Goal: Task Accomplishment & Management: Complete application form

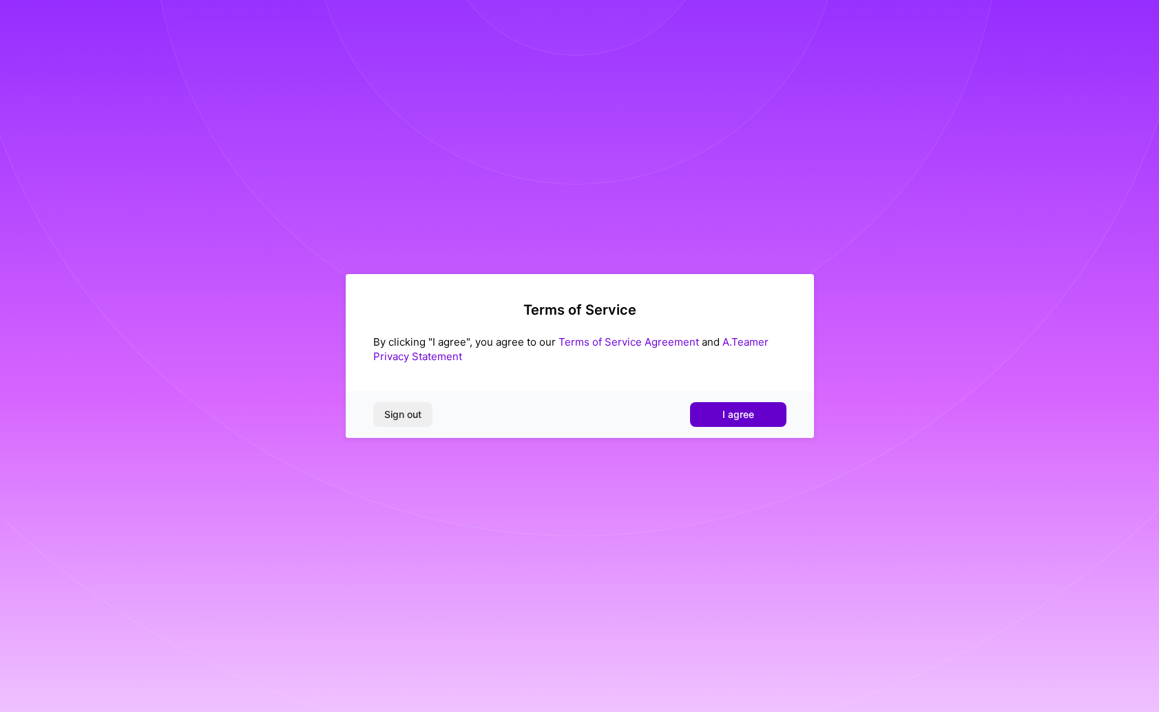
click at [754, 411] on button "I agree" at bounding box center [738, 414] width 96 height 25
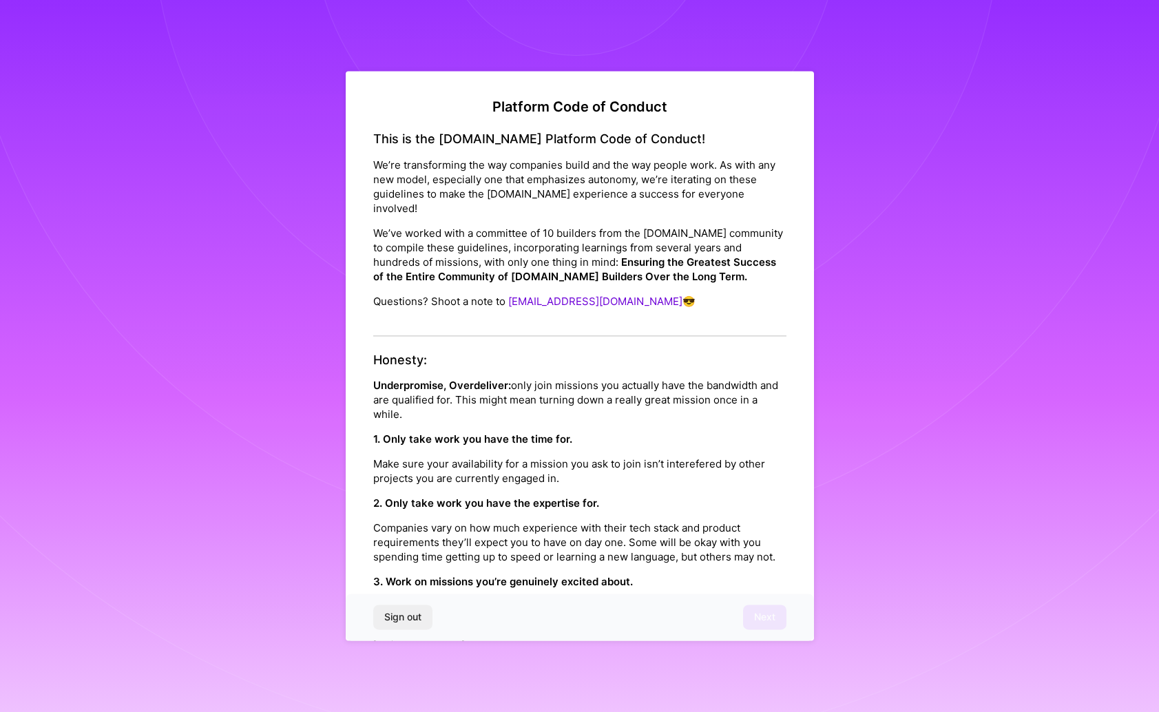
click at [641, 463] on p "Make sure your availability for a mission you ask to join isn’t interefered by …" at bounding box center [579, 471] width 413 height 29
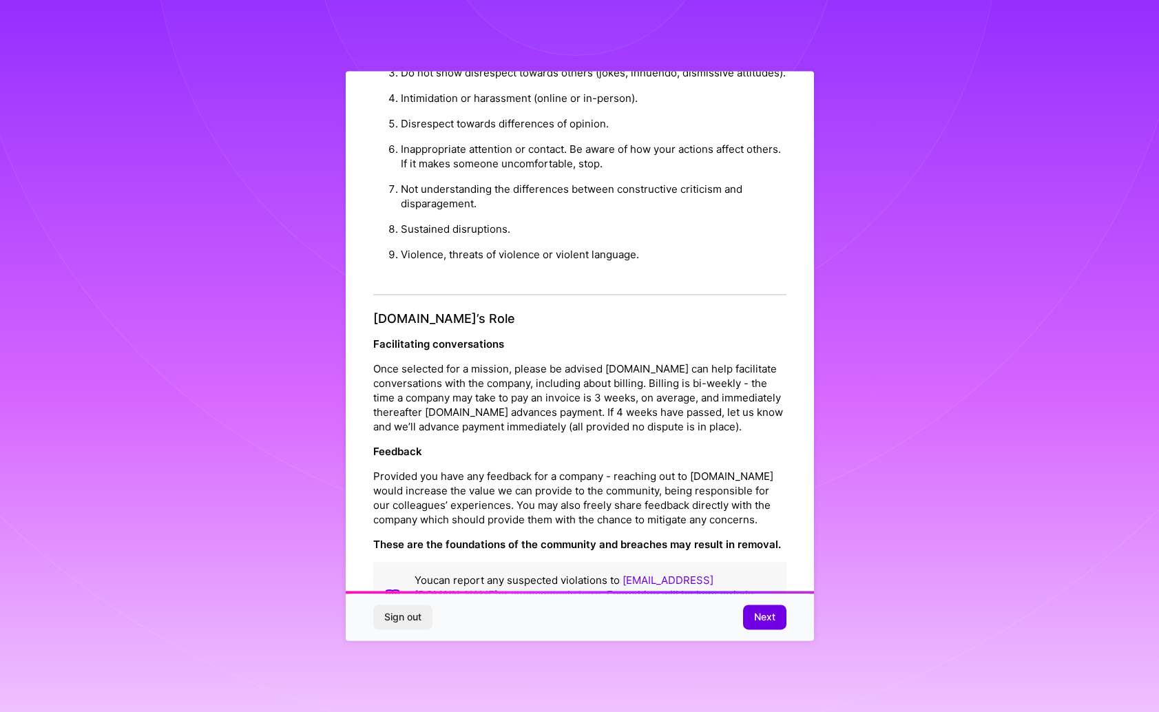
scroll to position [1306, 0]
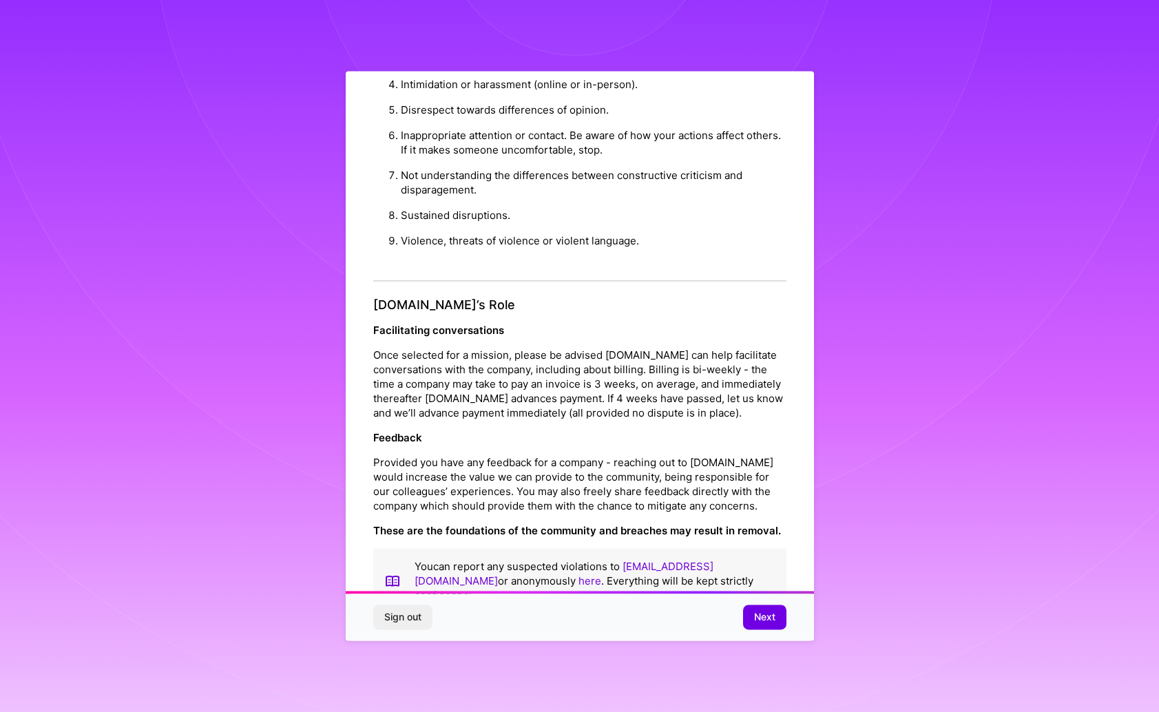
click at [665, 431] on p "Feedback" at bounding box center [579, 438] width 413 height 14
click at [754, 616] on span "Next" at bounding box center [764, 618] width 21 height 14
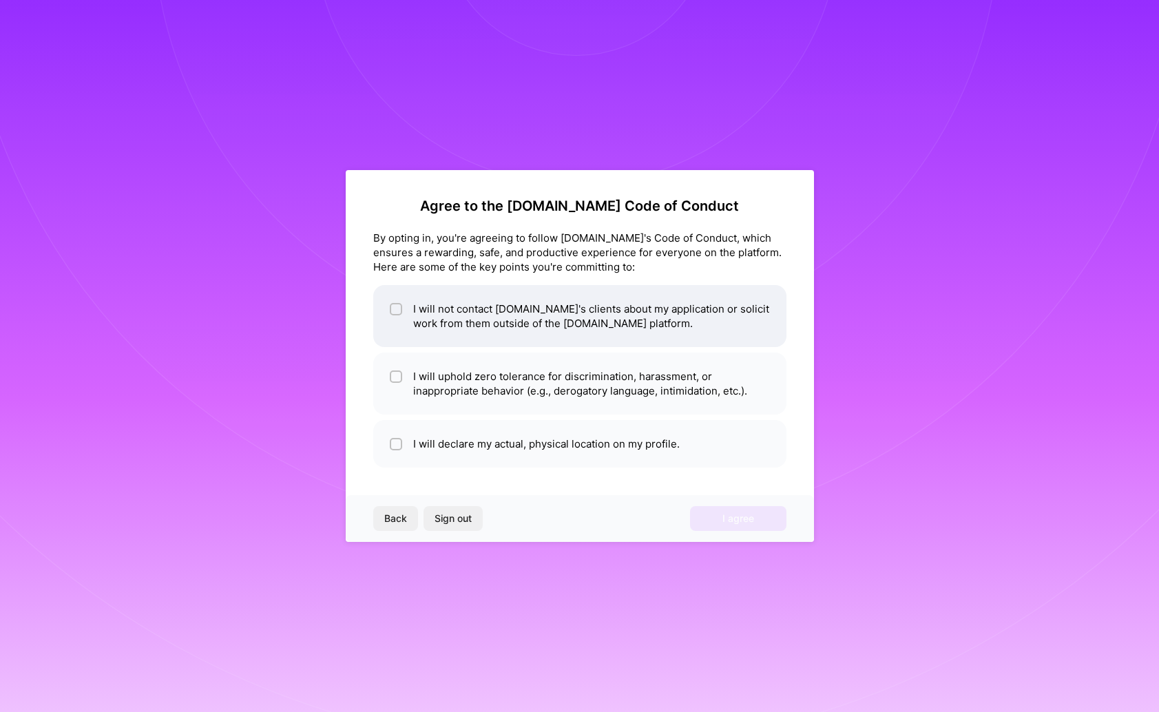
click at [729, 313] on li "I will not contact [DOMAIN_NAME]'s clients about my application or solicit work…" at bounding box center [579, 316] width 413 height 62
checkbox input "true"
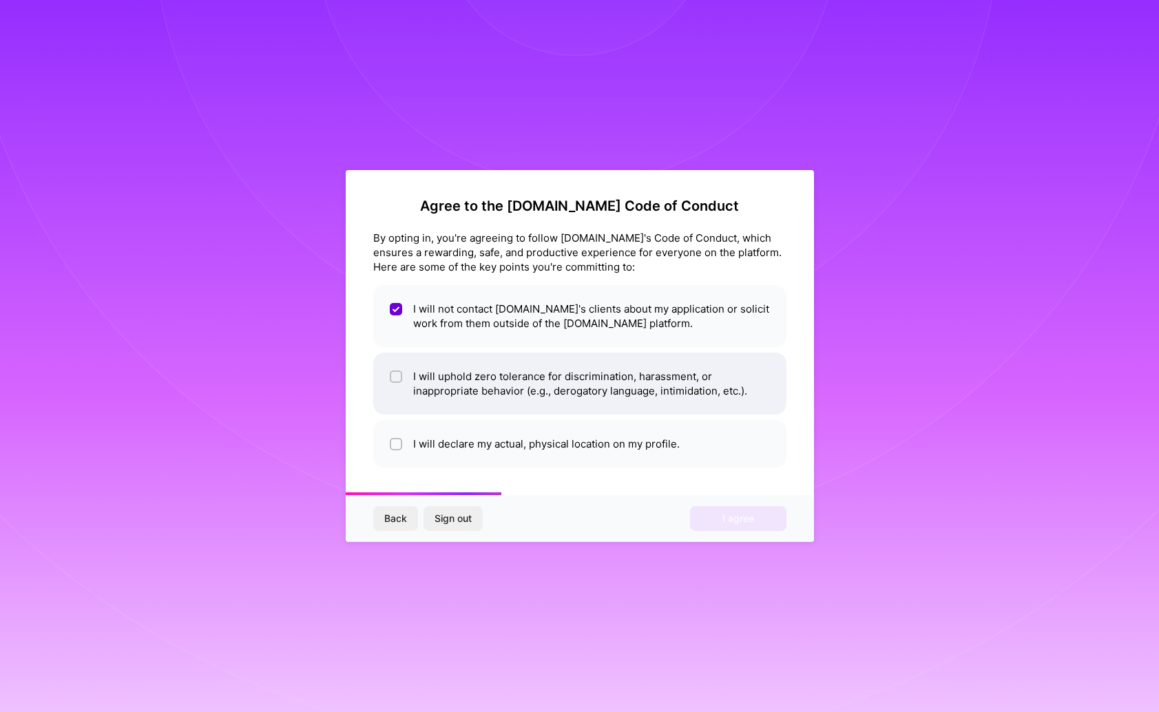
click at [652, 392] on li "I will uphold zero tolerance for discrimination, harassment, or inappropriate b…" at bounding box center [579, 384] width 413 height 62
checkbox input "true"
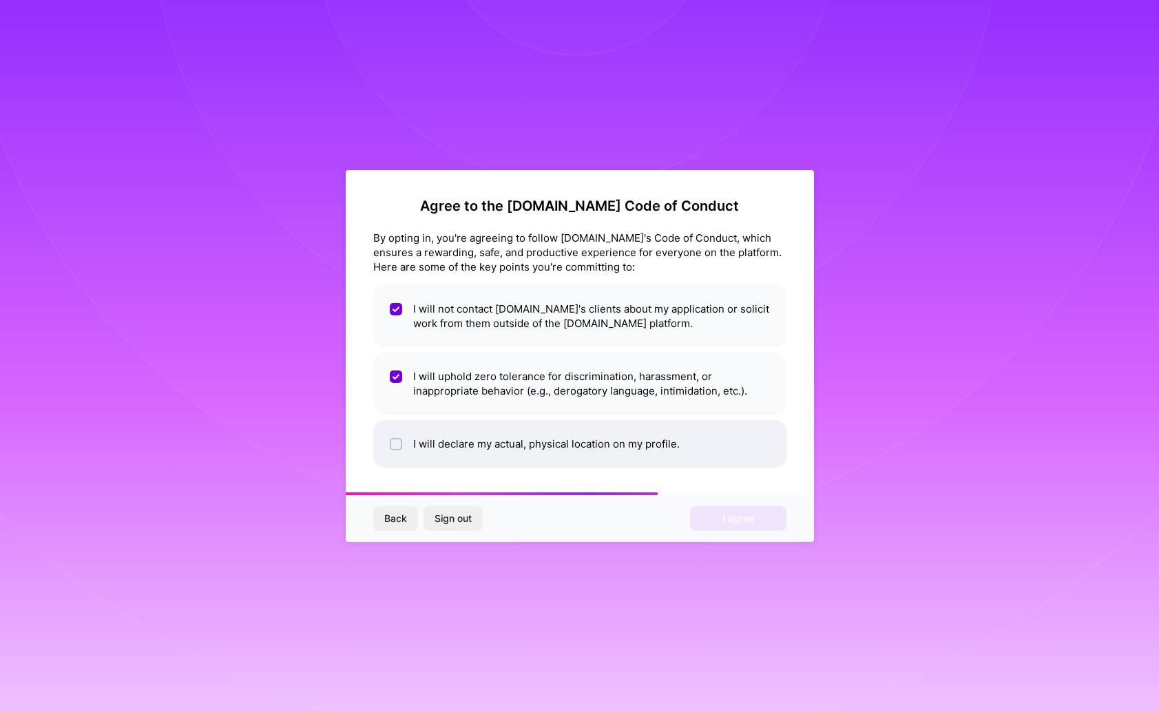
click at [656, 452] on li "I will declare my actual, physical location on my profile." at bounding box center [579, 444] width 413 height 48
checkbox input "true"
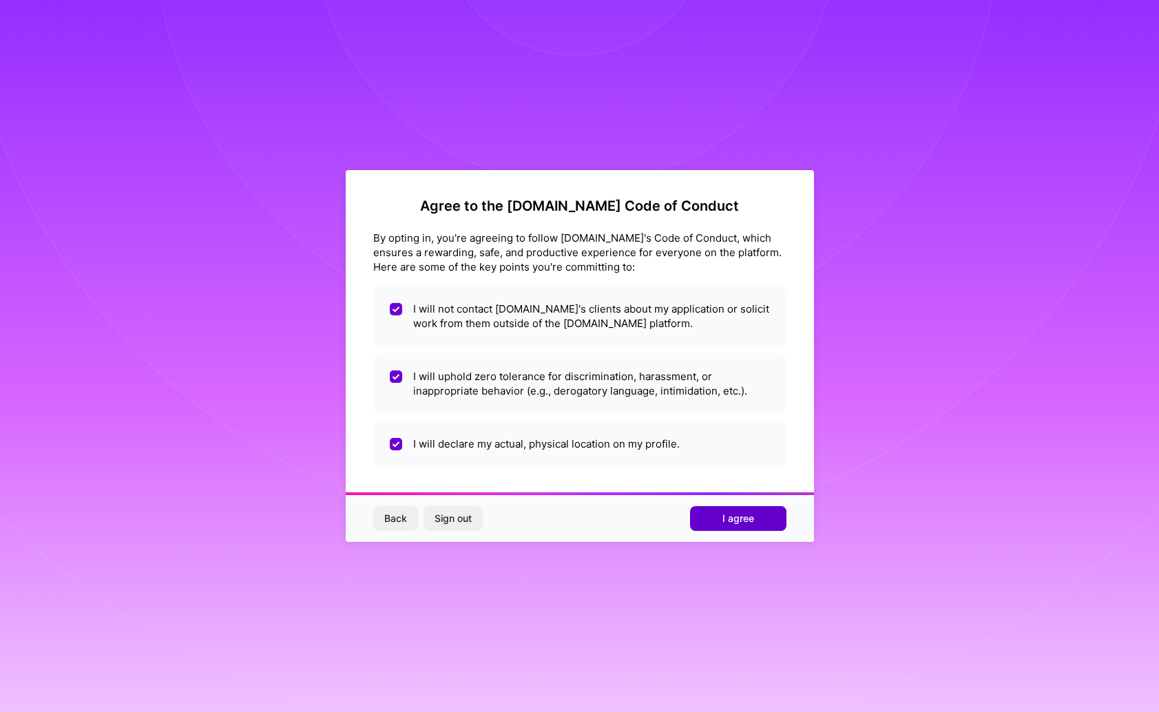
click at [731, 521] on span "I agree" at bounding box center [738, 519] width 32 height 14
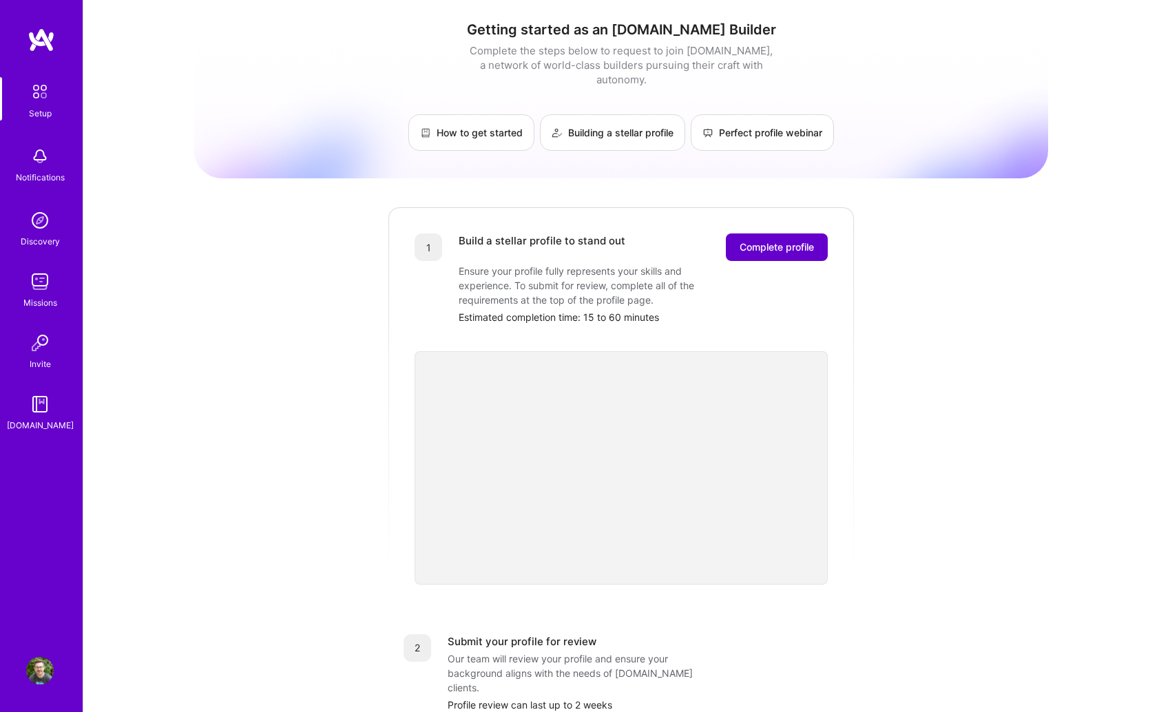
click at [783, 240] on span "Complete profile" at bounding box center [777, 247] width 74 height 14
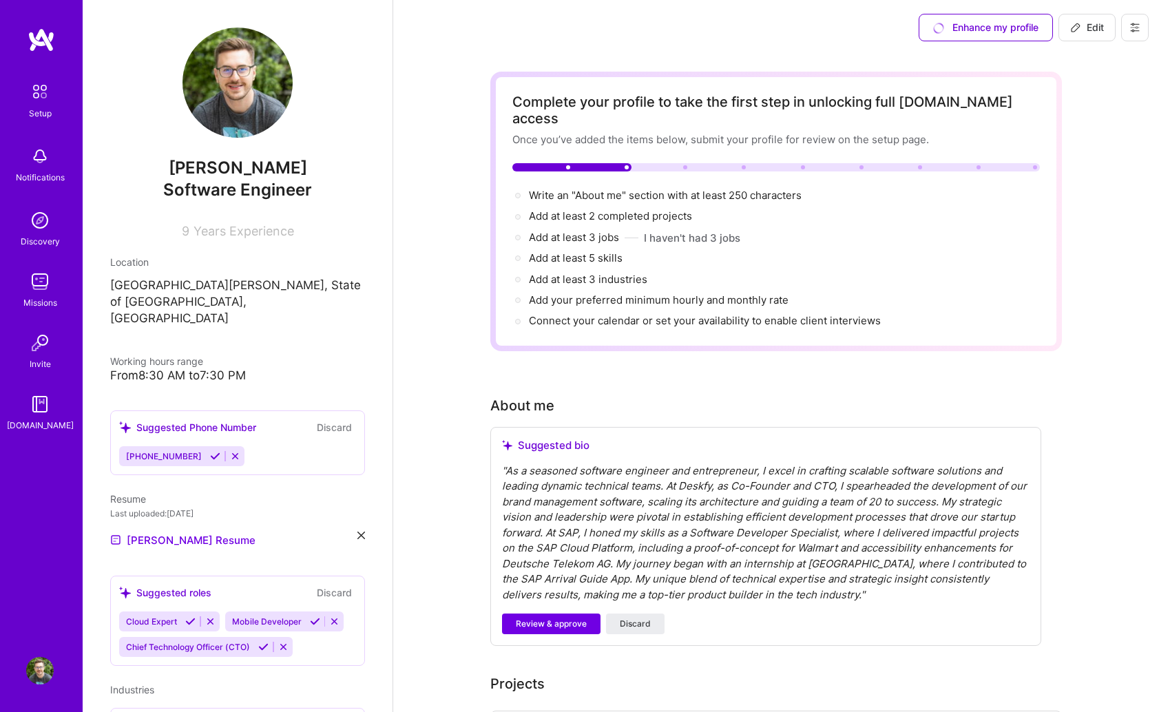
click at [177, 451] on span "[PHONE_NUMBER]" at bounding box center [164, 456] width 76 height 10
click at [211, 451] on icon at bounding box center [215, 456] width 10 height 10
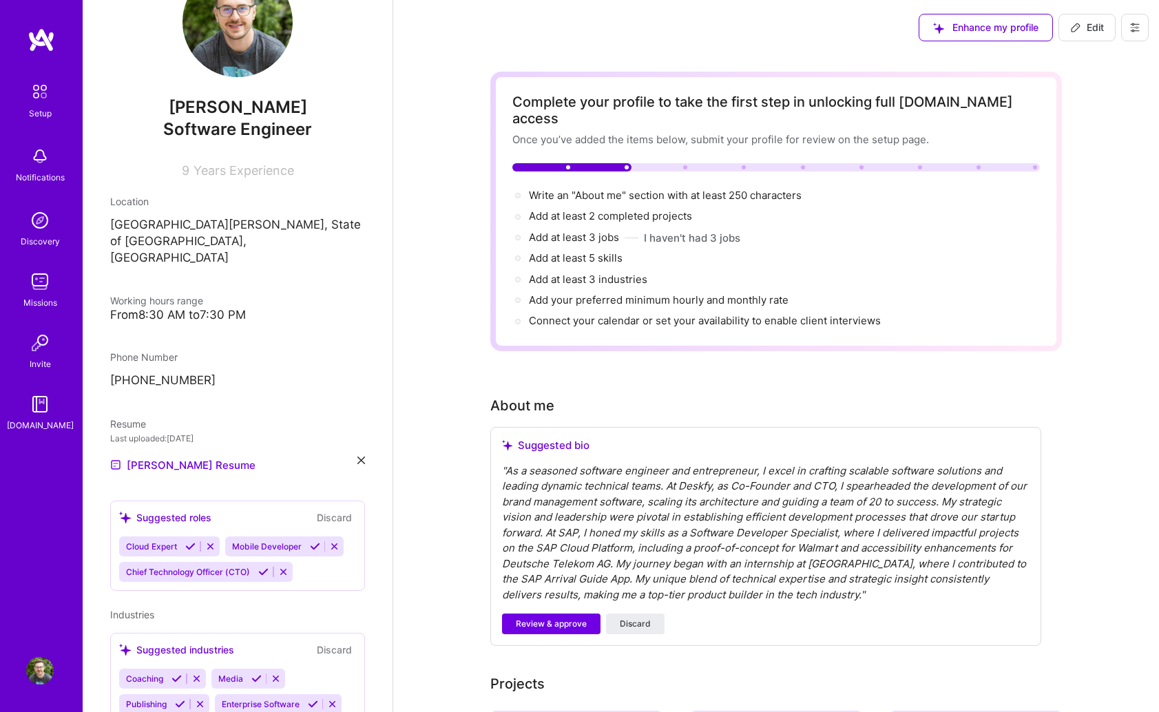
scroll to position [61, 0]
click at [266, 566] on icon at bounding box center [263, 571] width 10 height 10
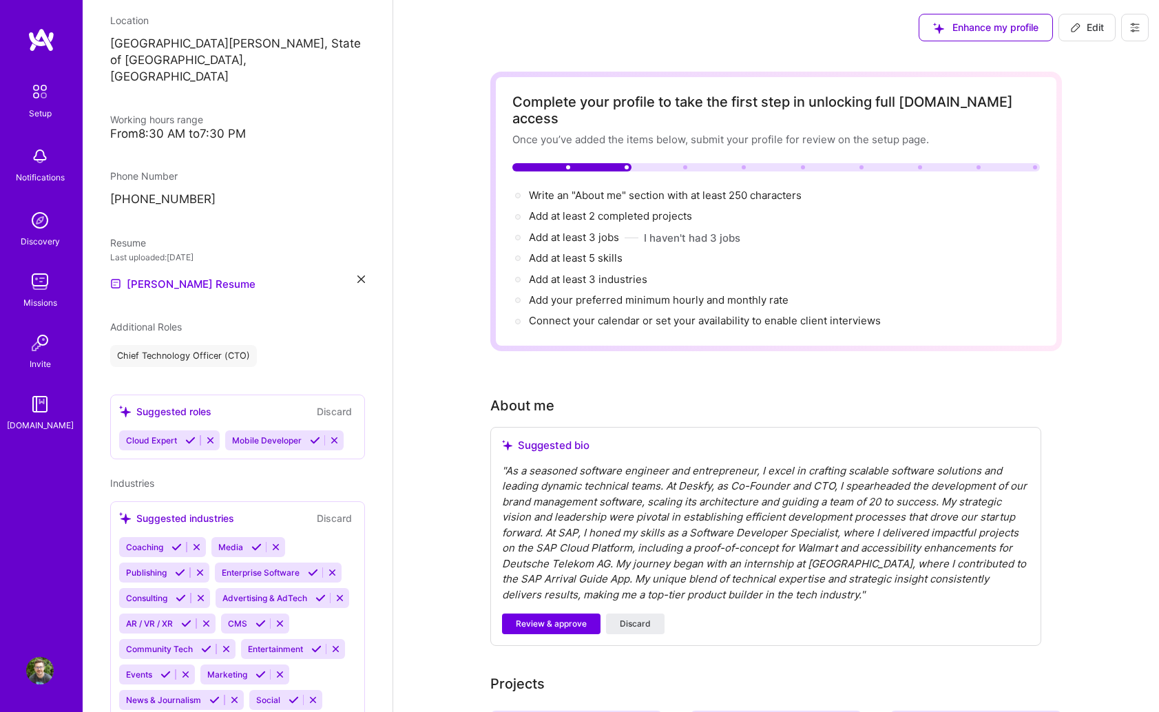
scroll to position [260, 0]
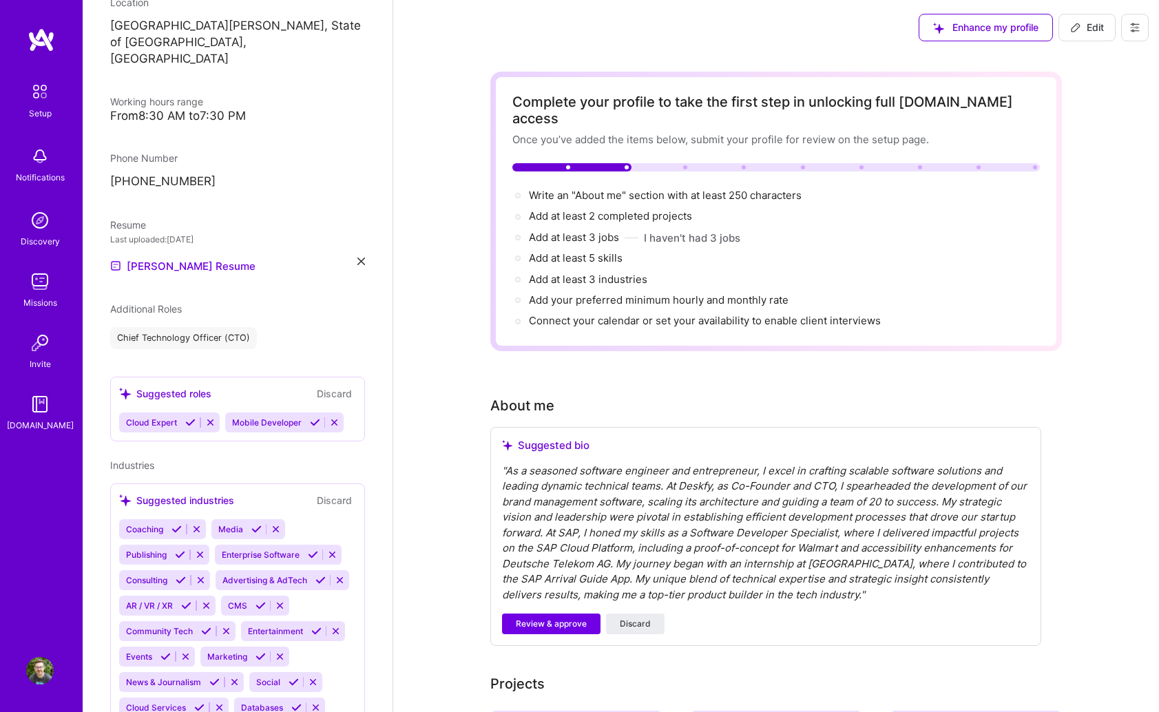
click at [332, 417] on icon at bounding box center [334, 422] width 10 height 10
click at [193, 417] on icon at bounding box center [190, 422] width 10 height 10
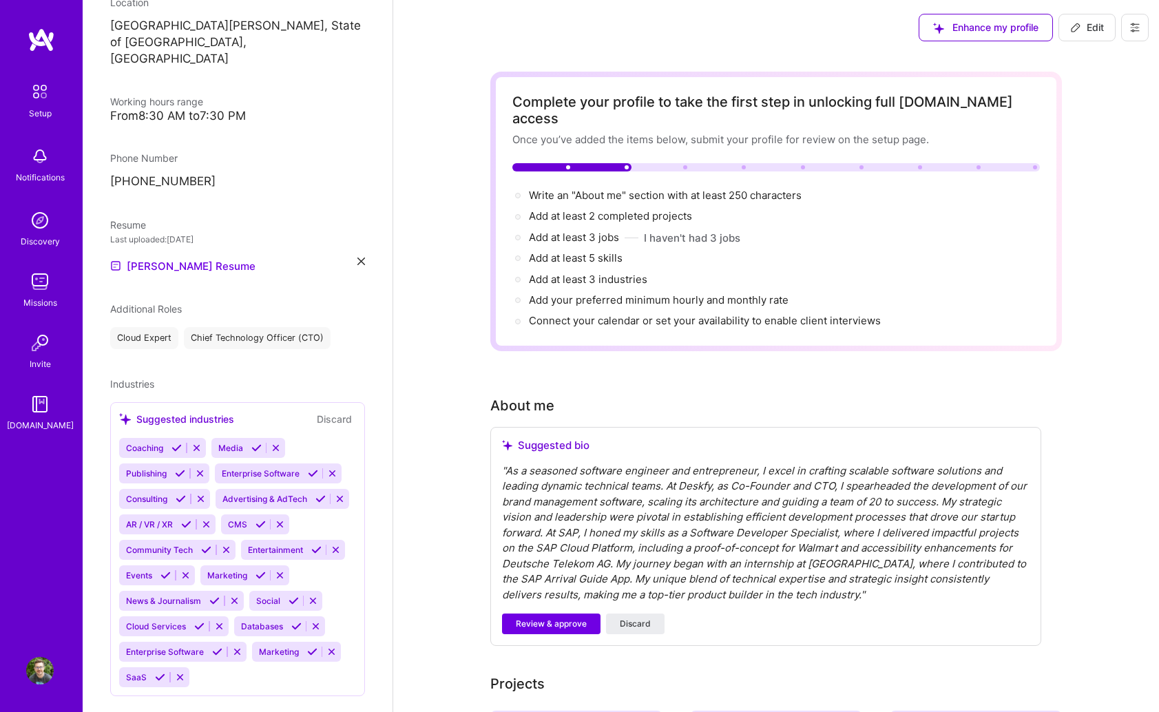
click at [293, 327] on div "Chief Technology Officer (CTO)" at bounding box center [257, 338] width 147 height 22
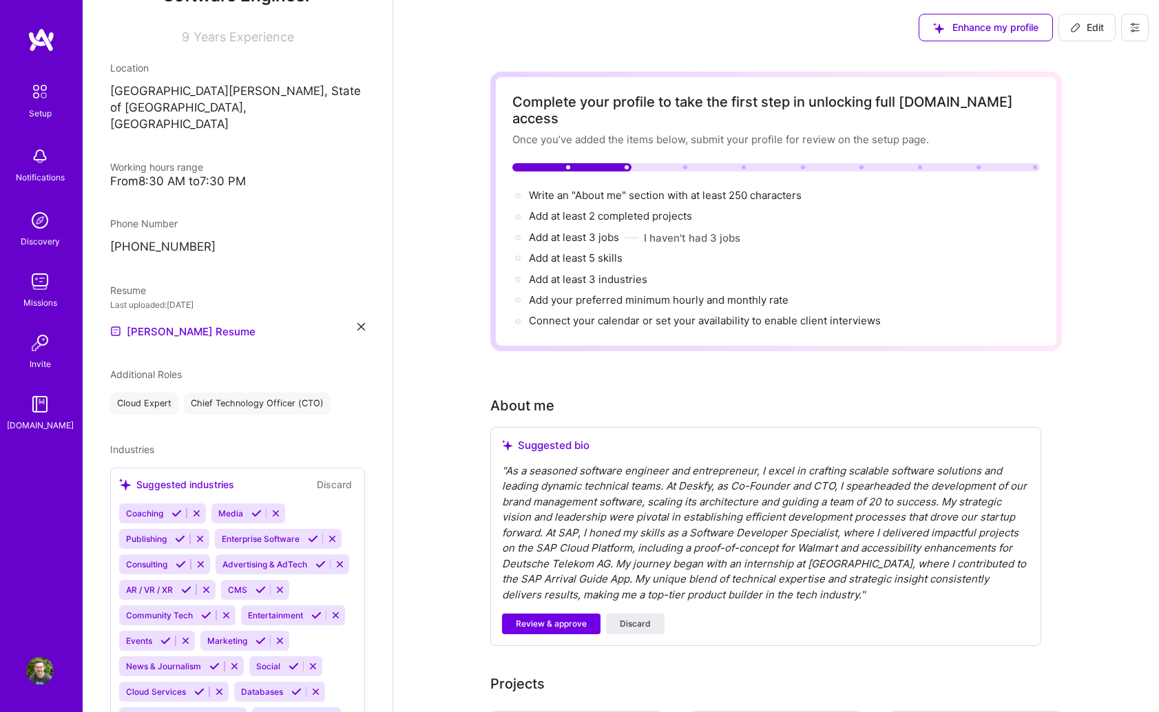
scroll to position [271, 0]
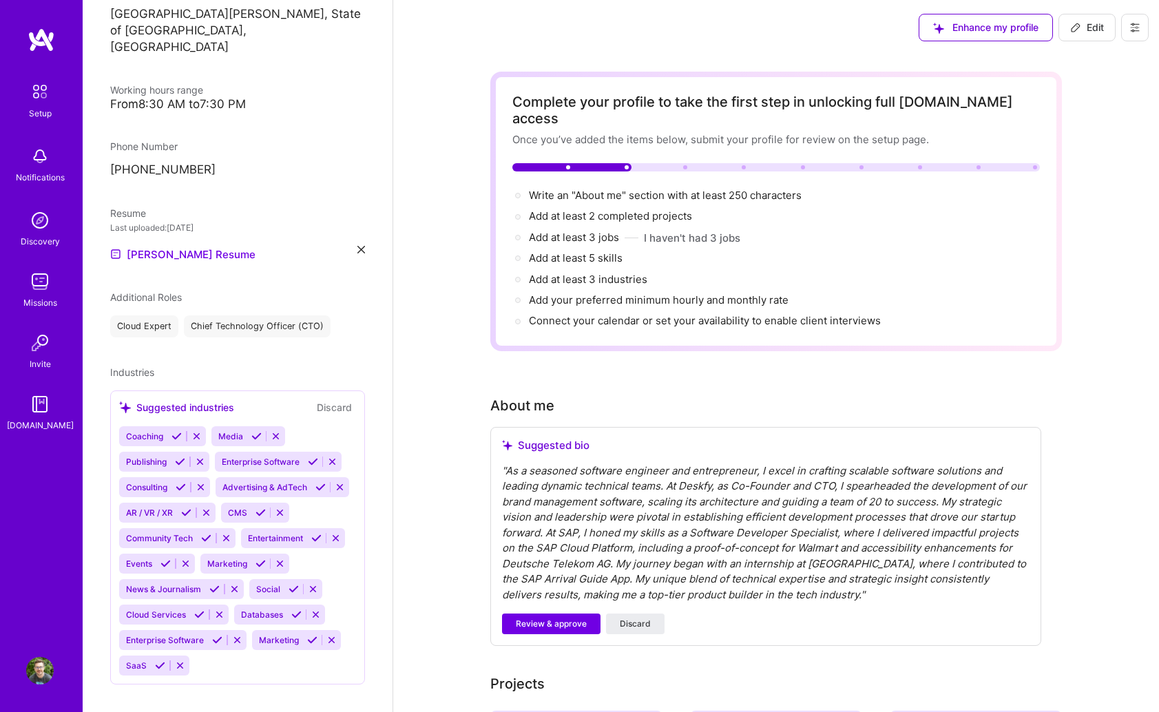
click at [313, 457] on icon at bounding box center [313, 462] width 10 height 10
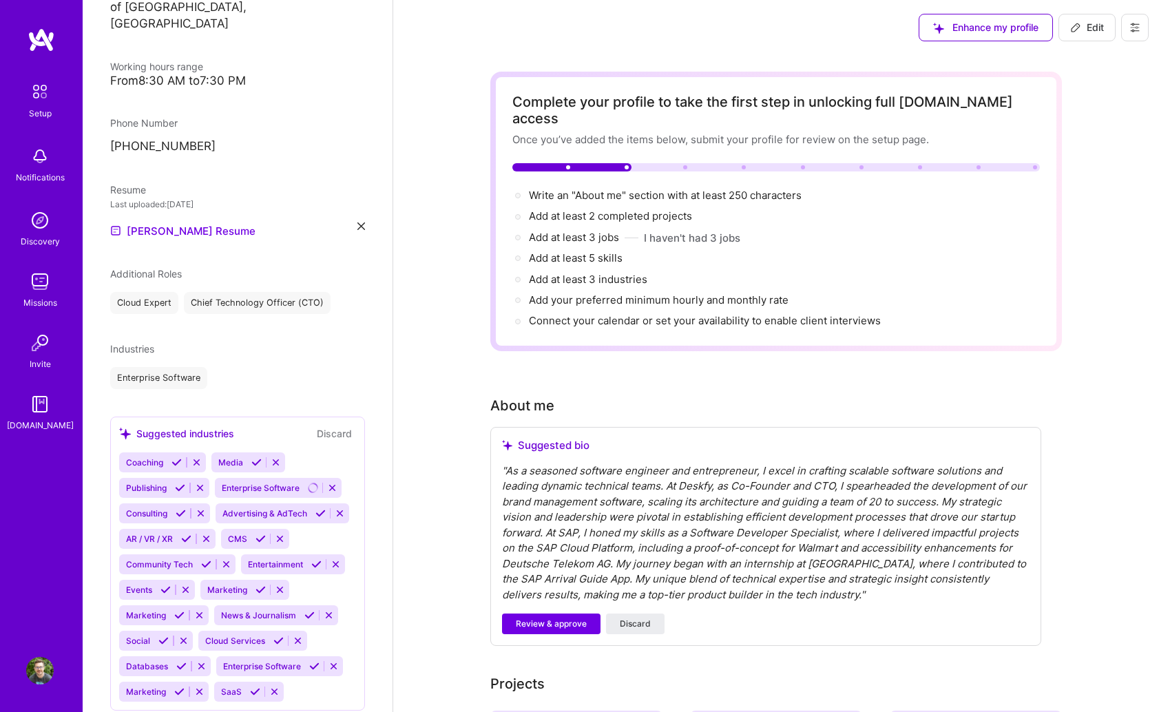
scroll to position [297, 0]
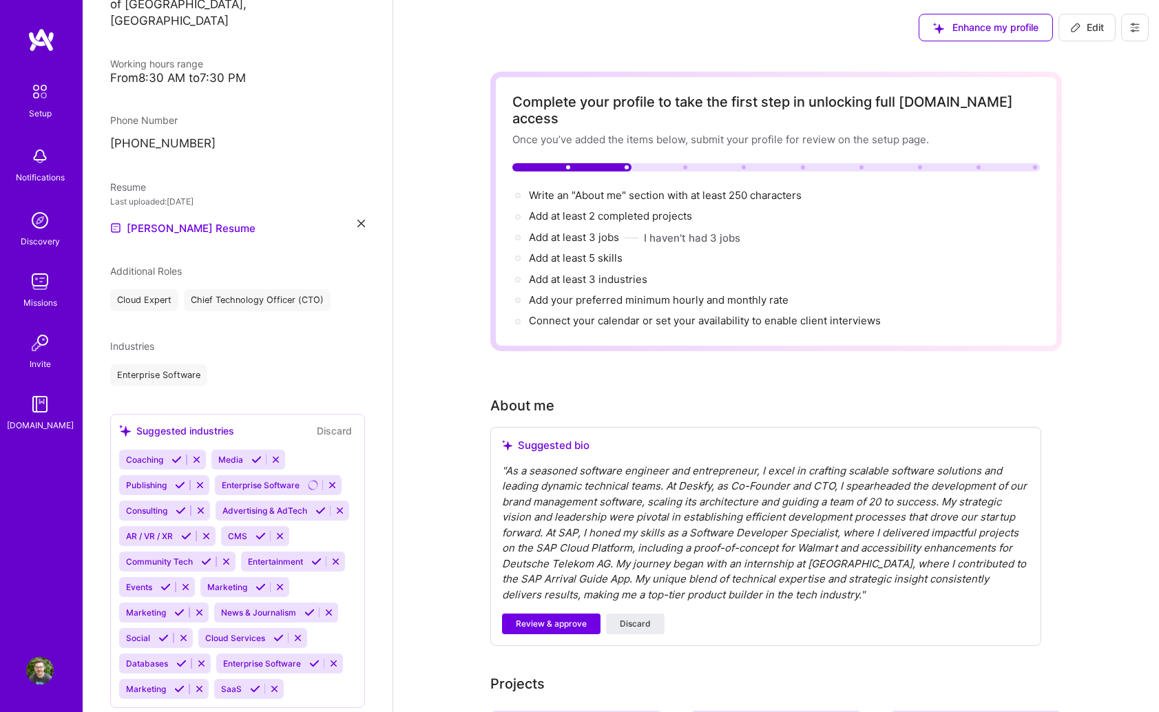
click at [253, 684] on icon at bounding box center [255, 689] width 10 height 10
click at [277, 633] on icon at bounding box center [278, 638] width 10 height 10
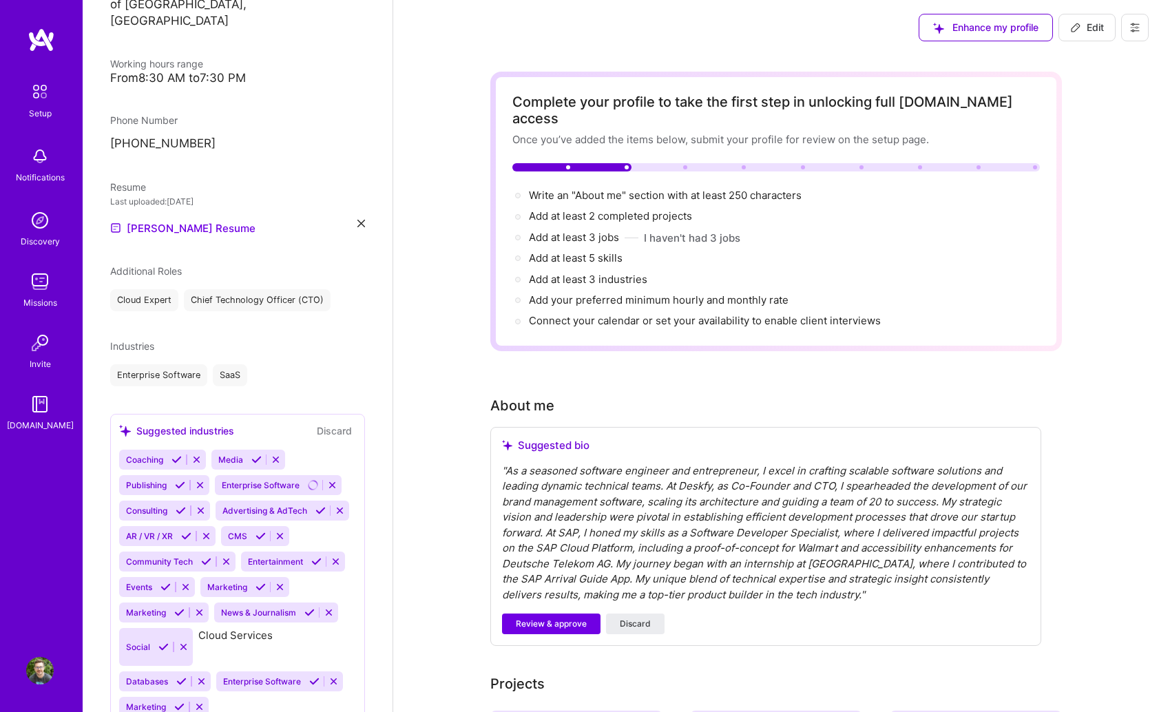
scroll to position [295, 0]
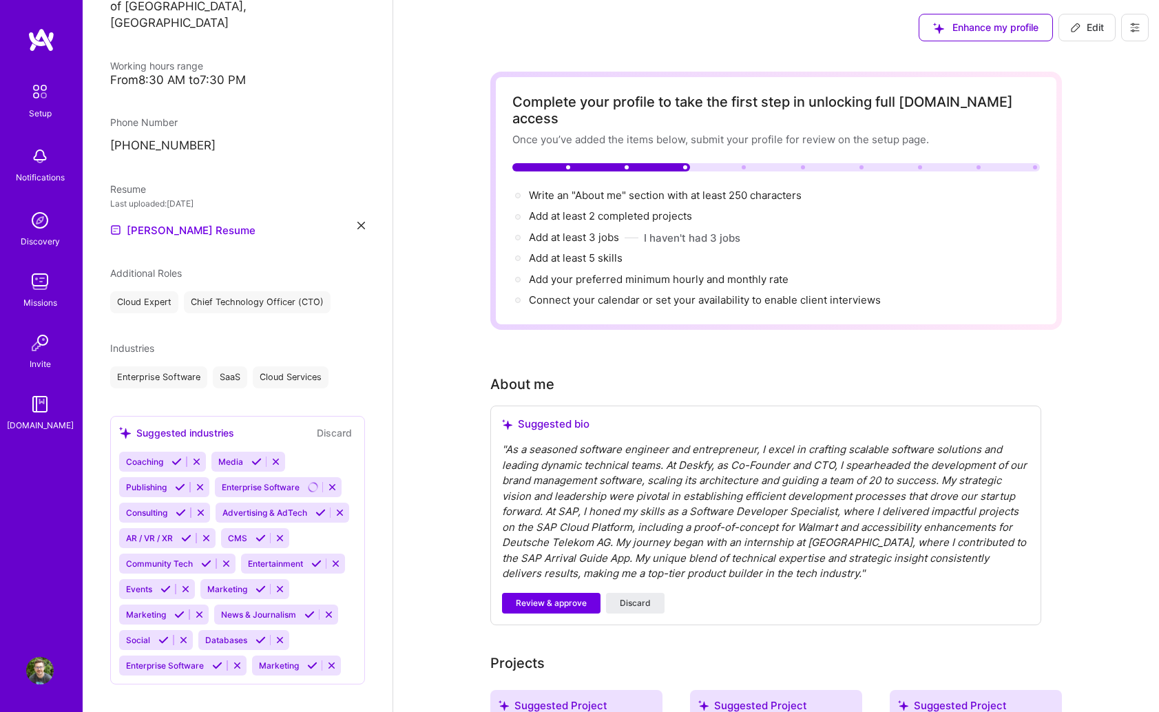
click at [262, 584] on icon at bounding box center [260, 589] width 10 height 10
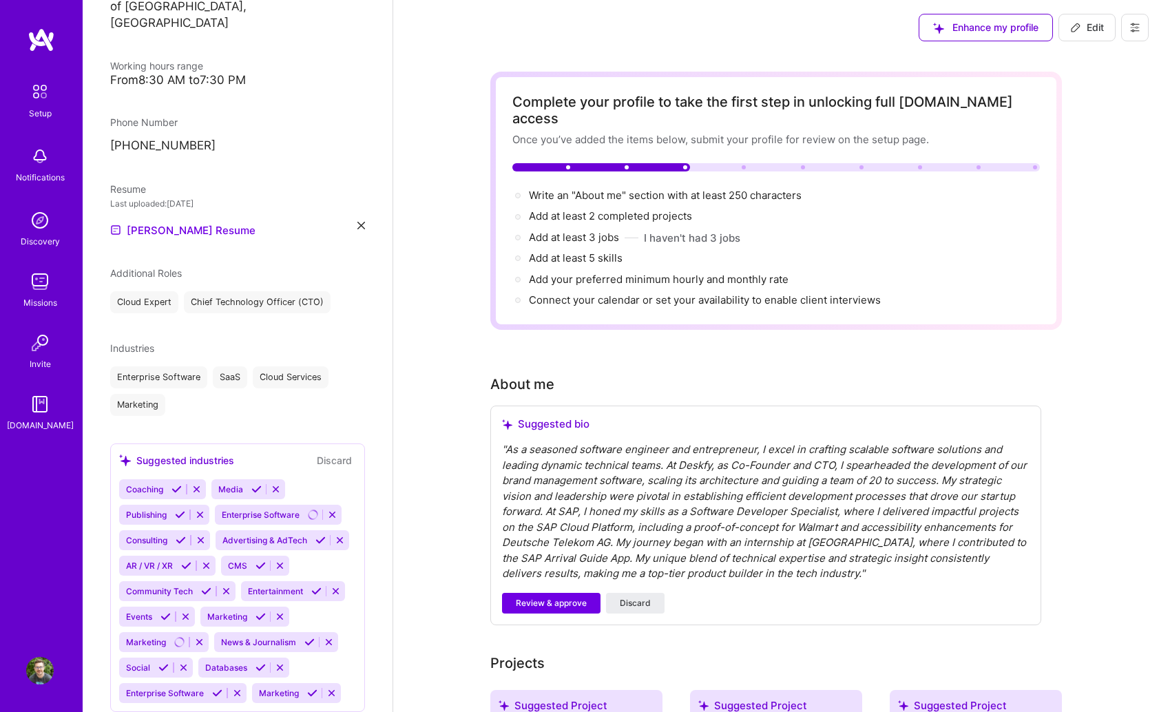
click at [336, 452] on button "Discard" at bounding box center [334, 460] width 43 height 16
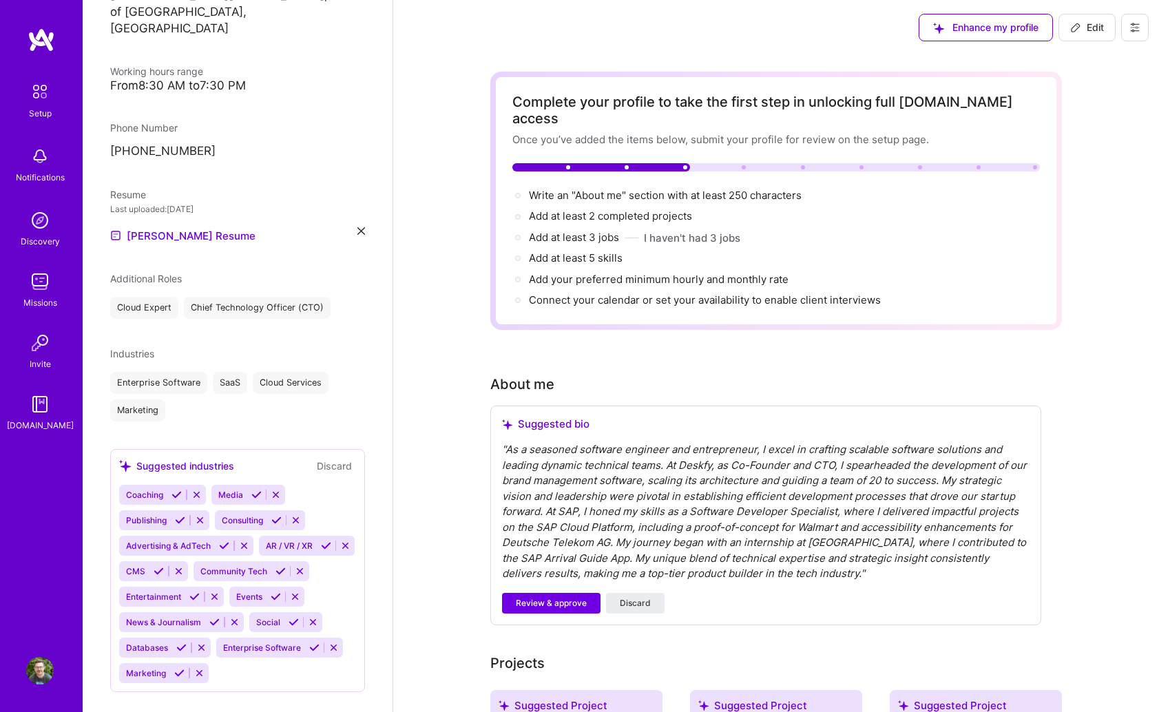
scroll to position [297, 0]
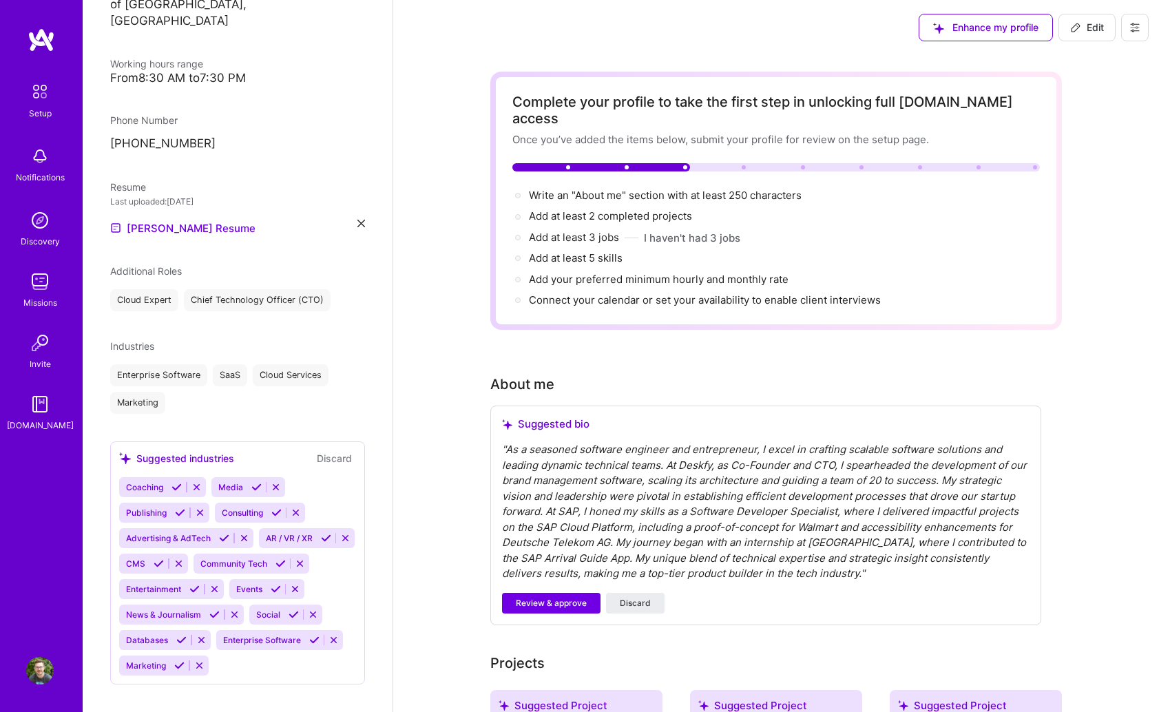
click at [335, 450] on button "Discard" at bounding box center [334, 458] width 43 height 16
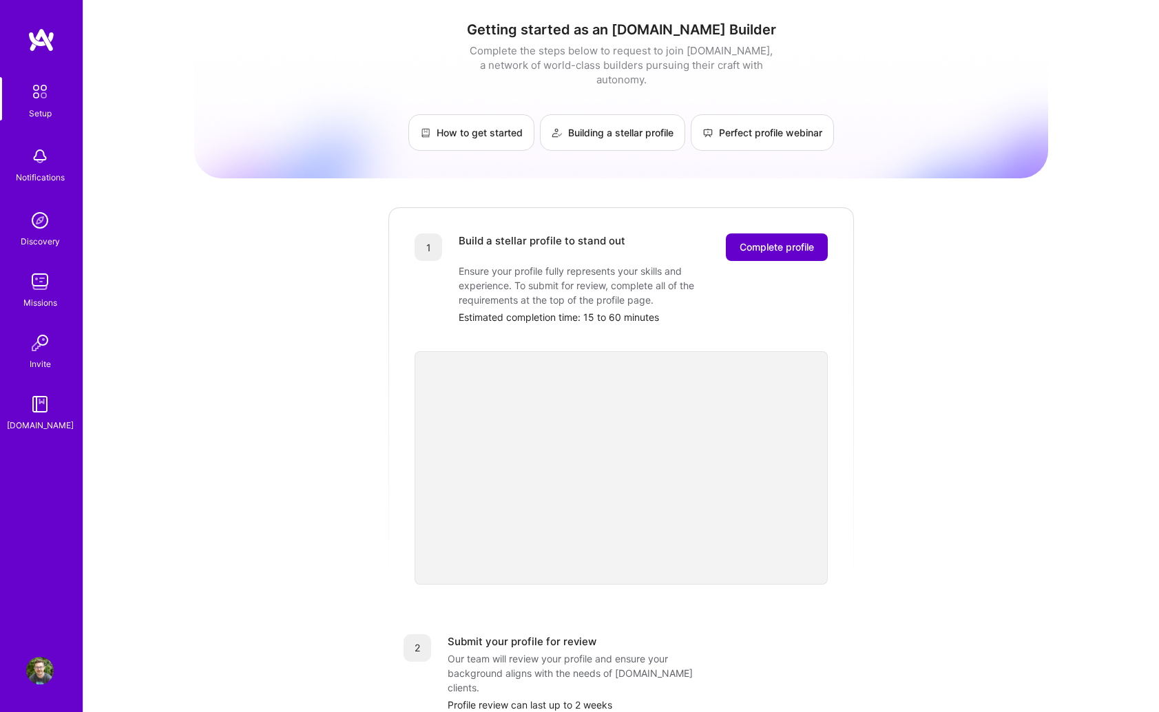
click at [817, 233] on button "Complete profile" at bounding box center [777, 247] width 102 height 28
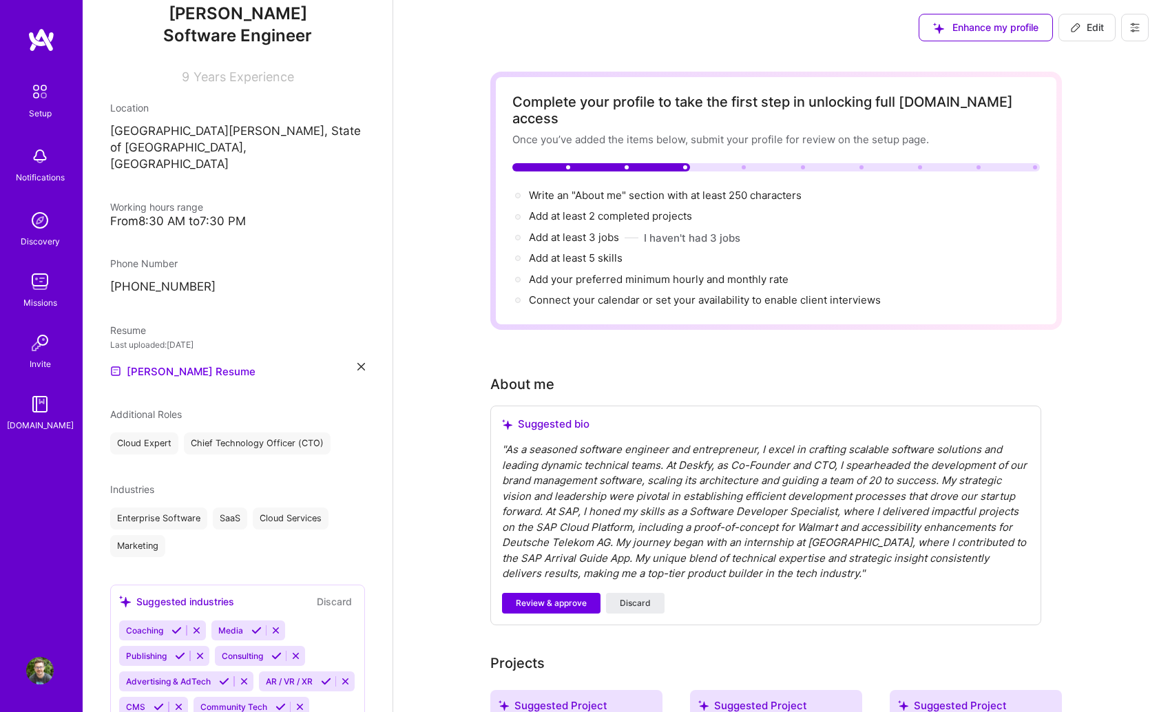
scroll to position [297, 0]
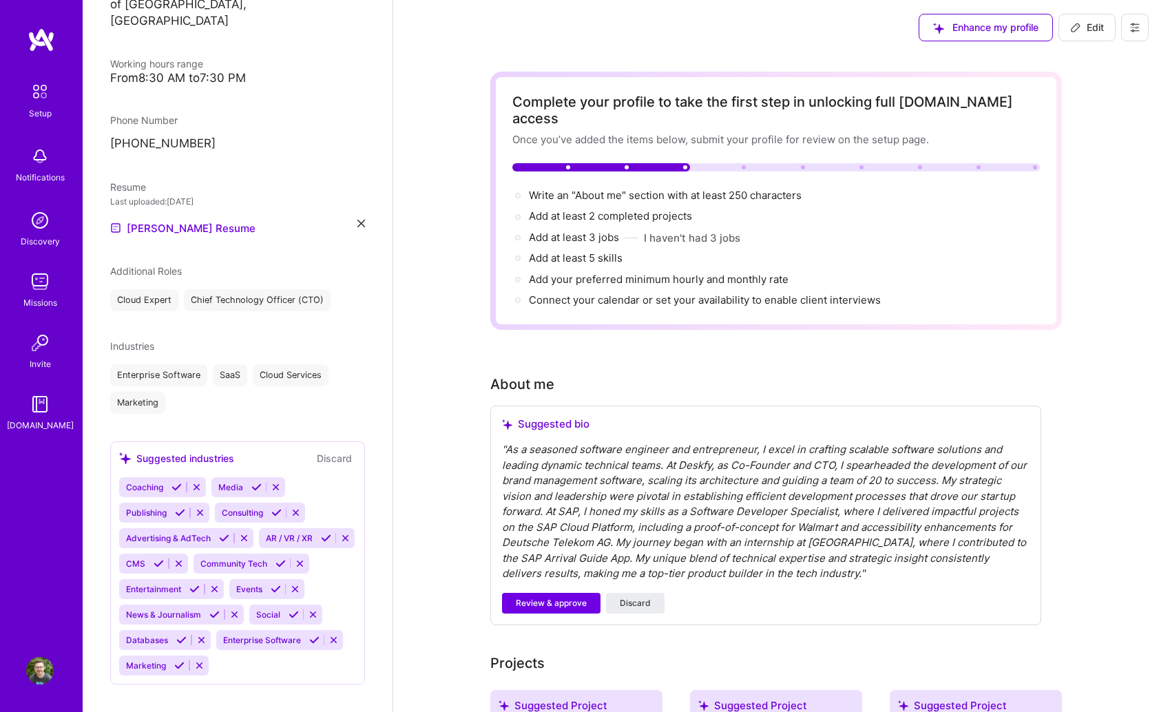
click at [339, 450] on button "Discard" at bounding box center [334, 458] width 43 height 16
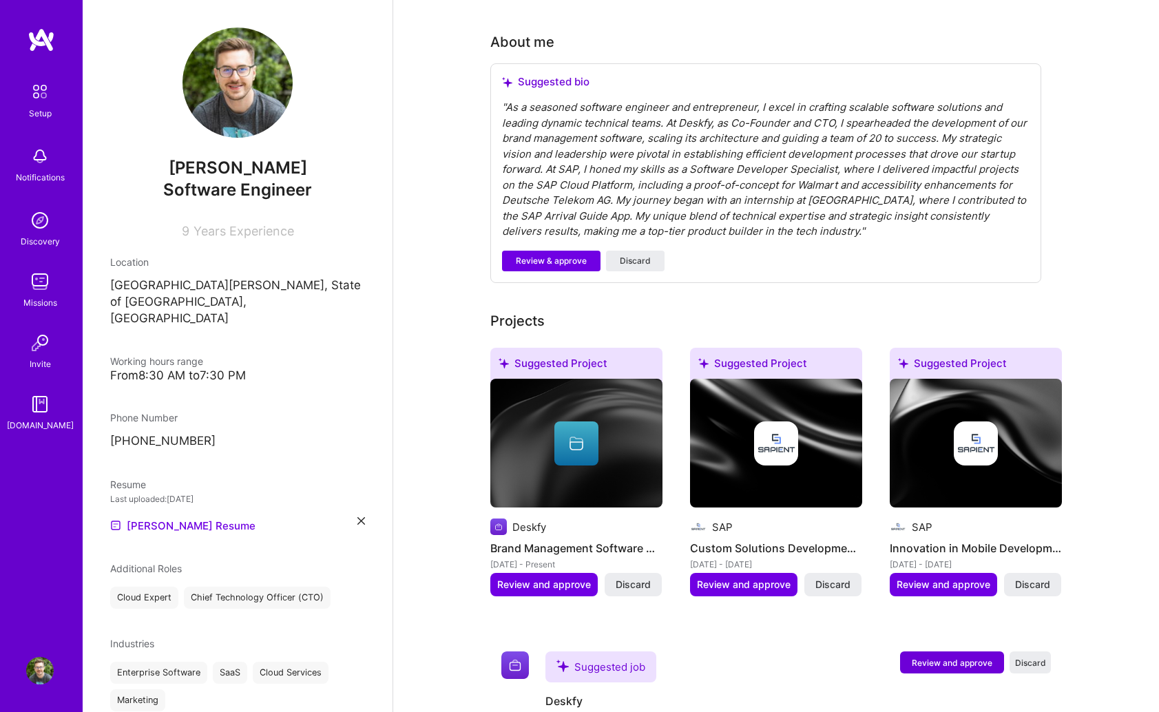
scroll to position [353, 0]
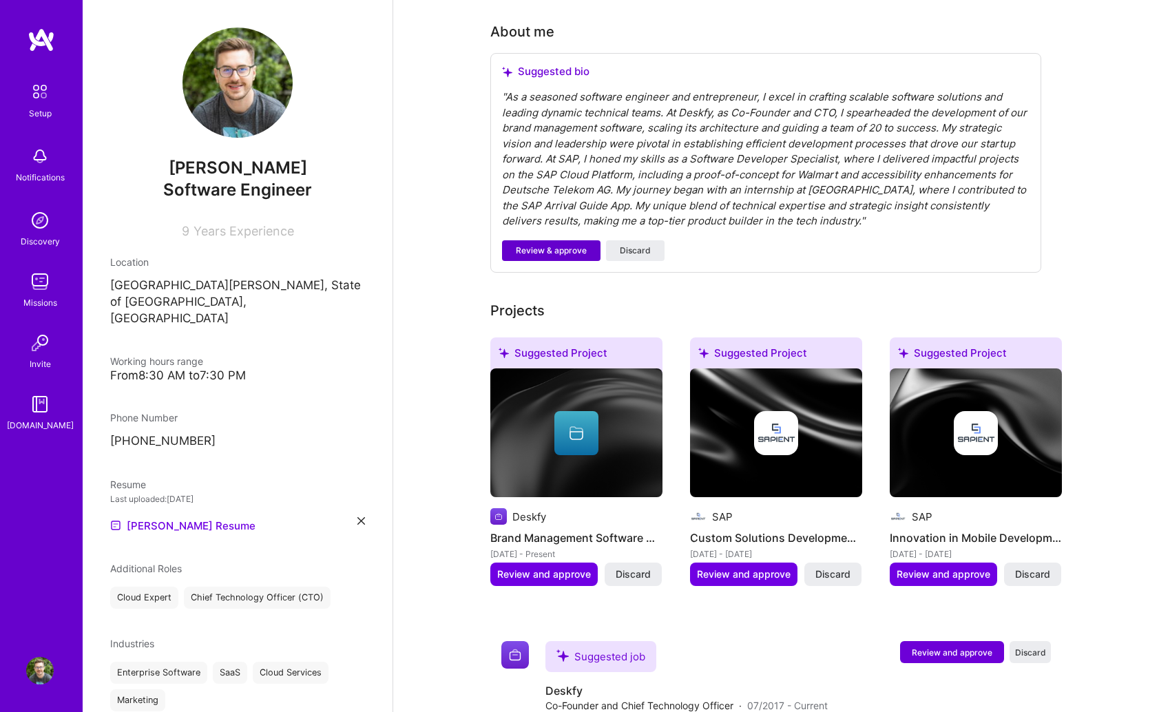
click at [563, 244] on span "Review & approve" at bounding box center [551, 250] width 71 height 12
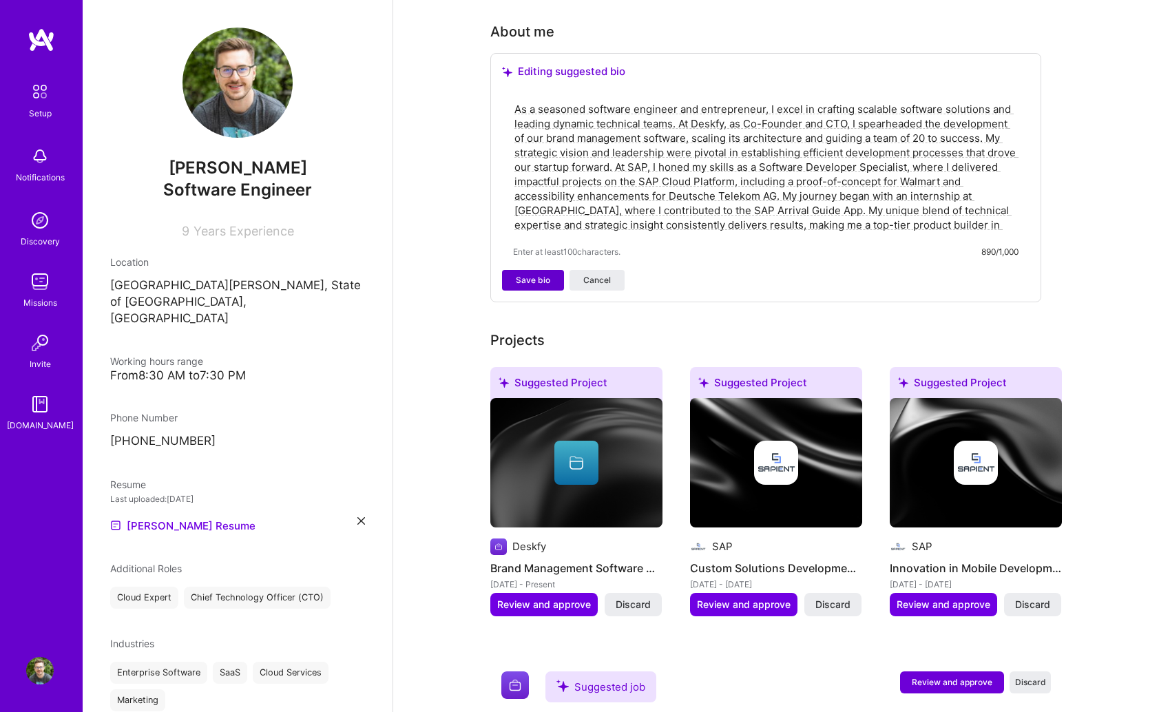
click at [534, 274] on span "Save bio" at bounding box center [533, 280] width 34 height 12
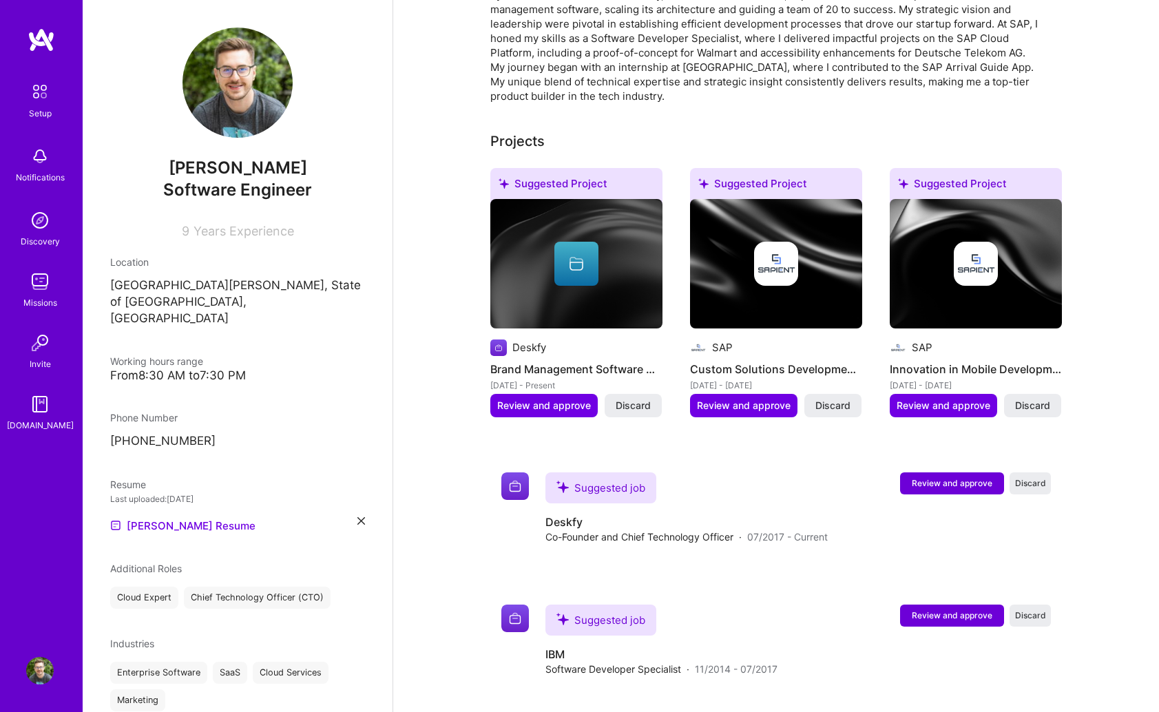
scroll to position [547, 0]
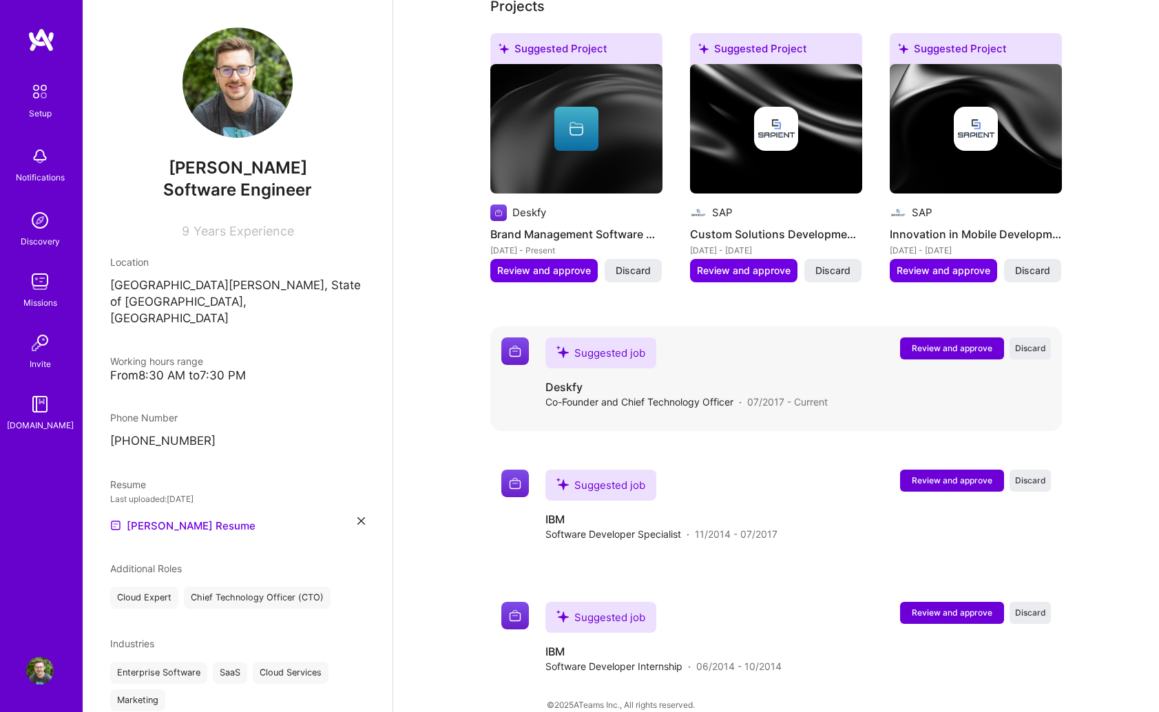
click at [949, 342] on span "Review and approve" at bounding box center [952, 348] width 81 height 12
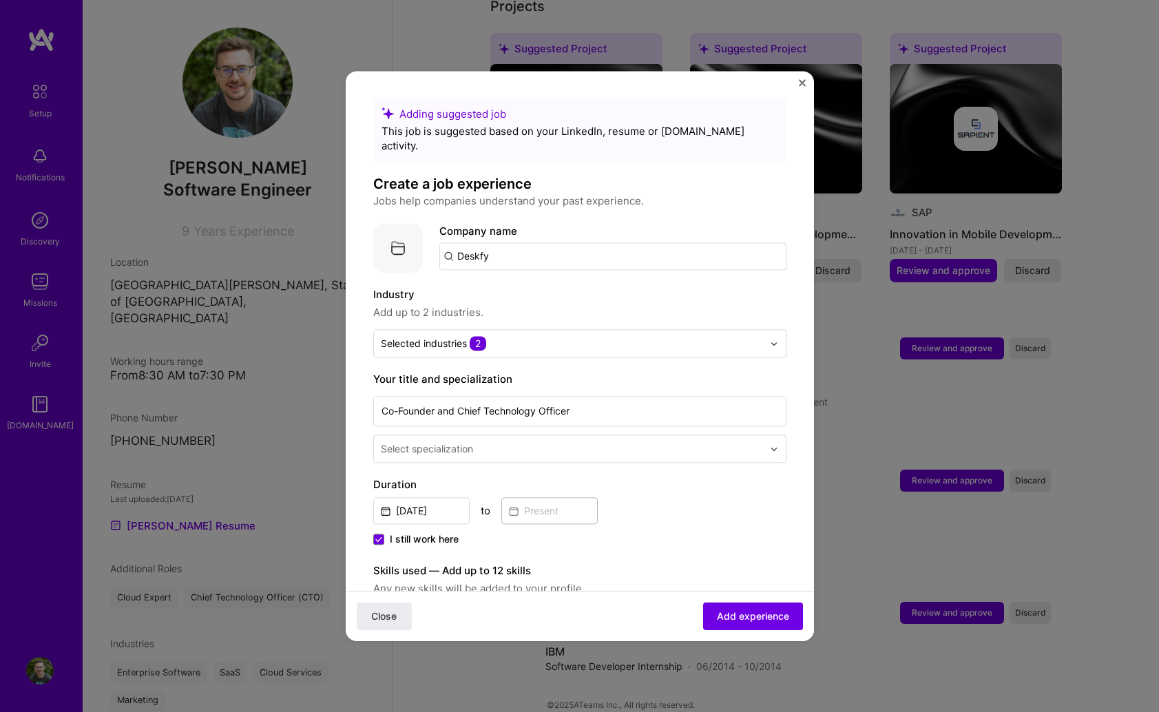
click at [401, 231] on img at bounding box center [398, 248] width 50 height 50
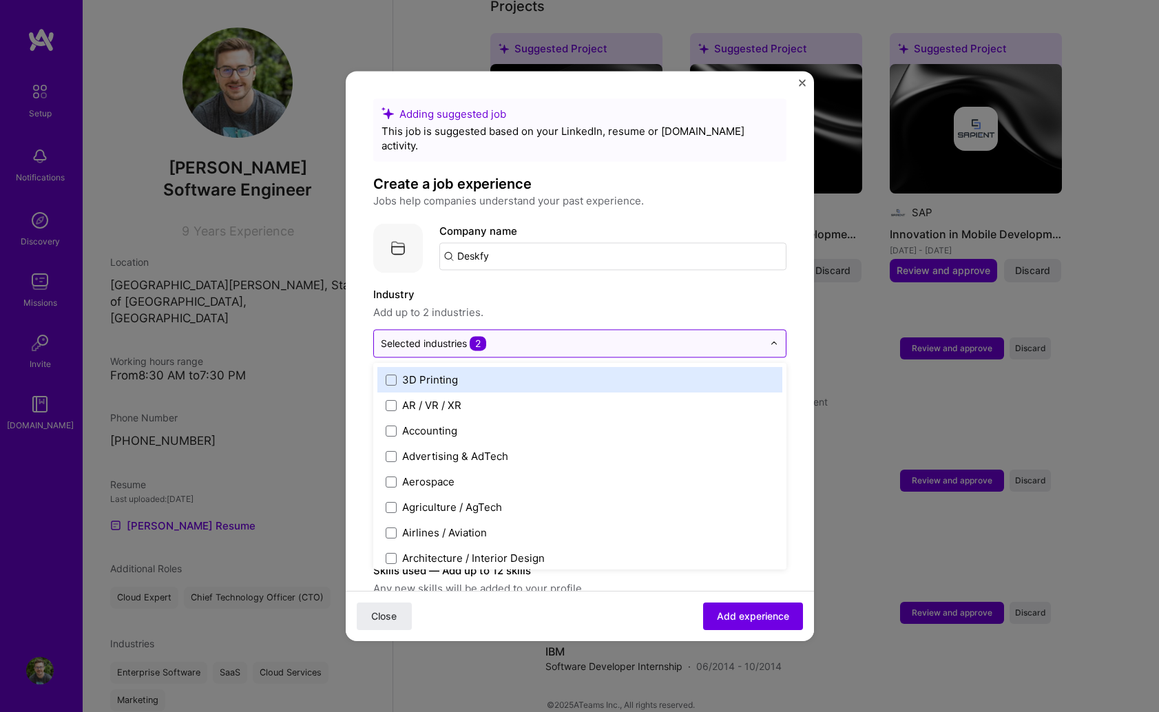
click at [534, 336] on input "text" at bounding box center [572, 343] width 382 height 14
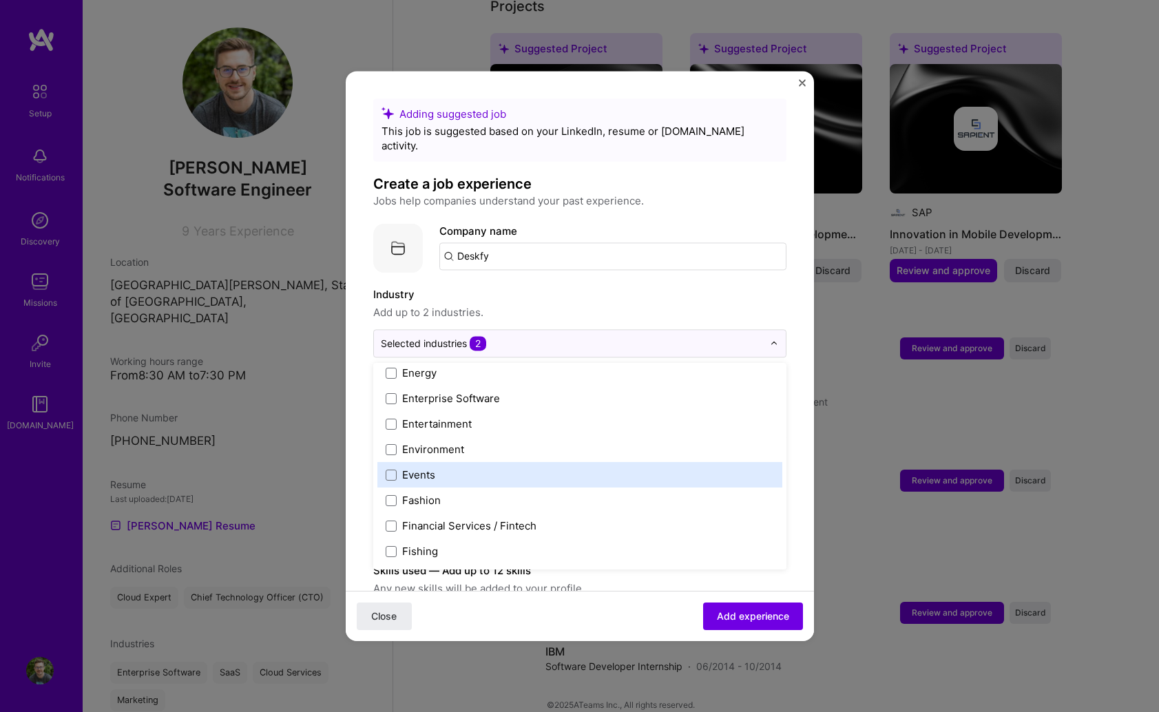
scroll to position [1309, 0]
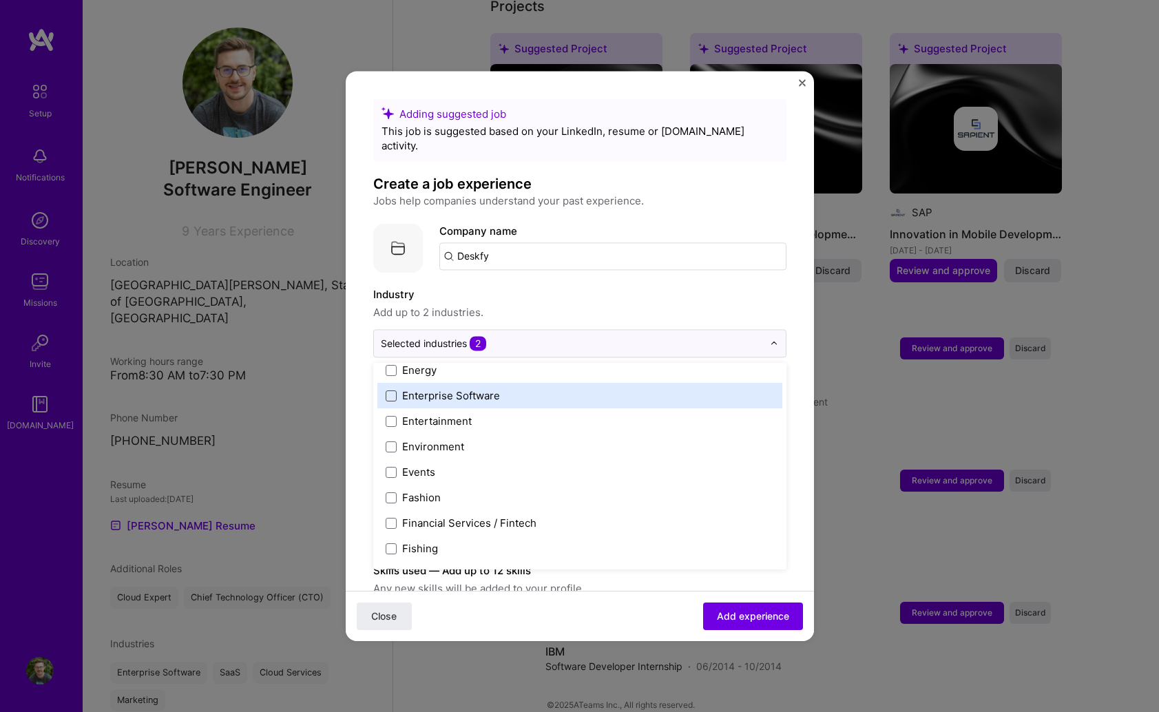
click at [389, 390] on span at bounding box center [391, 395] width 11 height 11
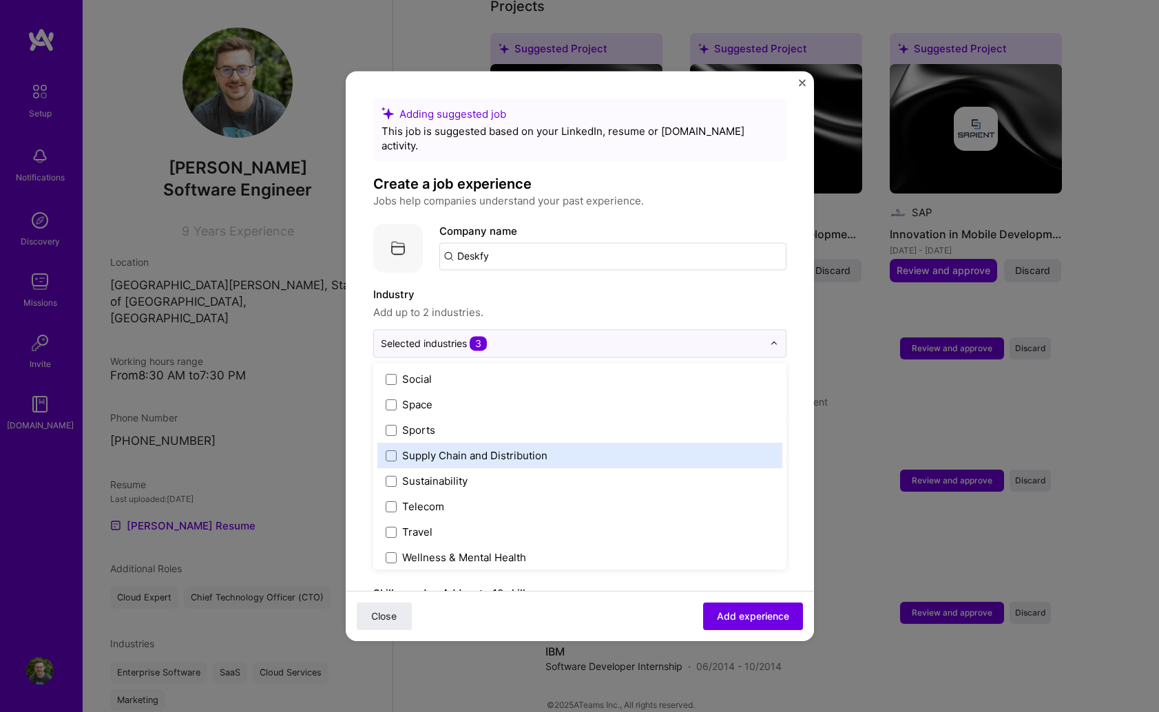
scroll to position [2859, 0]
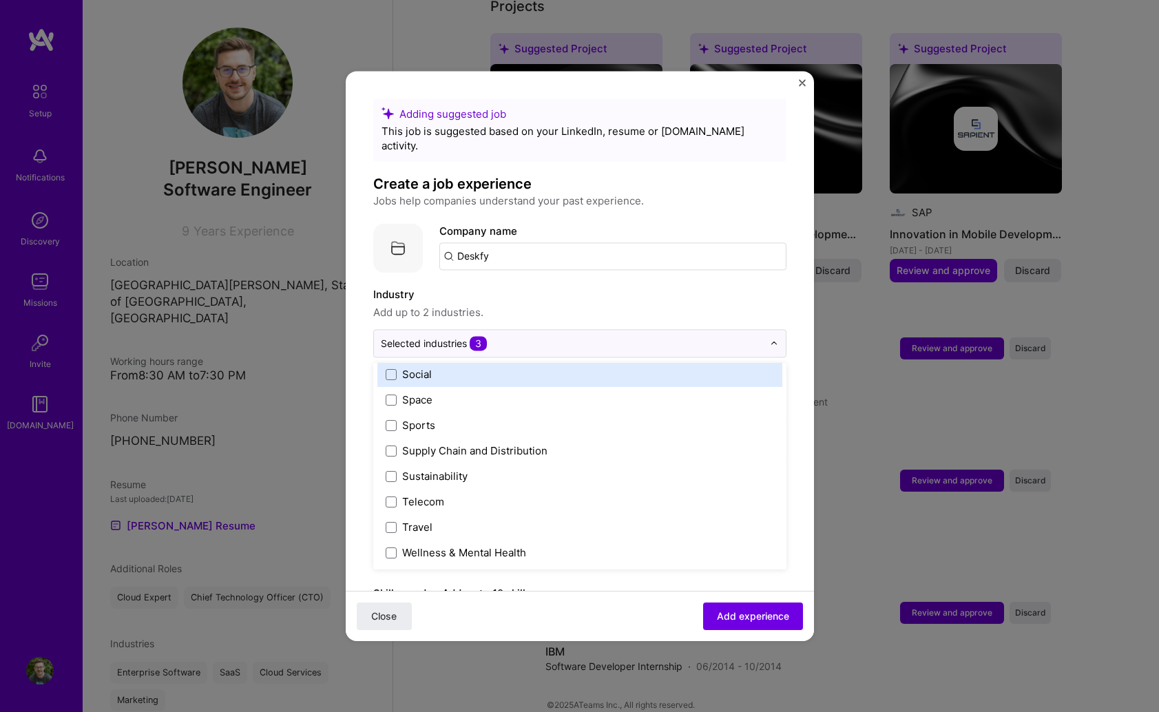
click at [598, 304] on span "Add up to 2 industries." at bounding box center [579, 312] width 413 height 17
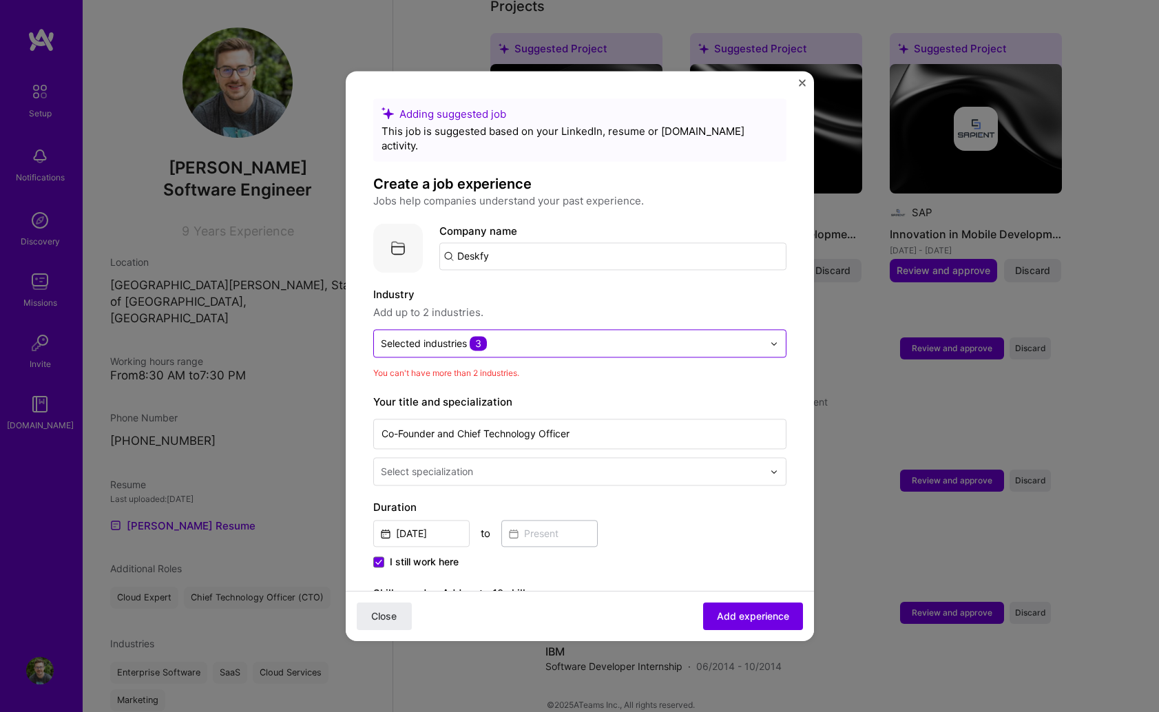
click at [579, 336] on input "text" at bounding box center [572, 343] width 382 height 14
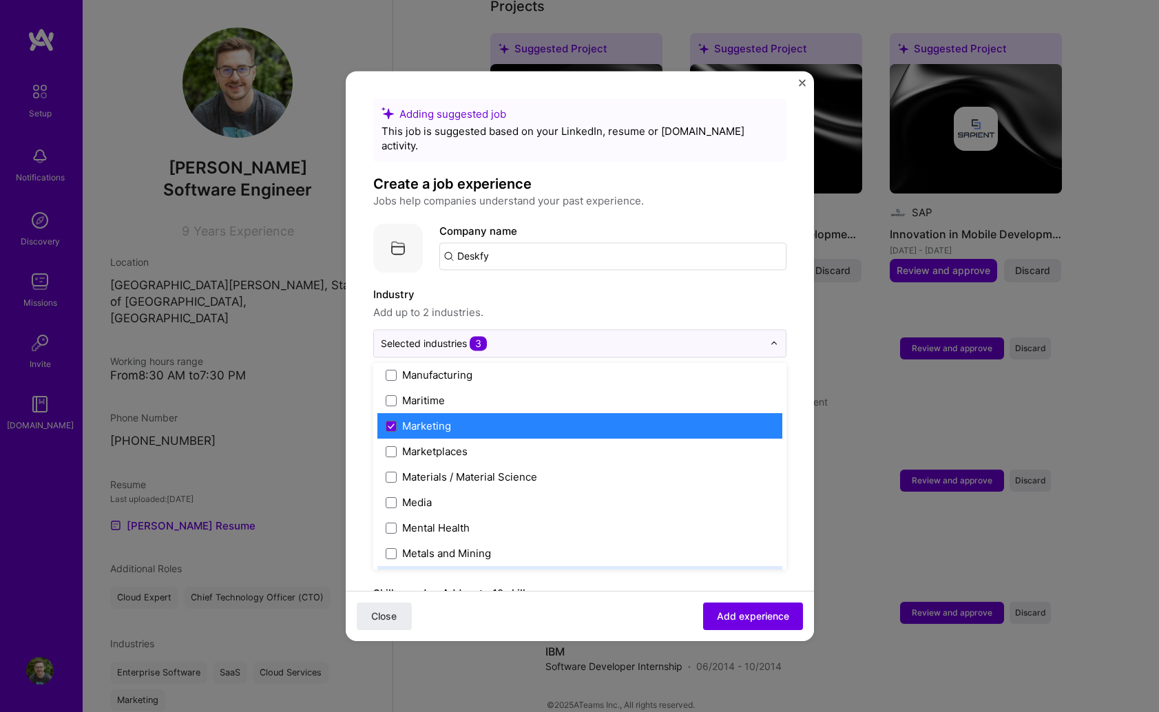
scroll to position [1984, 0]
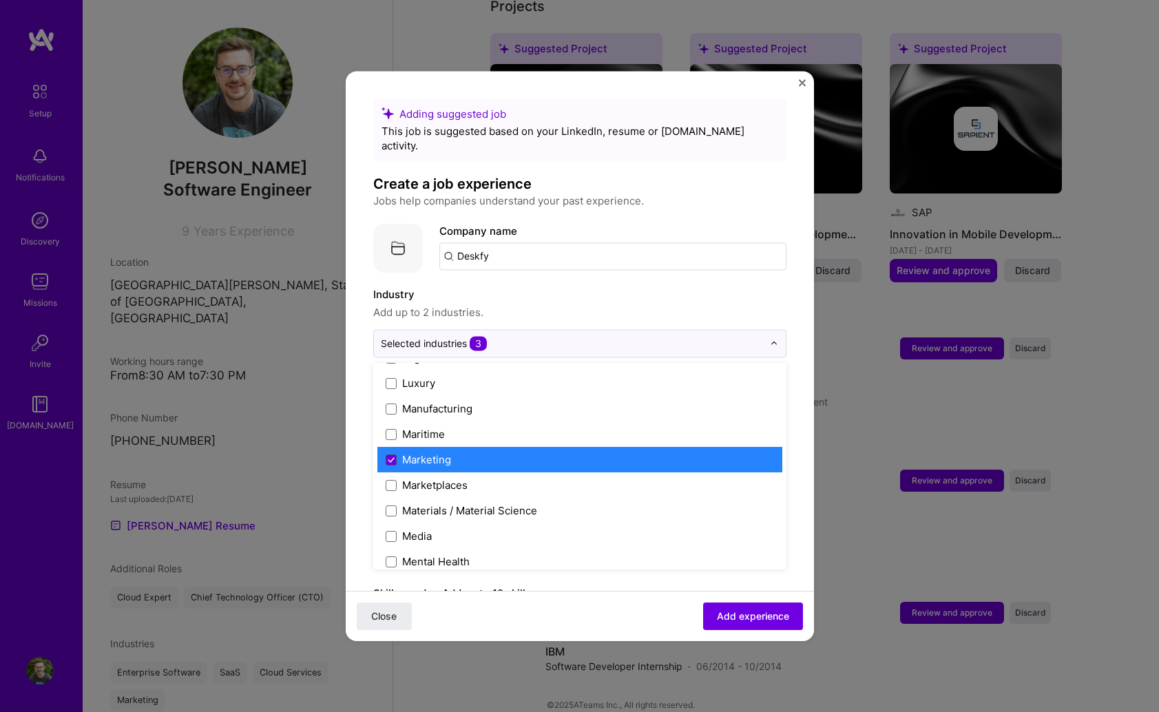
click at [394, 454] on span at bounding box center [391, 459] width 11 height 11
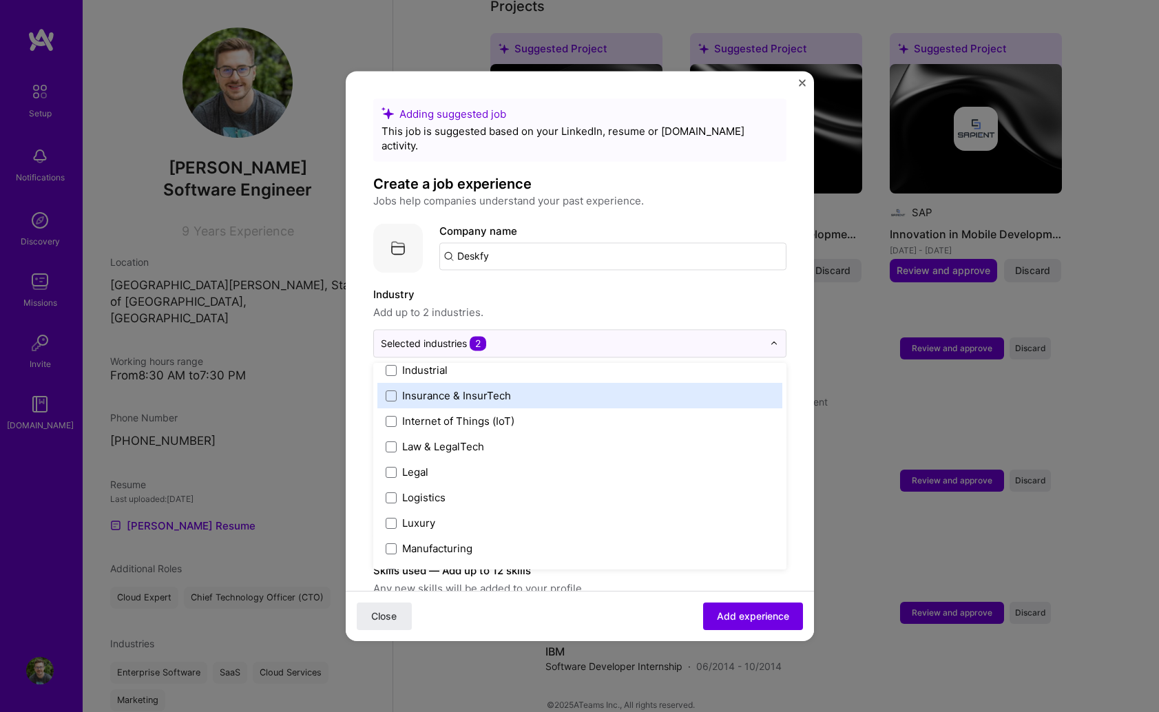
scroll to position [1817, 0]
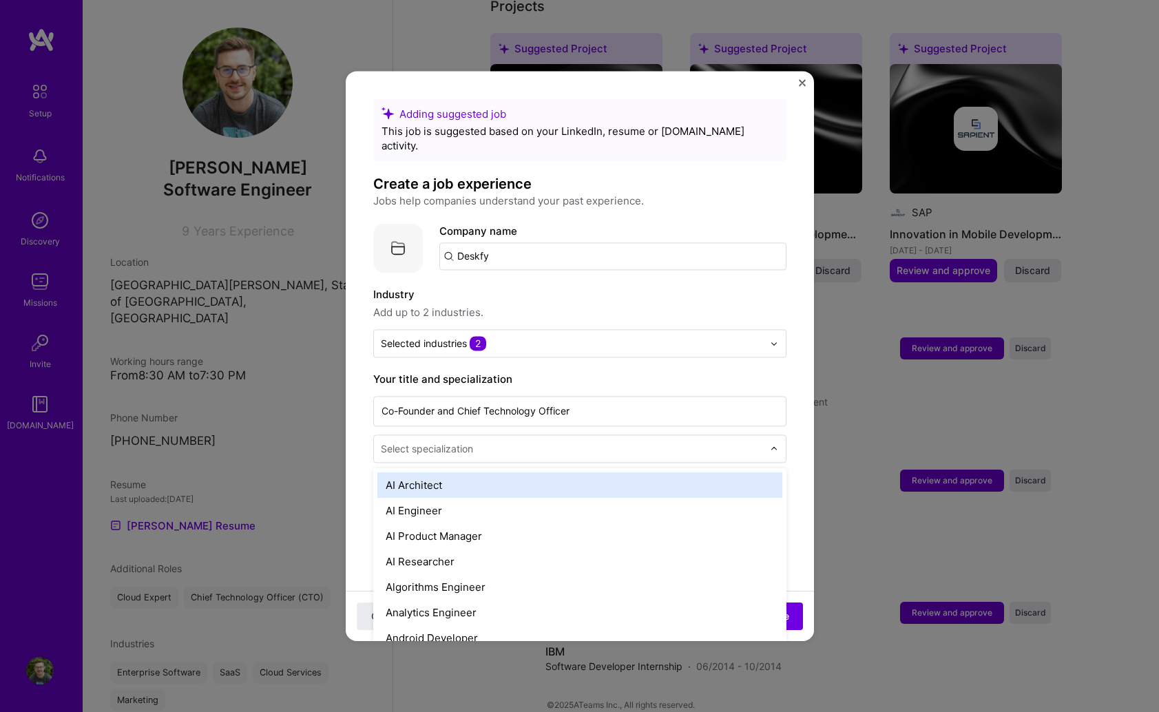
click at [574, 441] on input "text" at bounding box center [573, 448] width 385 height 14
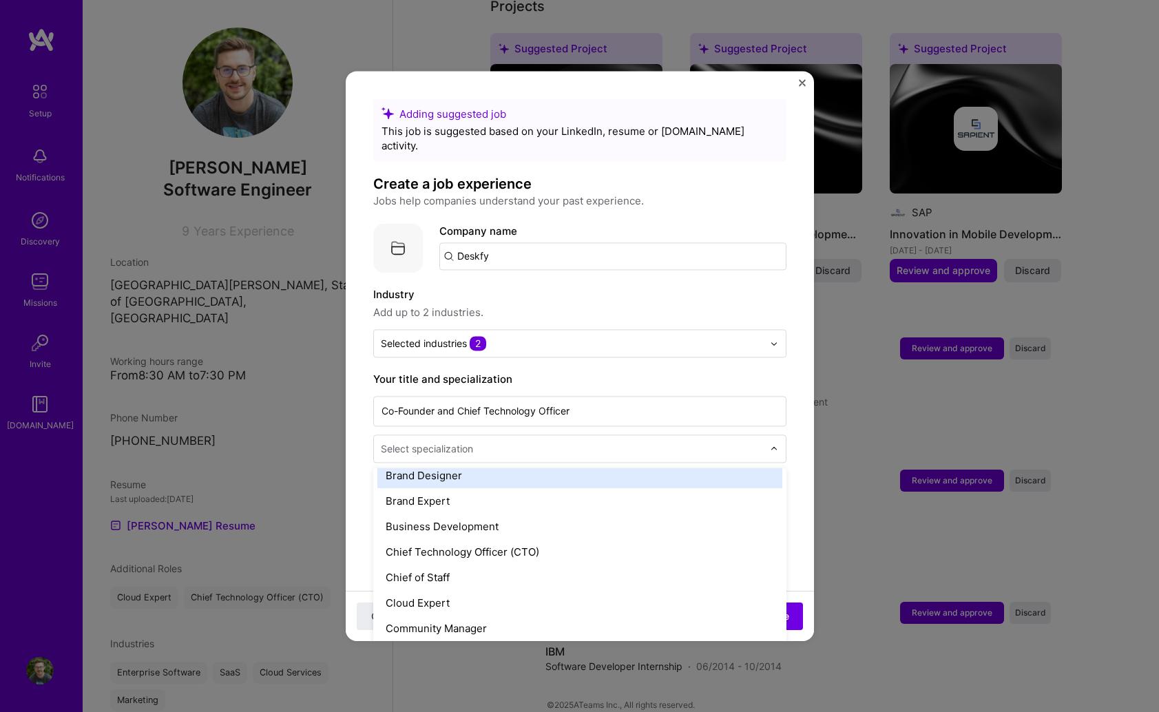
scroll to position [297, 0]
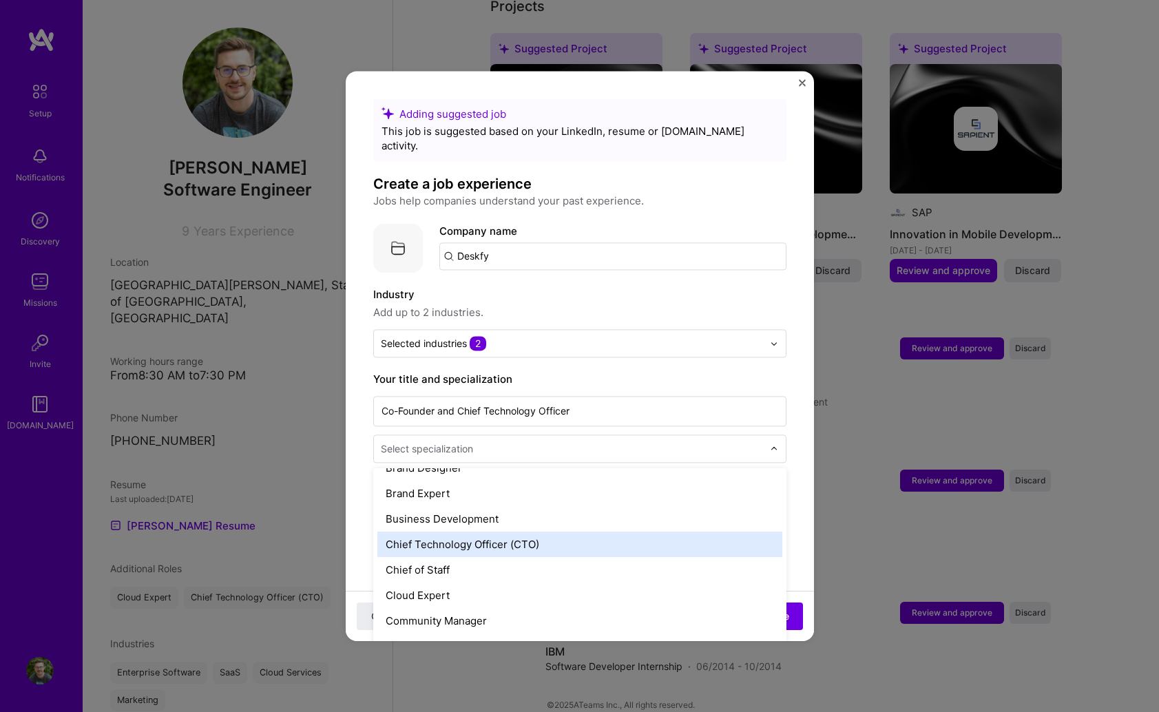
click at [545, 532] on div "Chief Technology Officer (CTO)" at bounding box center [579, 544] width 405 height 25
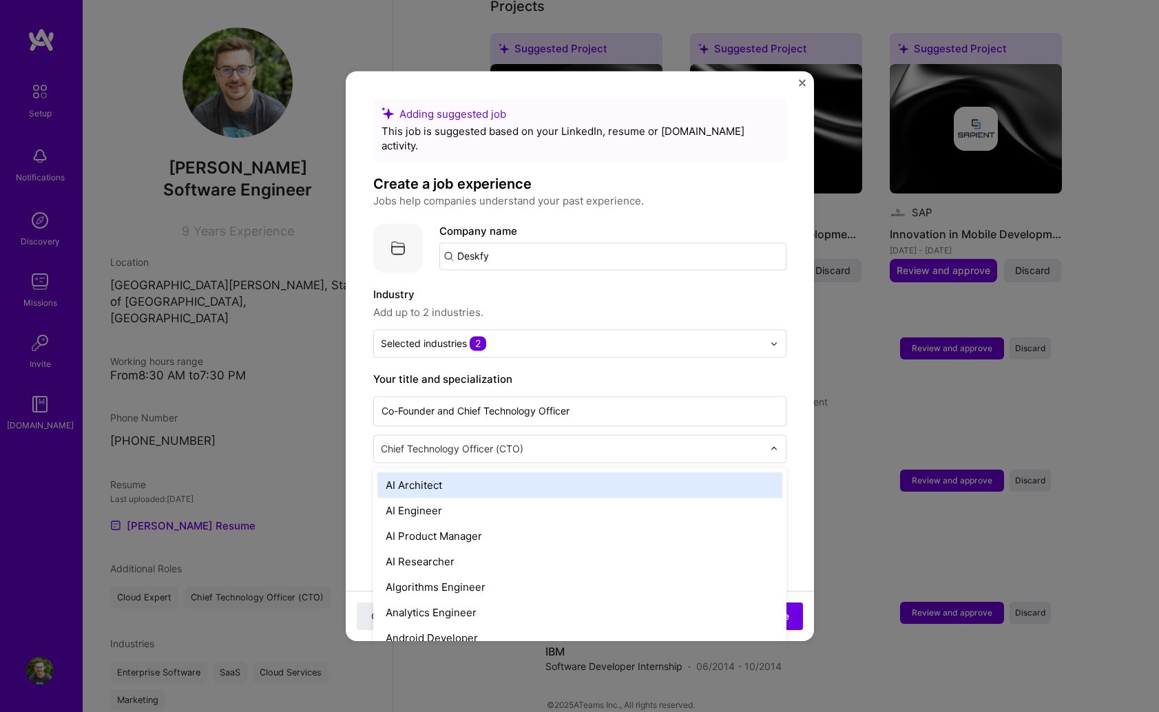
click at [646, 441] on input "text" at bounding box center [573, 448] width 385 height 14
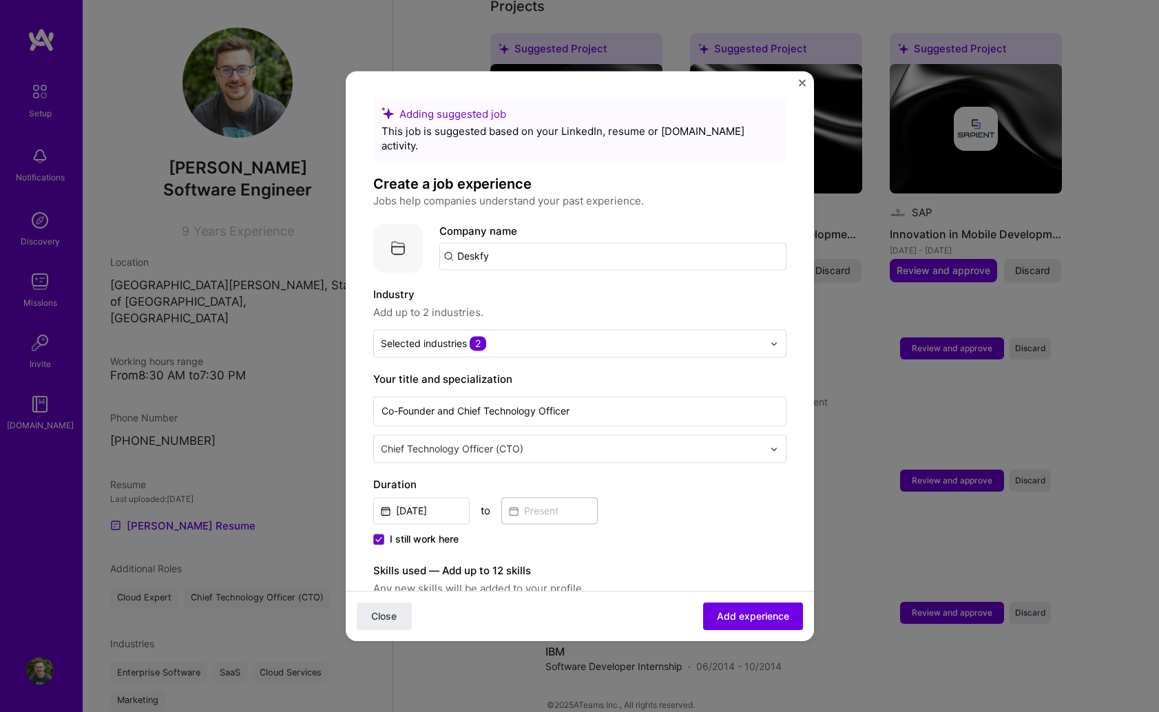
click at [667, 371] on label "Your title and specialization" at bounding box center [579, 379] width 413 height 17
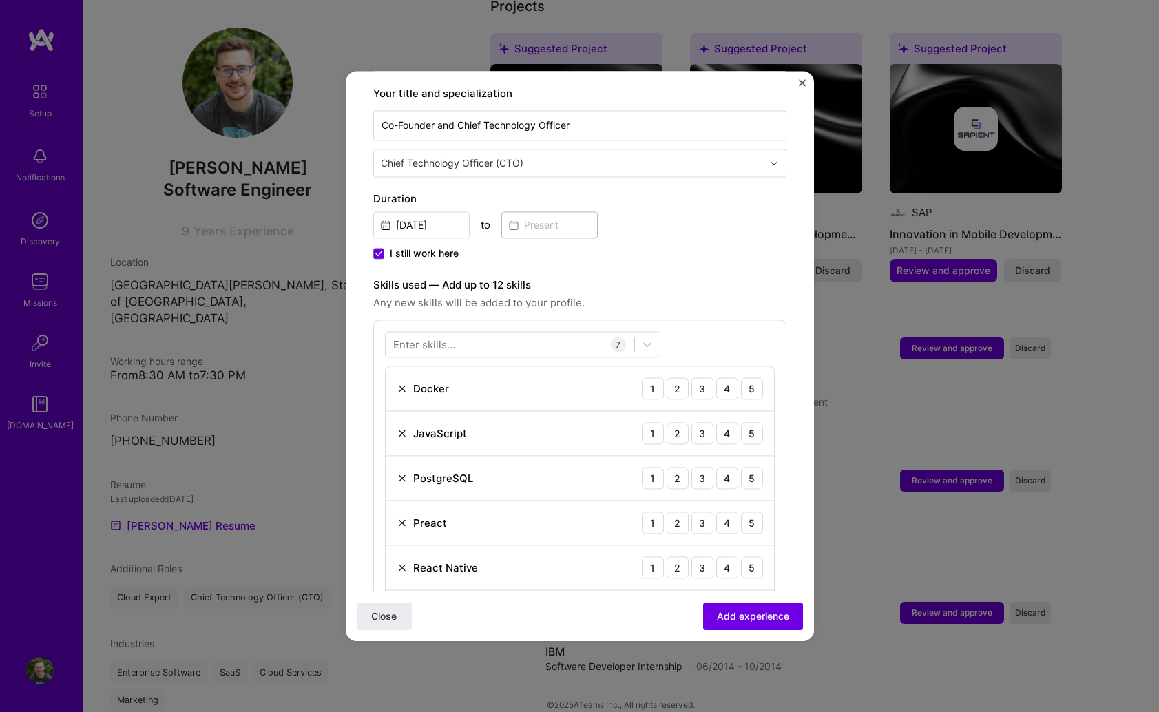
scroll to position [295, 0]
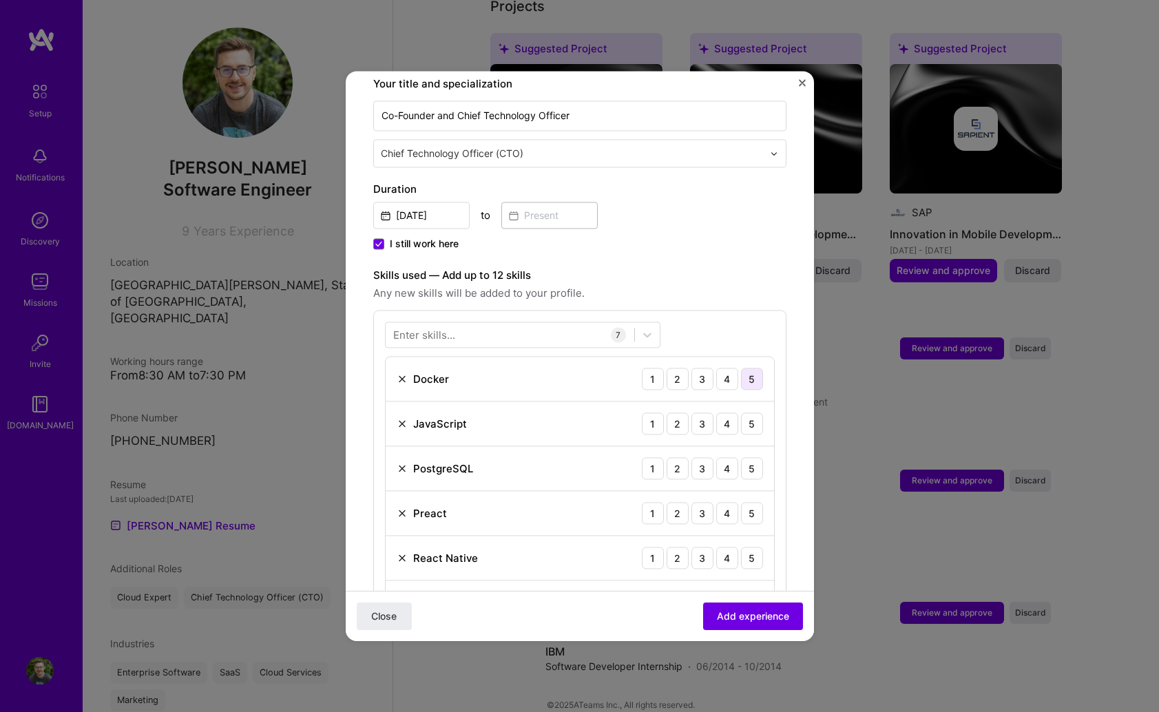
click at [754, 368] on div "5" at bounding box center [752, 379] width 22 height 22
click at [751, 412] on div "5" at bounding box center [752, 423] width 22 height 22
click at [757, 457] on div "5" at bounding box center [752, 468] width 22 height 22
click at [733, 368] on div "4" at bounding box center [727, 379] width 22 height 22
click at [402, 507] on img at bounding box center [402, 512] width 11 height 11
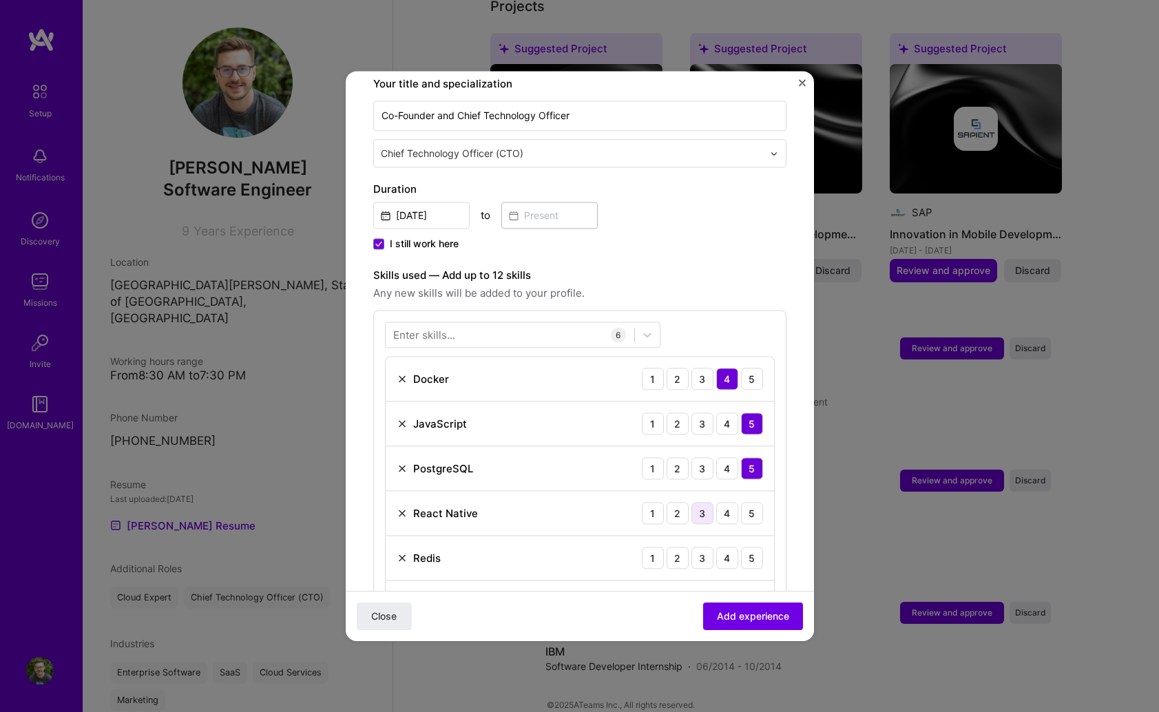
click at [701, 502] on div "3" at bounding box center [702, 513] width 22 height 22
click at [751, 547] on div "5" at bounding box center [752, 558] width 22 height 22
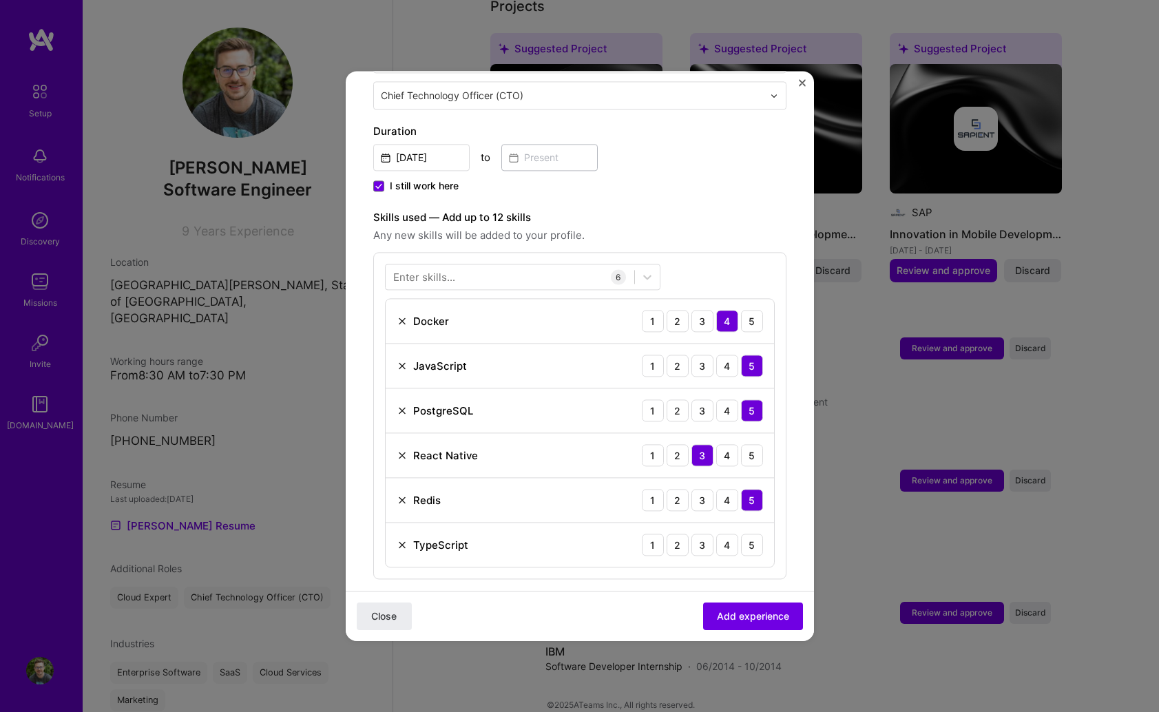
scroll to position [360, 0]
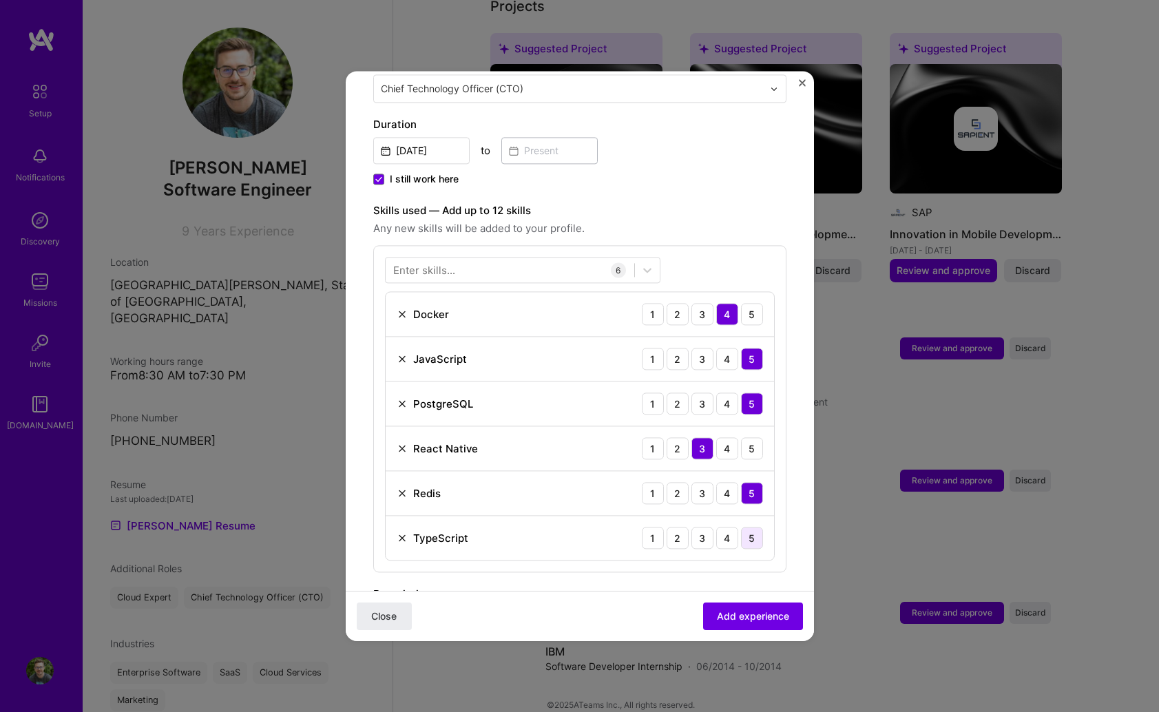
click at [751, 527] on div "5" at bounding box center [752, 538] width 22 height 22
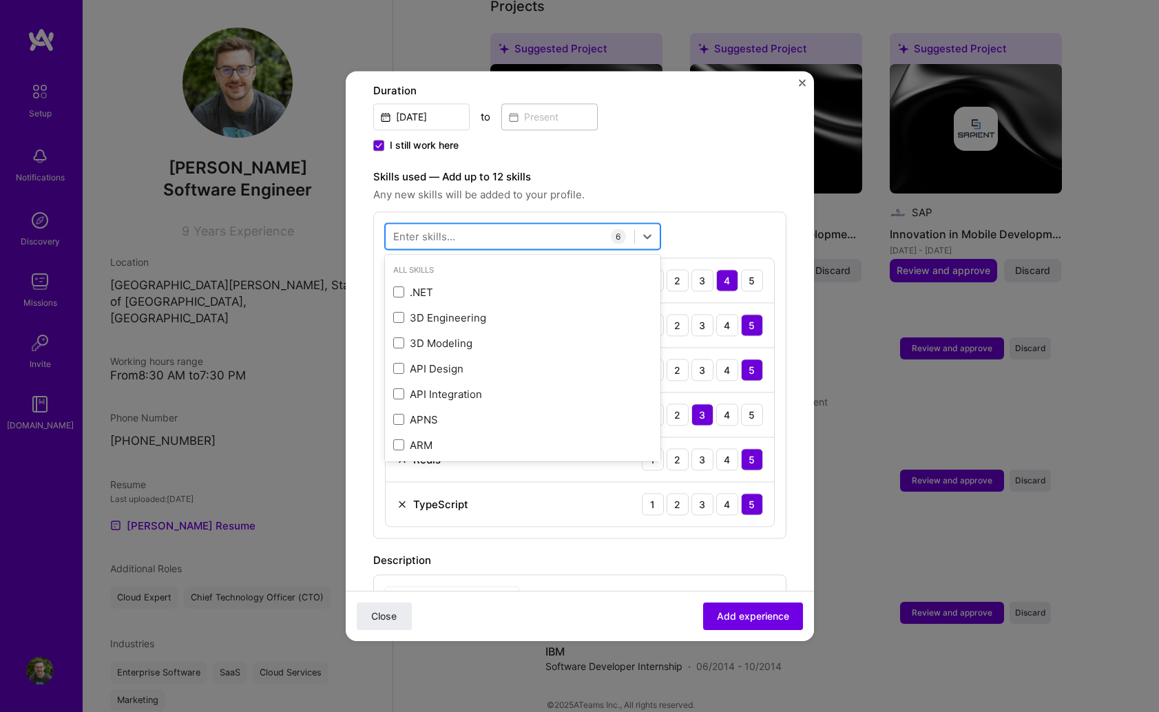
click at [483, 226] on div at bounding box center [510, 236] width 249 height 23
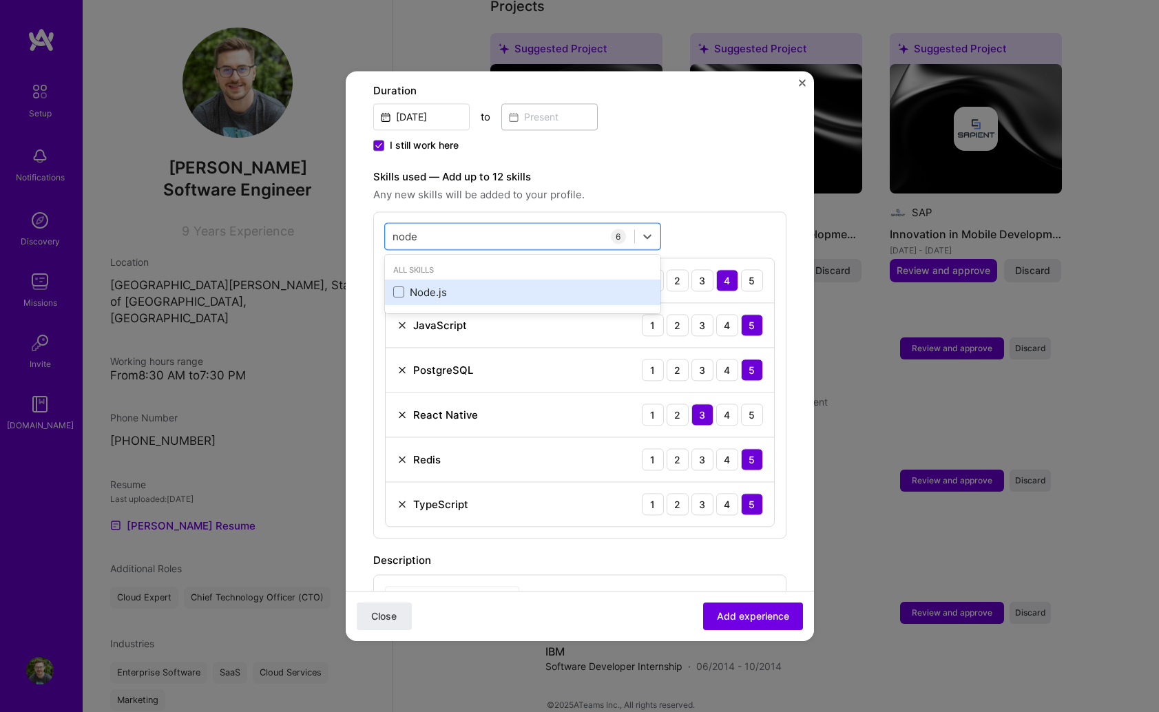
click at [436, 285] on div "Node.js" at bounding box center [522, 292] width 259 height 14
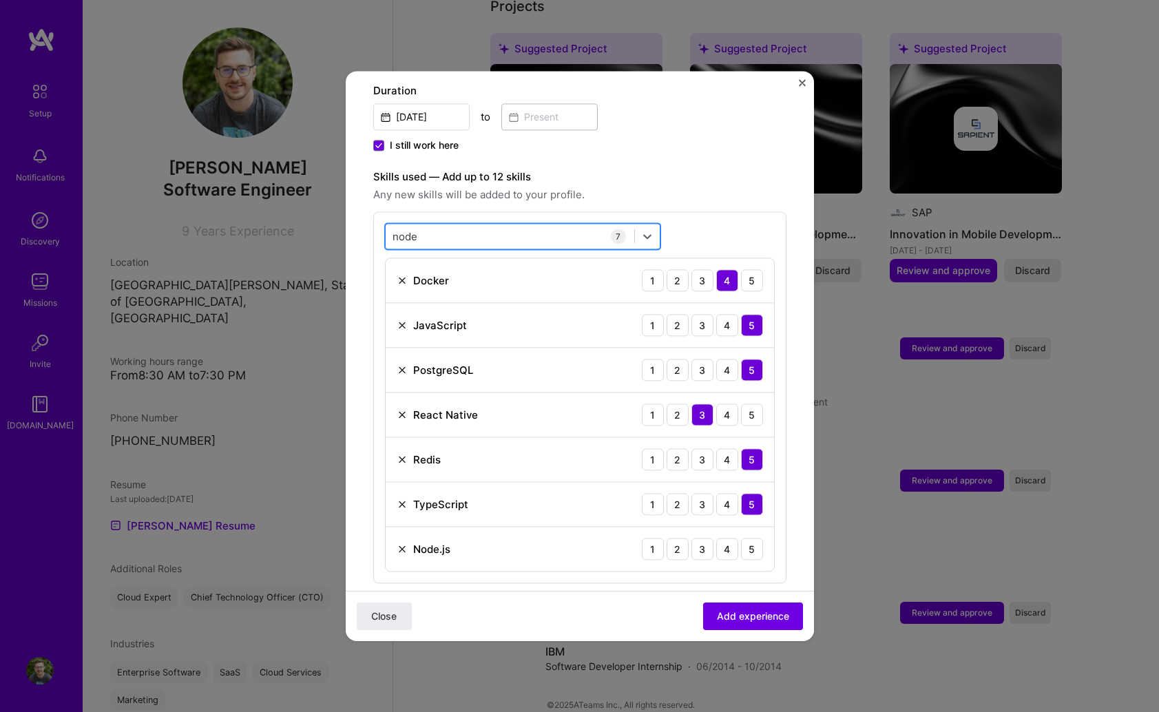
drag, startPoint x: 466, startPoint y: 227, endPoint x: 405, endPoint y: 224, distance: 61.3
click at [405, 225] on div "node node" at bounding box center [510, 236] width 249 height 23
click at [751, 538] on div "5" at bounding box center [752, 549] width 22 height 22
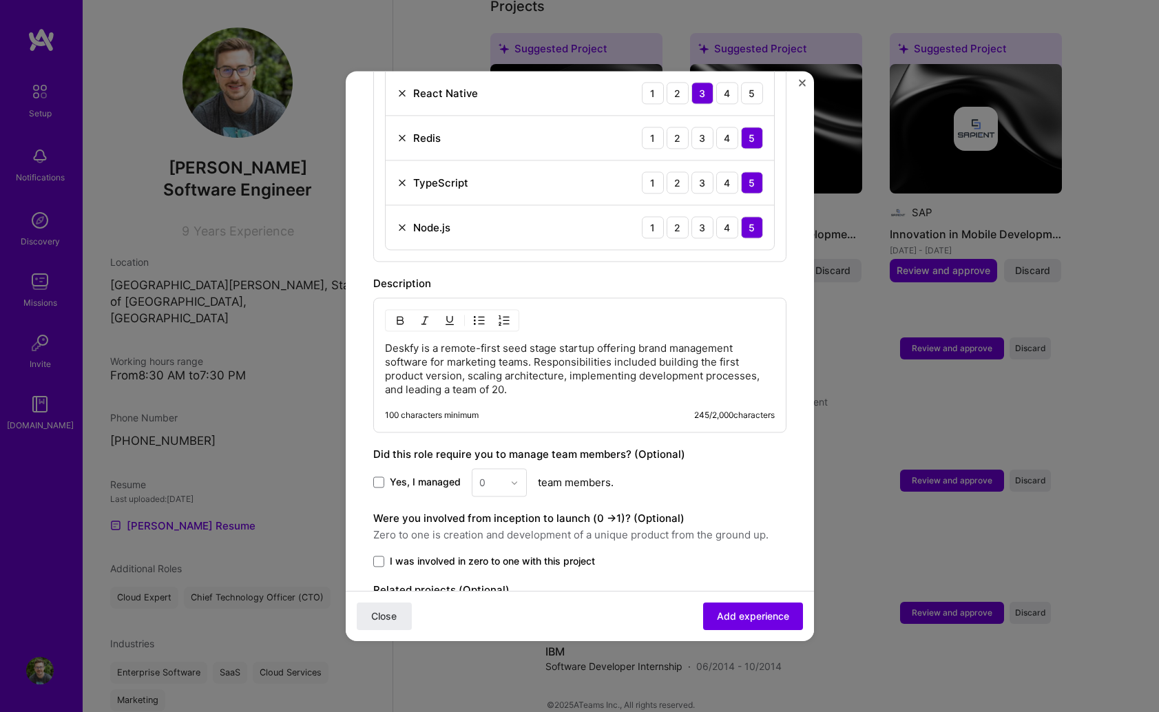
scroll to position [741, 0]
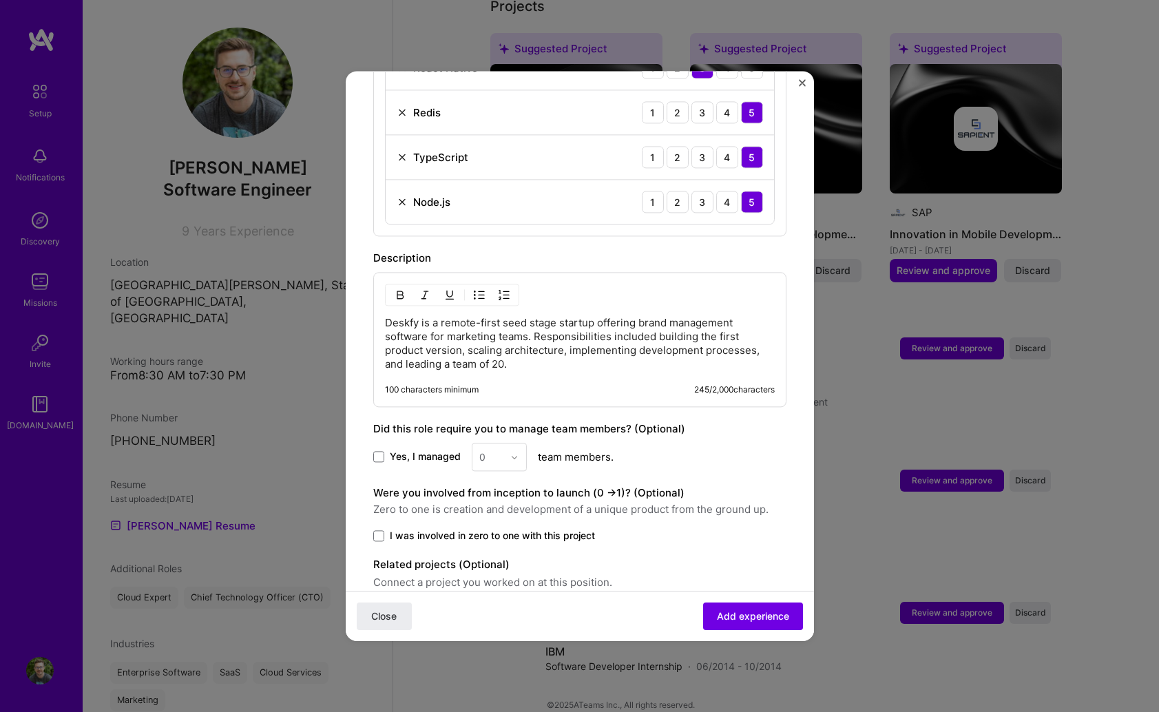
click at [390, 450] on span "Yes, I managed" at bounding box center [425, 457] width 71 height 14
click at [0, 0] on input "Yes, I managed" at bounding box center [0, 0] width 0 height 0
click at [515, 450] on div at bounding box center [518, 456] width 16 height 27
click at [505, 572] on div "21" at bounding box center [499, 584] width 47 height 25
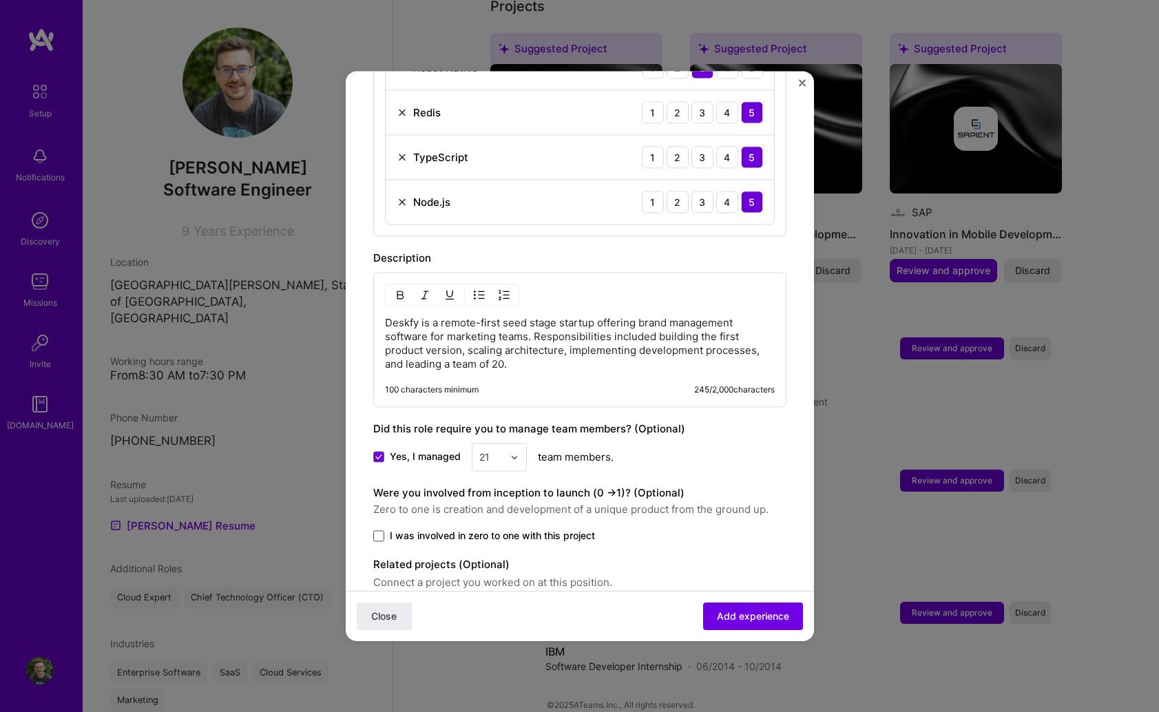
click at [384, 530] on span at bounding box center [378, 535] width 11 height 11
click at [0, 0] on input "I was involved in zero to one with this project" at bounding box center [0, 0] width 0 height 0
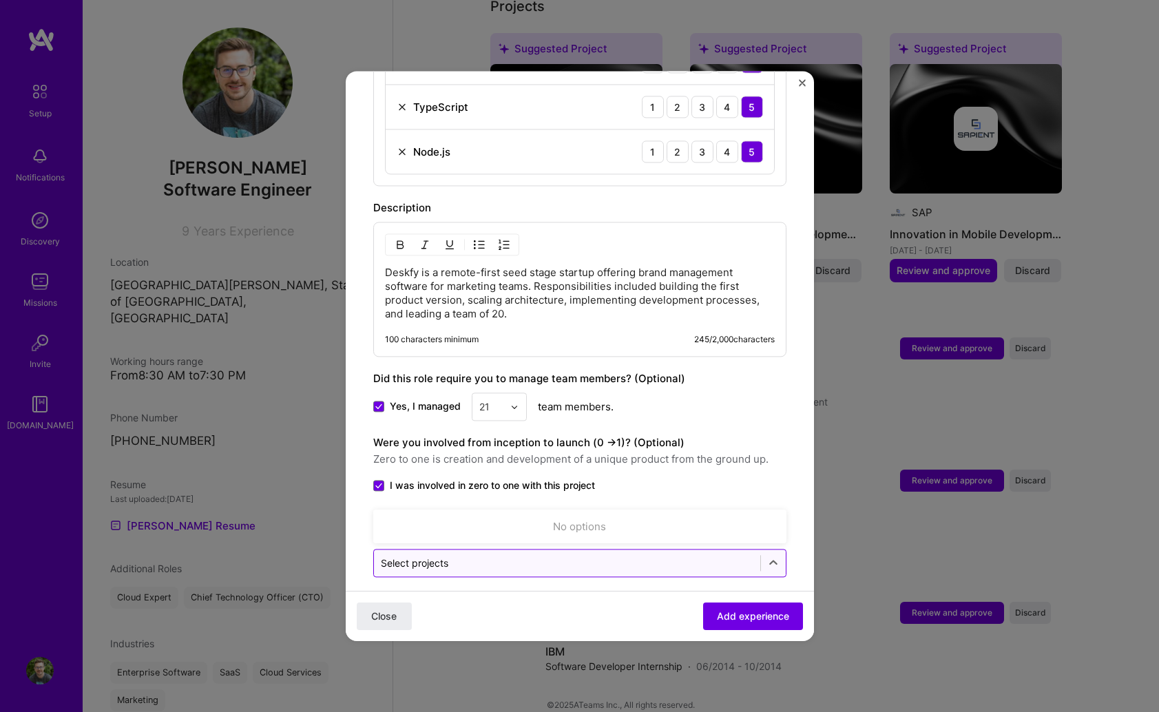
click at [515, 556] on input "text" at bounding box center [567, 563] width 373 height 14
click at [640, 456] on div "Were you involved from inception to launch (0 - > 1)? (Optional) Zero to one is…" at bounding box center [579, 463] width 413 height 58
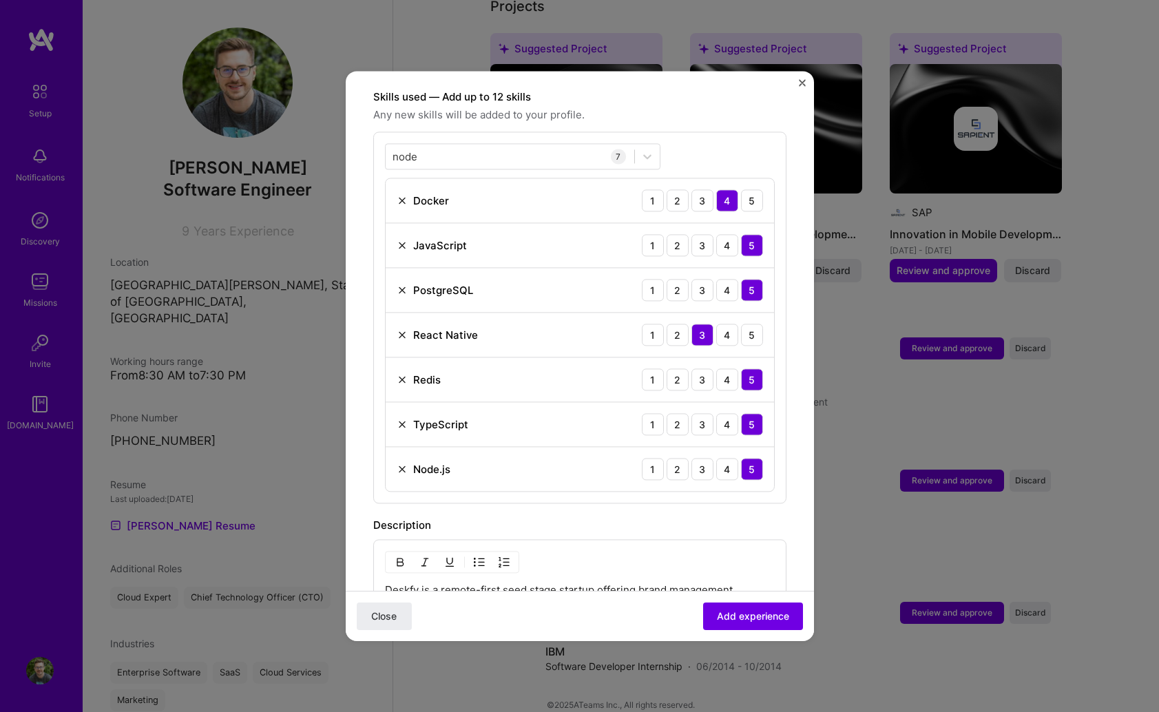
scroll to position [472, 0]
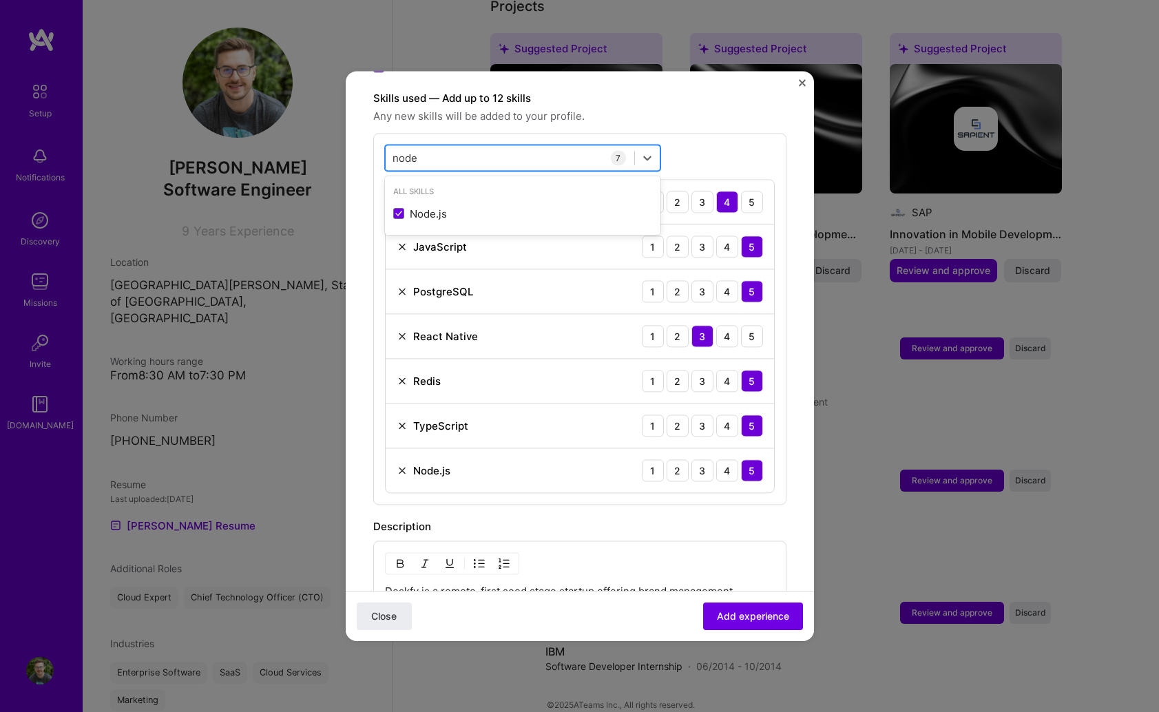
click at [508, 147] on div "node node" at bounding box center [510, 158] width 249 height 23
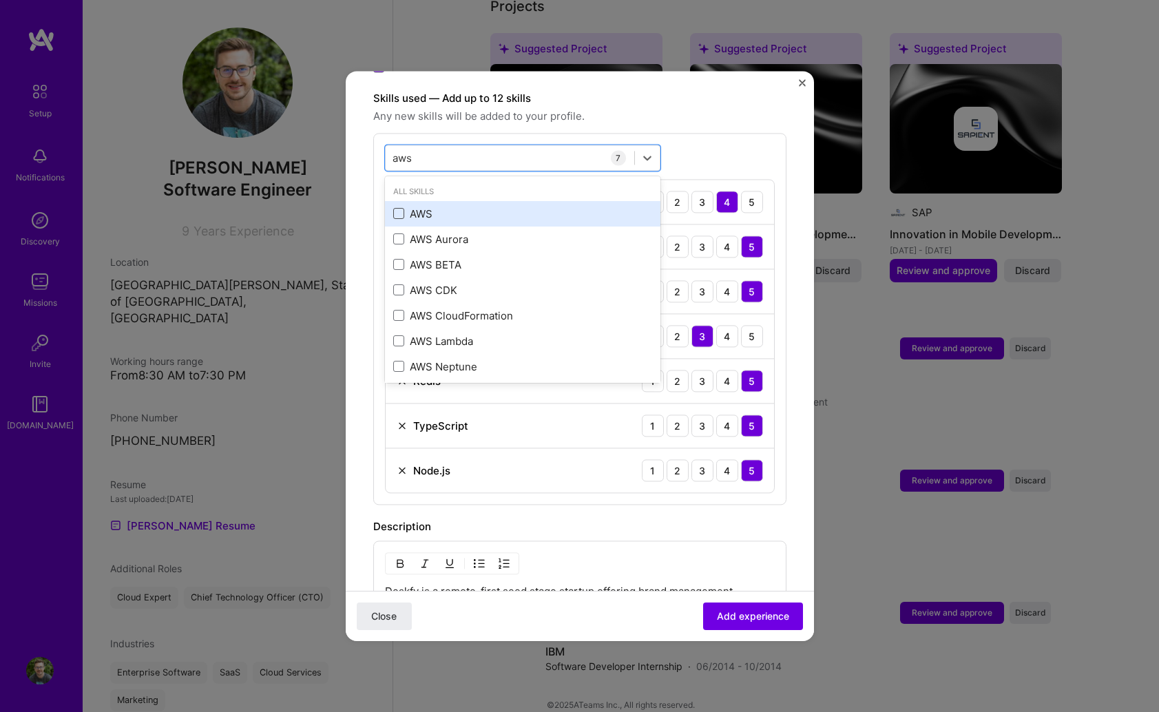
click at [397, 209] on span at bounding box center [398, 214] width 11 height 11
click at [0, 0] on input "checkbox" at bounding box center [0, 0] width 0 height 0
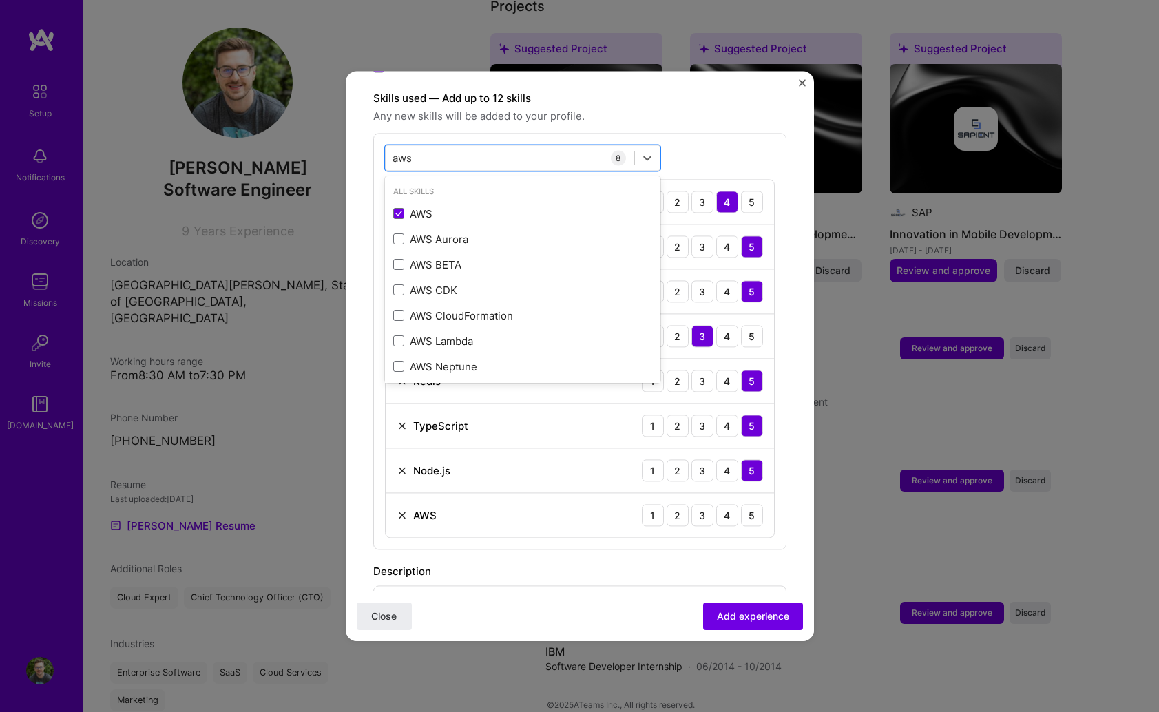
type input "aws"
click at [757, 512] on div "AWS 1 2 3 4 5" at bounding box center [580, 515] width 388 height 44
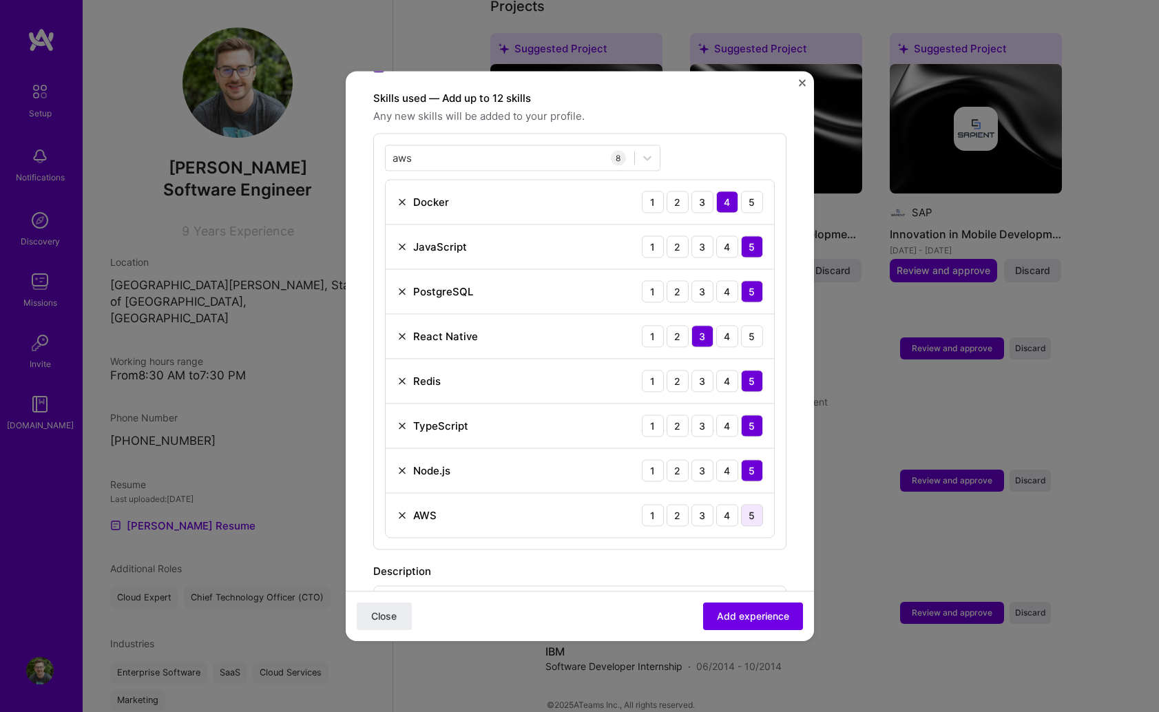
click at [757, 507] on div "5" at bounding box center [752, 515] width 22 height 22
click at [766, 615] on span "Add experience" at bounding box center [753, 616] width 72 height 14
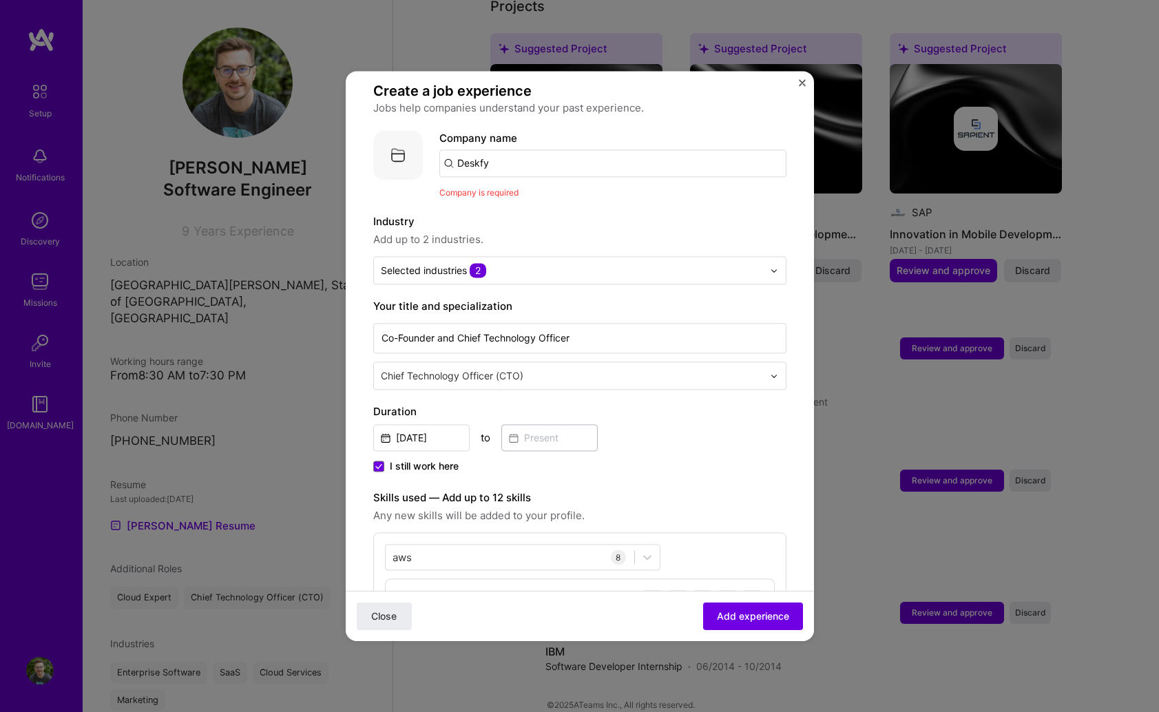
scroll to position [83, 0]
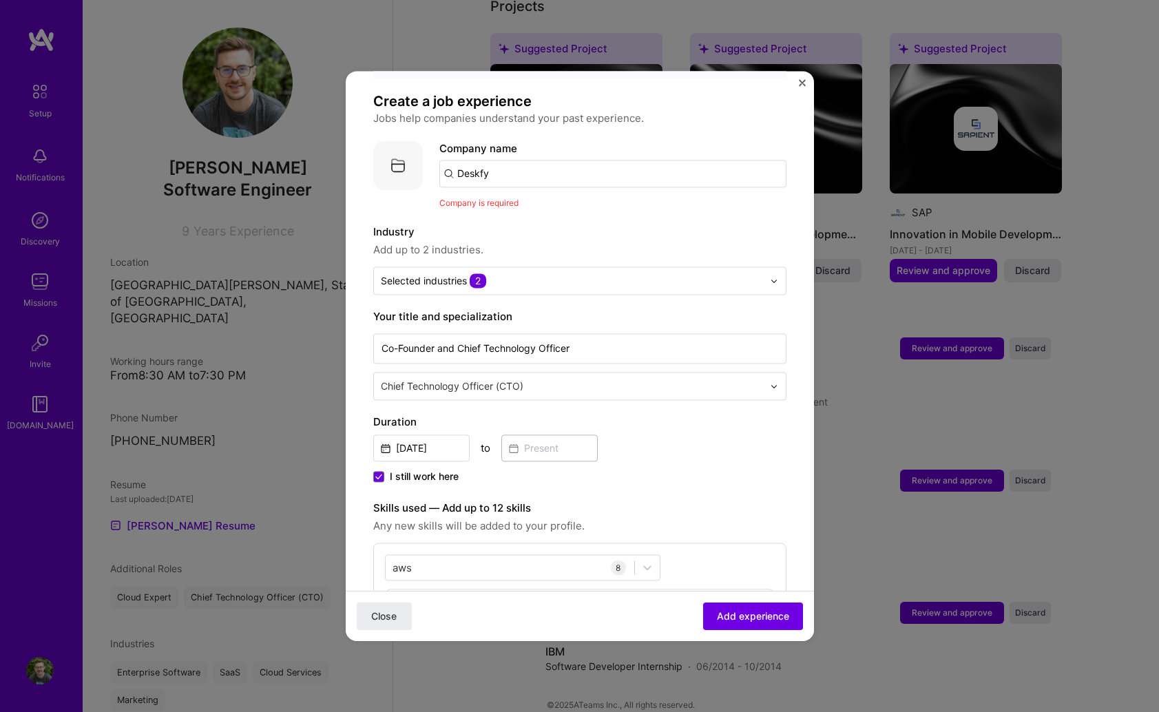
click at [508, 160] on input "Deskfy" at bounding box center [612, 174] width 347 height 28
type input "Deskfy"
click at [516, 194] on div "Add company Deskfy" at bounding box center [542, 211] width 207 height 35
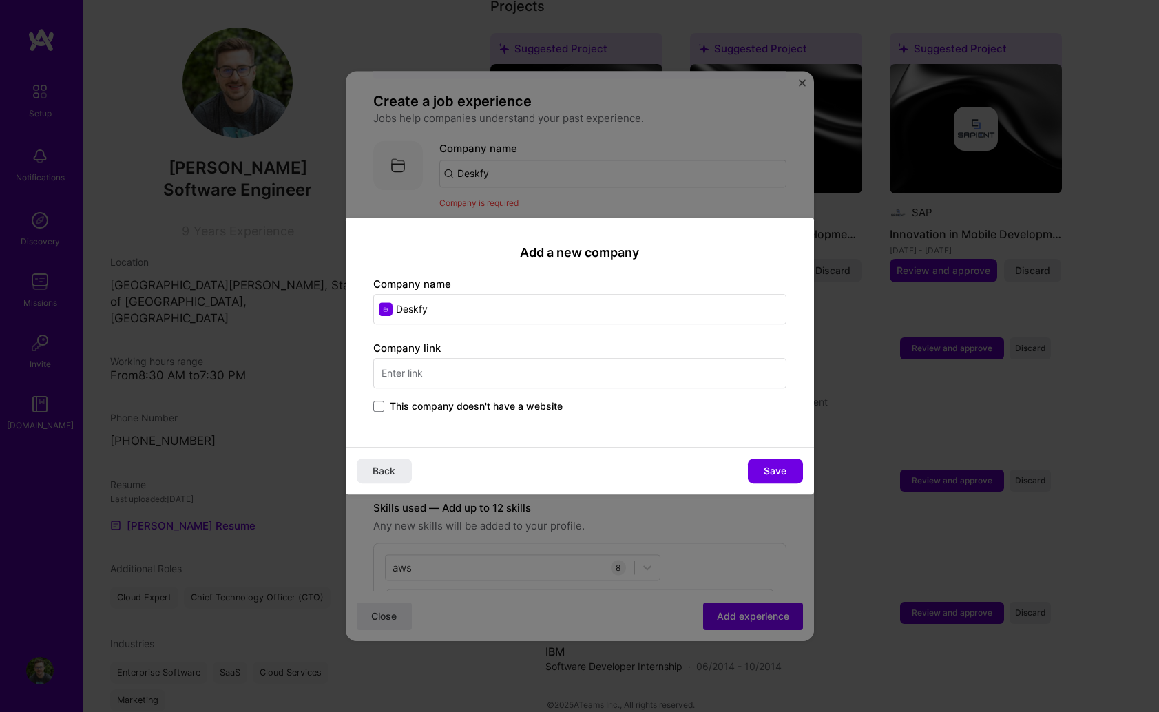
click at [525, 311] on input "Deskfy" at bounding box center [579, 309] width 413 height 30
click at [386, 311] on input "Deskfy" at bounding box center [579, 309] width 413 height 30
click at [513, 377] on input "text" at bounding box center [579, 373] width 413 height 30
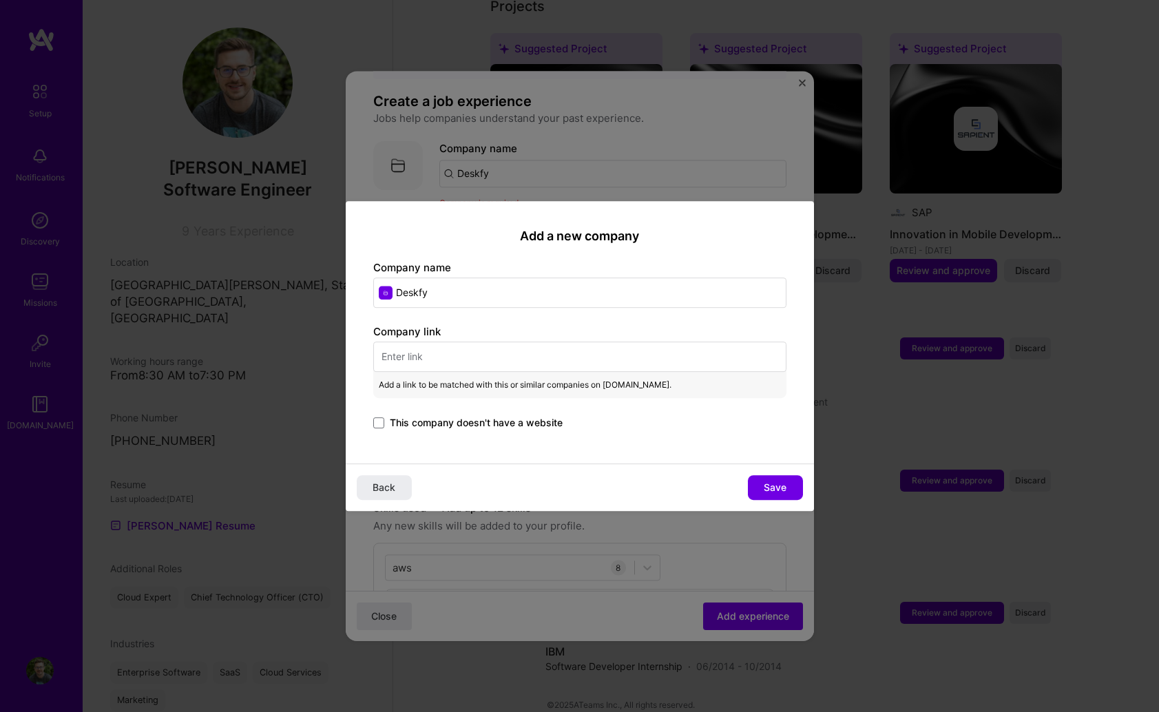
paste input "[URL][DOMAIN_NAME]"
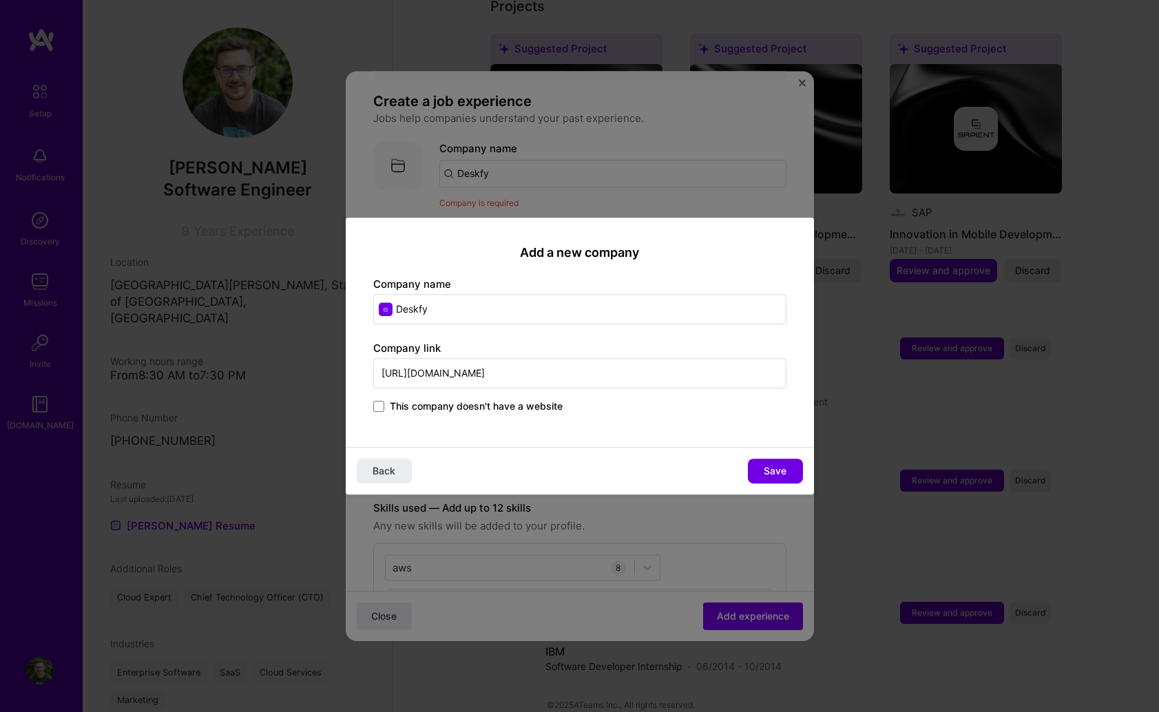
type input "[URL][DOMAIN_NAME]"
click at [619, 434] on div "Add a new company Company name Deskfy Company link [URL][DOMAIN_NAME] This comp…" at bounding box center [580, 332] width 468 height 229
click at [773, 457] on div "Back Save" at bounding box center [580, 471] width 468 height 48
click at [773, 468] on span "Save" at bounding box center [775, 471] width 23 height 14
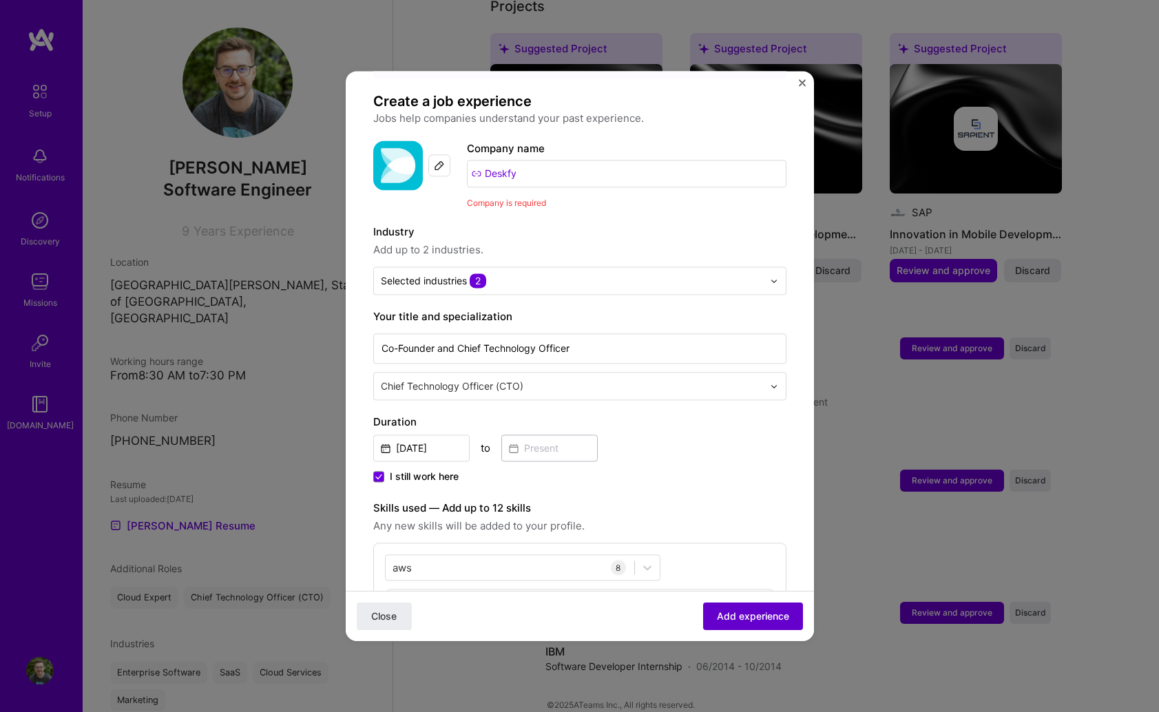
click at [755, 619] on span "Add experience" at bounding box center [753, 616] width 72 height 14
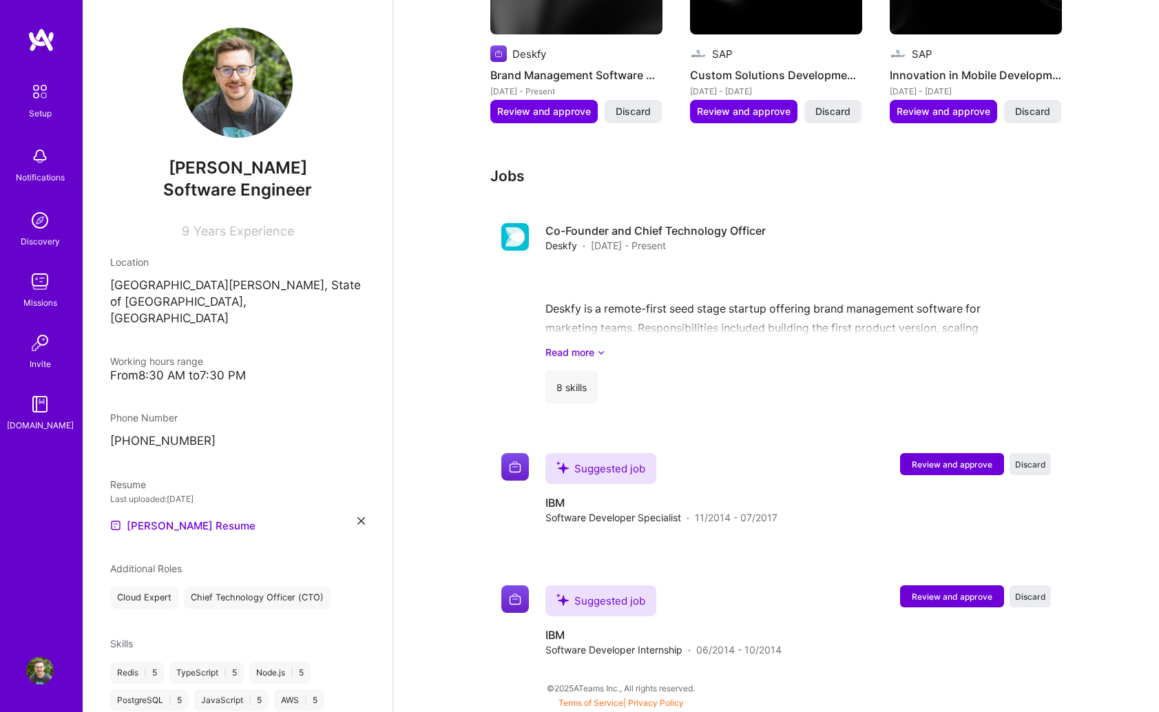
scroll to position [668, 0]
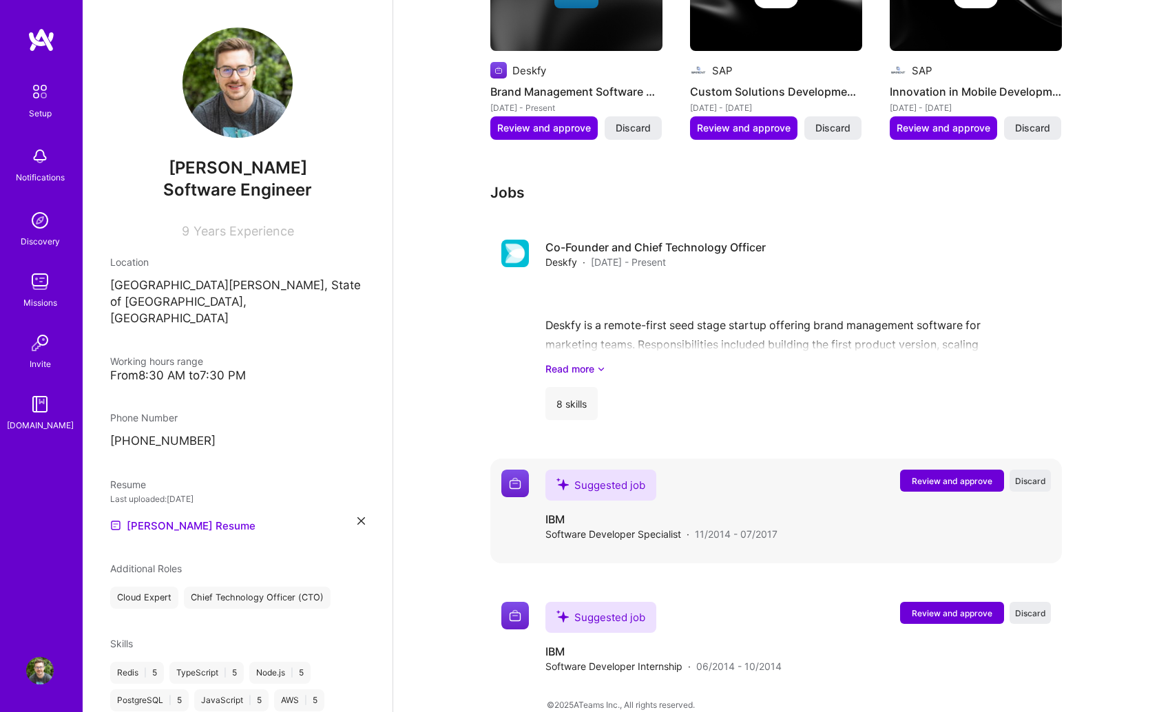
click at [950, 475] on span "Review and approve" at bounding box center [952, 481] width 81 height 12
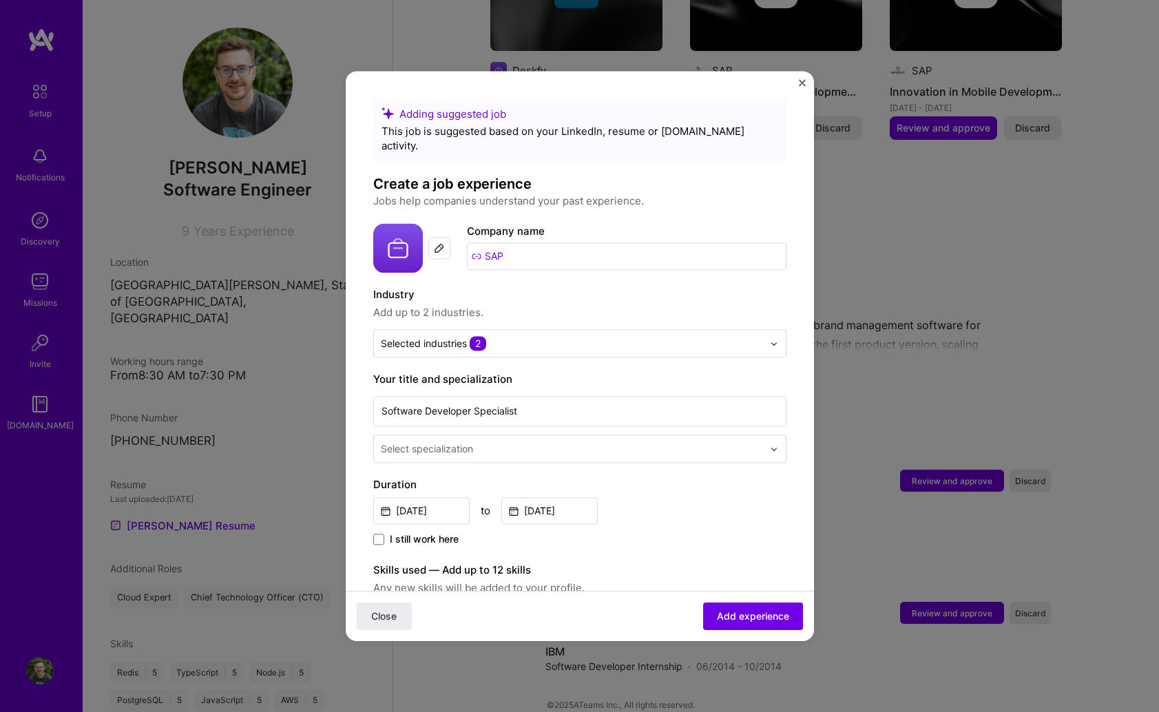
click at [487, 244] on input "SAP" at bounding box center [626, 256] width 319 height 28
drag, startPoint x: 532, startPoint y: 244, endPoint x: 459, endPoint y: 244, distance: 73.7
click at [459, 244] on div "Company logo Company name SAP" at bounding box center [579, 248] width 413 height 50
type input "SAP"
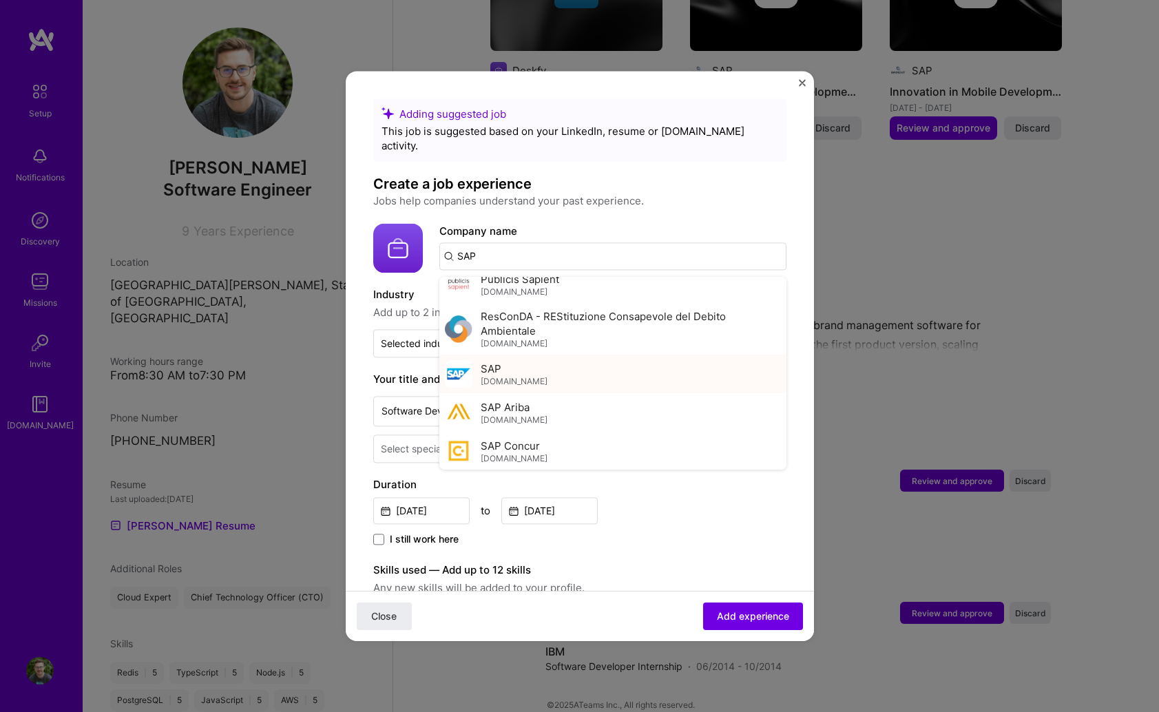
scroll to position [740, 0]
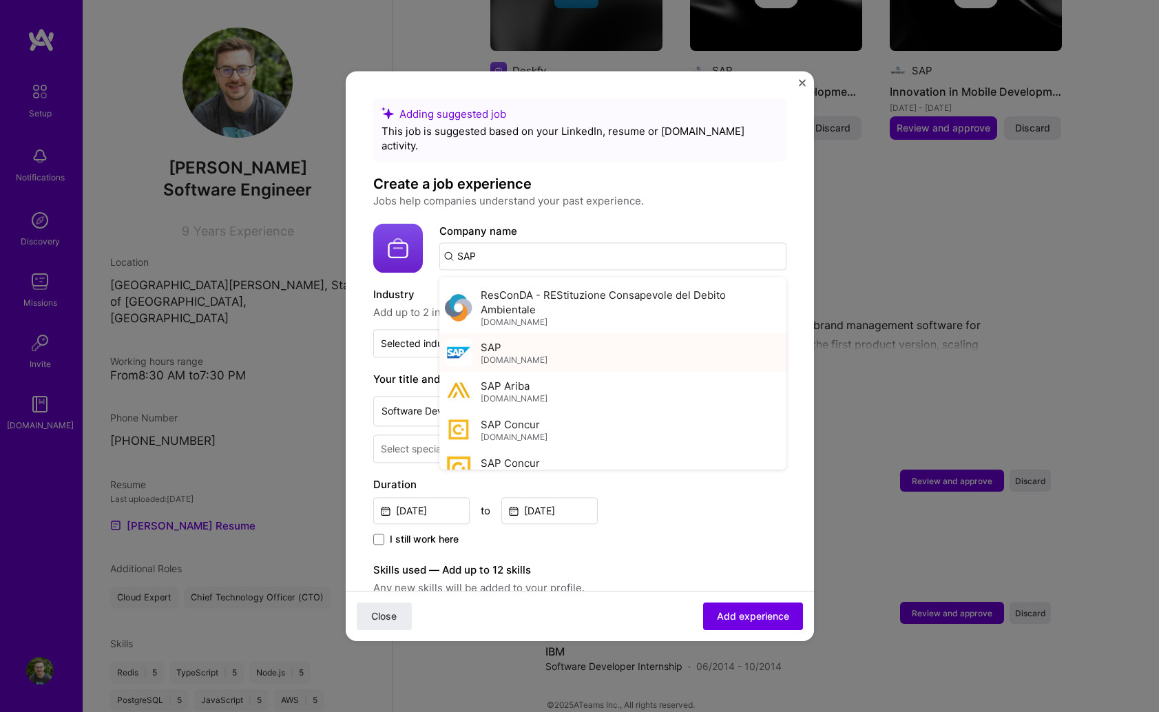
click at [550, 337] on div "SAP [DOMAIN_NAME]" at bounding box center [612, 352] width 347 height 39
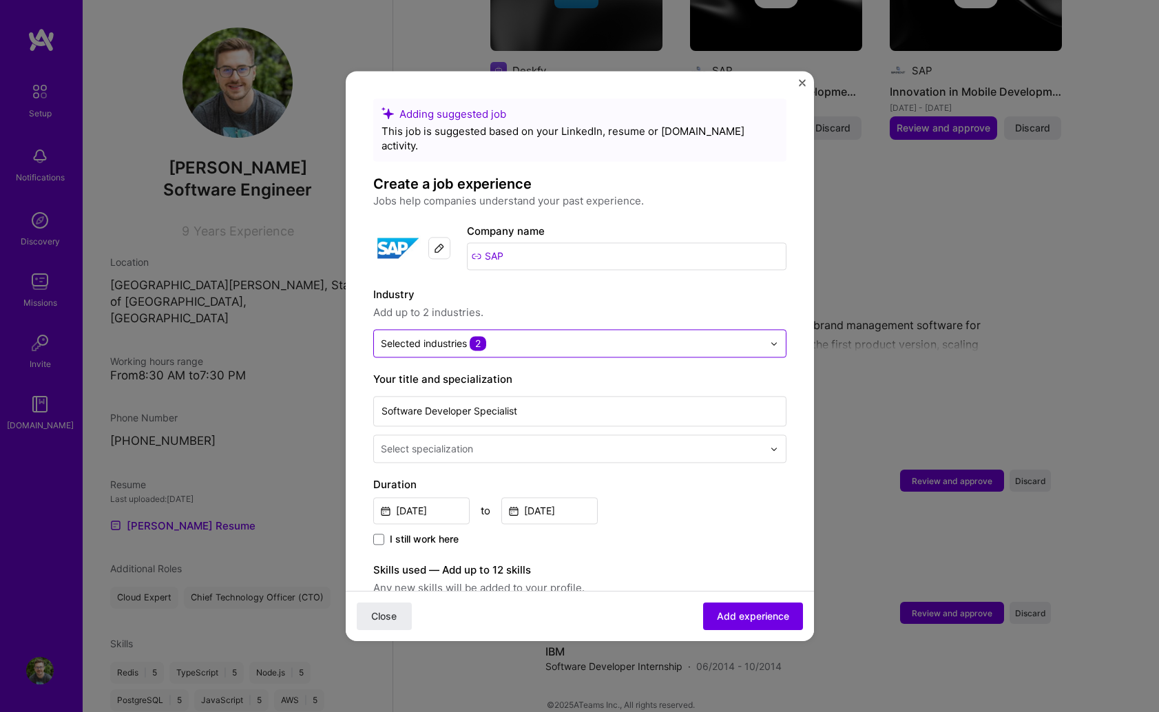
click at [581, 336] on input "text" at bounding box center [572, 343] width 382 height 14
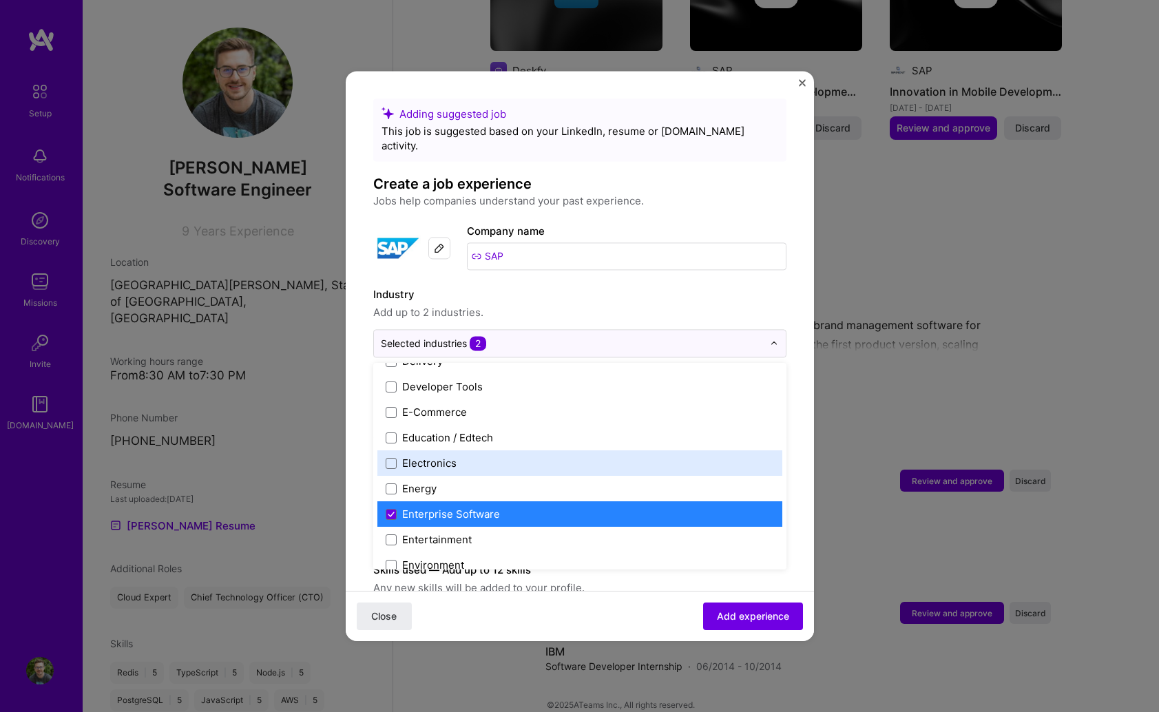
scroll to position [1195, 0]
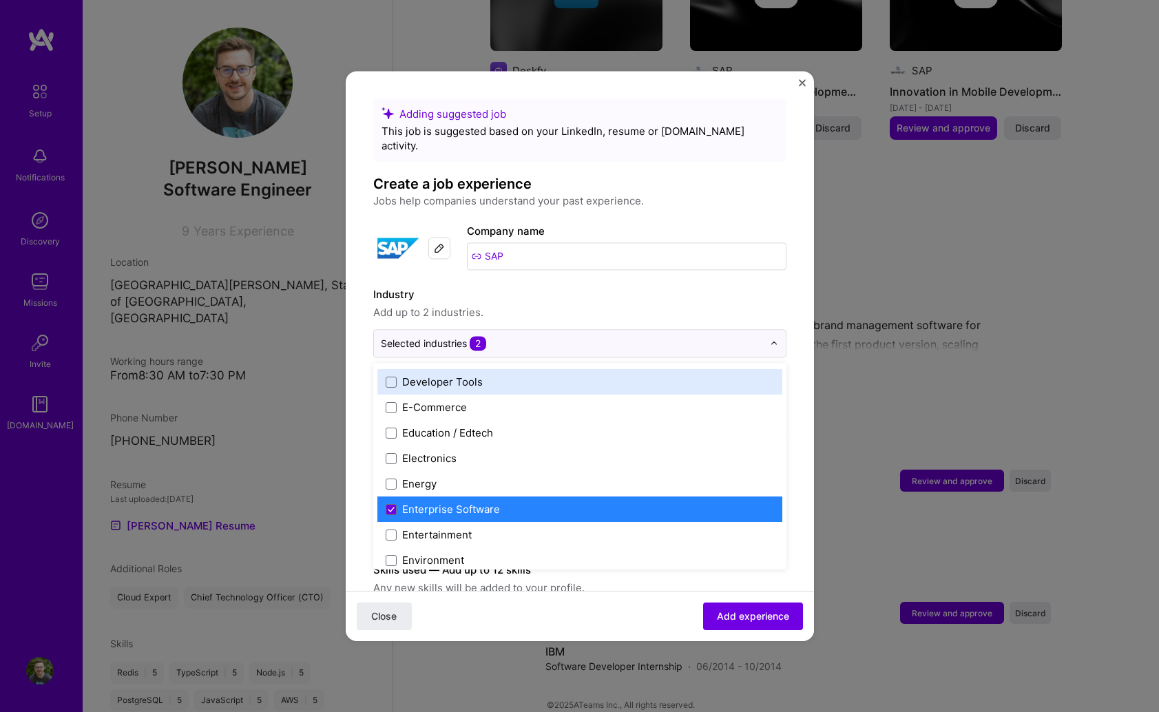
click at [636, 289] on label "Industry" at bounding box center [579, 294] width 413 height 17
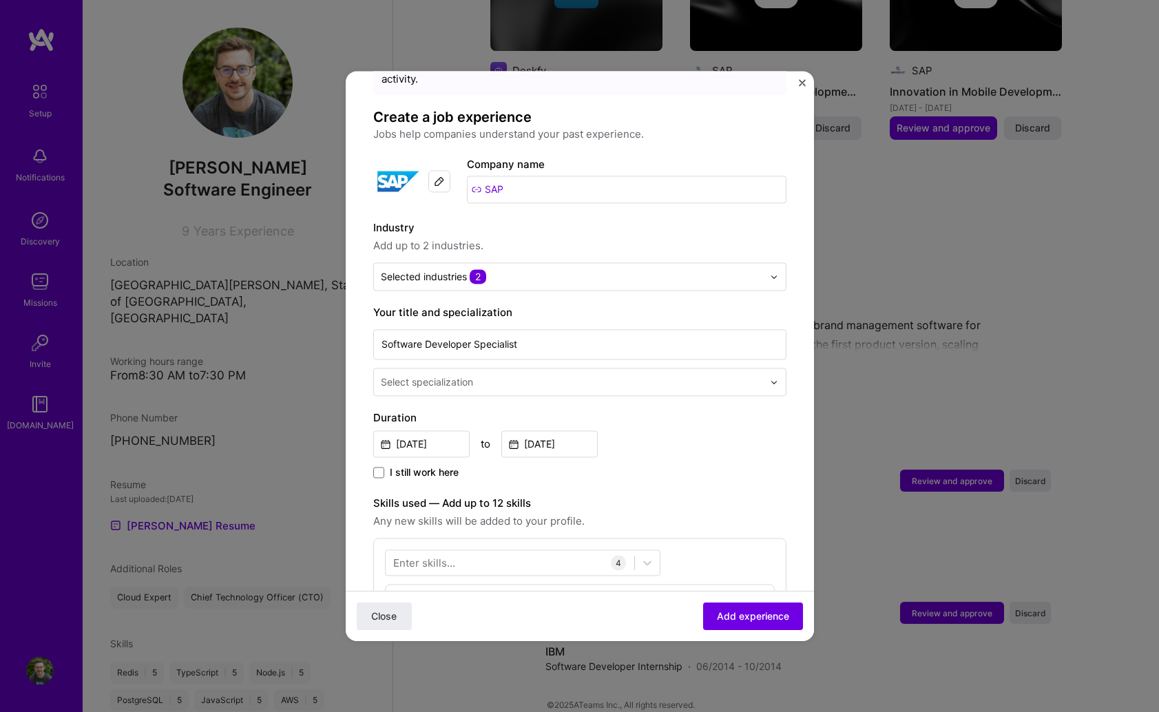
scroll to position [70, 0]
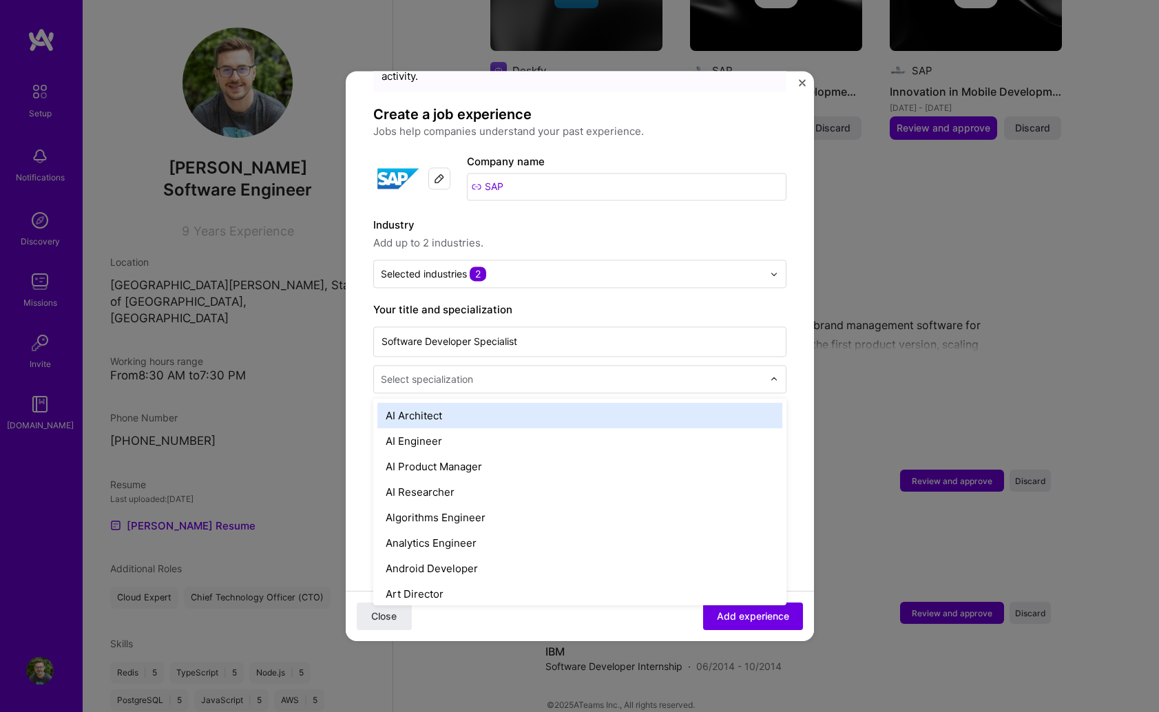
click at [629, 372] on input "text" at bounding box center [573, 379] width 385 height 14
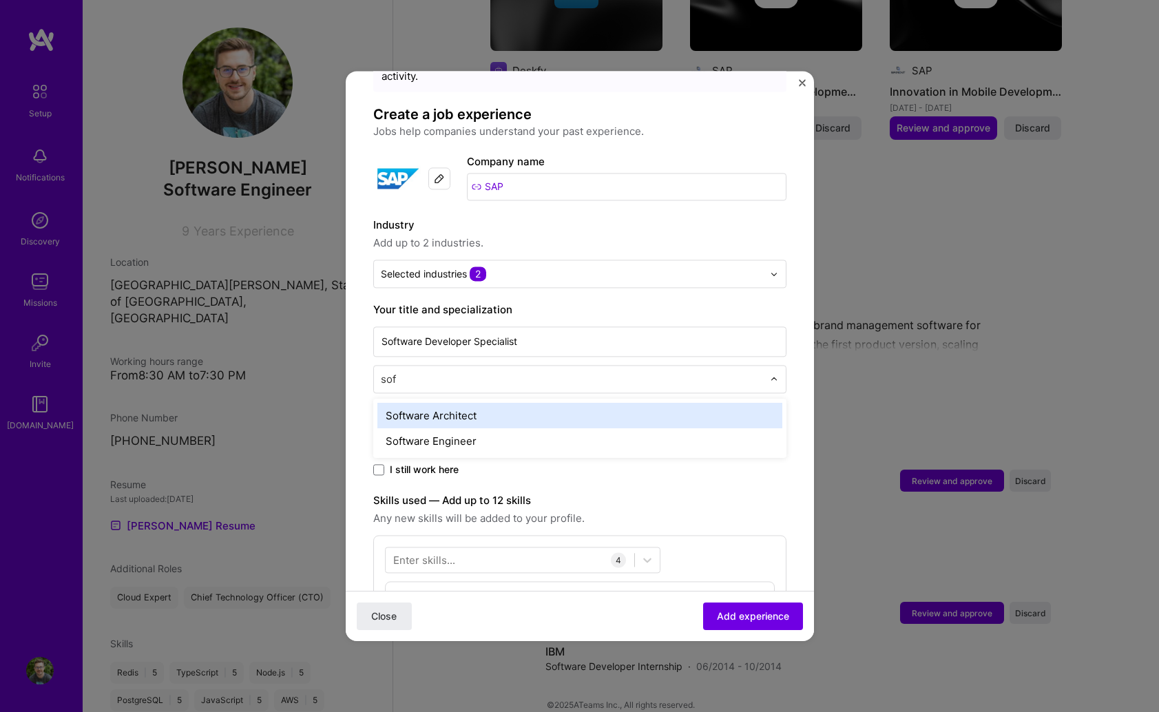
type input "soft"
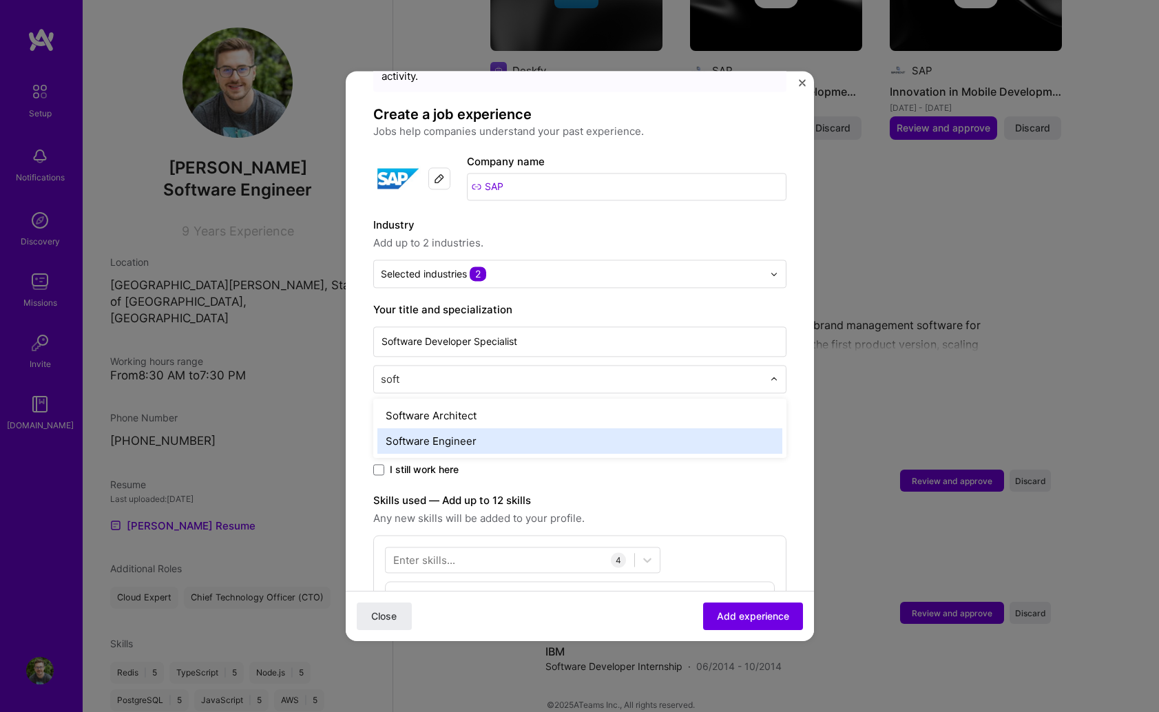
click at [552, 430] on div "Software Engineer" at bounding box center [579, 440] width 405 height 25
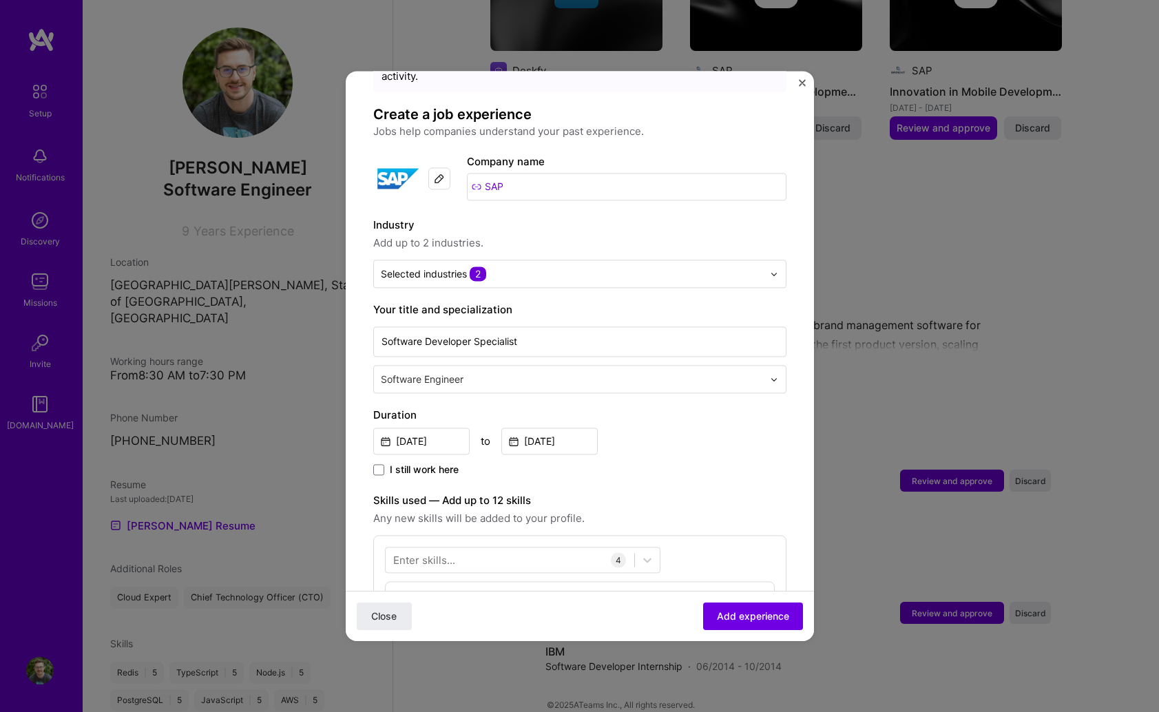
click at [678, 476] on div "Adding suggested job This job is suggested based on your LinkedIn, resume or [D…" at bounding box center [579, 589] width 413 height 1121
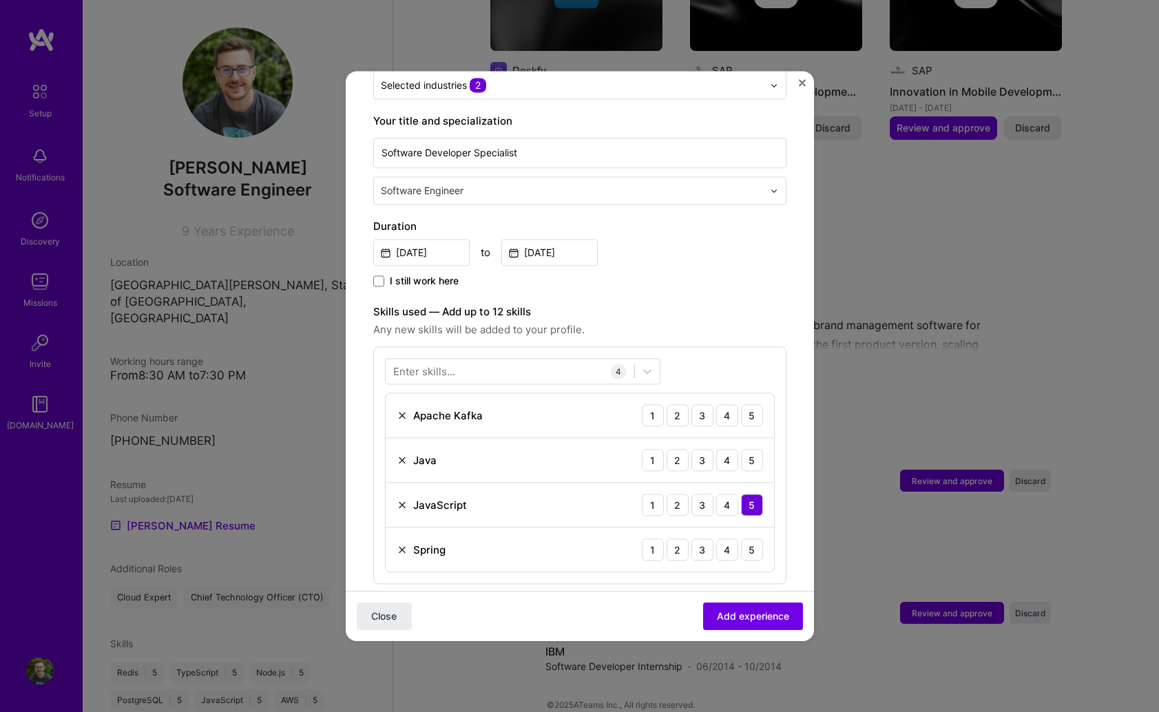
scroll to position [284, 0]
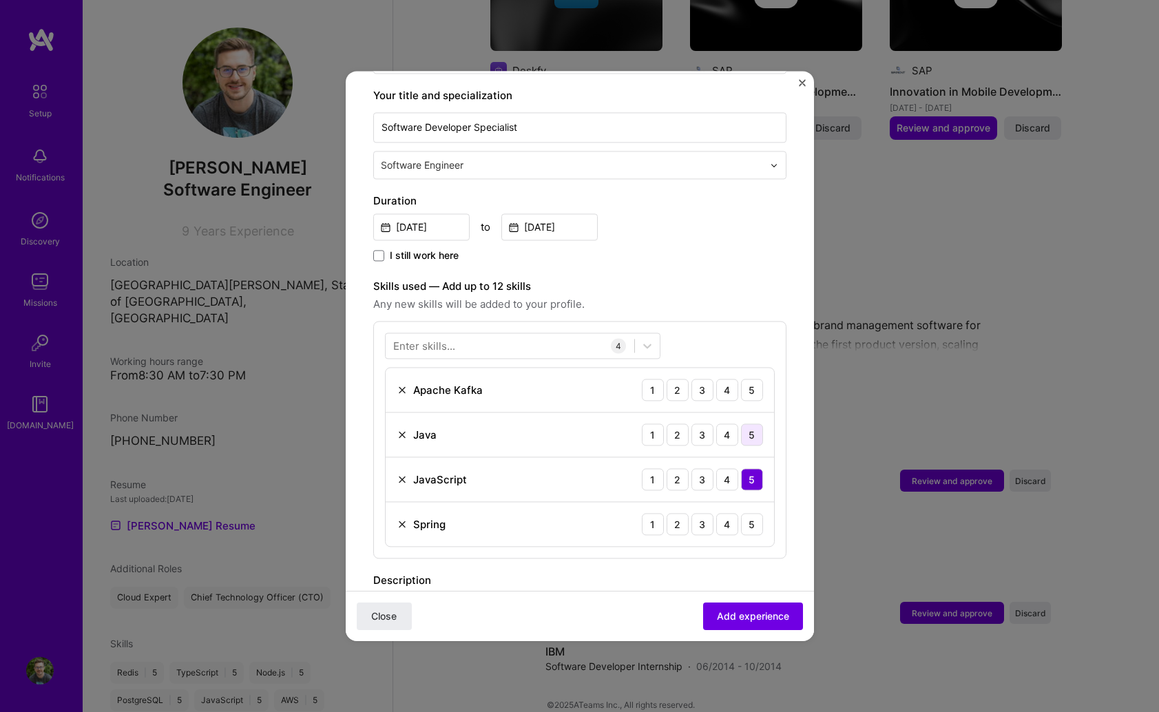
click at [750, 423] on div "5" at bounding box center [752, 434] width 22 height 22
click at [758, 516] on div "5" at bounding box center [752, 524] width 22 height 22
click at [403, 384] on img at bounding box center [402, 389] width 11 height 11
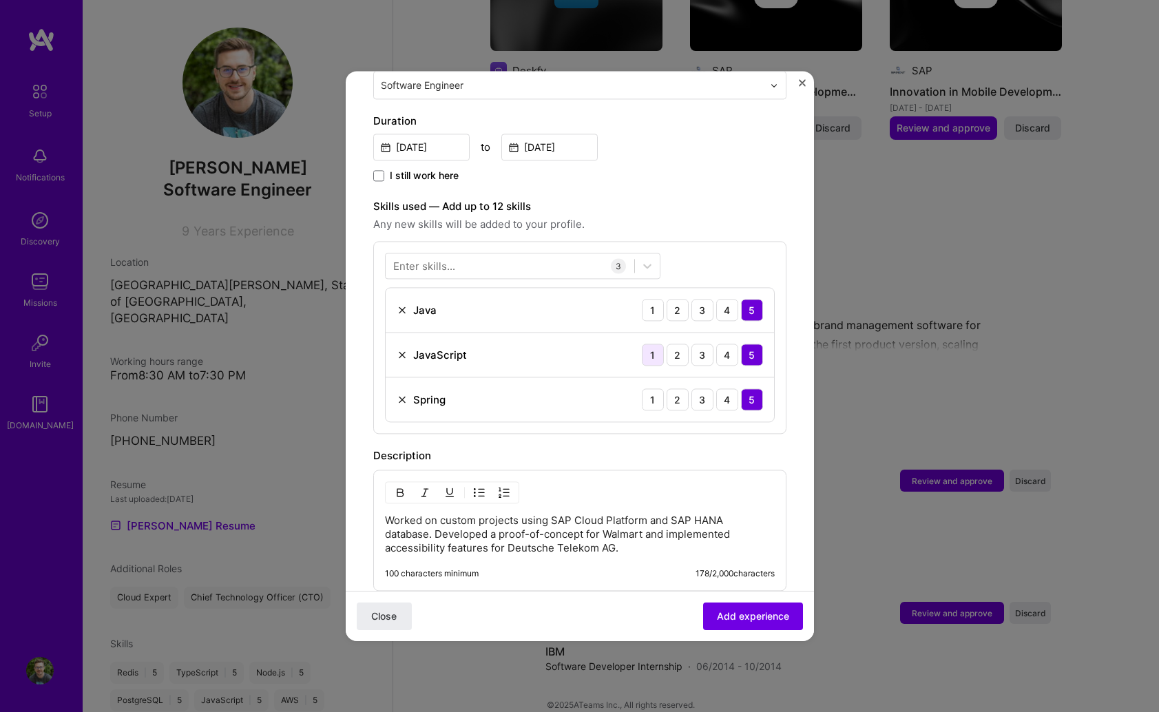
scroll to position [368, 0]
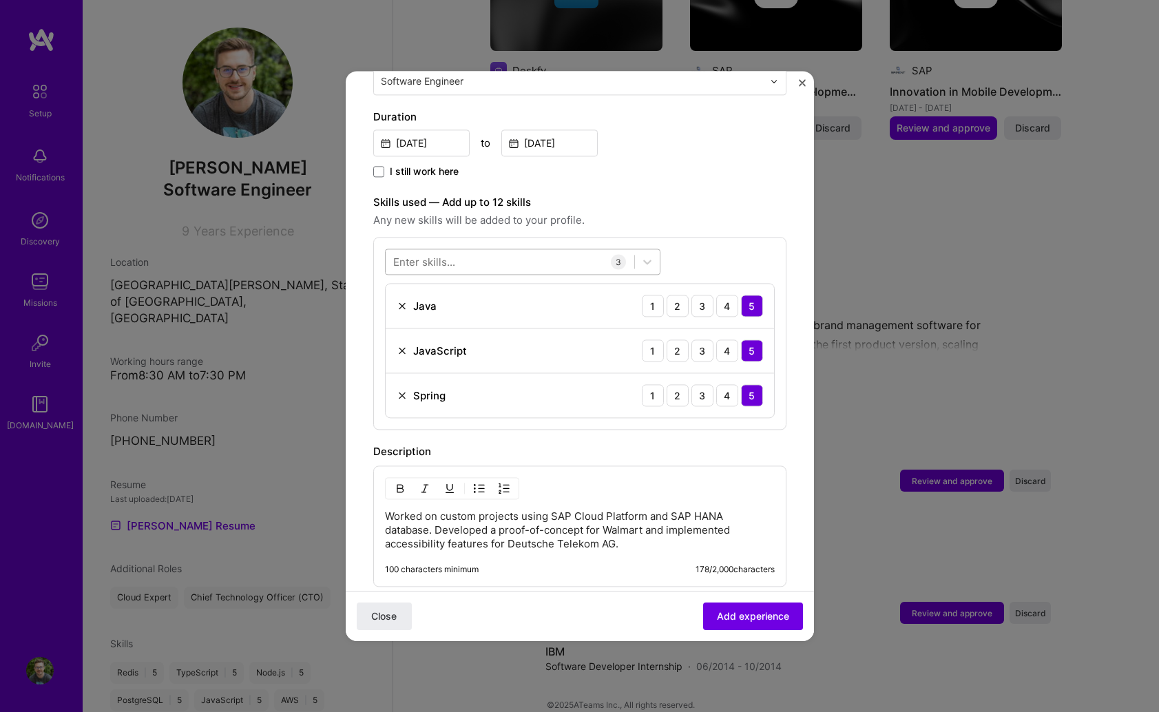
click at [472, 251] on div at bounding box center [510, 262] width 249 height 23
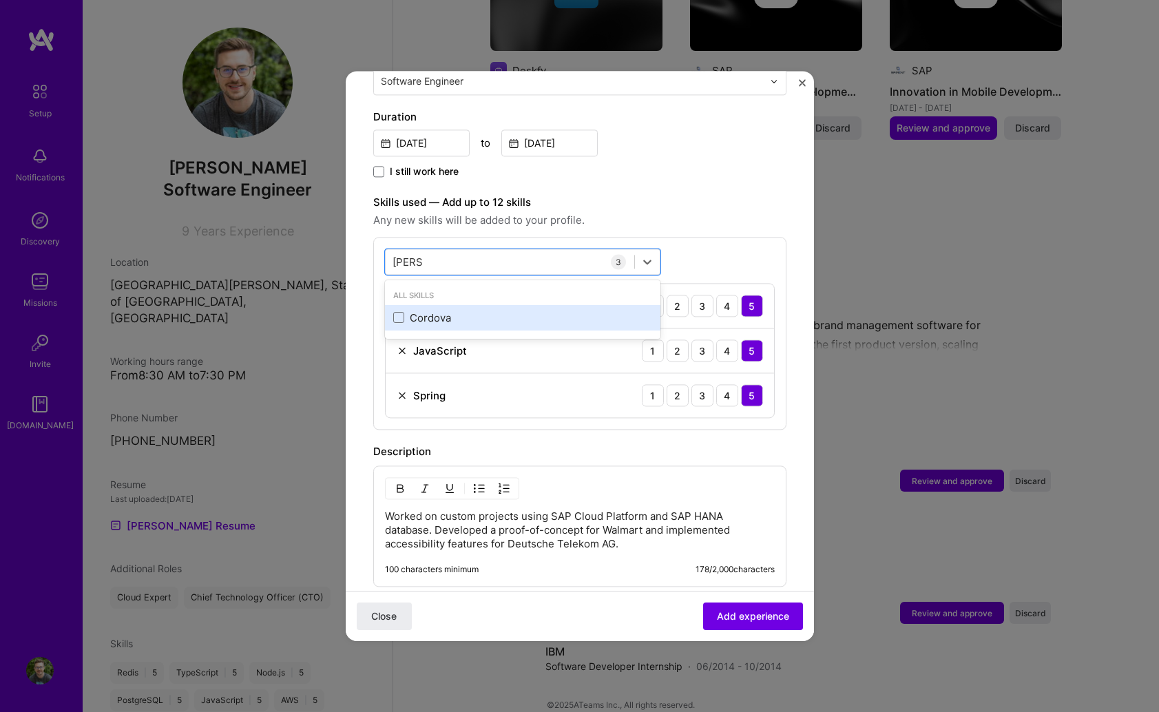
click at [446, 311] on div "Cordova" at bounding box center [522, 318] width 259 height 14
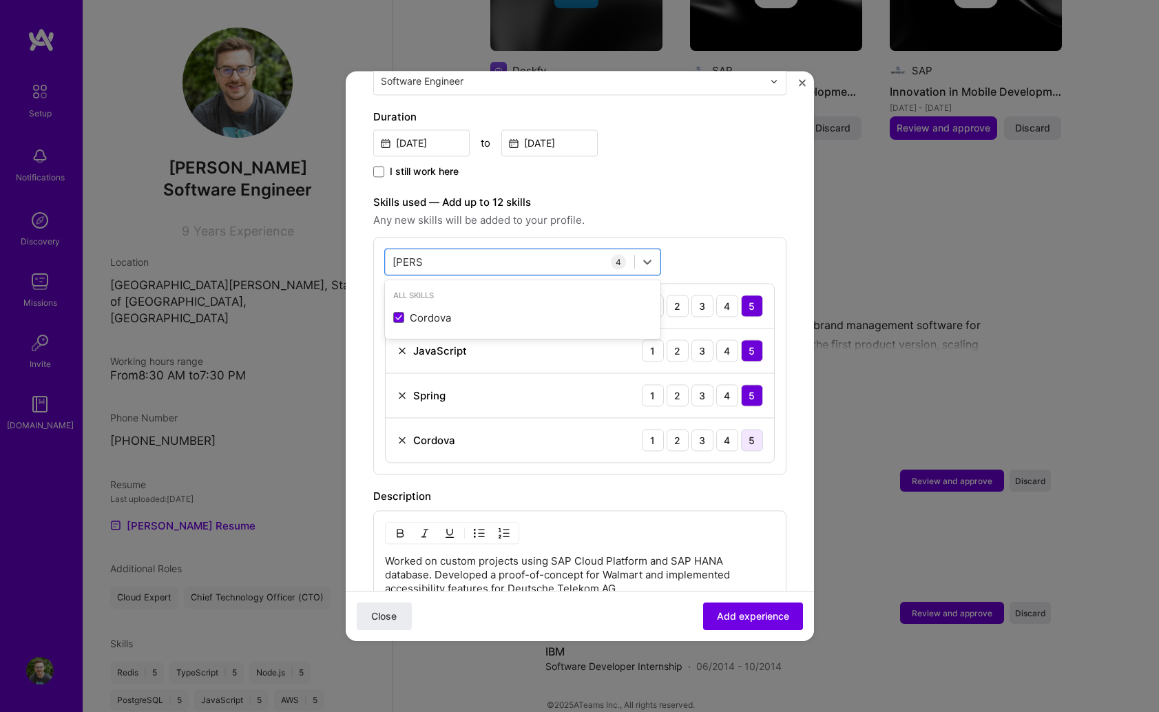
type input "[PERSON_NAME]"
click at [744, 429] on div "5" at bounding box center [752, 440] width 22 height 22
click at [754, 605] on button "Add experience" at bounding box center [753, 616] width 100 height 28
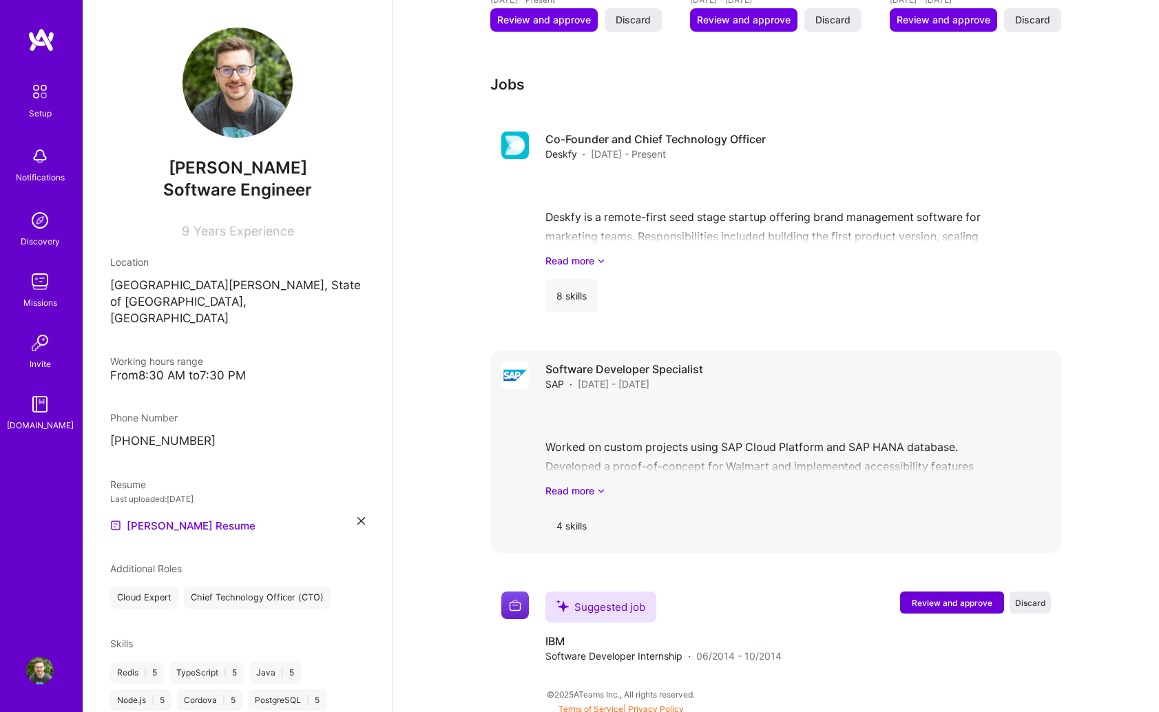
scroll to position [766, 0]
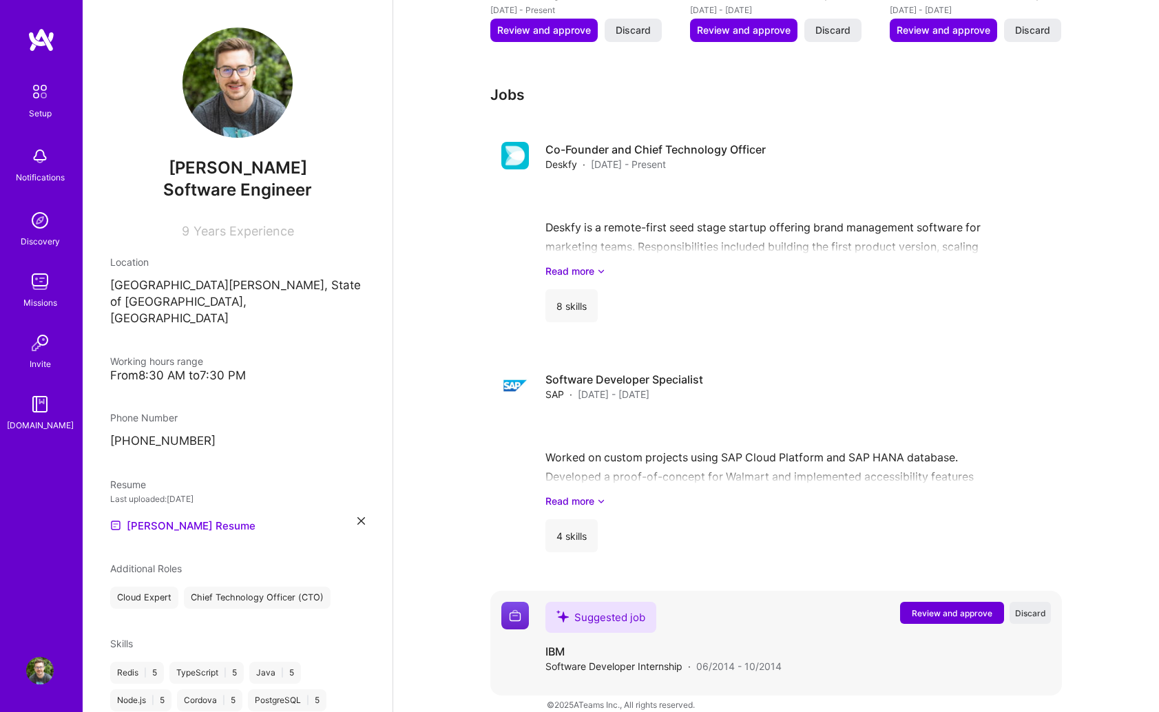
click at [965, 607] on span "Review and approve" at bounding box center [952, 613] width 81 height 12
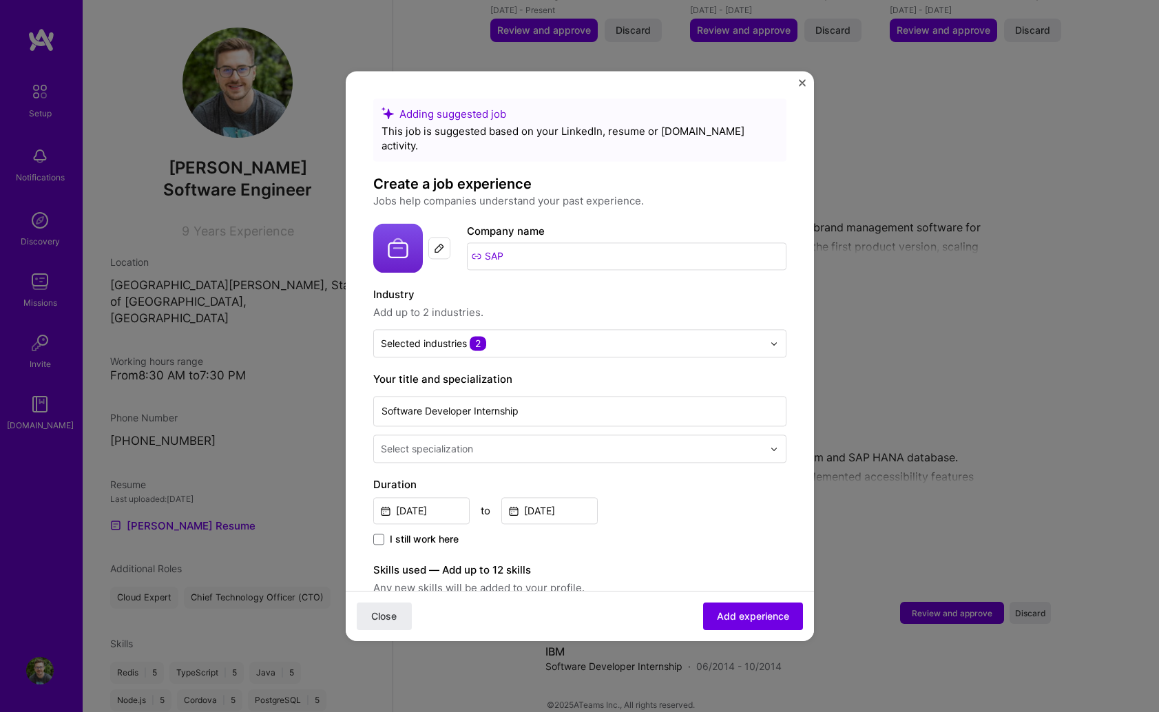
click at [499, 242] on input "SAP" at bounding box center [626, 256] width 319 height 28
drag, startPoint x: 521, startPoint y: 240, endPoint x: 419, endPoint y: 240, distance: 102.6
click at [419, 240] on div "Company logo Company name SAP" at bounding box center [579, 248] width 413 height 50
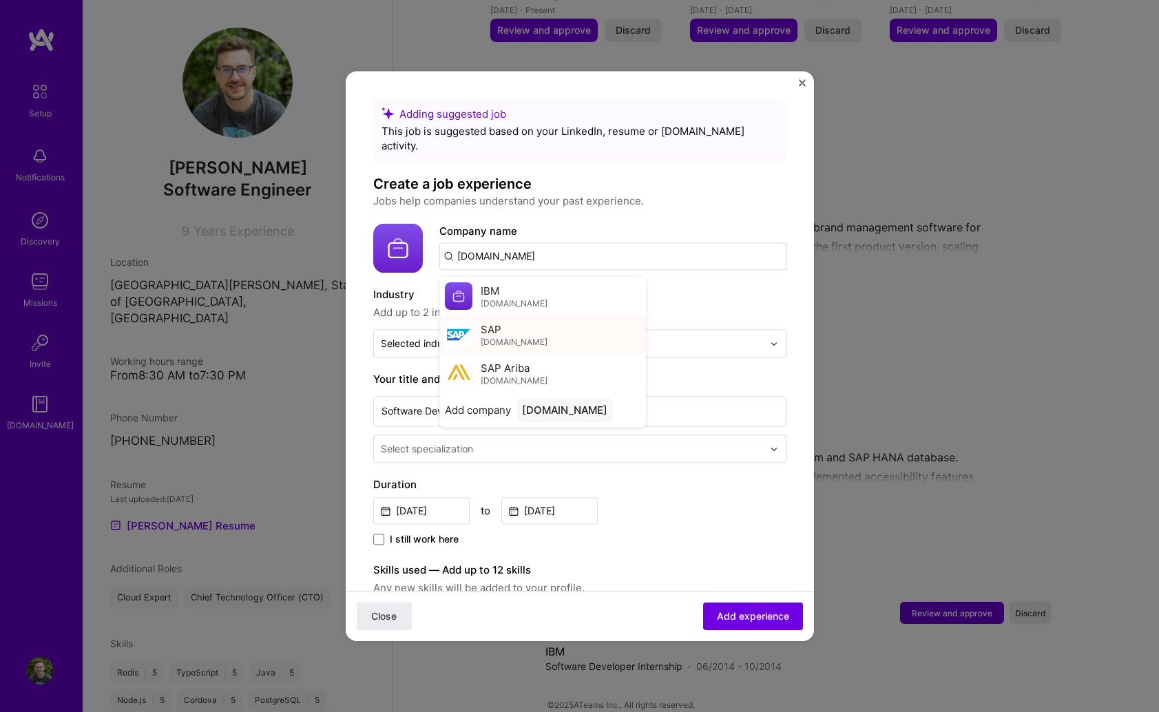
click at [514, 315] on div "SAP [DOMAIN_NAME]" at bounding box center [542, 334] width 207 height 39
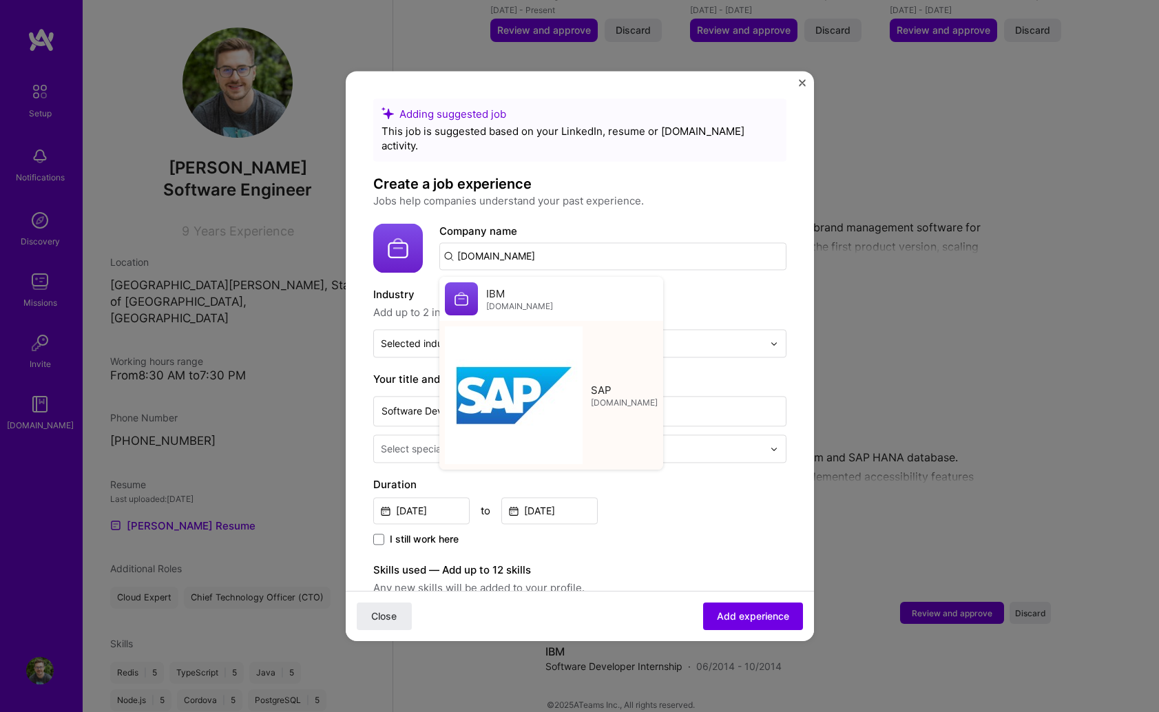
type input "SAP"
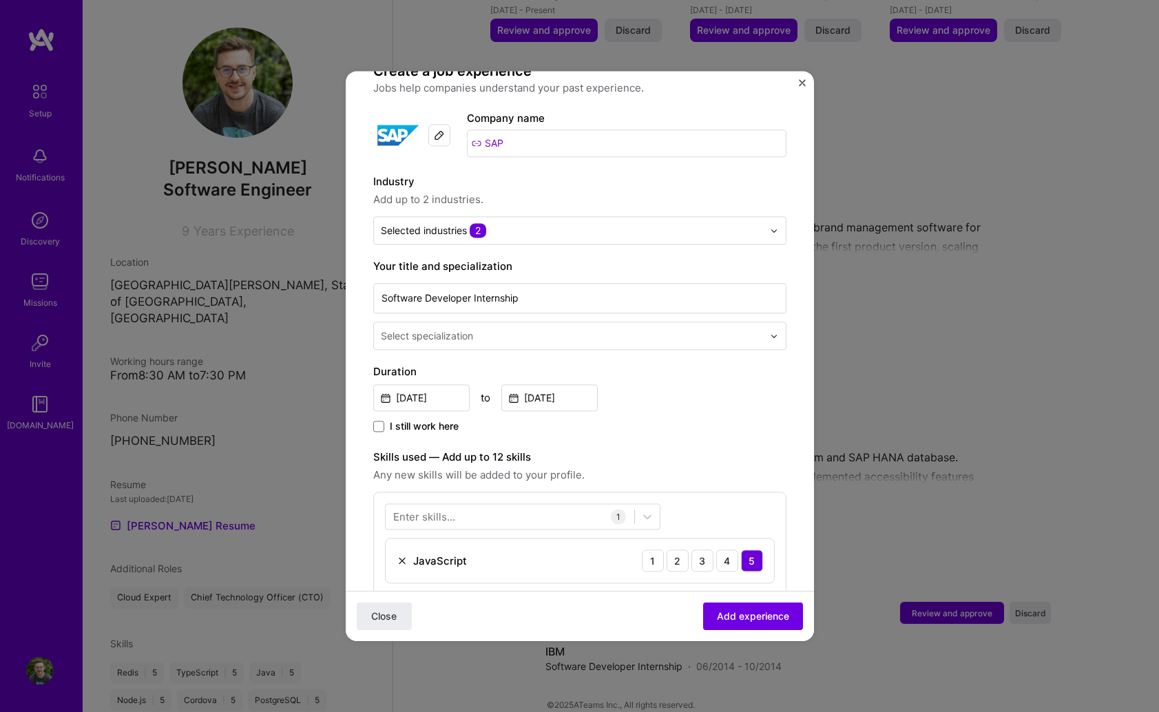
scroll to position [119, 0]
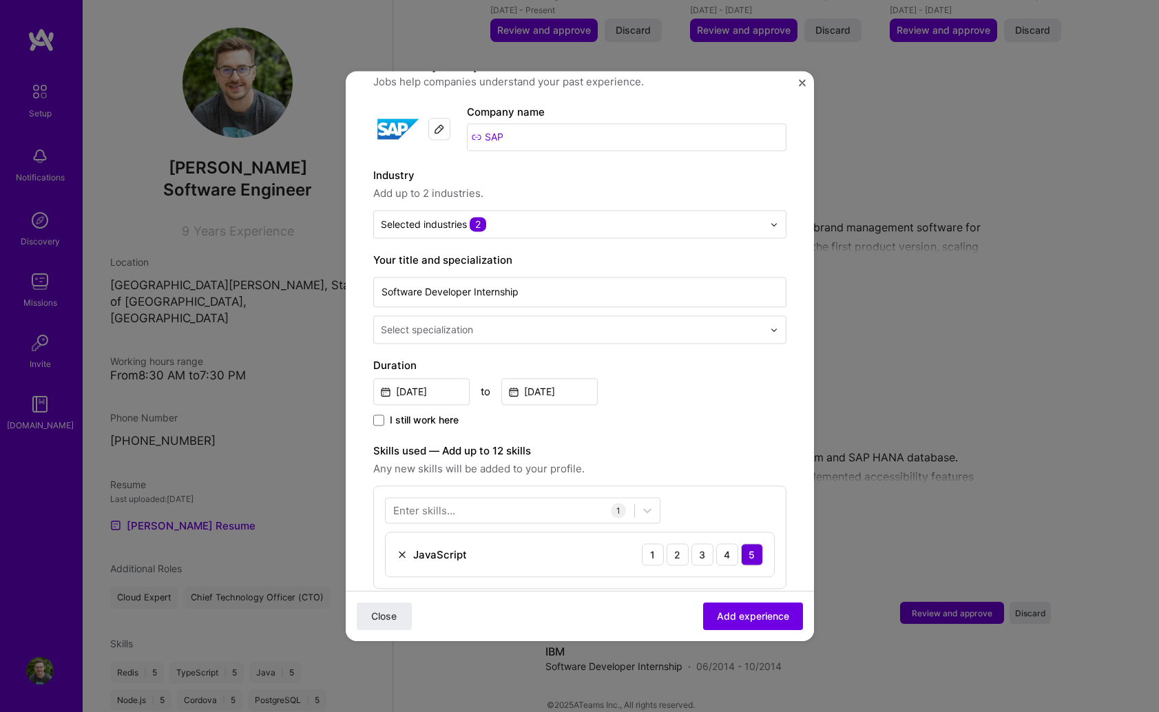
click at [649, 322] on input "text" at bounding box center [573, 329] width 385 height 14
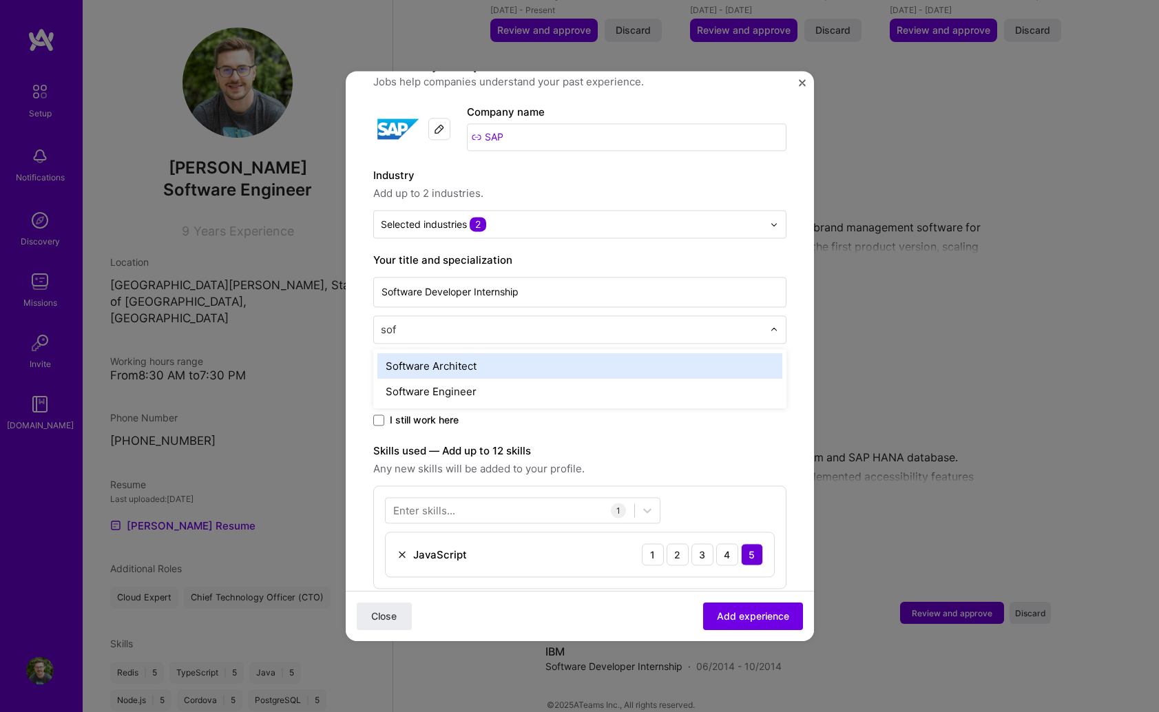
type input "soft"
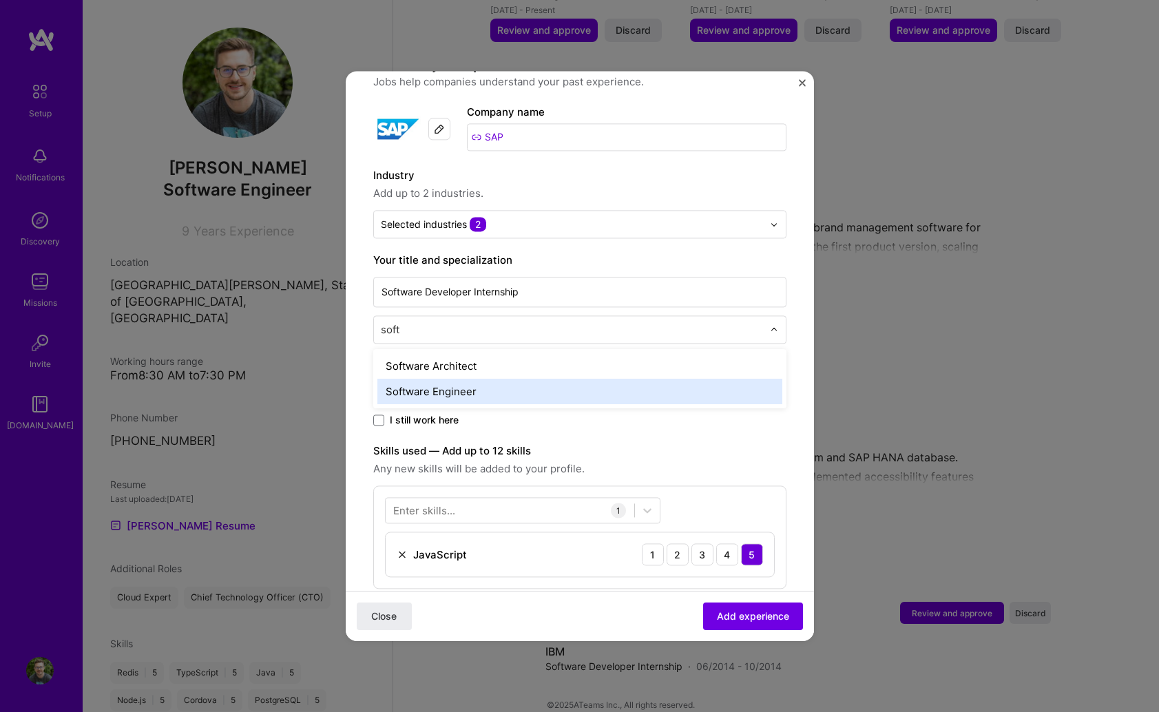
click at [585, 379] on div "Software Engineer" at bounding box center [579, 391] width 405 height 25
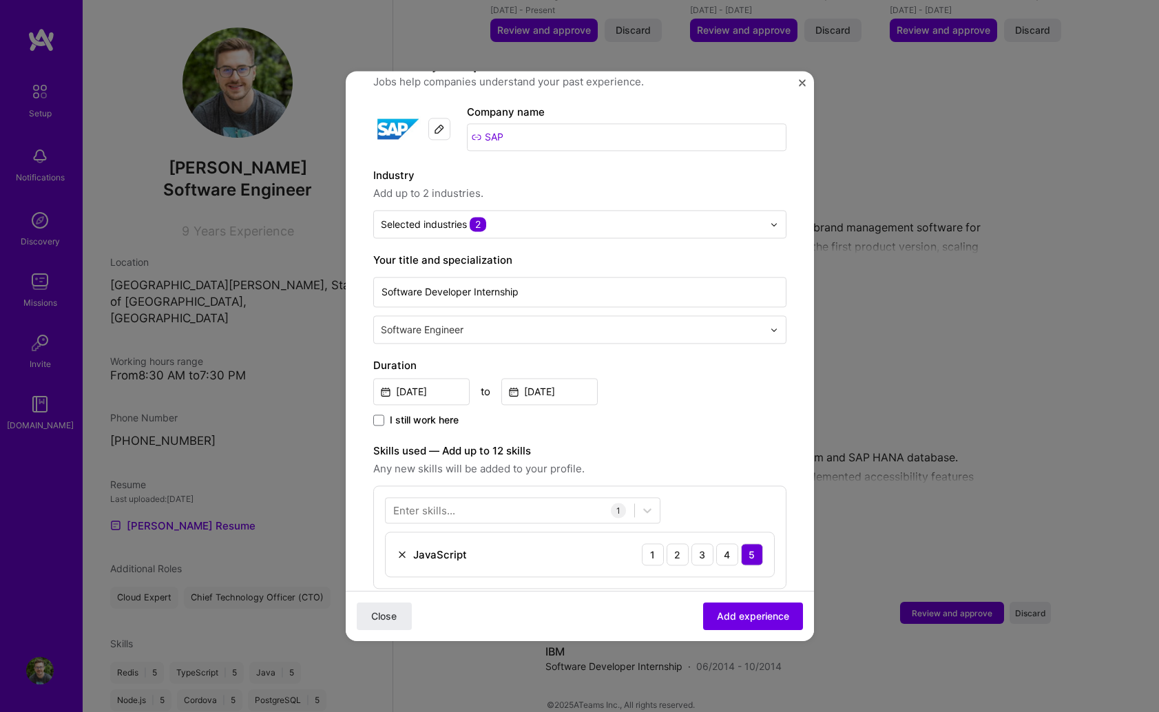
click at [702, 413] on div "I still work here" at bounding box center [579, 421] width 413 height 16
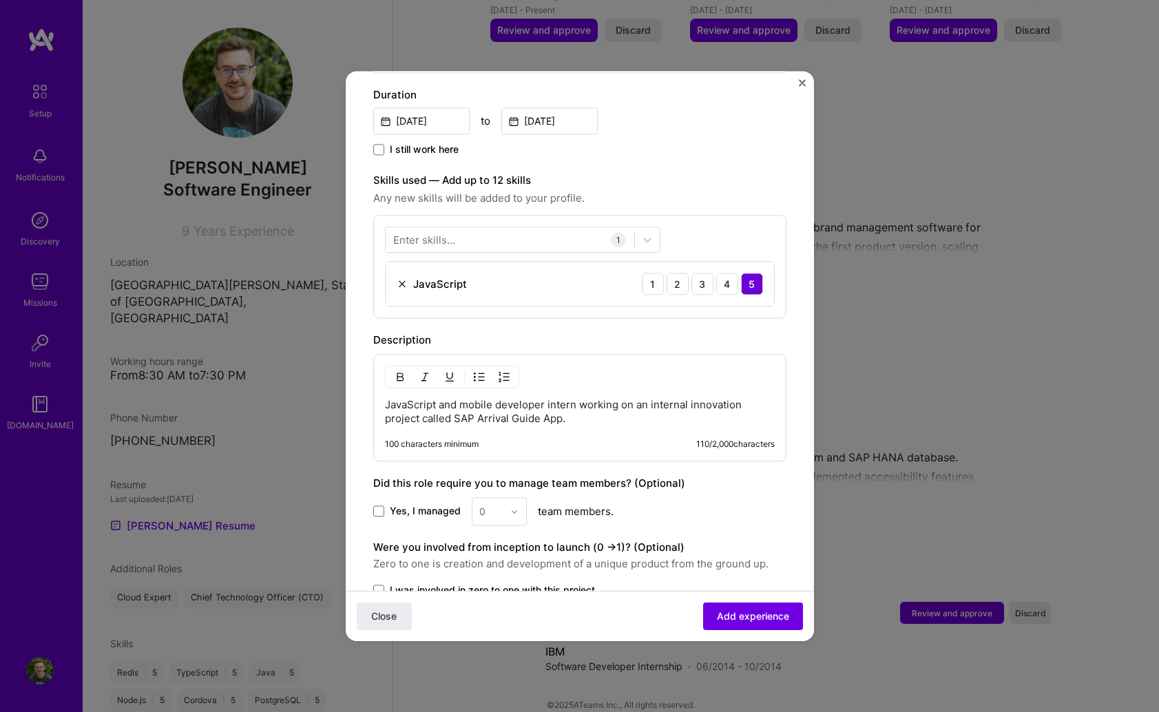
scroll to position [494, 0]
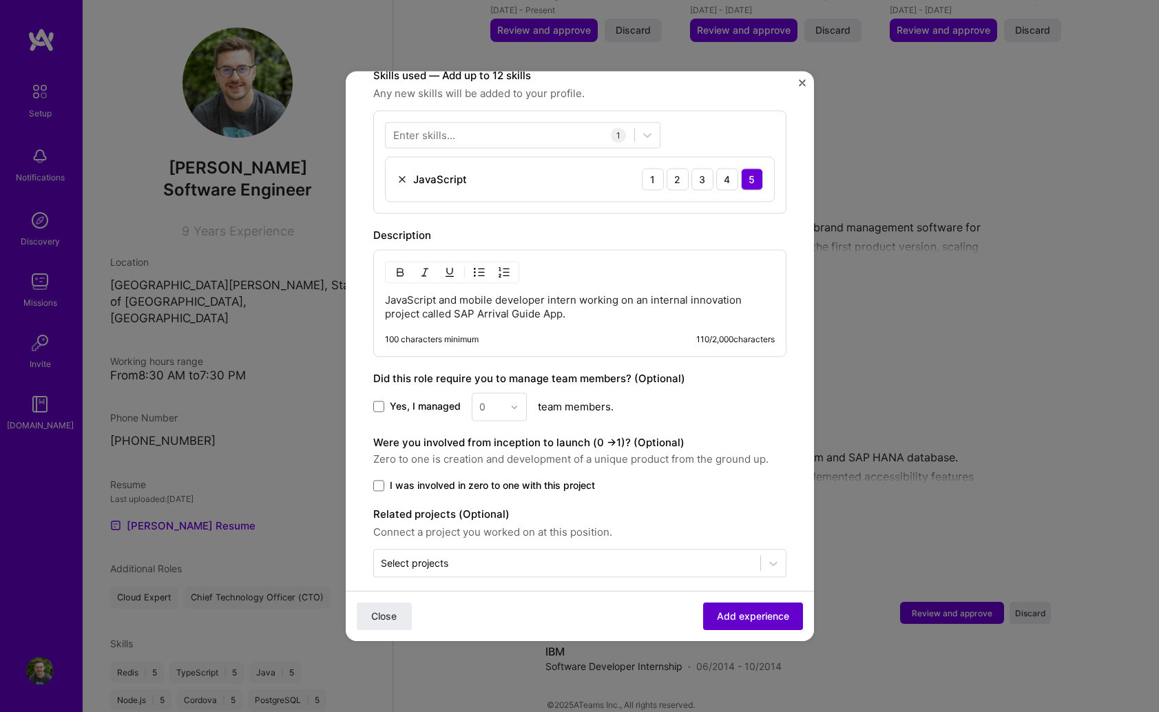
click at [764, 613] on span "Add experience" at bounding box center [753, 616] width 72 height 14
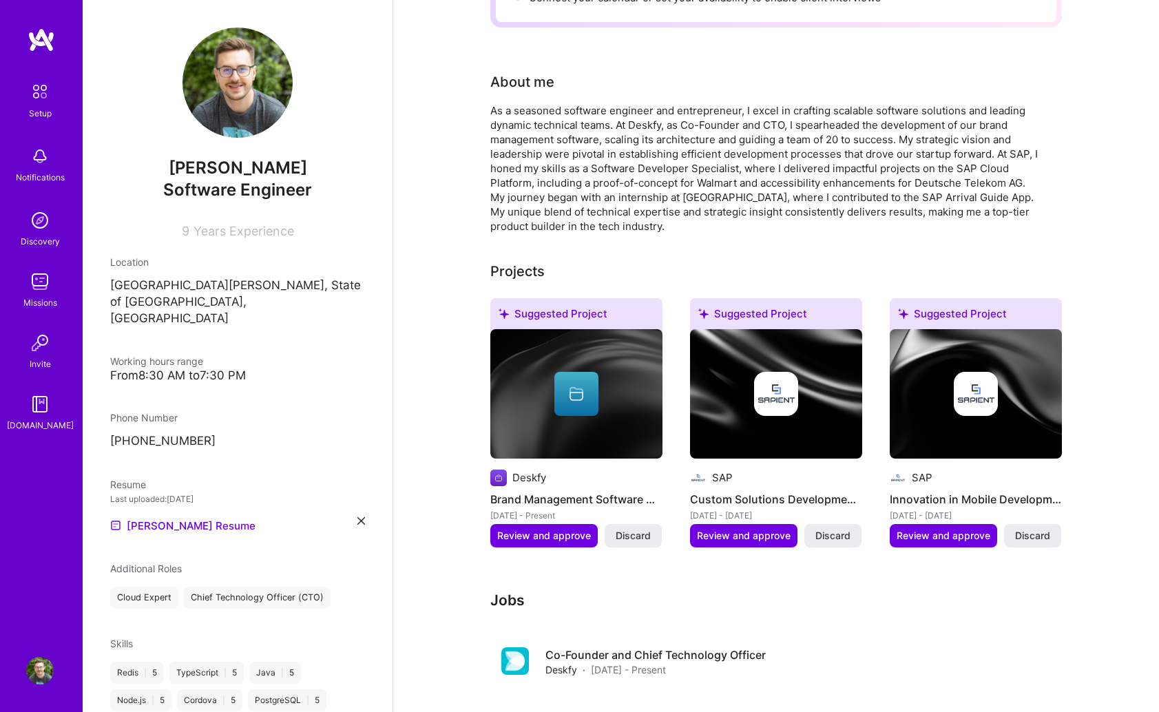
scroll to position [234, 0]
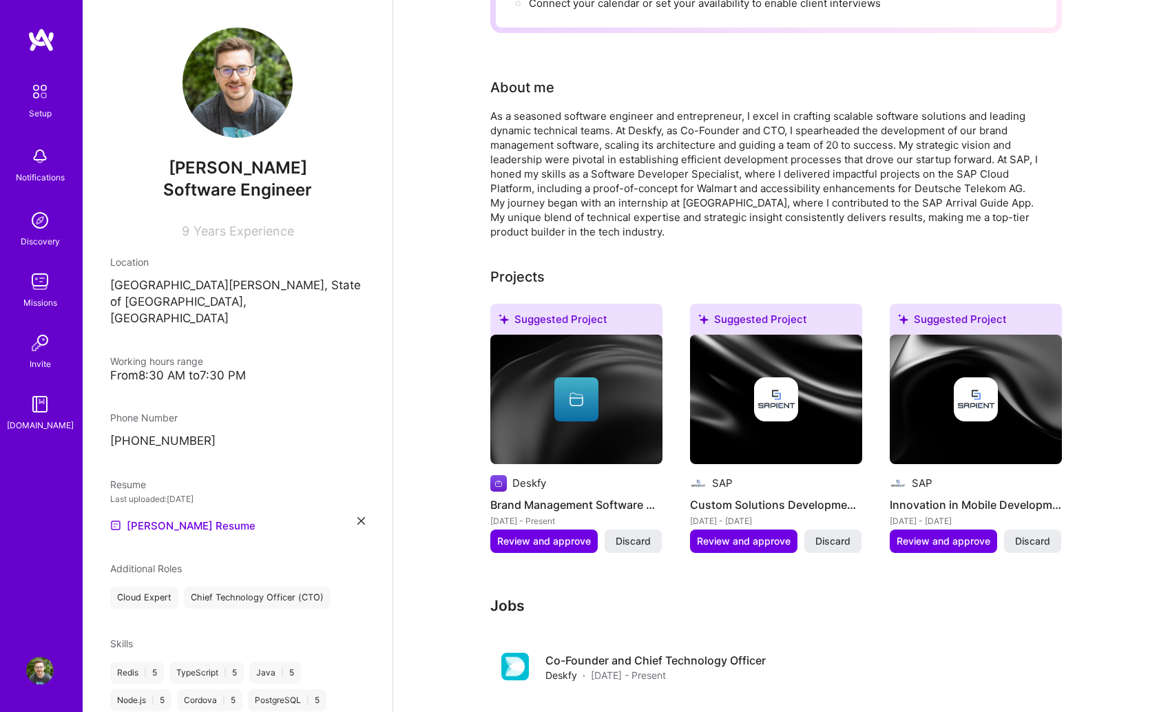
click at [819, 597] on h3 "Jobs" at bounding box center [776, 605] width 572 height 17
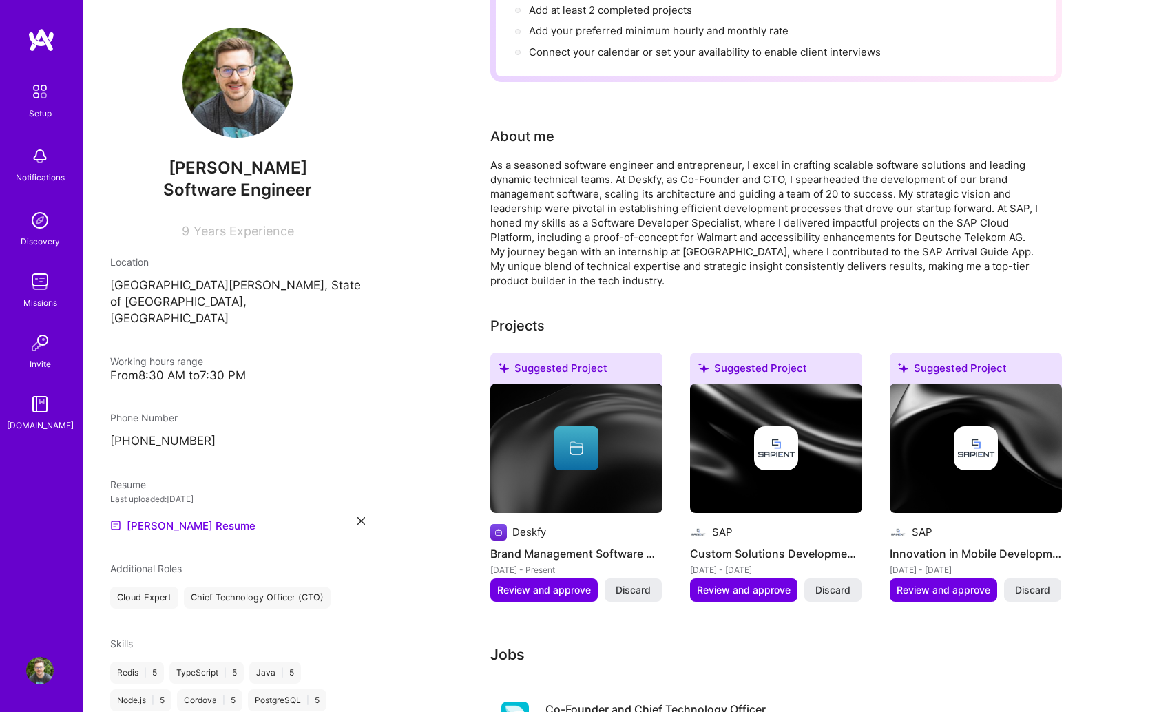
scroll to position [185, 0]
click at [538, 584] on span "Review and approve" at bounding box center [544, 591] width 94 height 14
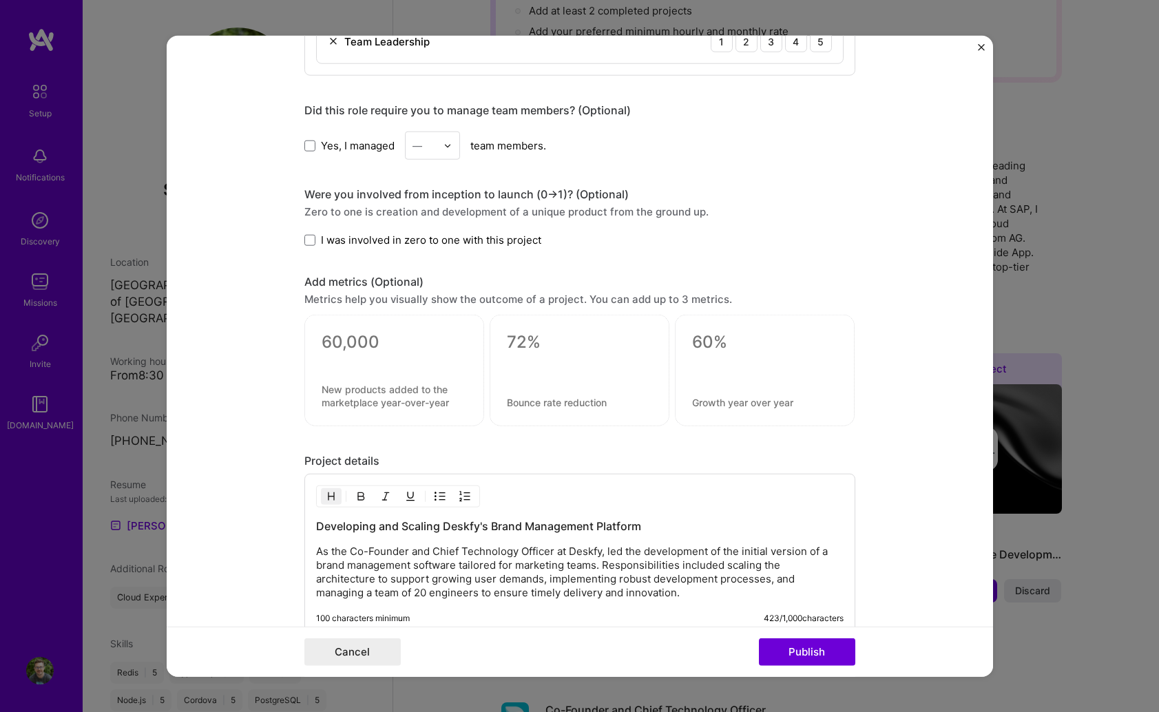
scroll to position [972, 0]
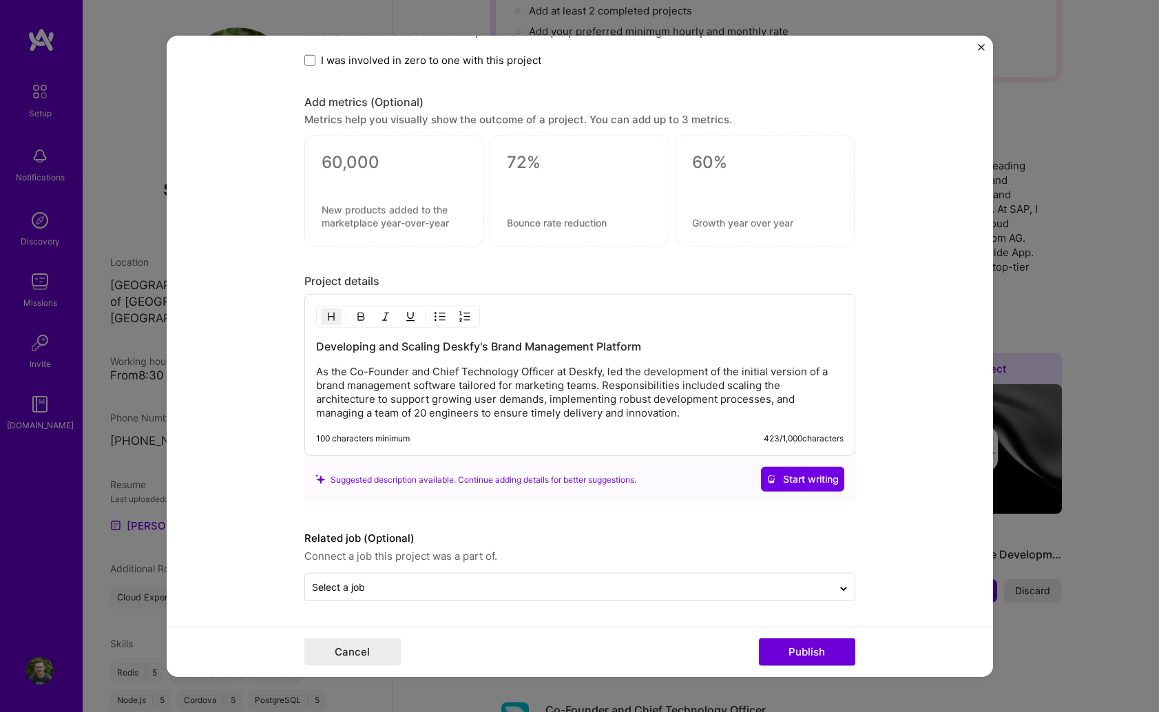
click at [386, 187] on div at bounding box center [394, 180] width 145 height 14
click at [362, 160] on textarea at bounding box center [394, 162] width 145 height 21
click at [534, 219] on textarea at bounding box center [579, 222] width 145 height 13
click at [274, 308] on form "Editing suggested project This project is suggested based on your LinkedIn, res…" at bounding box center [580, 356] width 826 height 641
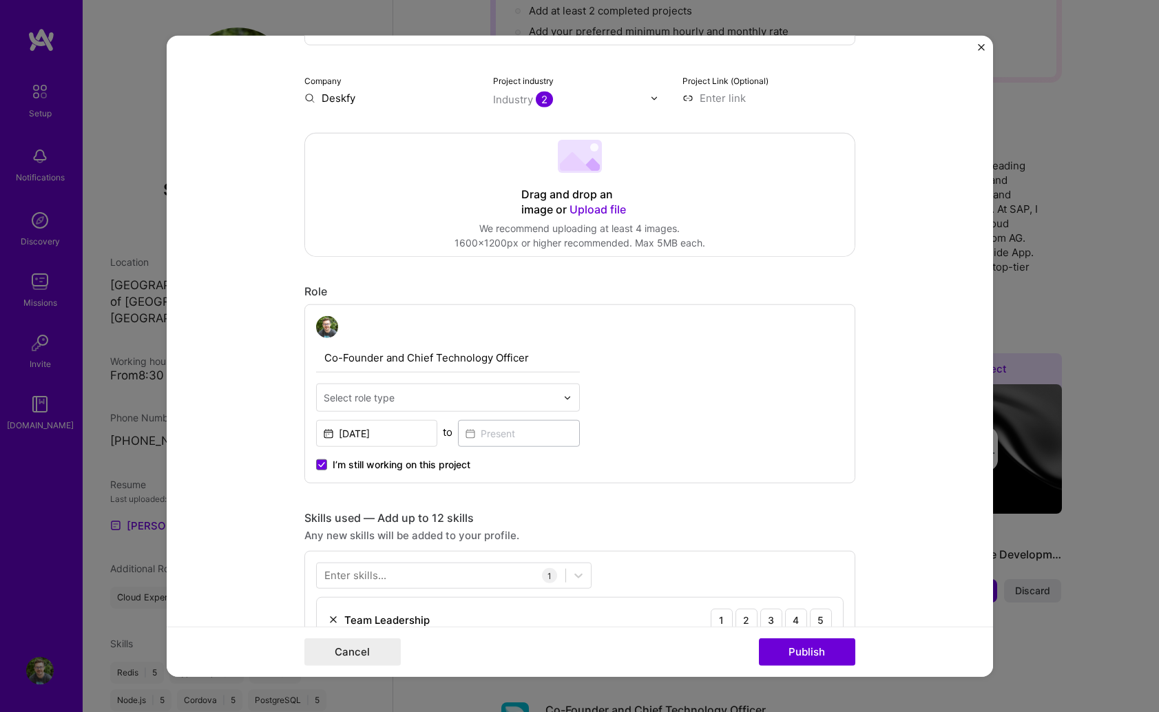
scroll to position [0, 0]
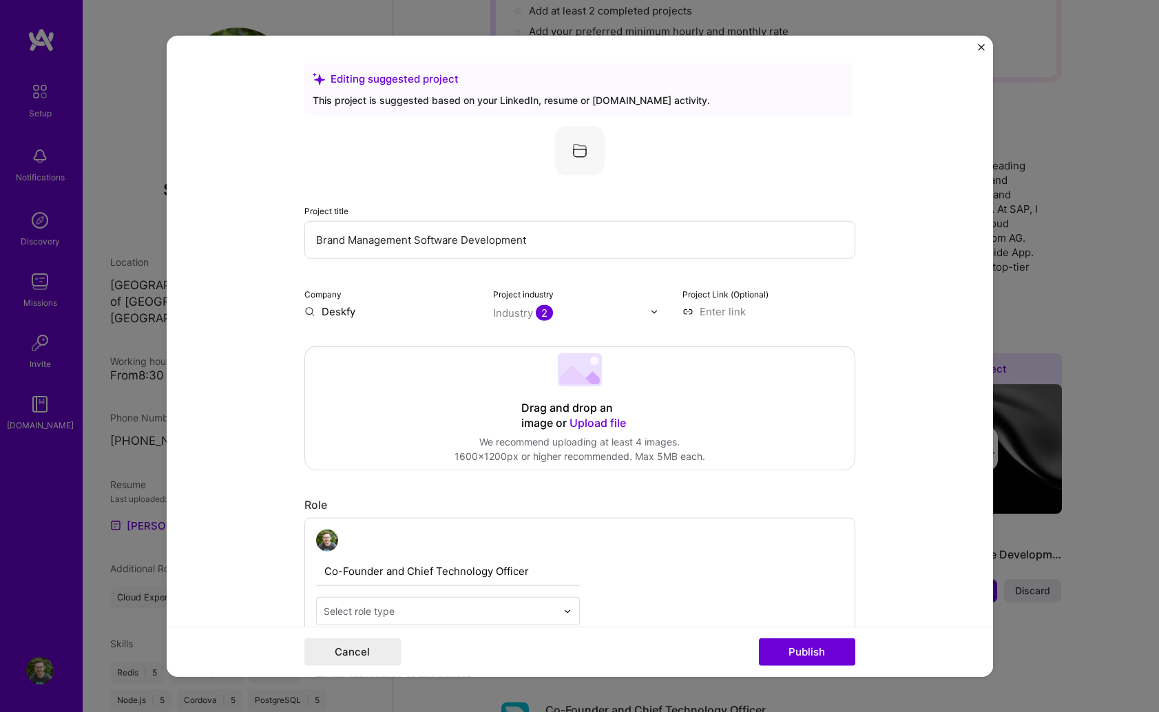
click at [495, 247] on input "Brand Management Software Development" at bounding box center [579, 240] width 551 height 38
click at [575, 152] on img at bounding box center [580, 151] width 50 height 50
click at [728, 311] on input at bounding box center [768, 311] width 173 height 14
click at [709, 313] on input at bounding box center [768, 311] width 173 height 14
paste input "[URL][DOMAIN_NAME]"
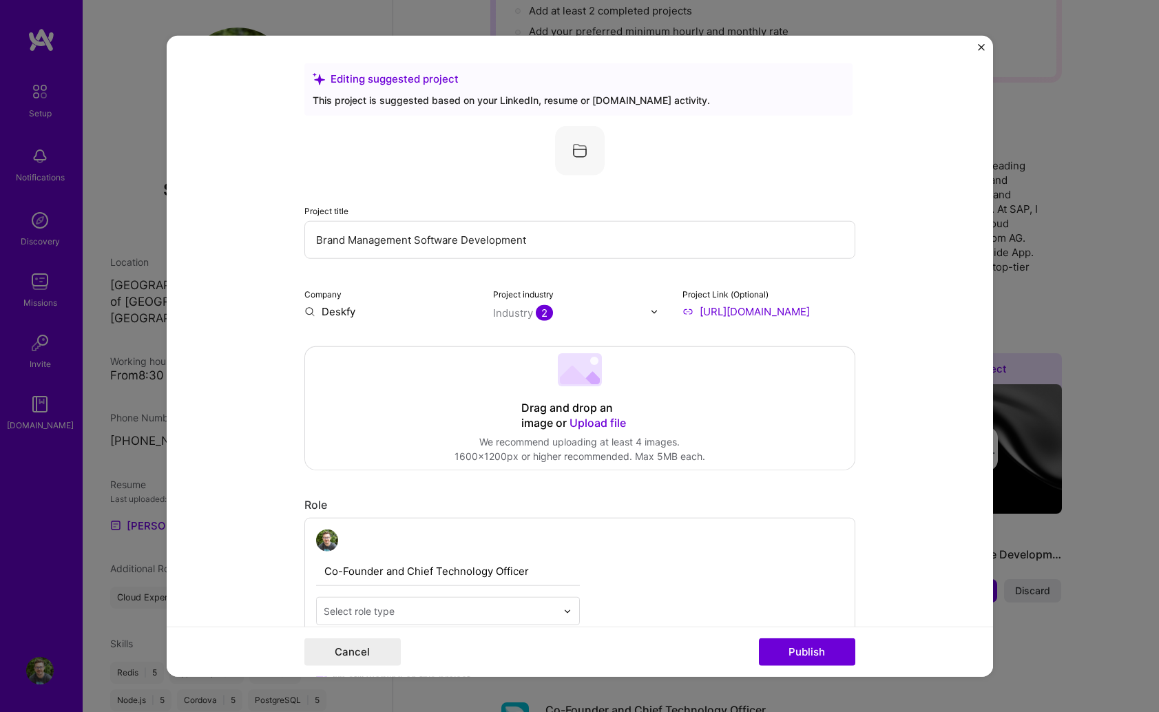
type input "[URL][DOMAIN_NAME]"
click at [897, 415] on form "Editing suggested project This project is suggested based on your LinkedIn, res…" at bounding box center [580, 356] width 826 height 641
click at [750, 499] on div "Role" at bounding box center [579, 505] width 551 height 14
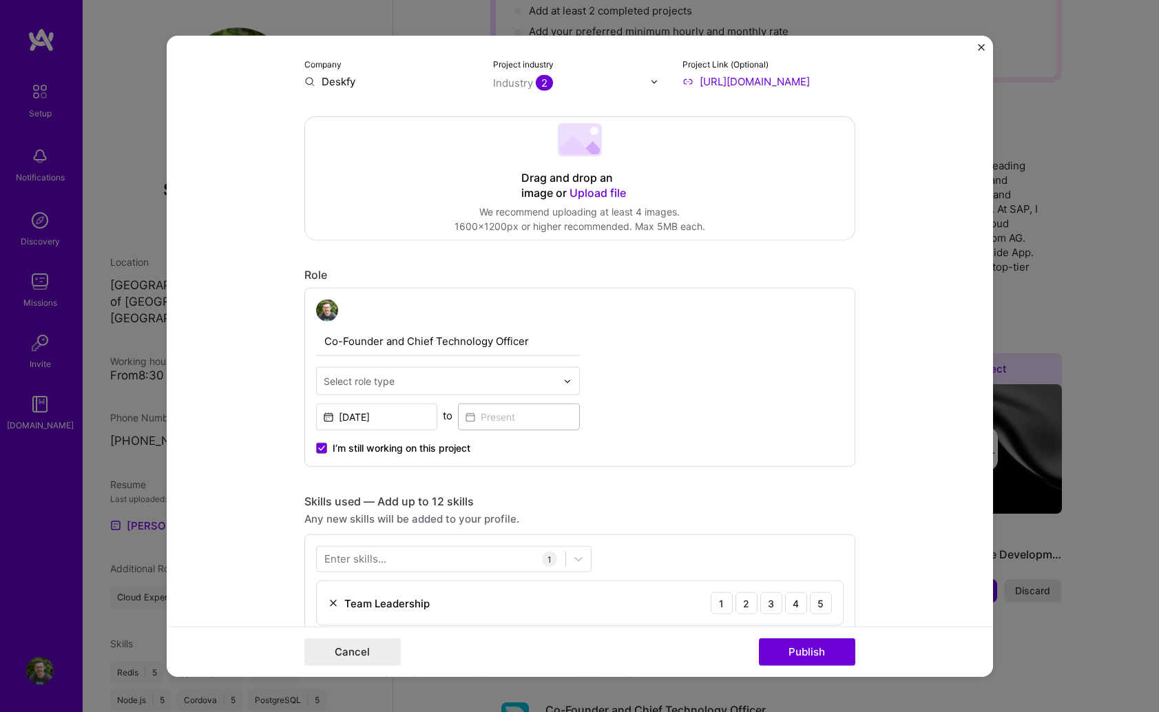
scroll to position [395, 0]
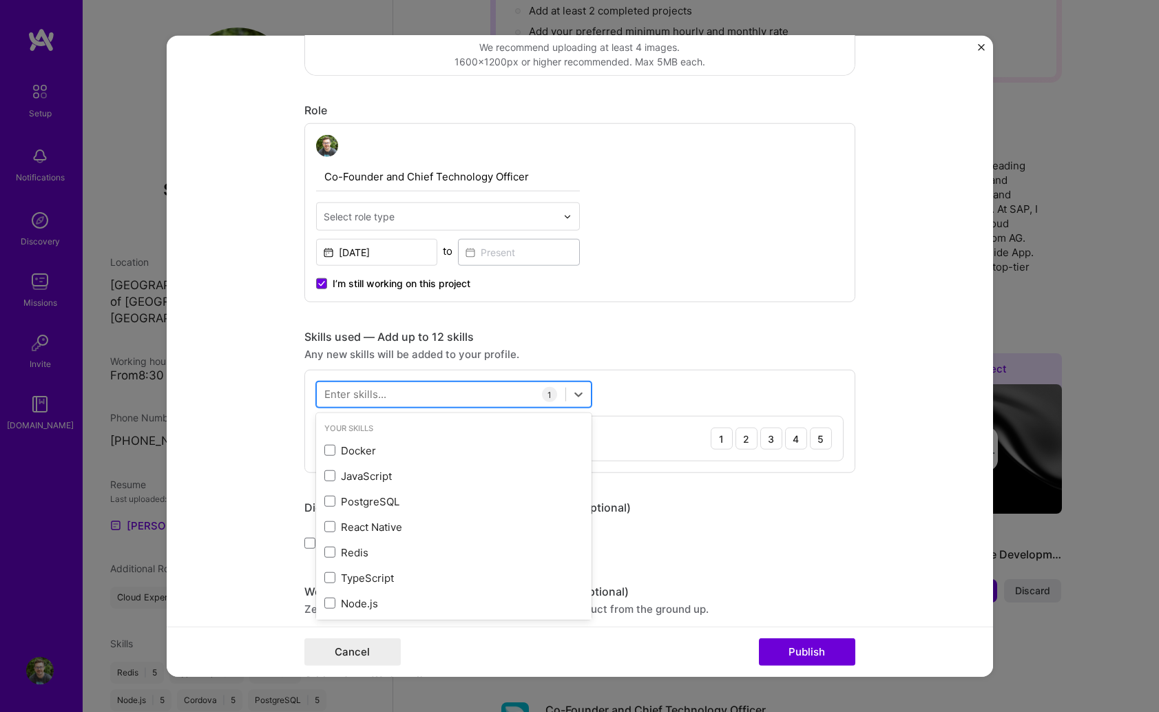
click at [496, 397] on div at bounding box center [441, 394] width 249 height 23
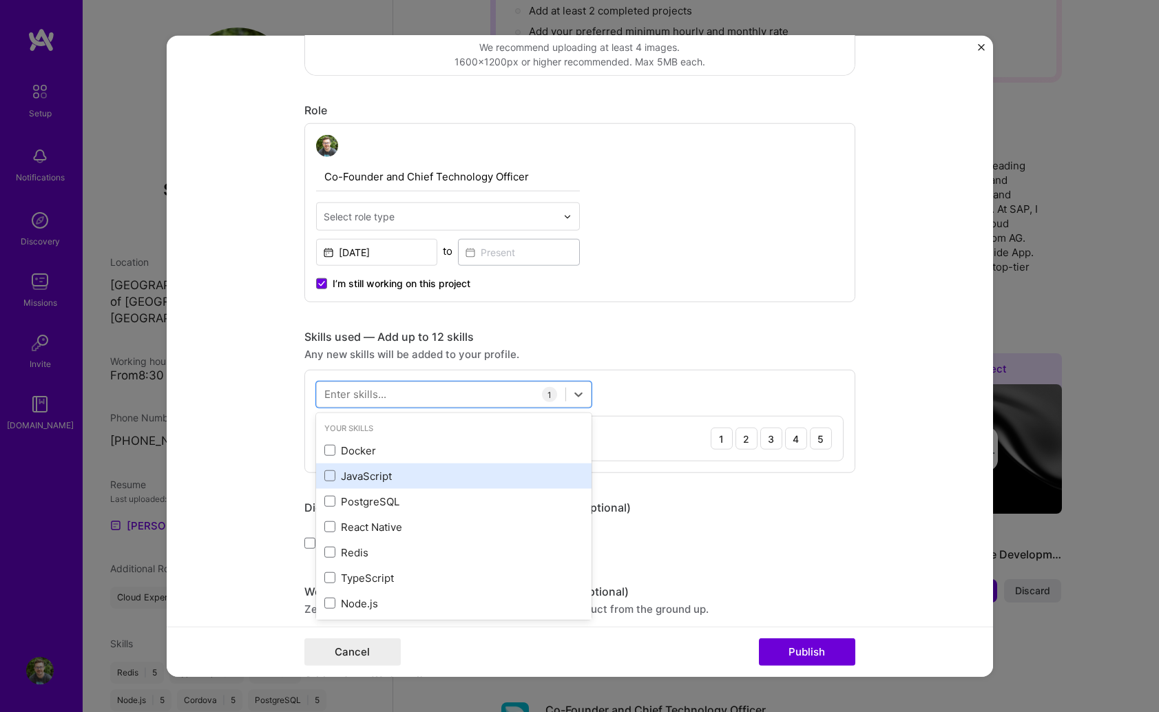
click at [335, 474] on div "JavaScript" at bounding box center [453, 476] width 259 height 14
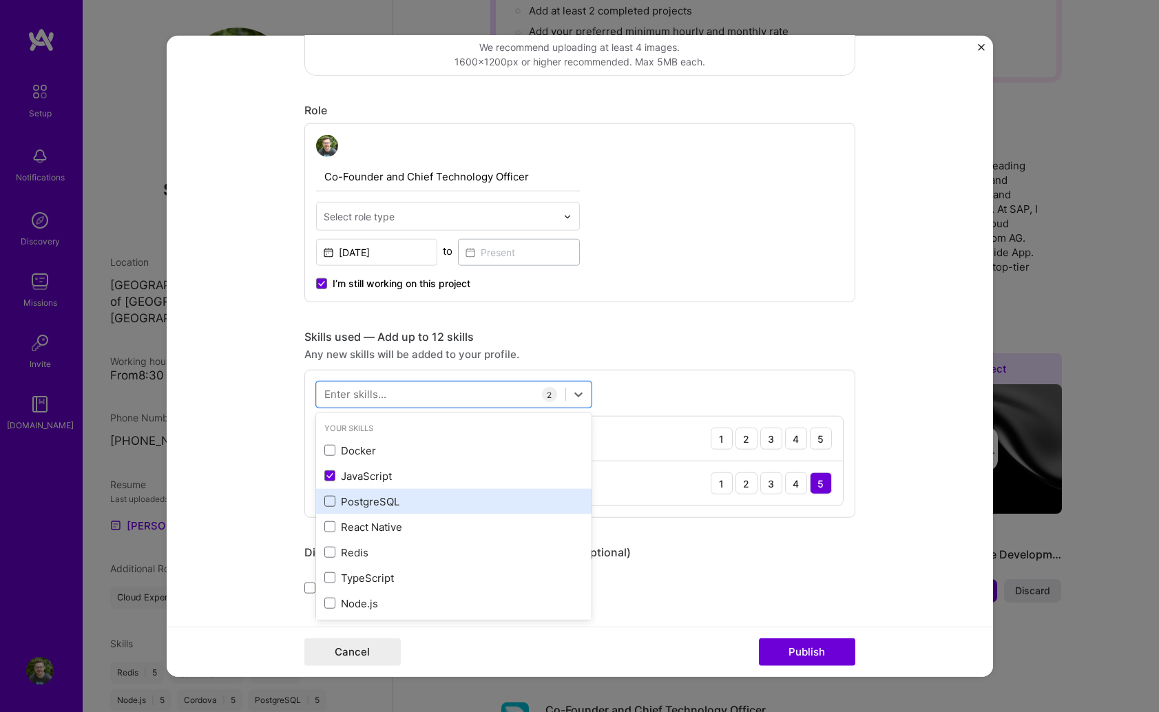
click at [329, 503] on span at bounding box center [329, 501] width 11 height 11
click at [0, 0] on input "checkbox" at bounding box center [0, 0] width 0 height 0
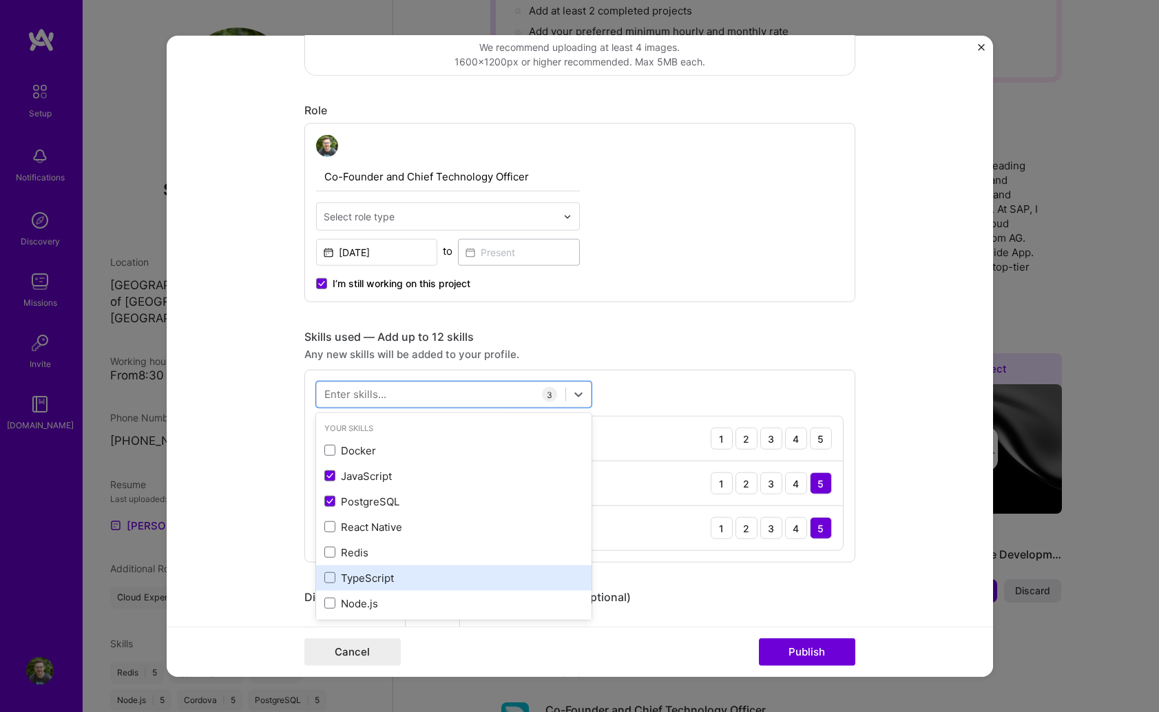
click at [329, 571] on div "TypeScript" at bounding box center [453, 578] width 259 height 14
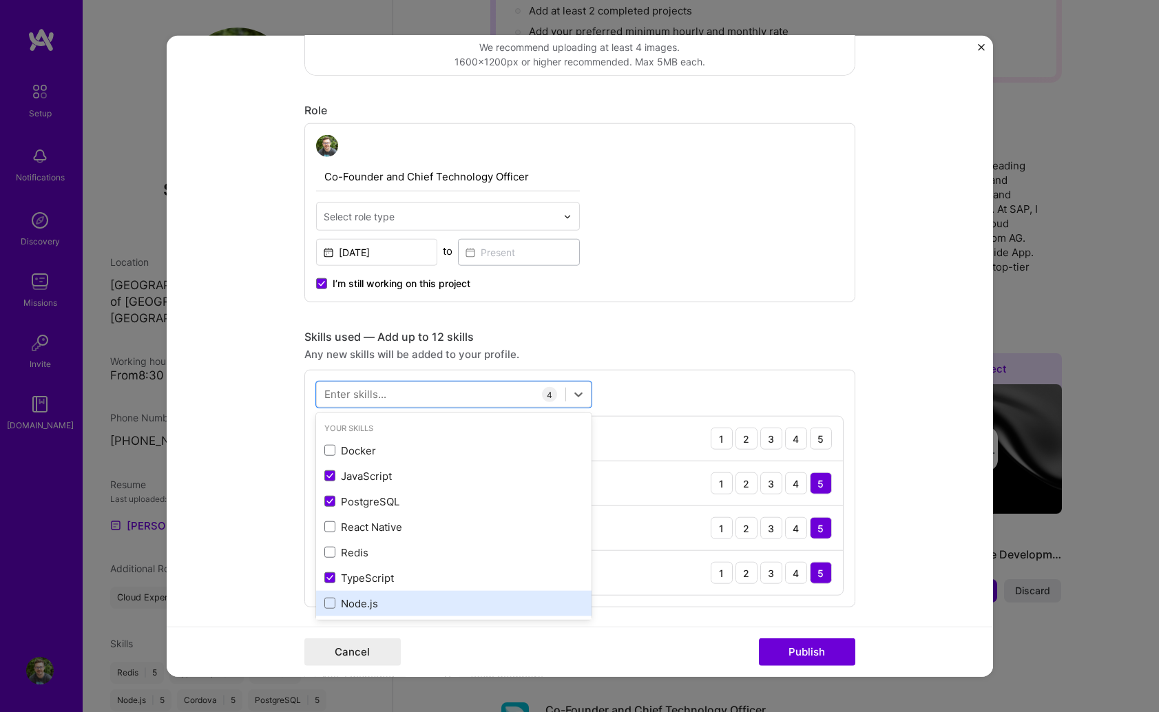
click at [329, 595] on div "Node.js" at bounding box center [453, 603] width 275 height 25
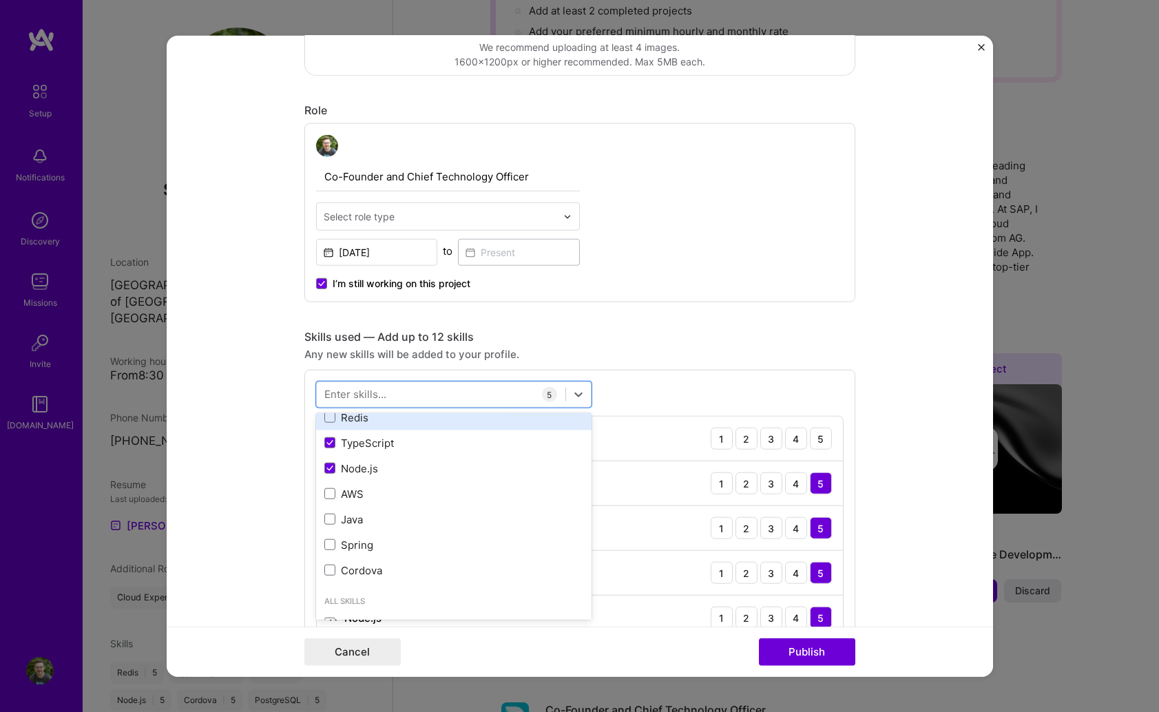
scroll to position [132, 0]
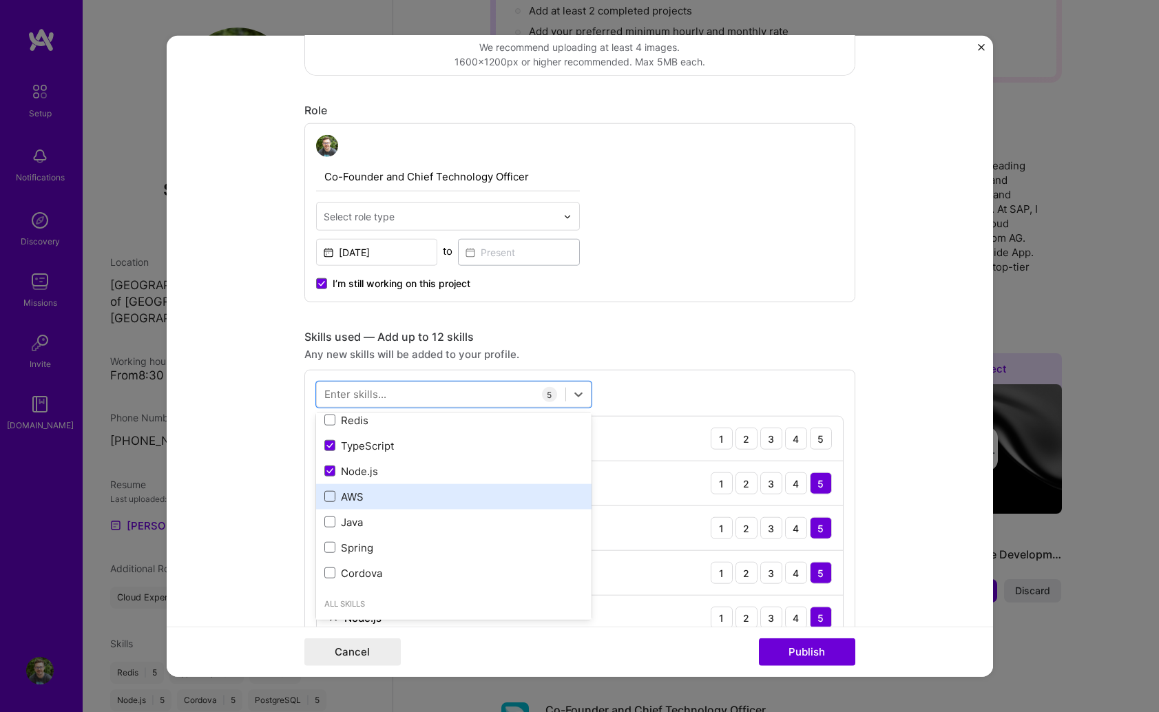
click at [329, 492] on span at bounding box center [329, 496] width 11 height 11
click at [0, 0] on input "checkbox" at bounding box center [0, 0] width 0 height 0
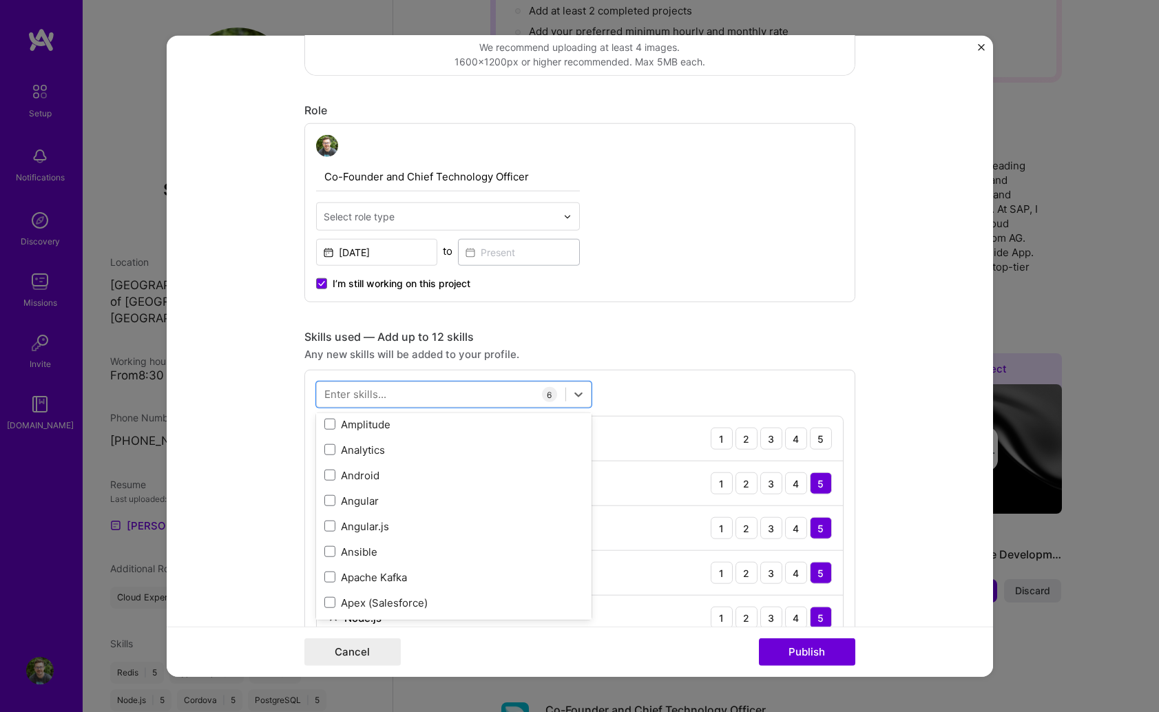
scroll to position [973, 0]
click at [328, 525] on span at bounding box center [329, 523] width 11 height 11
click at [0, 0] on input "checkbox" at bounding box center [0, 0] width 0 height 0
click at [328, 445] on span at bounding box center [329, 447] width 11 height 11
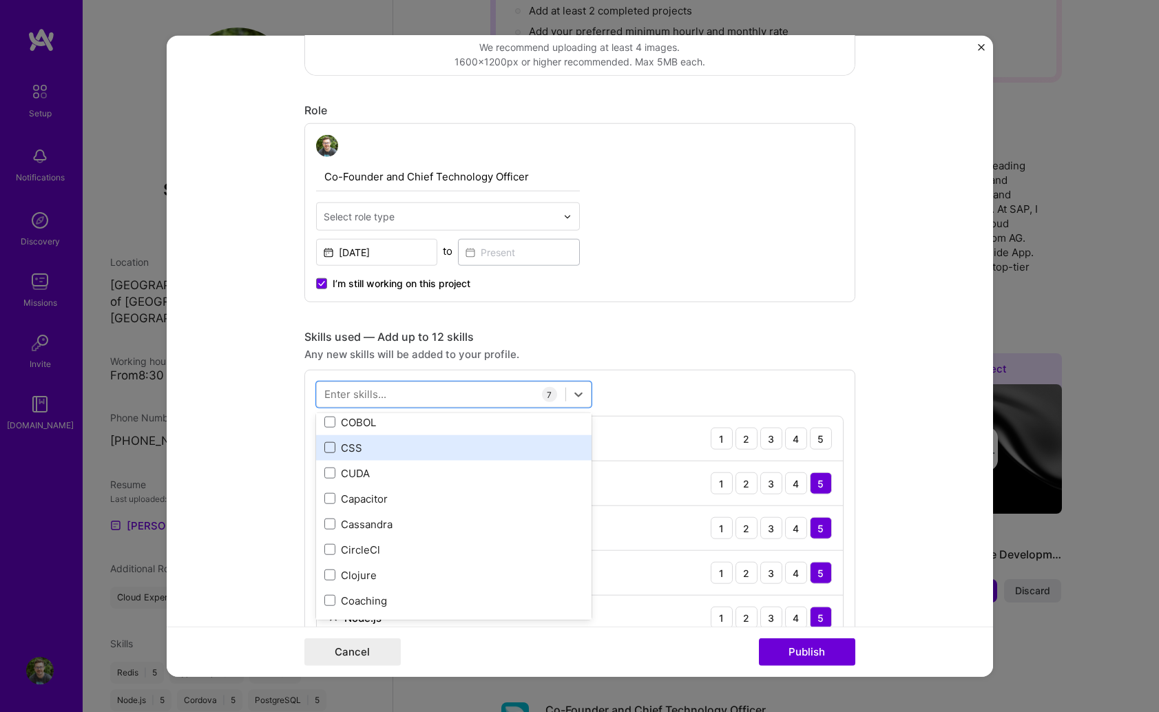
click at [0, 0] on input "checkbox" at bounding box center [0, 0] width 0 height 0
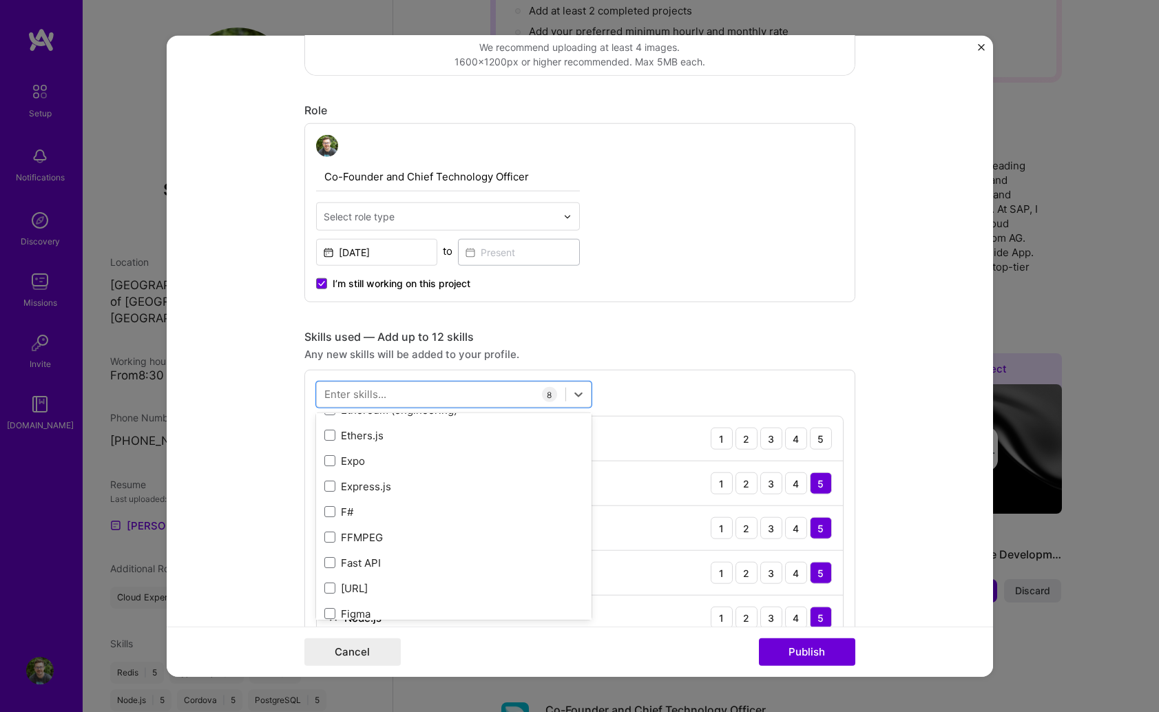
scroll to position [3408, 0]
click at [335, 456] on span at bounding box center [329, 457] width 11 height 11
click at [0, 0] on input "checkbox" at bounding box center [0, 0] width 0 height 0
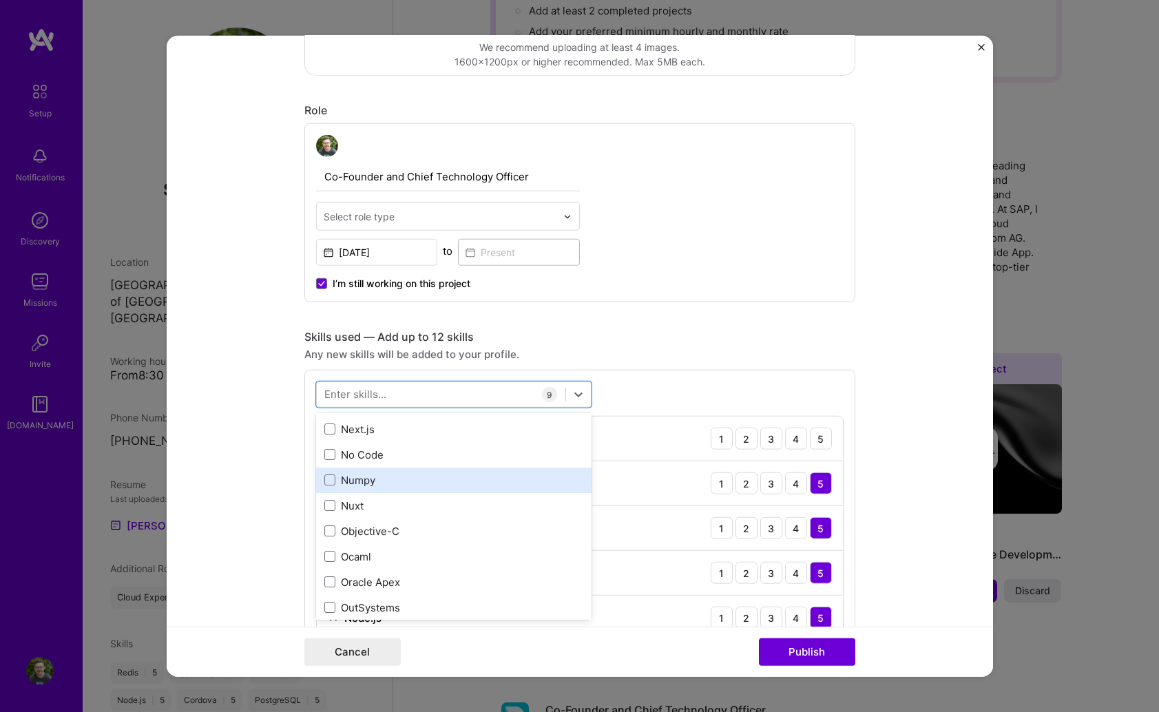
scroll to position [5785, 0]
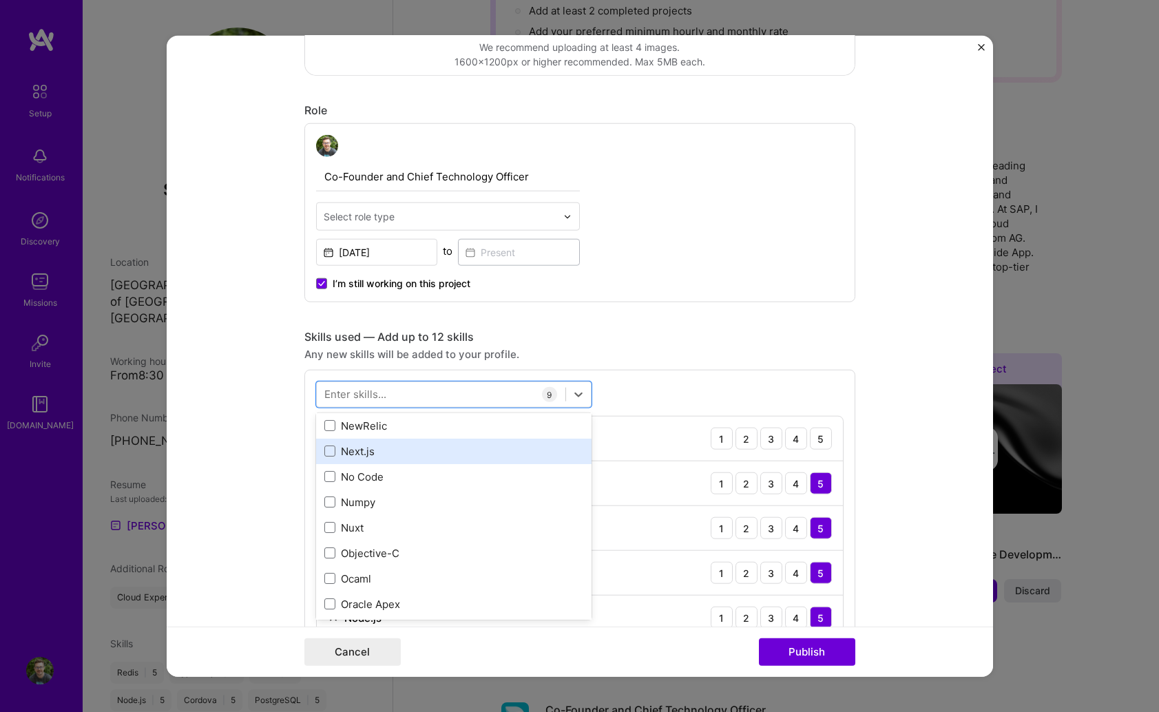
click at [452, 450] on div "Next.js" at bounding box center [453, 450] width 259 height 14
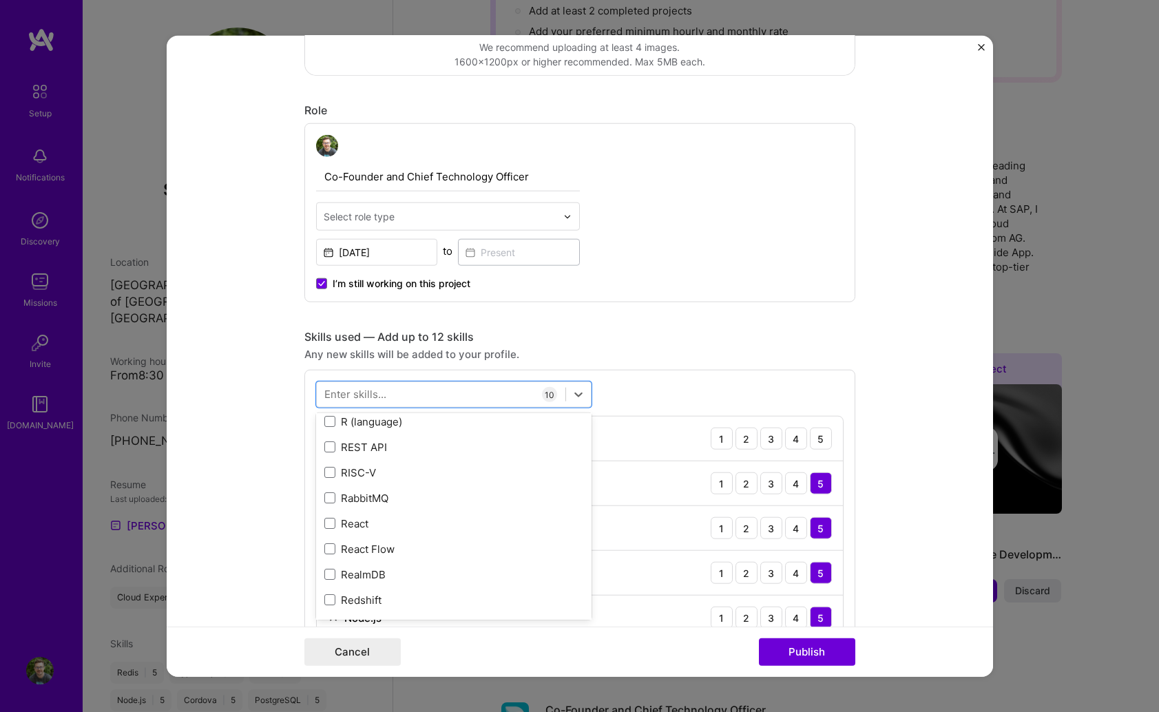
scroll to position [6837, 0]
click at [462, 522] on div "React" at bounding box center [453, 519] width 259 height 14
type input "svg"
click at [632, 370] on div "option React, selected. 0 results available for search term svg. Use Up and Dow…" at bounding box center [579, 645] width 551 height 551
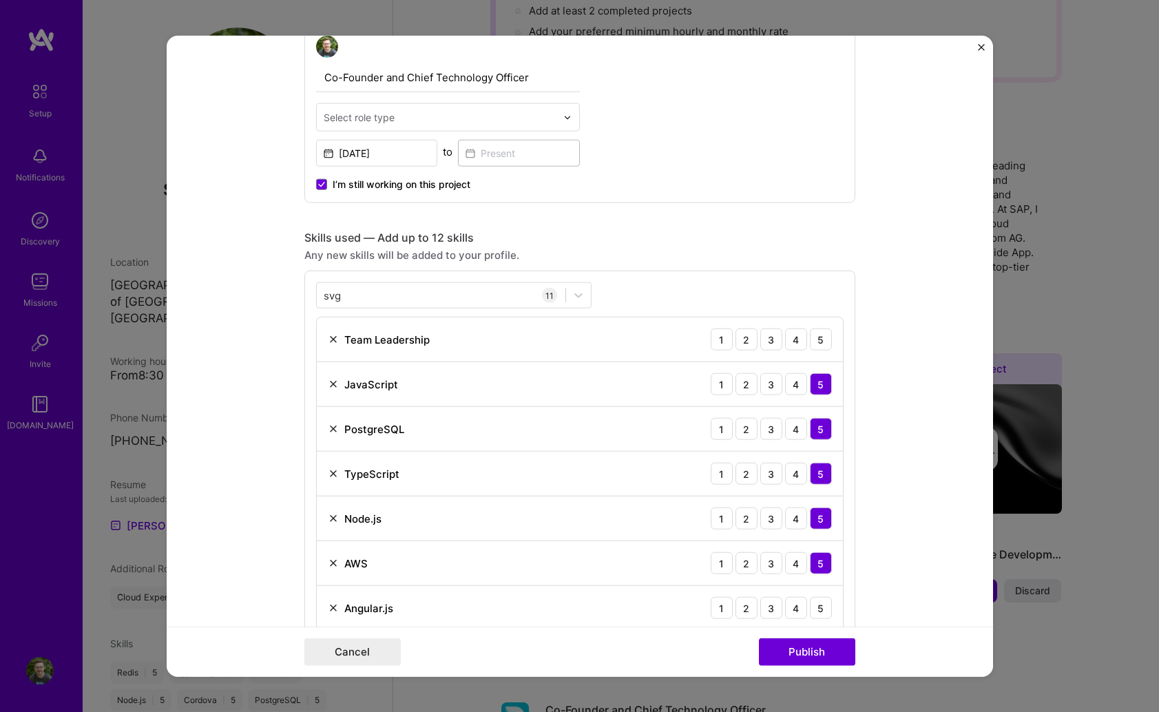
scroll to position [505, 0]
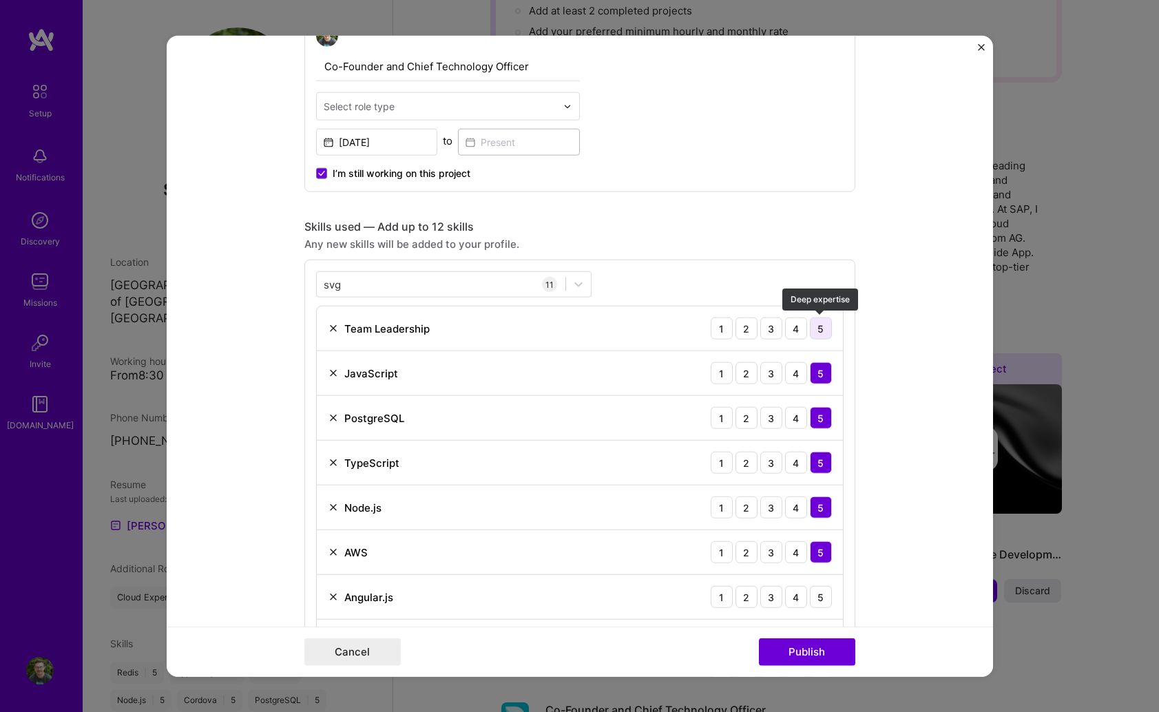
click at [817, 326] on div "5" at bounding box center [821, 328] width 22 height 22
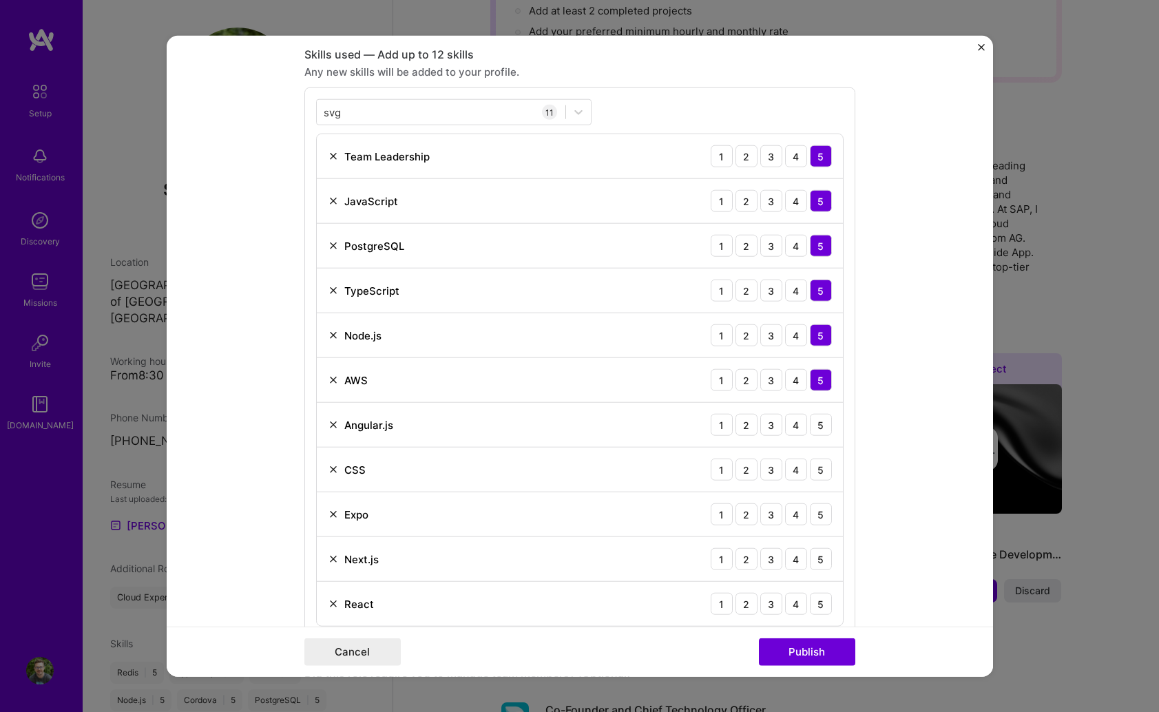
scroll to position [681, 0]
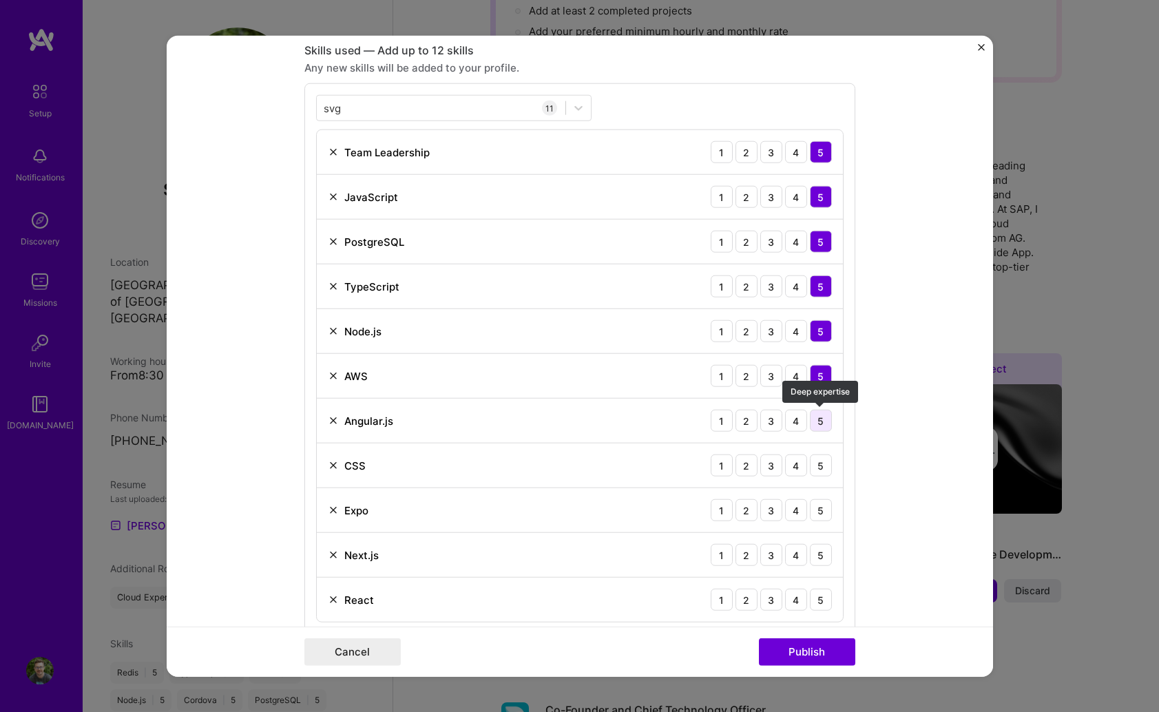
click at [826, 421] on div "5" at bounding box center [821, 421] width 22 height 22
click at [830, 472] on div "5" at bounding box center [821, 465] width 22 height 22
click at [800, 508] on div "4" at bounding box center [796, 510] width 22 height 22
click at [799, 548] on div "4" at bounding box center [796, 555] width 22 height 22
click at [798, 587] on div "React 1 2 3 4 5" at bounding box center [580, 600] width 526 height 44
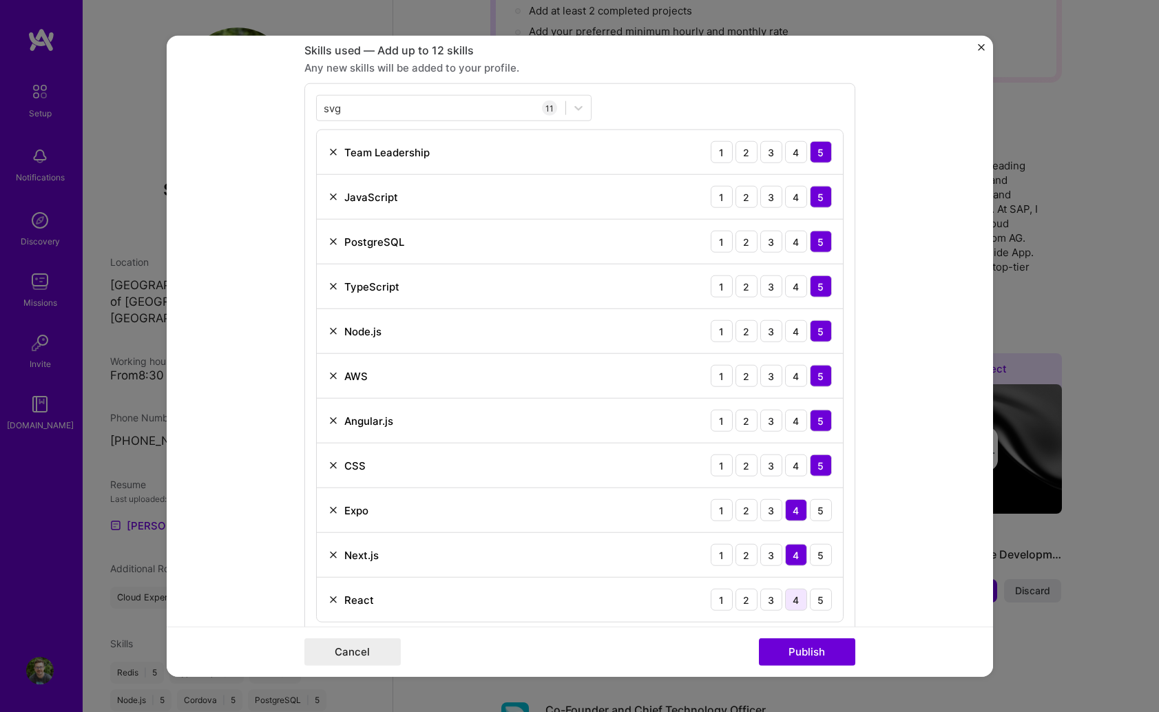
click at [798, 592] on div "4" at bounding box center [796, 600] width 22 height 22
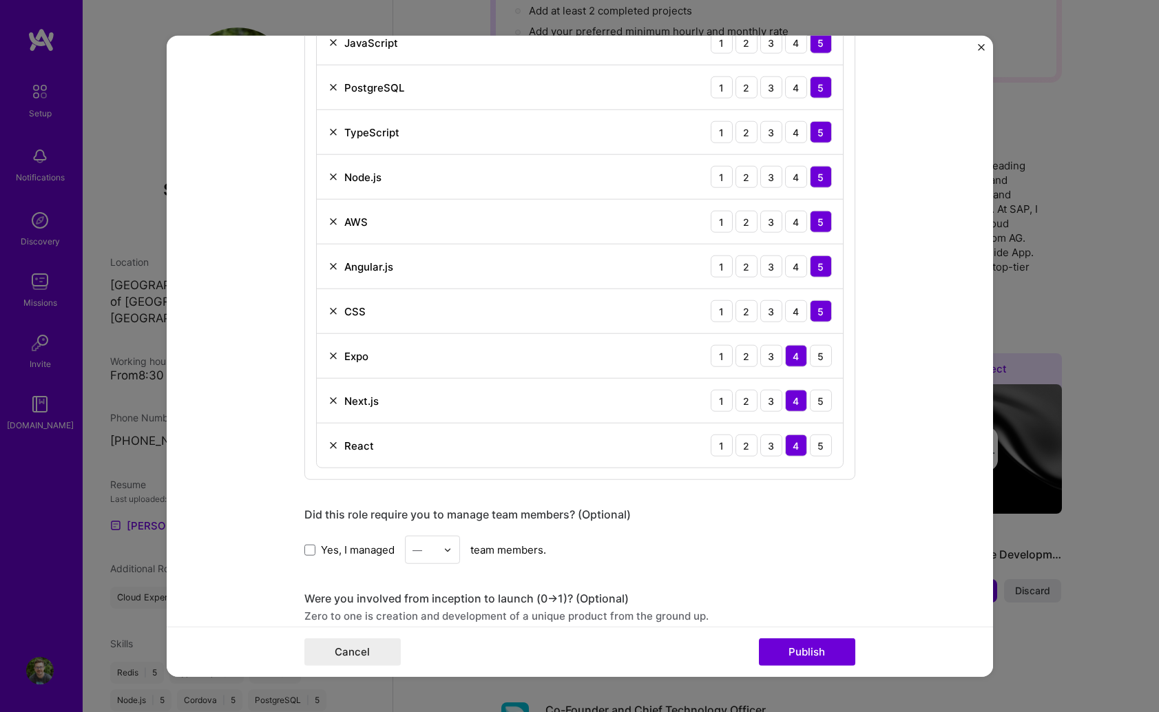
scroll to position [840, 0]
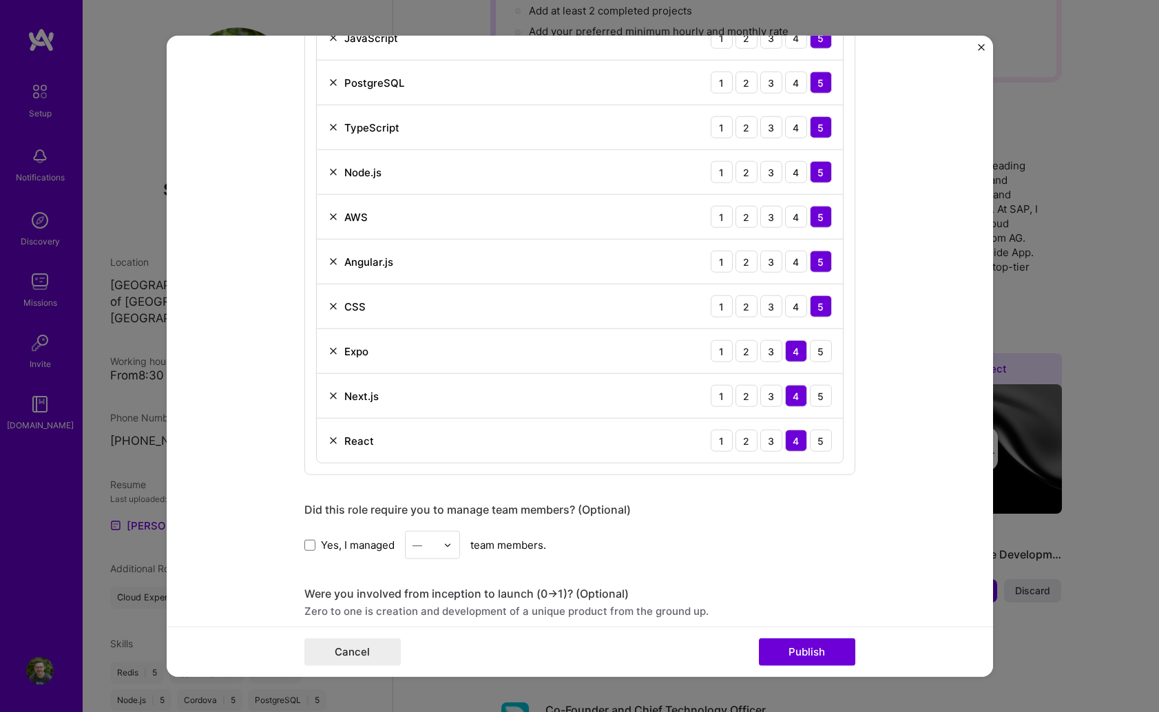
click at [322, 537] on span "Yes, I managed" at bounding box center [358, 544] width 74 height 14
click at [0, 0] on input "Yes, I managed" at bounding box center [0, 0] width 0 height 0
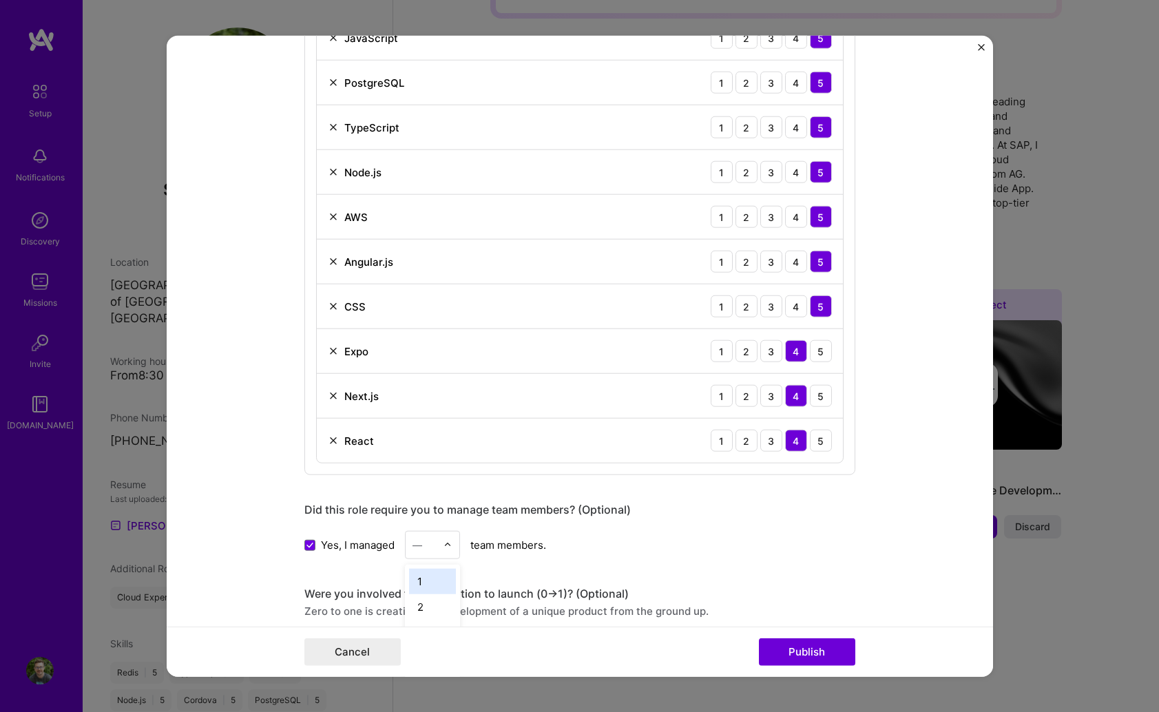
click at [451, 551] on div at bounding box center [451, 545] width 16 height 27
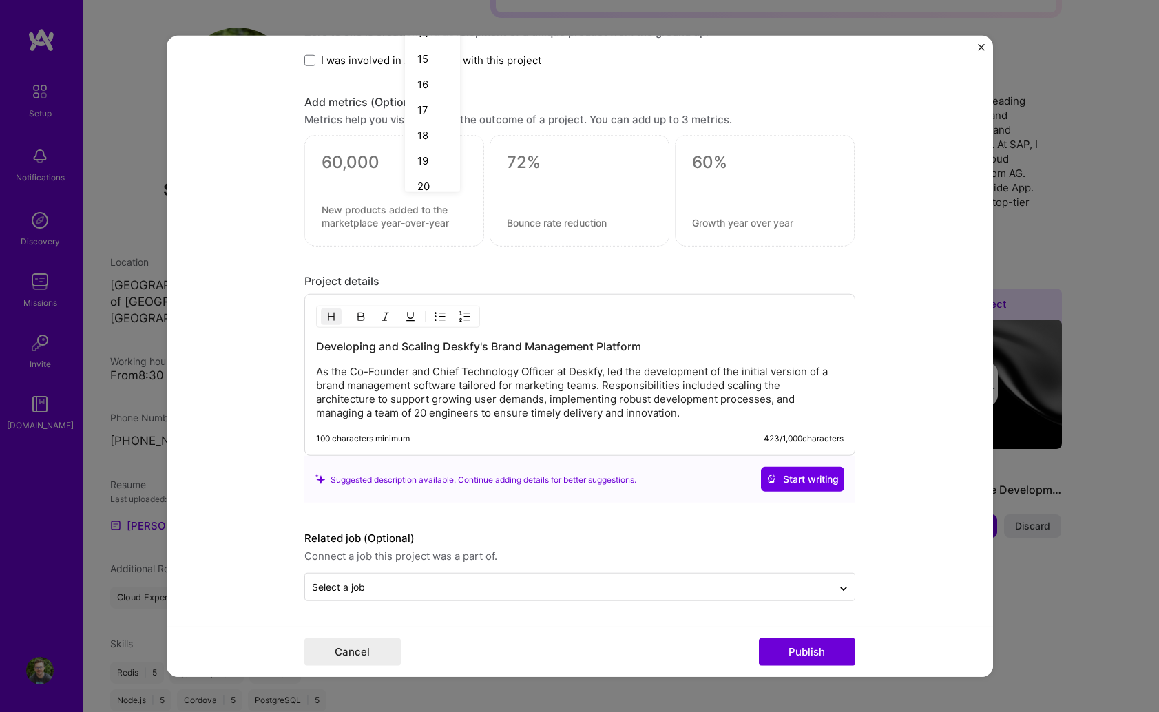
scroll to position [420, 0]
click at [430, 90] on div "21" at bounding box center [432, 91] width 47 height 25
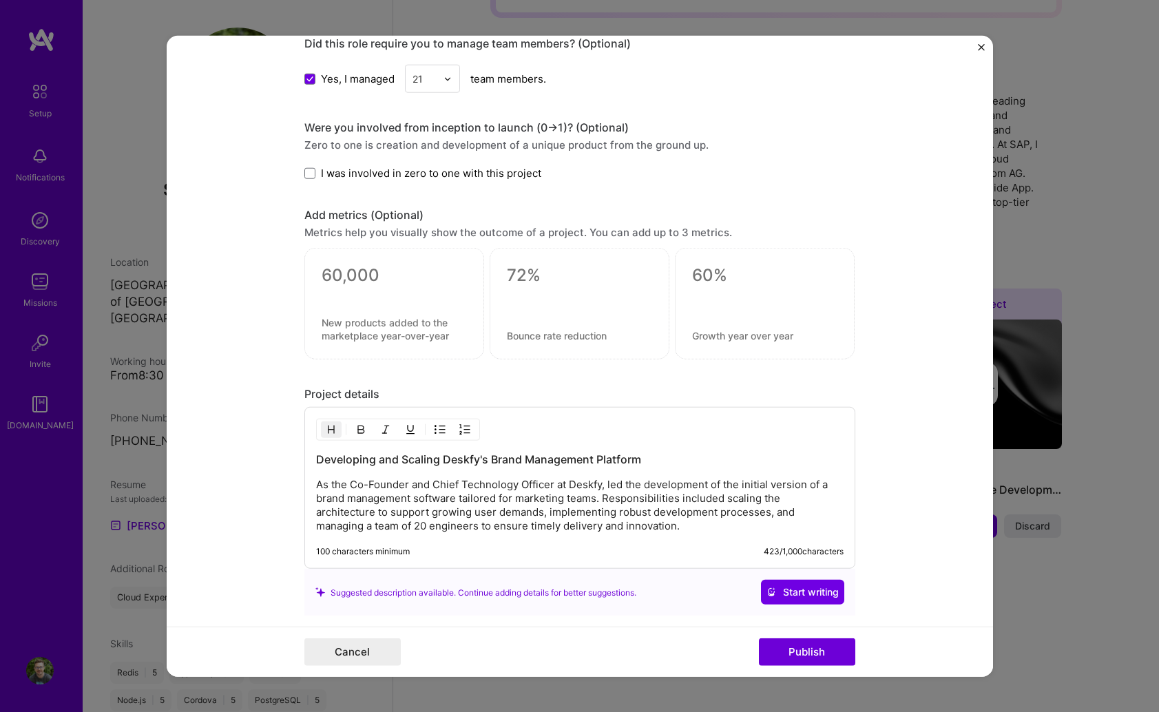
scroll to position [1300, 0]
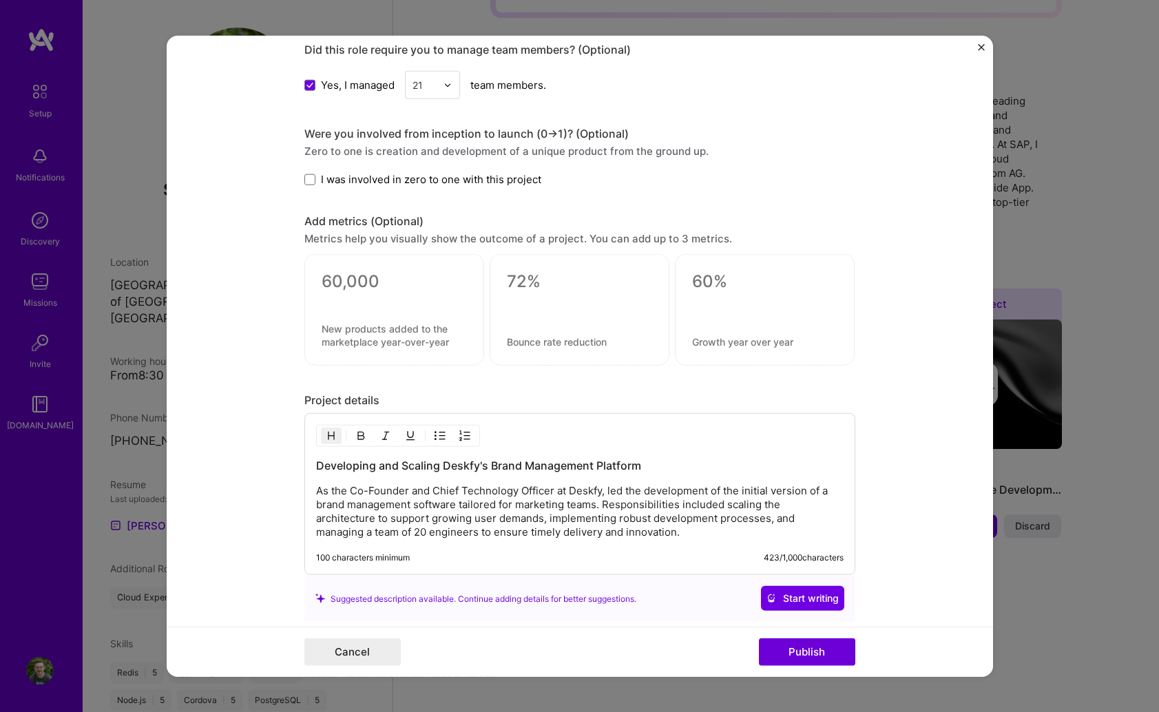
click at [377, 276] on textarea at bounding box center [394, 281] width 145 height 21
click at [366, 326] on textarea at bounding box center [394, 335] width 145 height 26
type textarea "R"
type textarea "Annual Revenue"
click at [339, 275] on textarea at bounding box center [394, 281] width 145 height 21
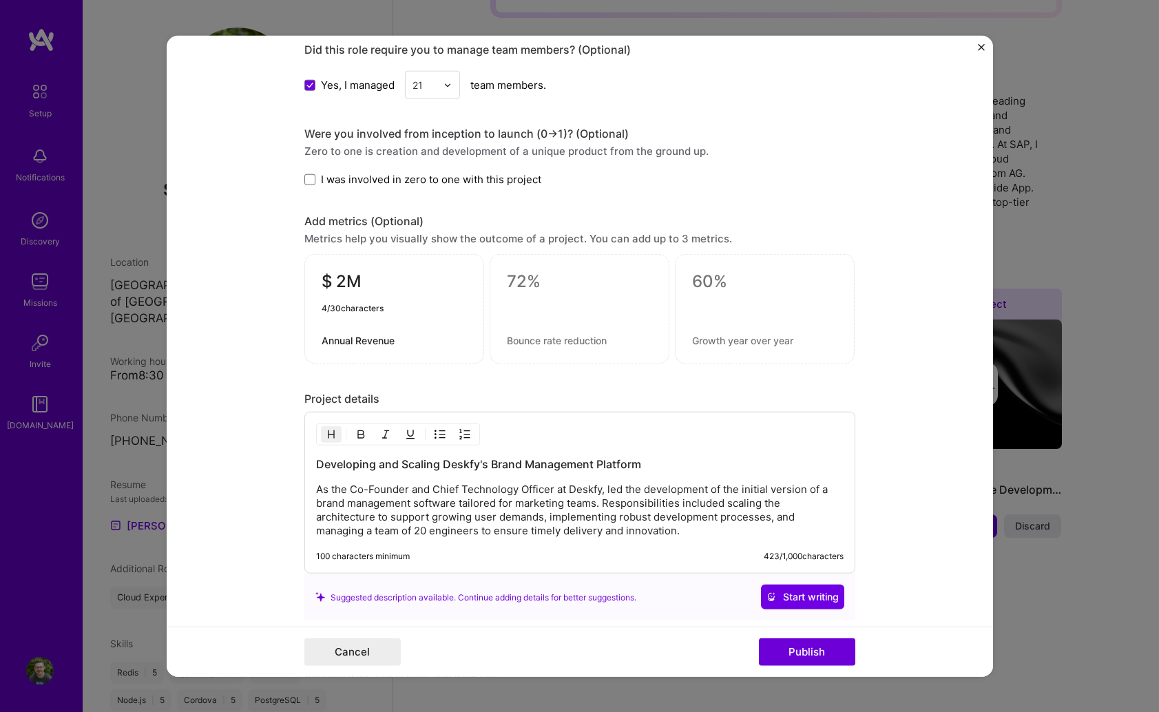
type textarea "$ 2M"
click at [509, 392] on div "Project details" at bounding box center [579, 399] width 551 height 14
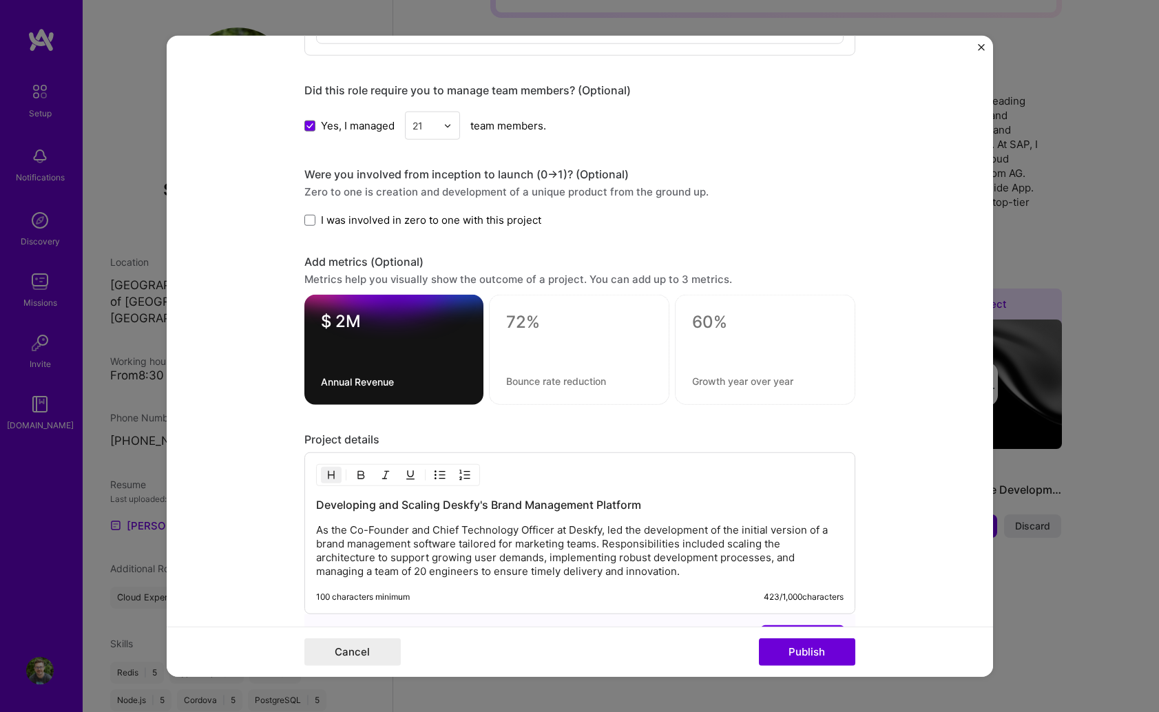
scroll to position [1252, 0]
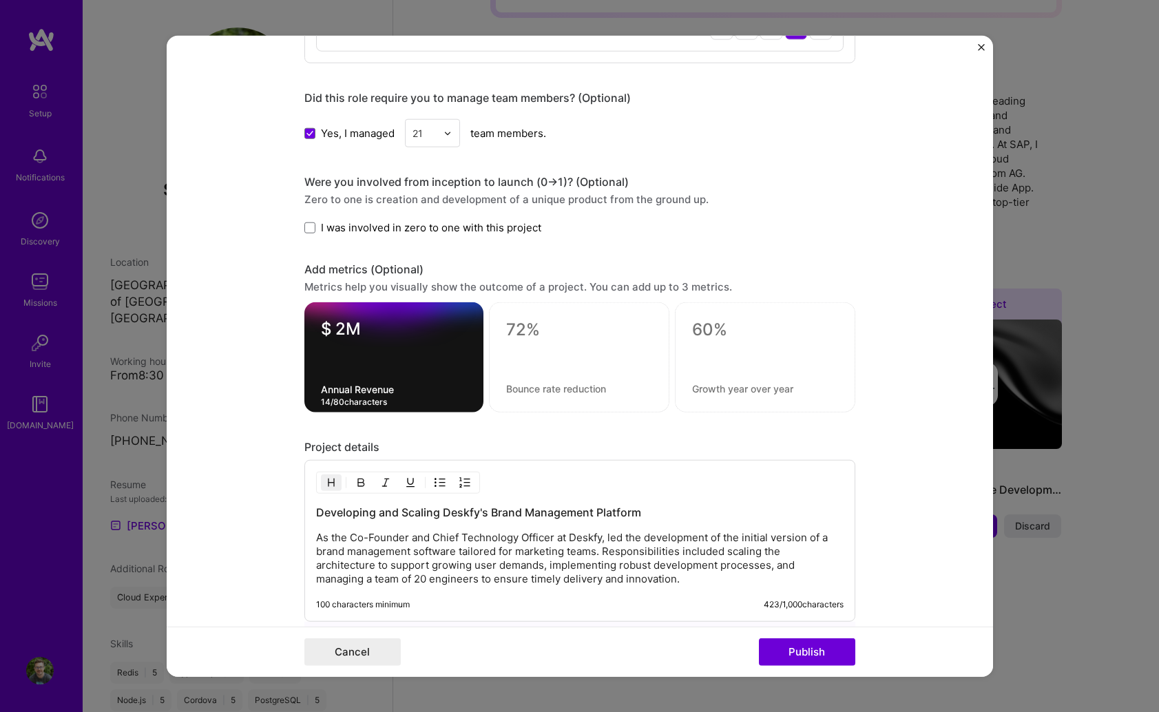
click at [380, 388] on textarea "Annual Revenue" at bounding box center [394, 389] width 146 height 13
click at [533, 341] on div at bounding box center [579, 357] width 180 height 110
click at [530, 395] on div "0 / 80 characters" at bounding box center [579, 357] width 180 height 110
click at [514, 326] on textarea at bounding box center [579, 329] width 146 height 21
type textarea "50 TB"
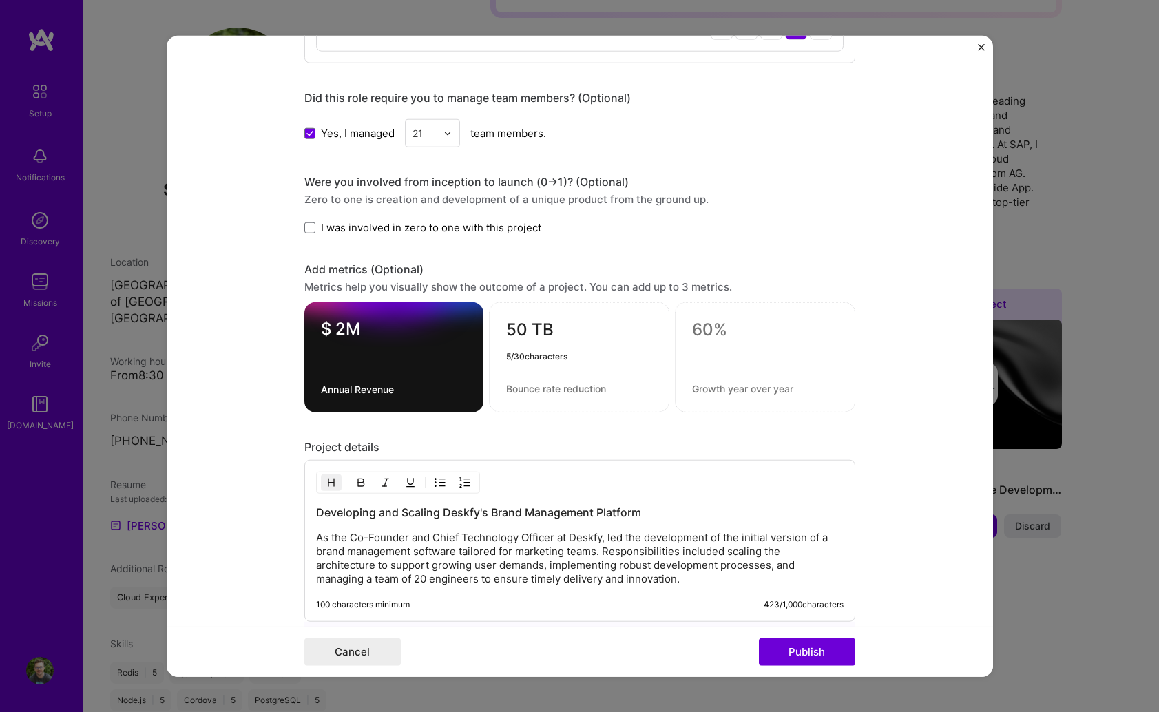
click at [568, 389] on textarea at bounding box center [579, 388] width 146 height 13
type textarea "Marketing Assets Files"
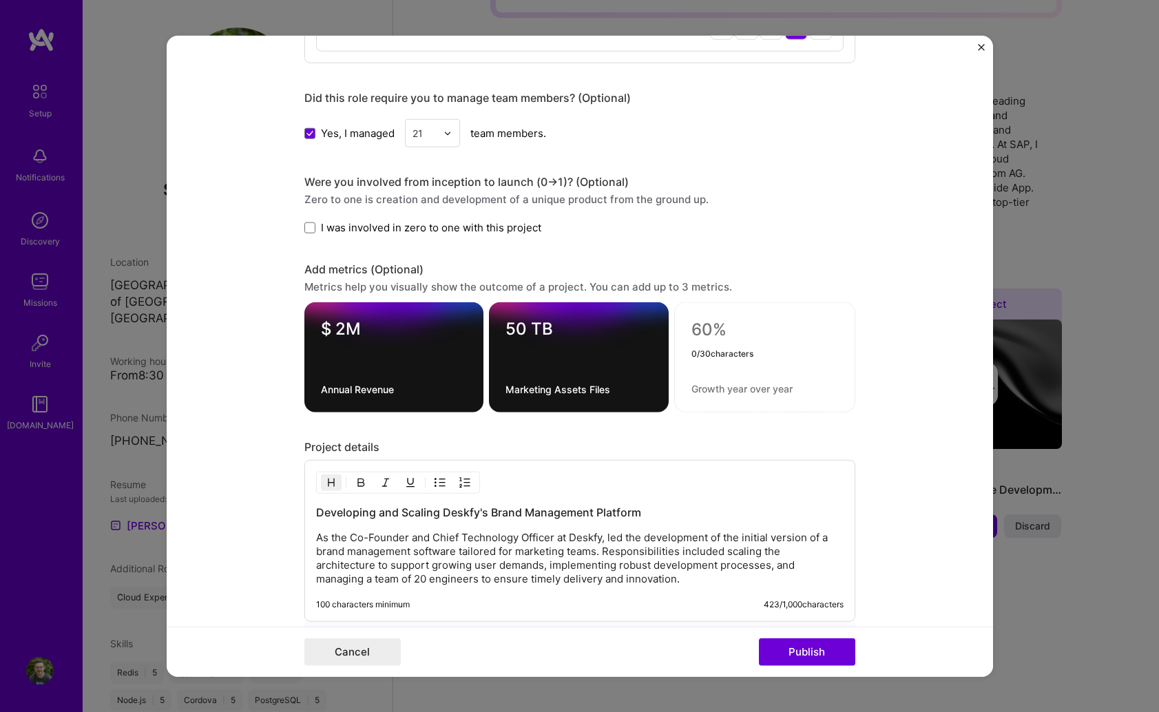
click at [711, 331] on textarea at bounding box center [764, 329] width 147 height 21
type textarea "55M"
click at [726, 381] on div "55M" at bounding box center [764, 357] width 181 height 110
click at [601, 391] on textarea "Marketing Assets Files" at bounding box center [578, 389] width 147 height 13
click at [743, 392] on textarea at bounding box center [764, 388] width 147 height 13
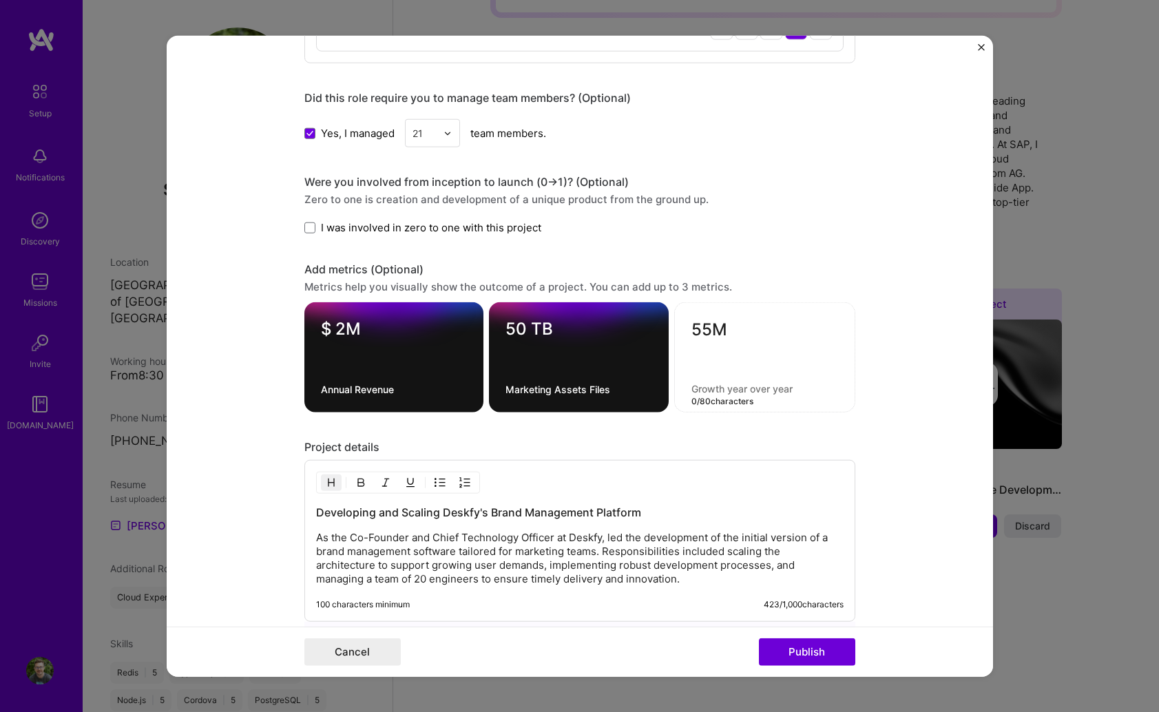
paste textarea "Marketing Assets Files"
type textarea "Marketing Assets Files"
click at [609, 390] on textarea "Marketing Assets Files" at bounding box center [578, 389] width 147 height 13
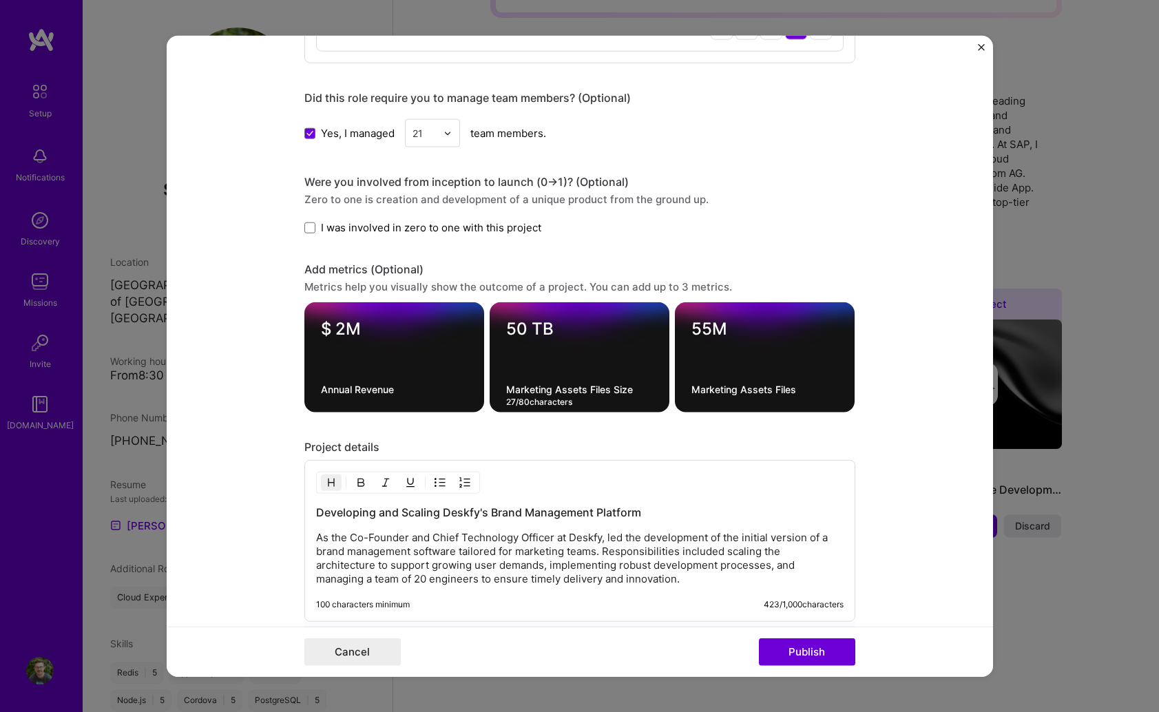
type textarea "Marketing Assets Files Size"
click at [808, 394] on textarea "Marketing Assets Files" at bounding box center [764, 389] width 147 height 13
type textarea "Marketing Assets Files Count"
click at [890, 424] on form "Editing suggested project This project is suggested based on your LinkedIn, res…" at bounding box center [580, 356] width 826 height 641
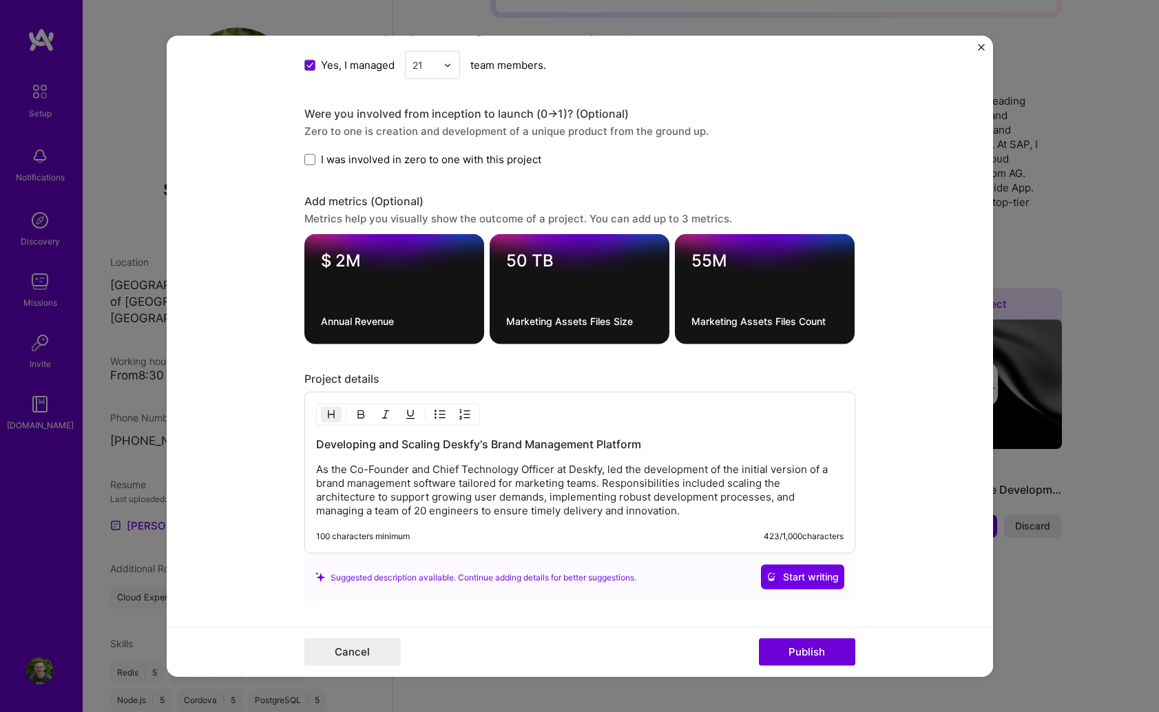
scroll to position [1418, 0]
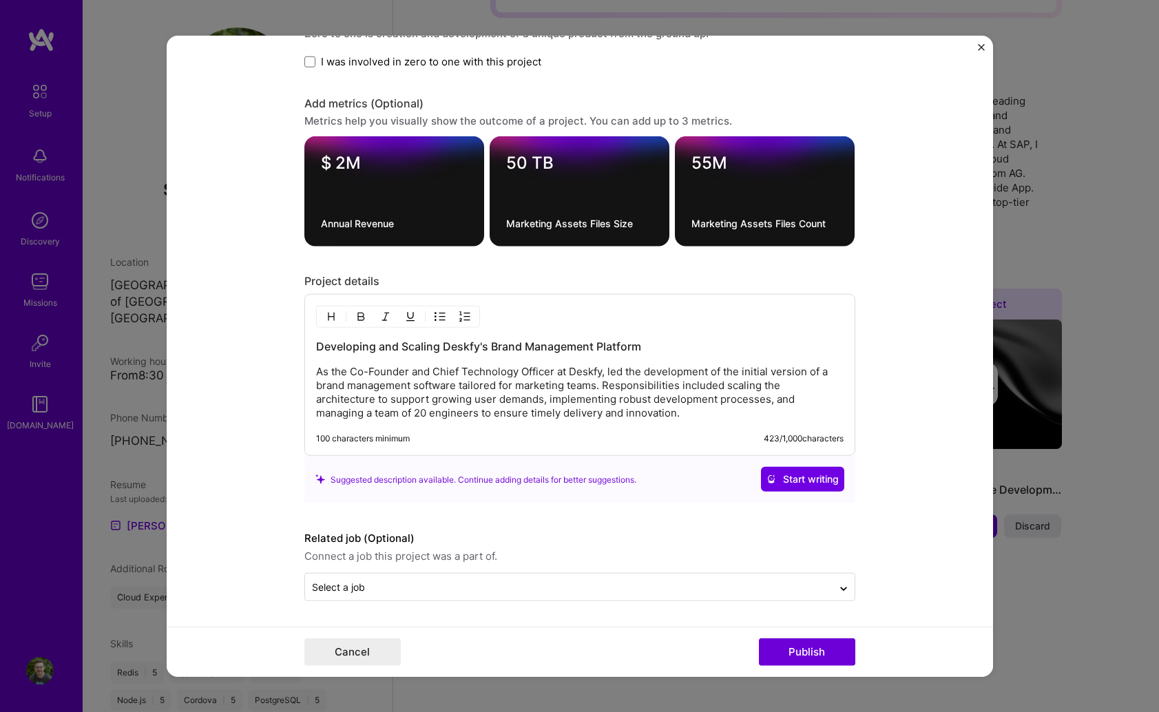
click at [477, 370] on p "As the Co-Founder and Chief Technology Officer at Deskfy, led the development o…" at bounding box center [579, 392] width 527 height 55
click at [556, 410] on p "As the Co-Founder and Chief Technology Officer at Deskfy, led the development o…" at bounding box center [579, 392] width 527 height 55
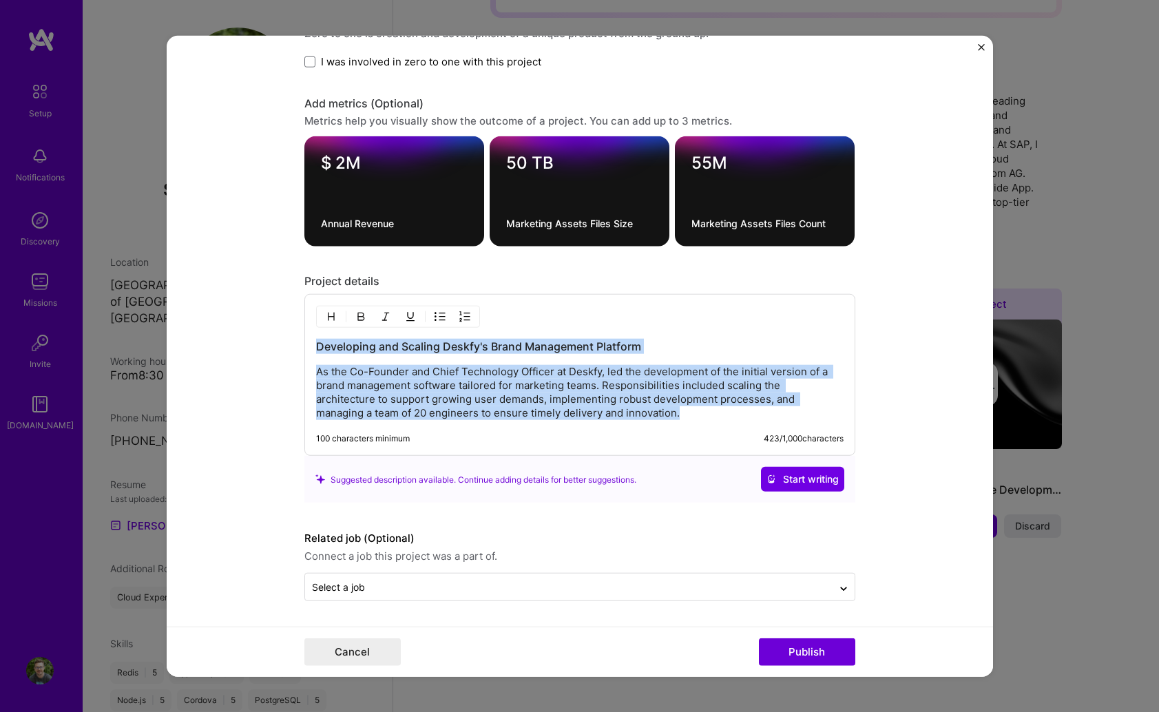
click at [664, 401] on p "As the Co-Founder and Chief Technology Officer at Deskfy, led the development o…" at bounding box center [579, 392] width 527 height 55
drag, startPoint x: 697, startPoint y: 417, endPoint x: 267, endPoint y: 376, distance: 431.6
click at [267, 376] on form "Editing suggested project This project is suggested based on your LinkedIn, res…" at bounding box center [580, 356] width 826 height 641
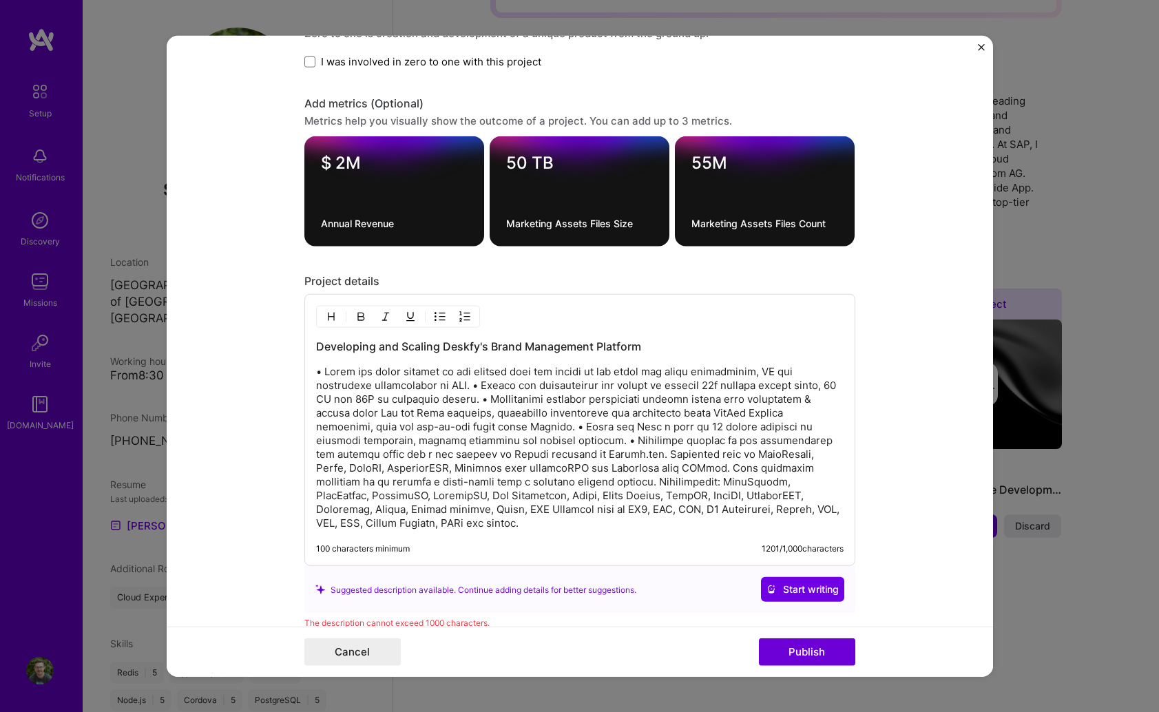
click at [480, 384] on p at bounding box center [579, 447] width 527 height 165
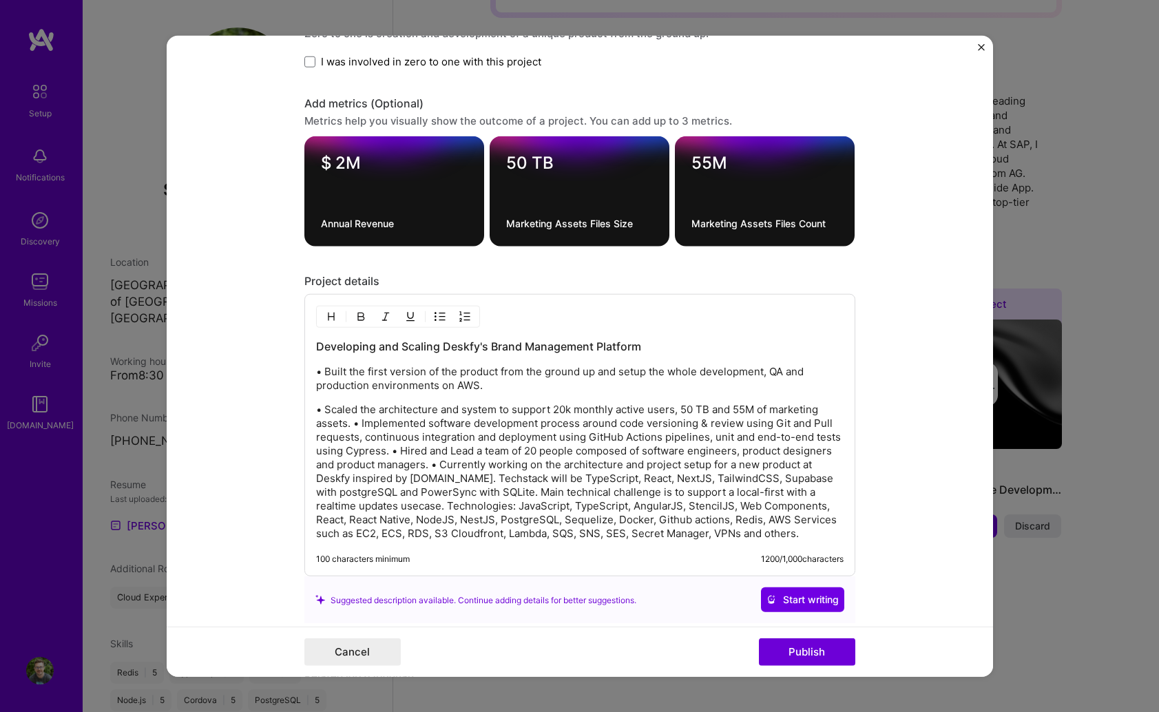
click at [355, 427] on p "• Scaled the architecture and system to support 20k monthly active users, 50 TB…" at bounding box center [579, 472] width 527 height 138
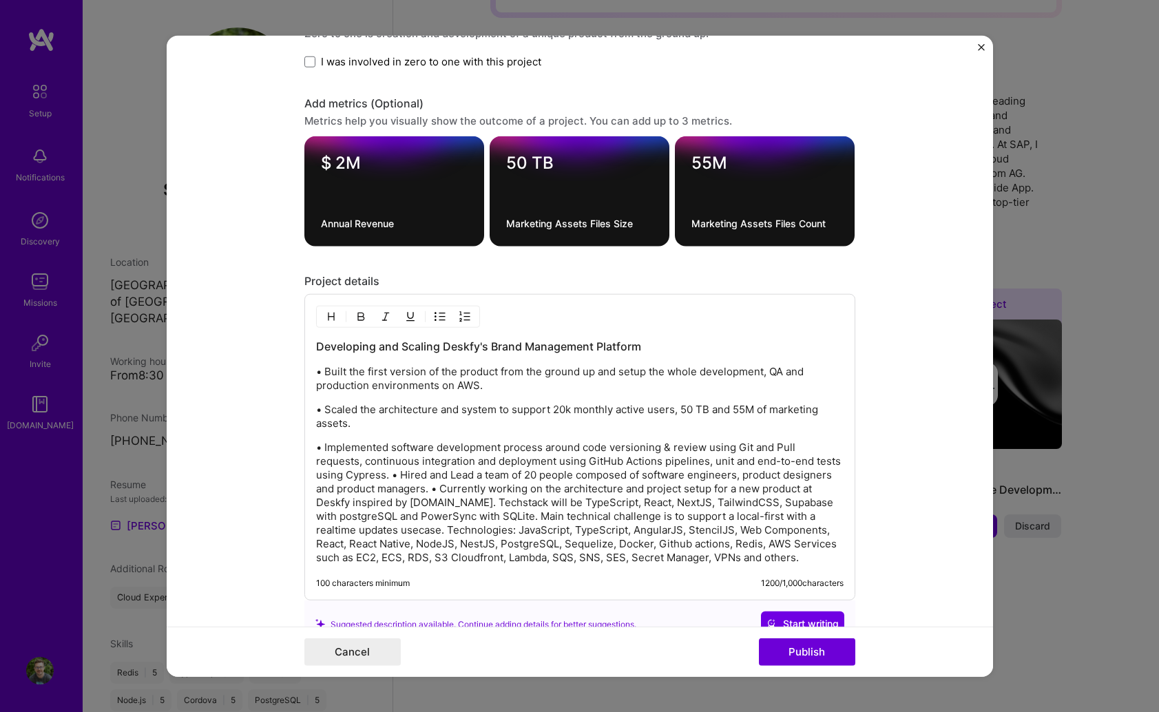
click at [361, 478] on p "• Implemented software development process around code versioning & review usin…" at bounding box center [579, 503] width 527 height 124
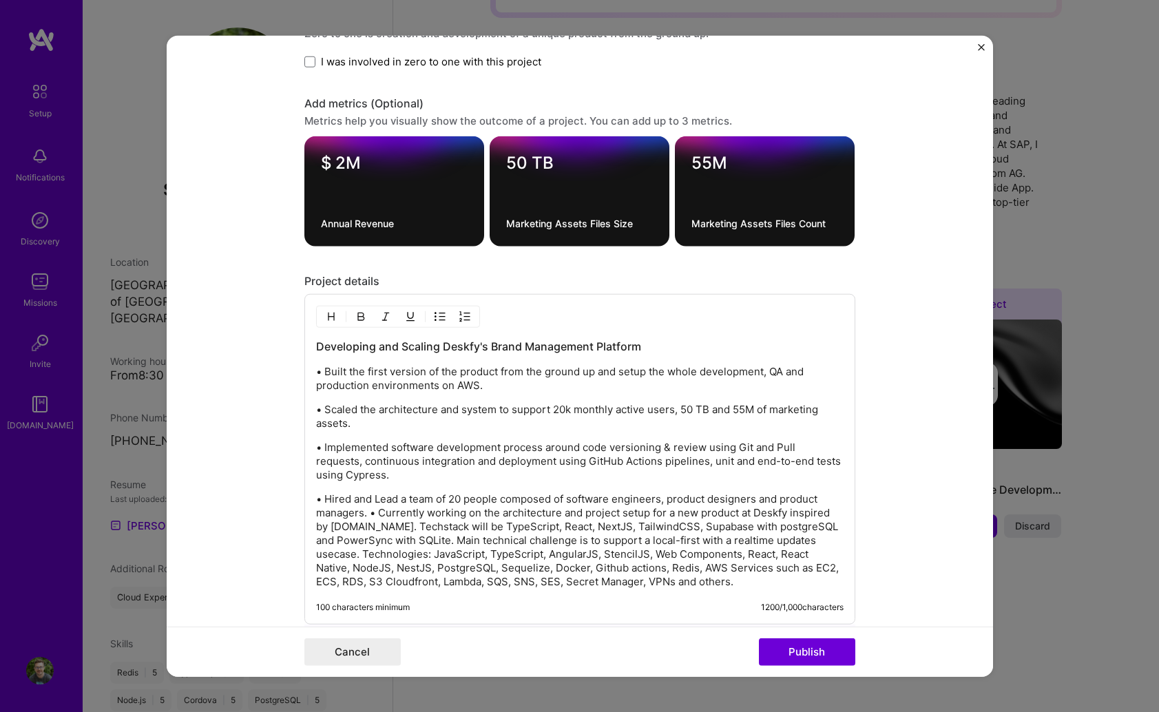
click at [366, 520] on p "• Hired and Lead a team of 20 people composed of software engineers, product de…" at bounding box center [579, 540] width 527 height 96
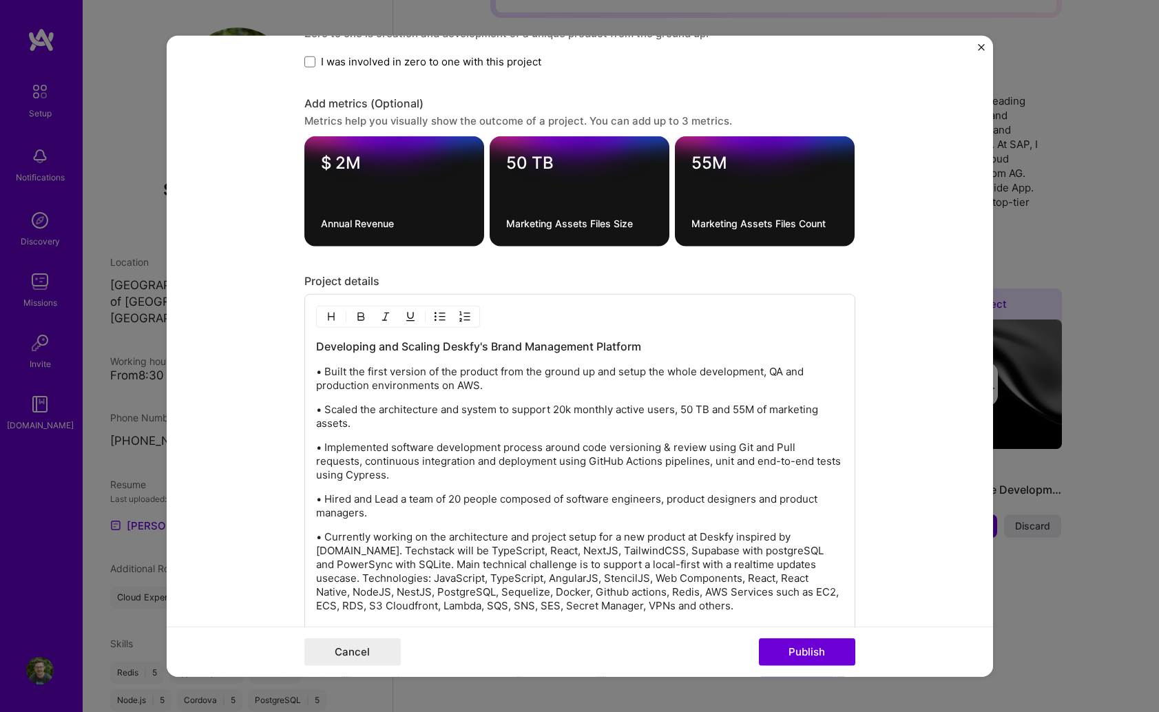
scroll to position [1469, 0]
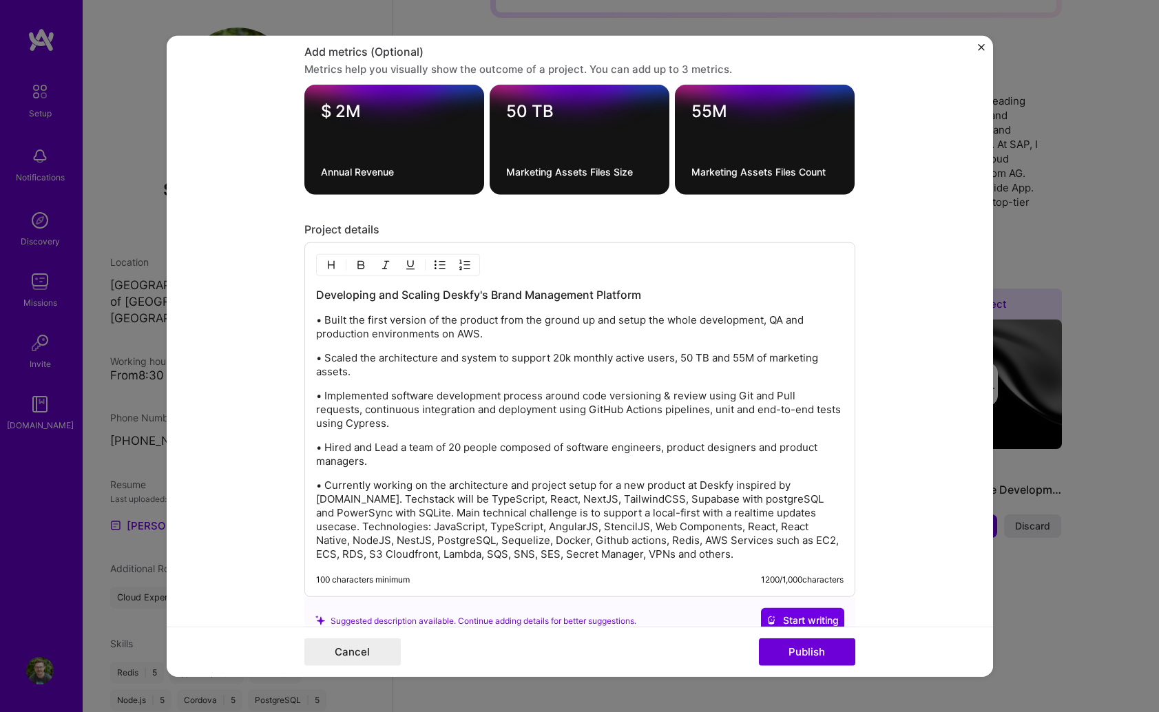
click at [434, 515] on p "• Currently working on the architecture and project setup for a new product at …" at bounding box center [579, 520] width 527 height 83
click at [364, 530] on p "• Currently working on the architecture and project setup for a new product at …" at bounding box center [579, 520] width 527 height 83
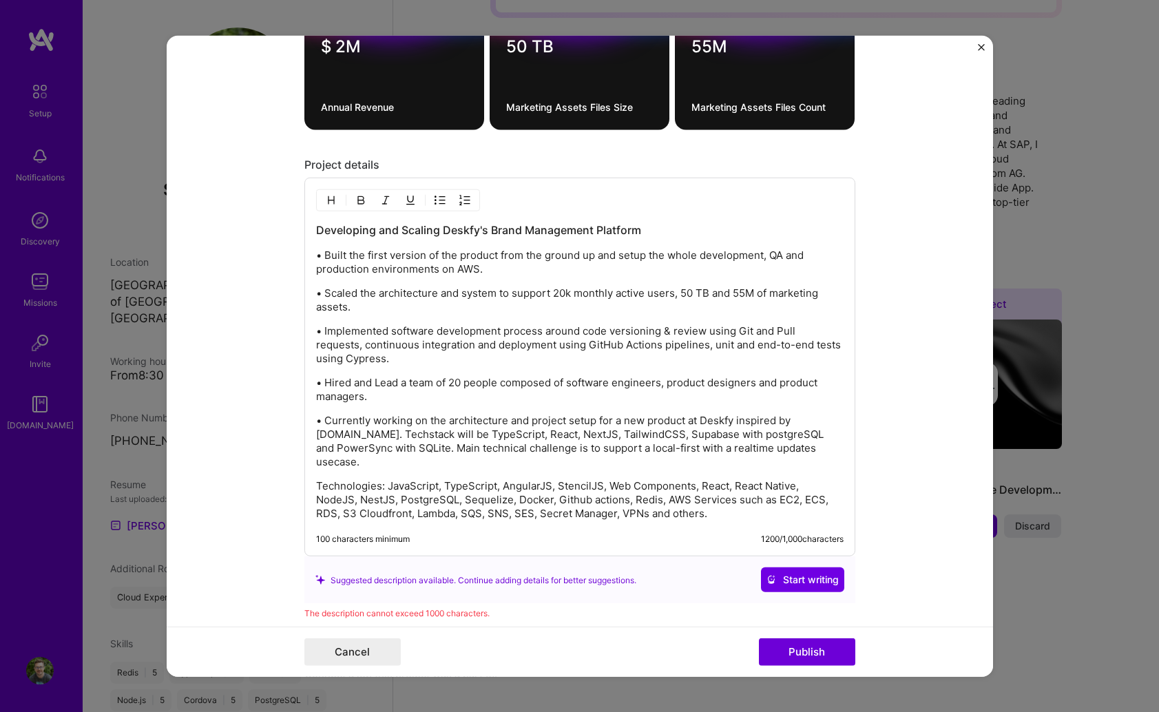
scroll to position [1533, 0]
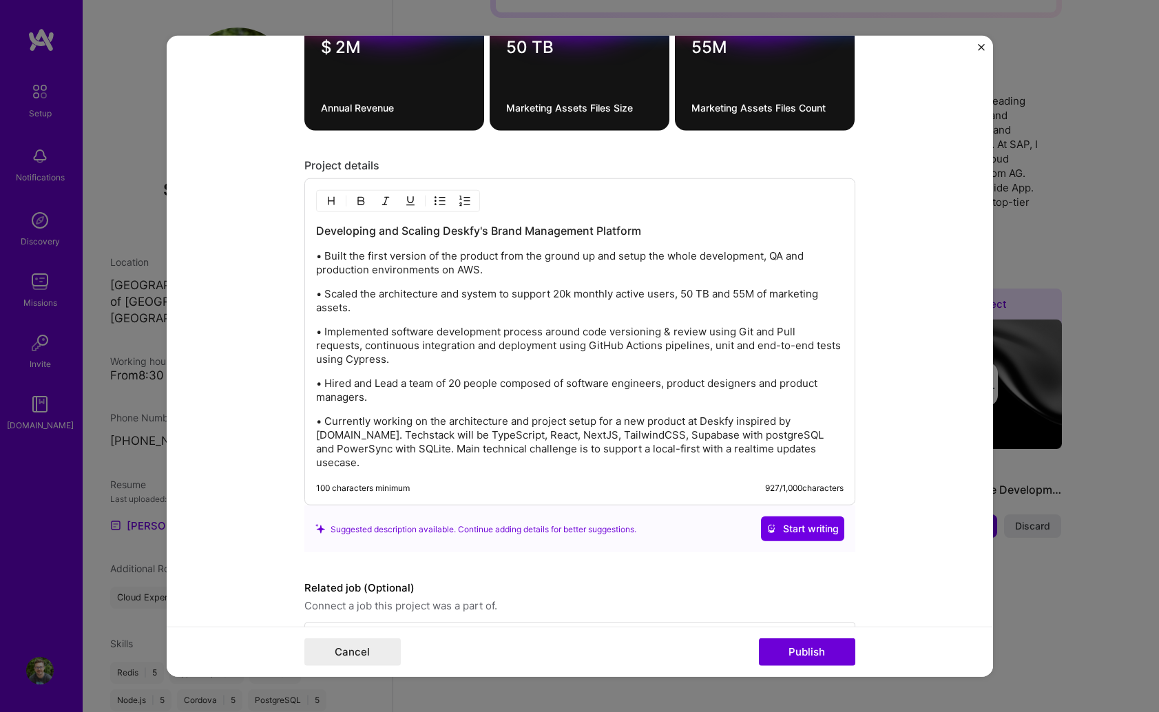
click at [865, 490] on form "Editing suggested project This project is suggested based on your LinkedIn, res…" at bounding box center [580, 356] width 826 height 641
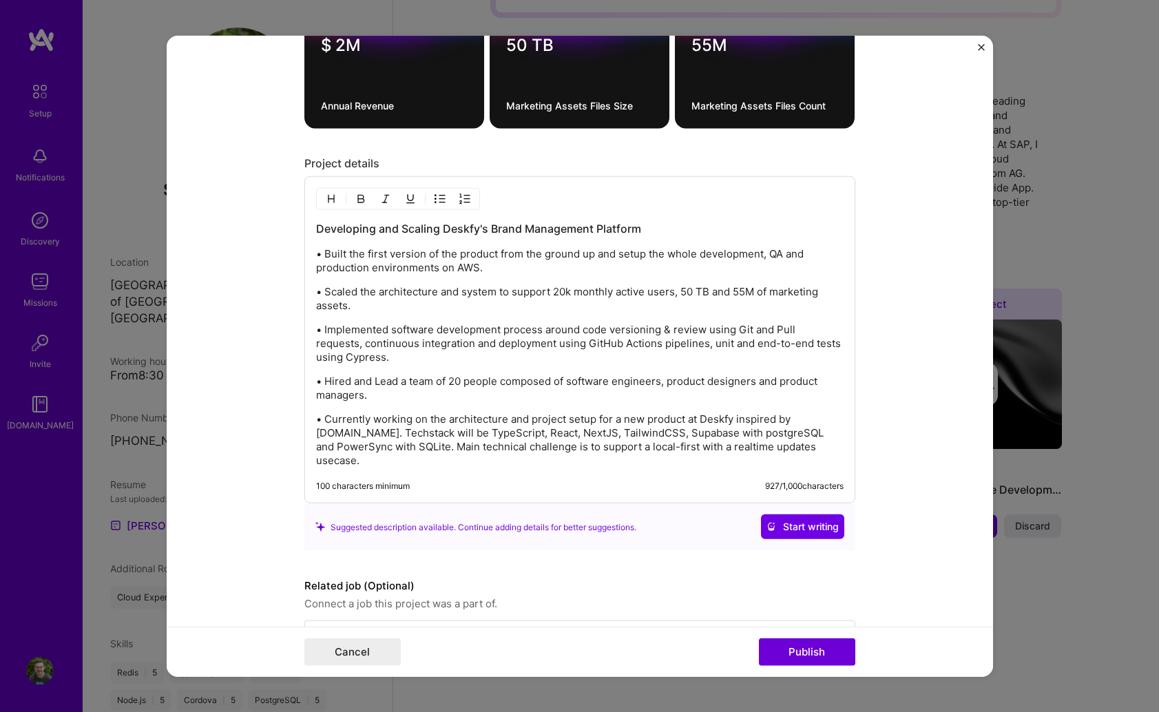
scroll to position [1583, 0]
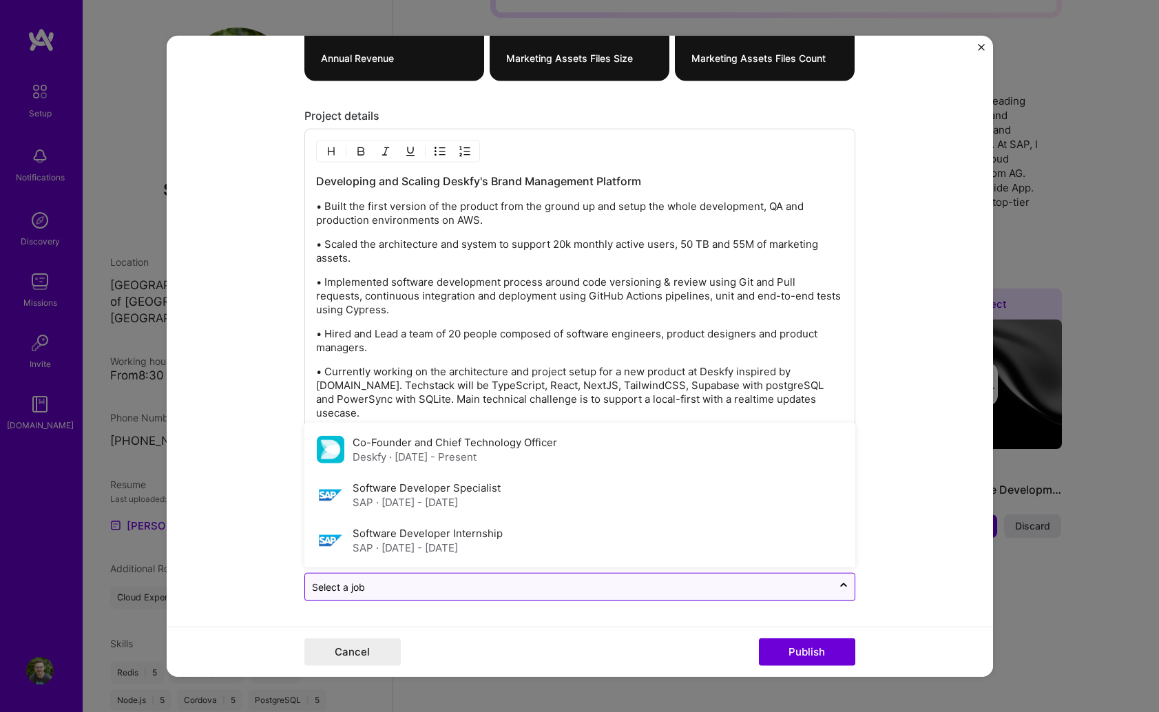
click at [830, 587] on div "Select a job" at bounding box center [568, 587] width 527 height 27
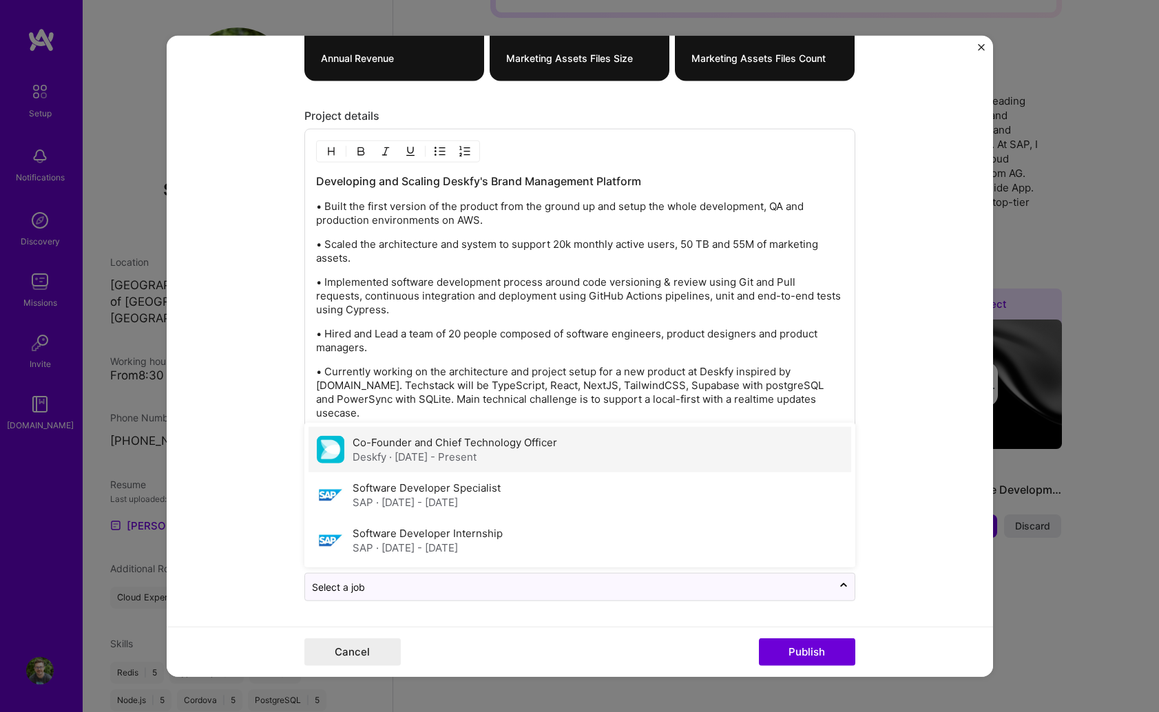
click at [508, 443] on label "Co-Founder and Chief Technology Officer" at bounding box center [455, 442] width 205 height 13
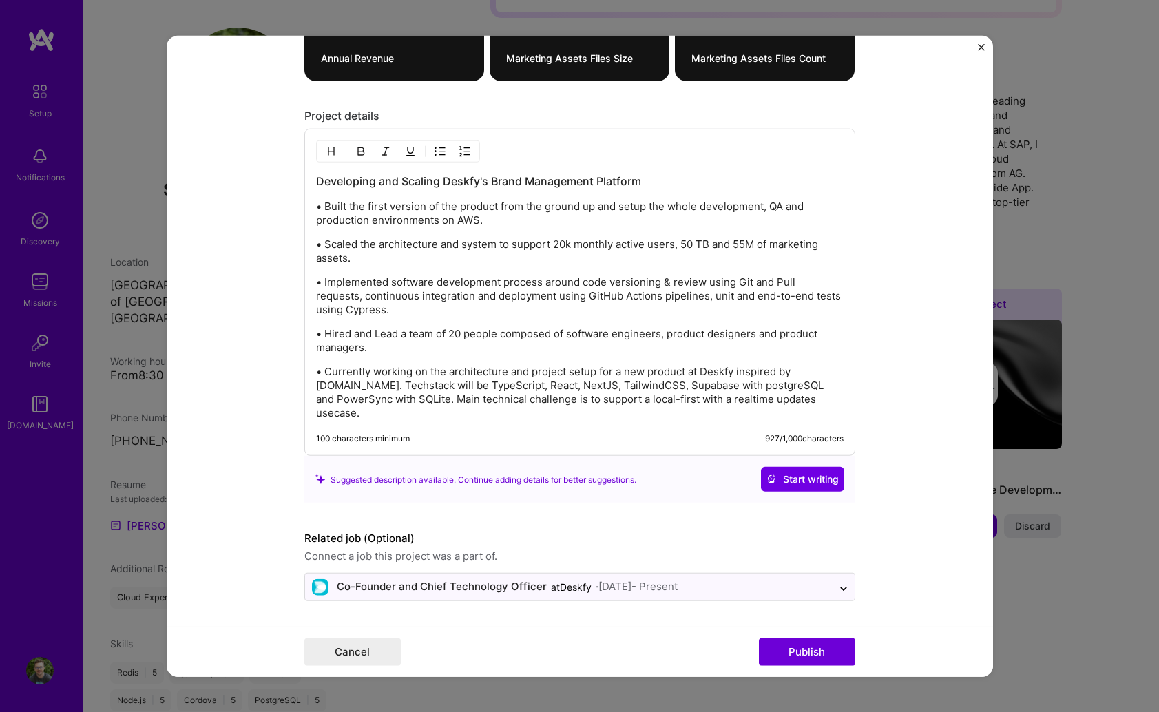
click at [902, 532] on form "Editing suggested project This project is suggested based on your LinkedIn, res…" at bounding box center [580, 356] width 826 height 641
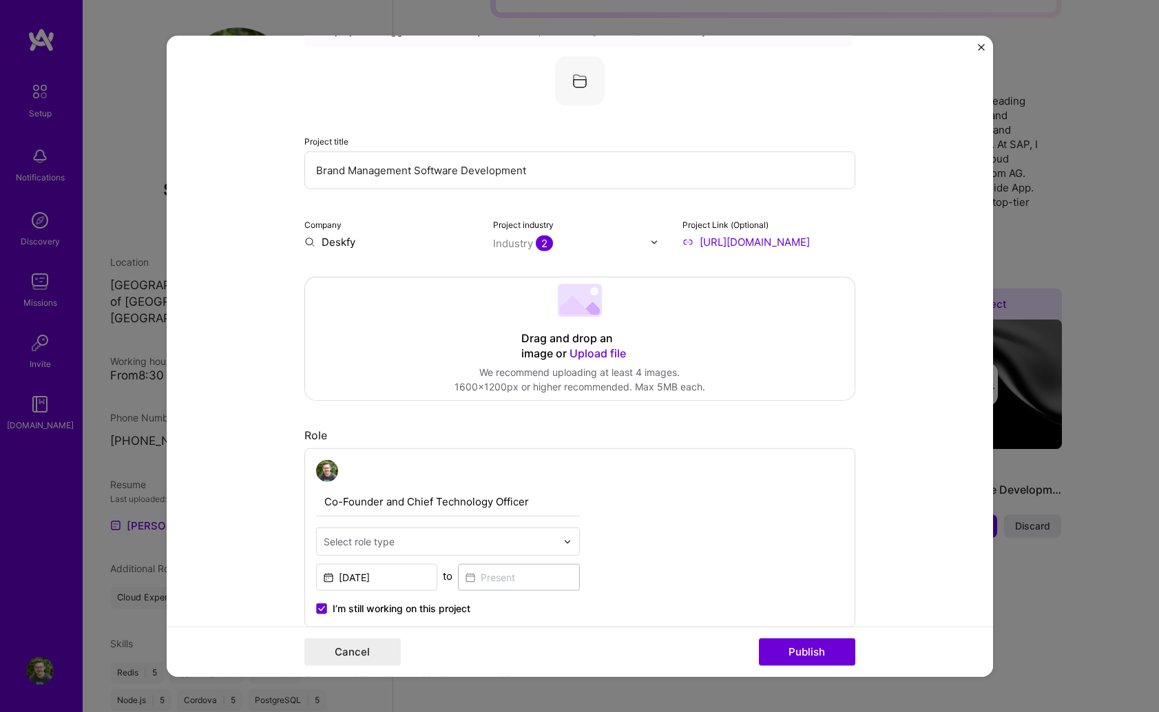
scroll to position [0, 0]
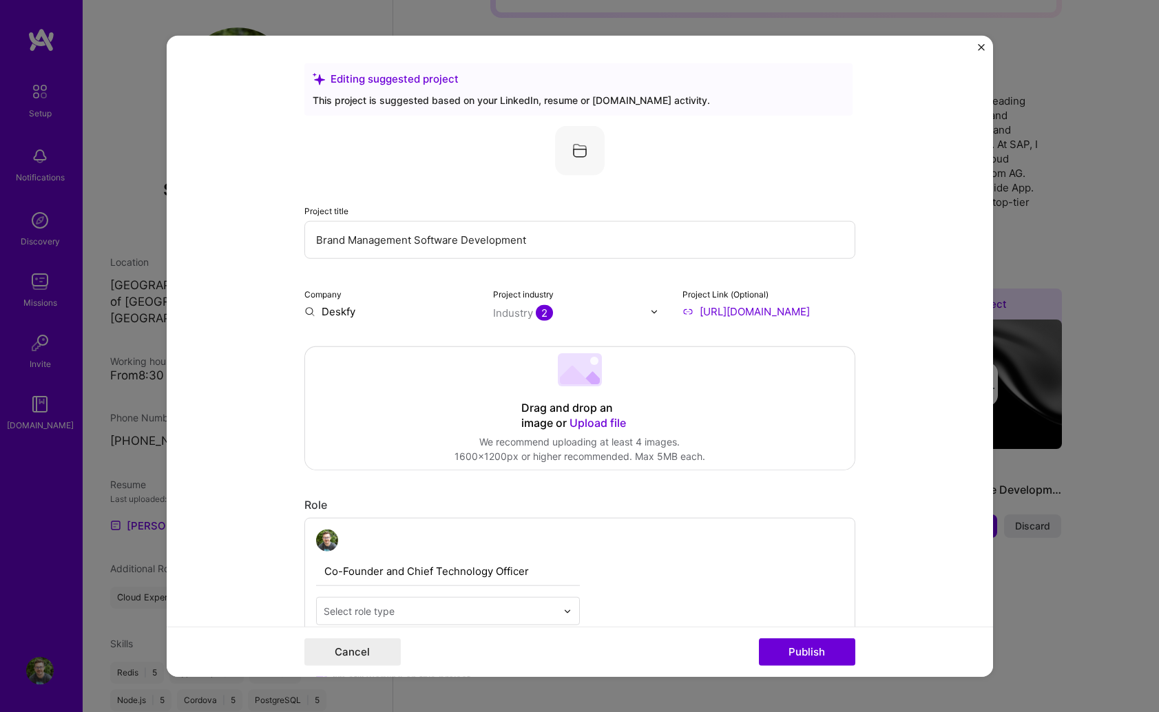
click at [583, 417] on span "Upload file" at bounding box center [597, 423] width 56 height 14
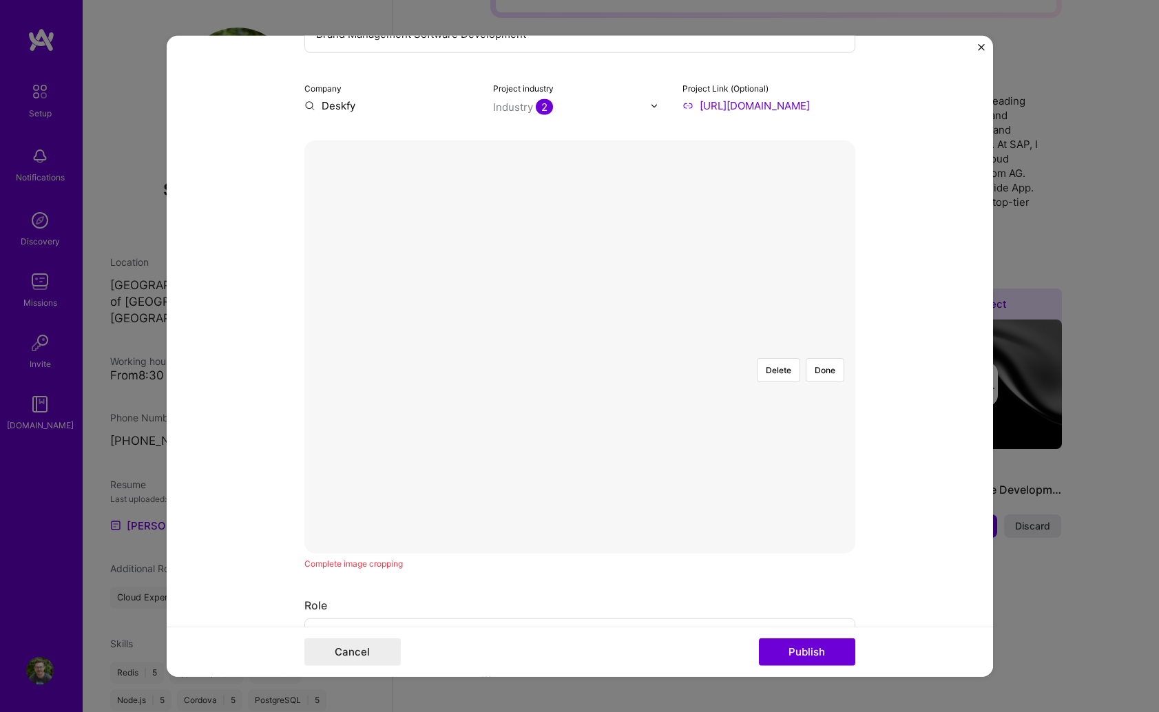
scroll to position [169, 0]
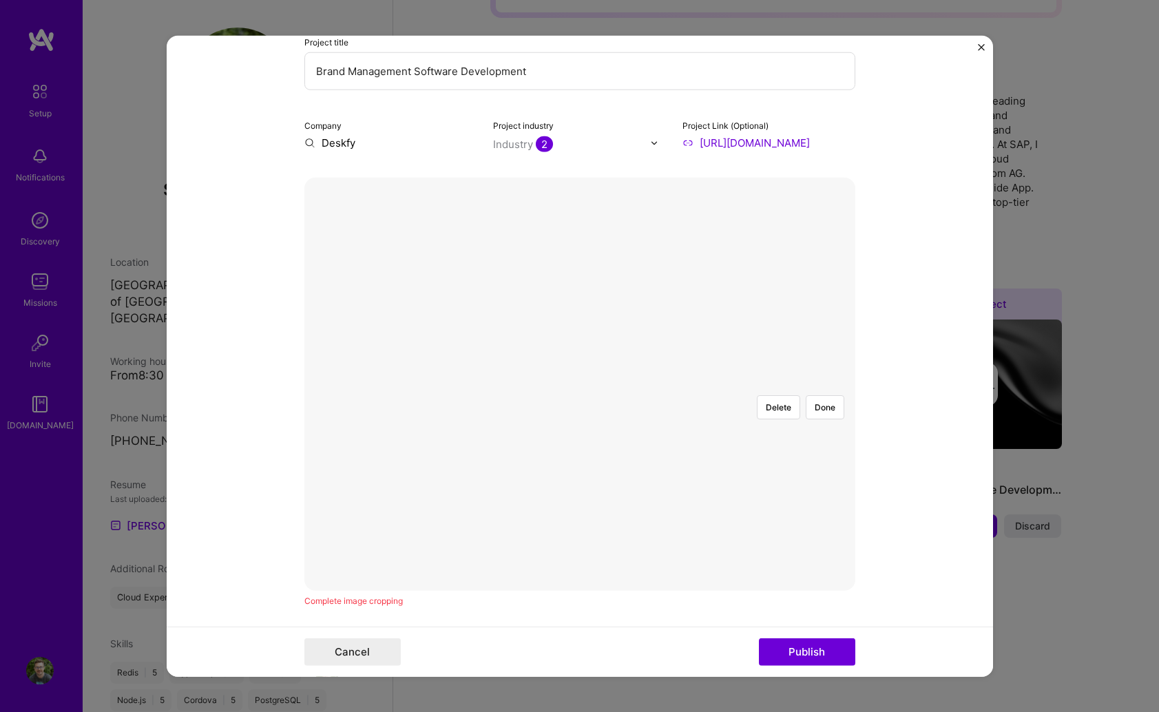
click at [670, 425] on div at bounding box center [797, 543] width 423 height 318
click at [876, 563] on form "Editing suggested project This project is suggested based on your LinkedIn, res…" at bounding box center [580, 356] width 826 height 641
click at [713, 471] on div at bounding box center [800, 543] width 423 height 318
click at [997, 692] on div at bounding box center [997, 692] width 0 height 0
click at [580, 384] on div at bounding box center [580, 384] width 0 height 0
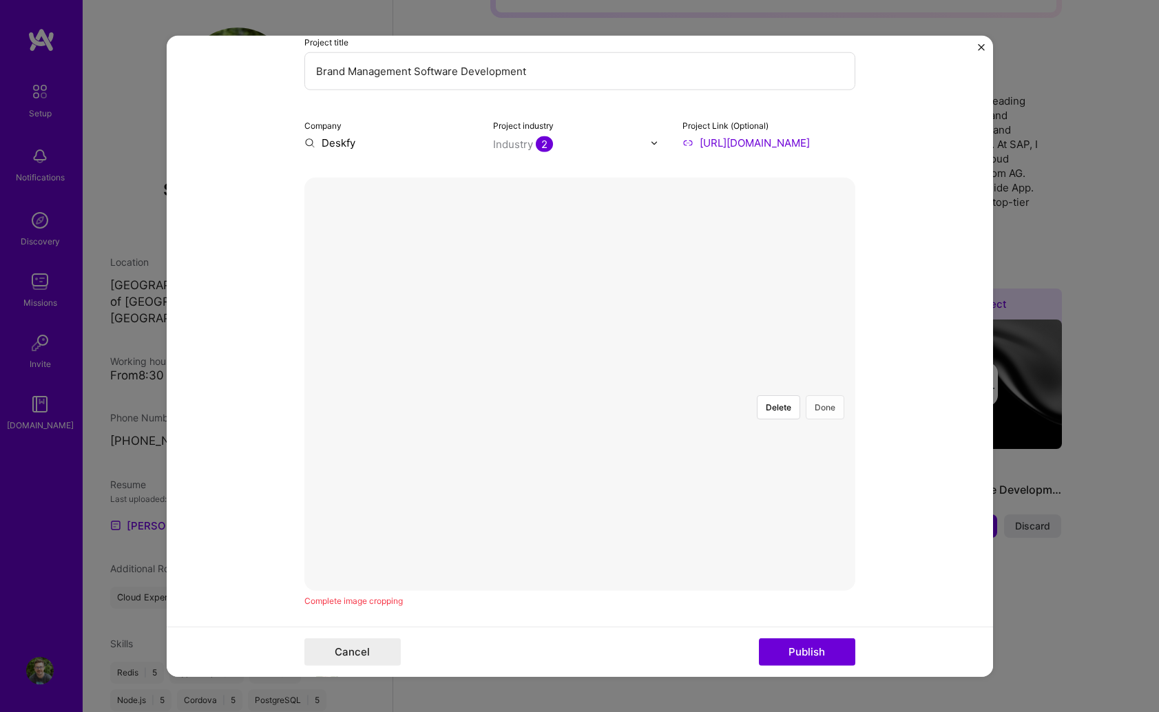
click at [827, 395] on button "Done" at bounding box center [825, 407] width 39 height 24
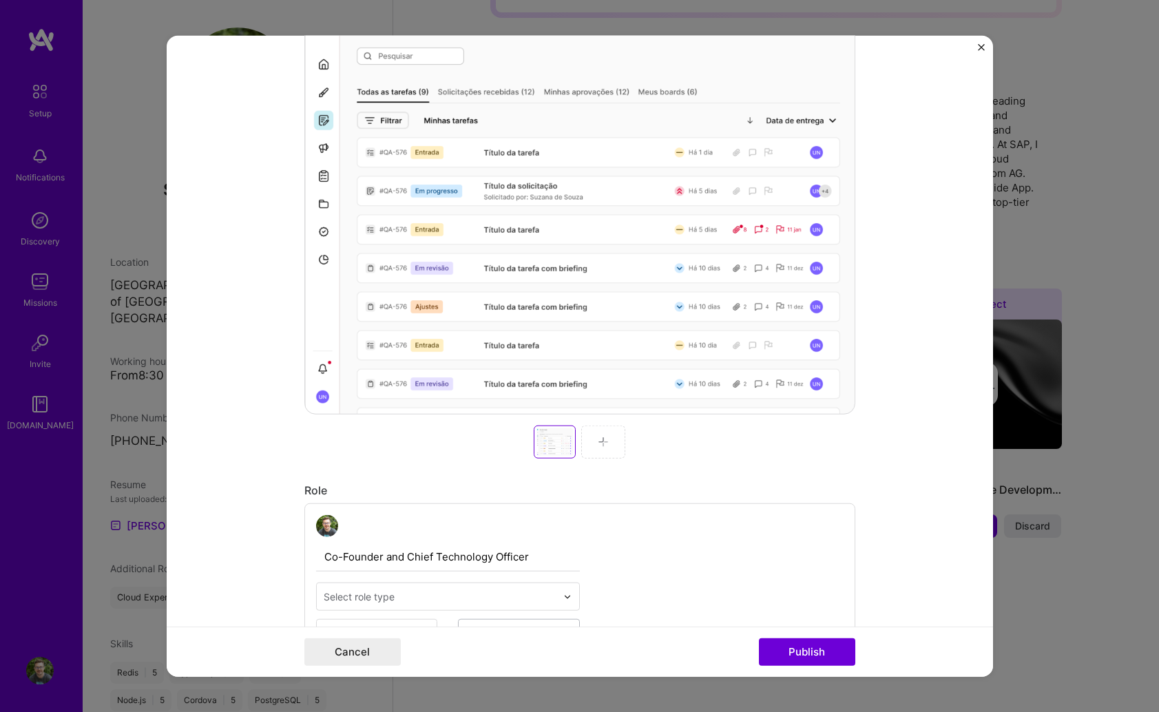
scroll to position [439, 0]
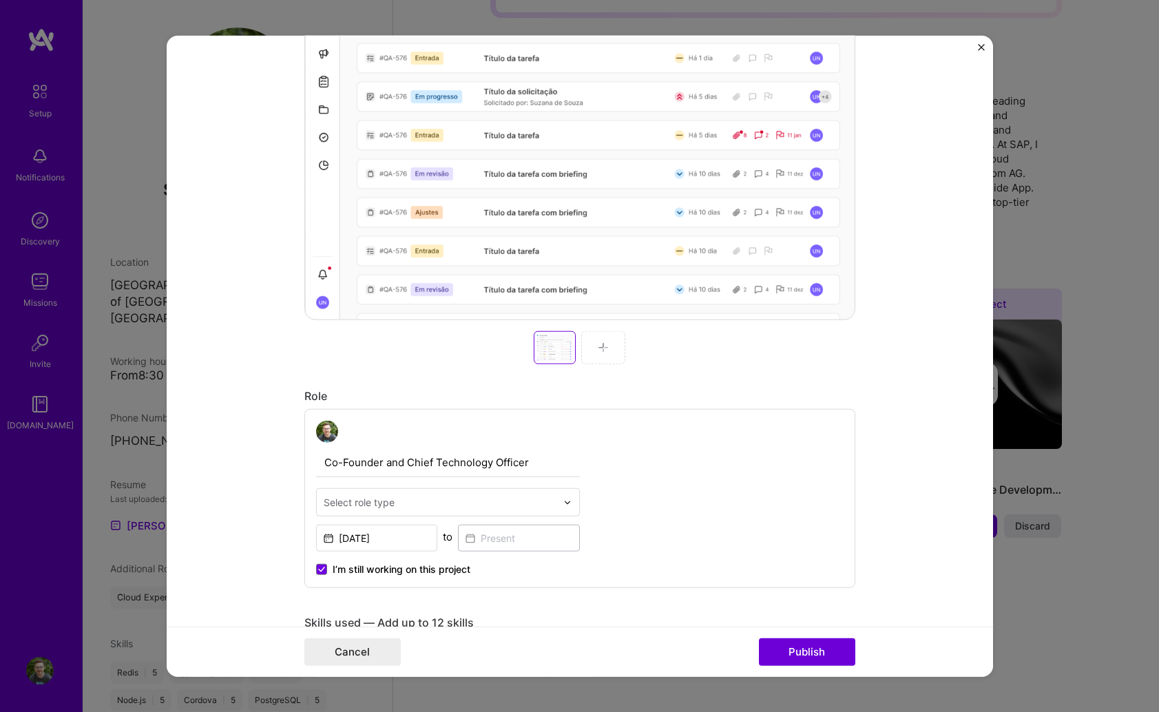
click at [609, 357] on div at bounding box center [603, 347] width 44 height 33
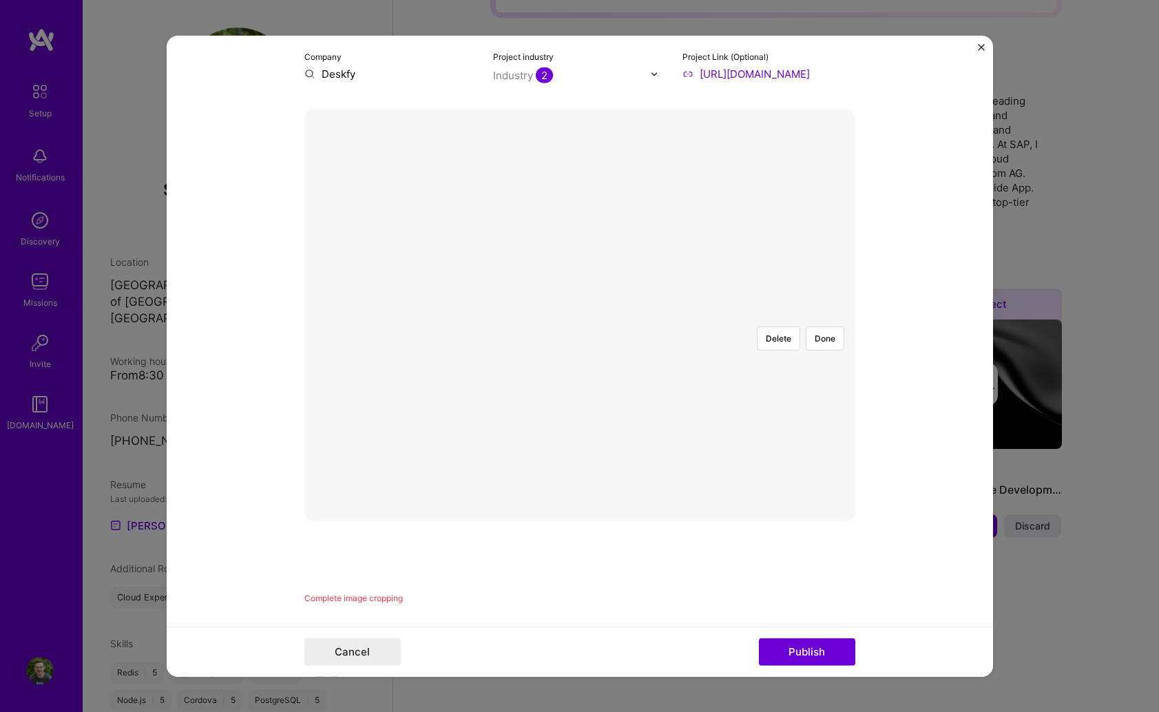
scroll to position [240, 0]
click at [591, 424] on div at bounding box center [830, 492] width 478 height 359
click at [580, 313] on div at bounding box center [580, 313] width 0 height 0
click at [764, 324] on button "Delete" at bounding box center [778, 336] width 43 height 24
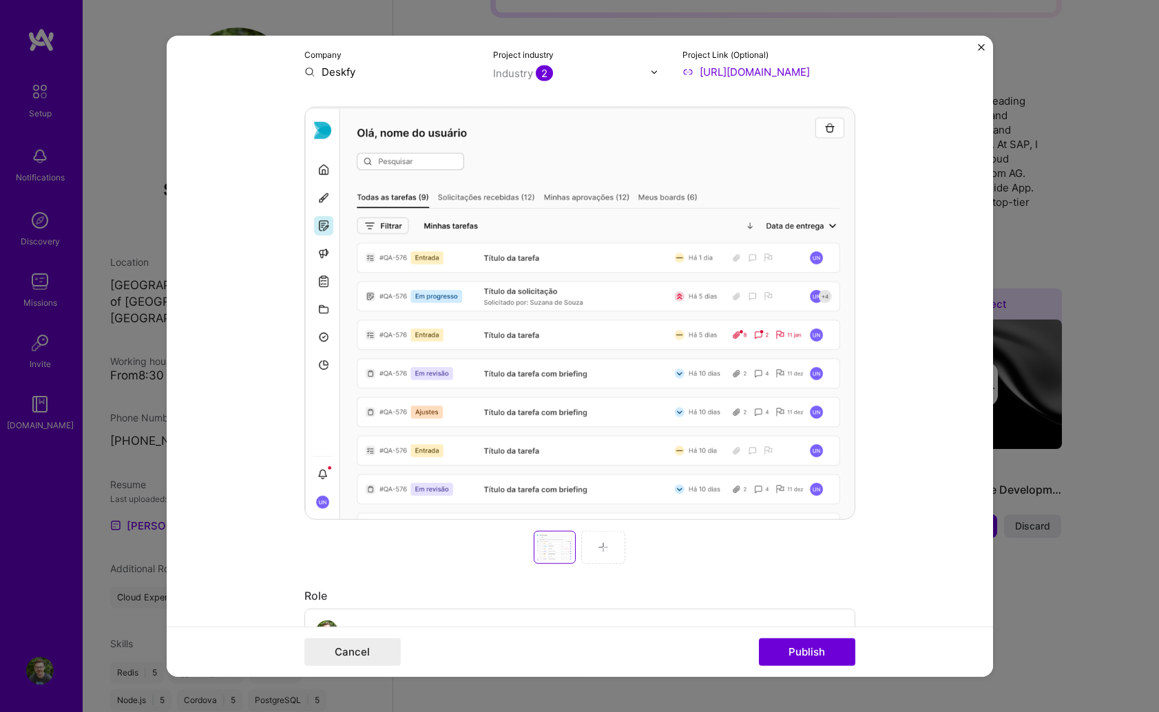
click at [600, 542] on img at bounding box center [603, 547] width 11 height 11
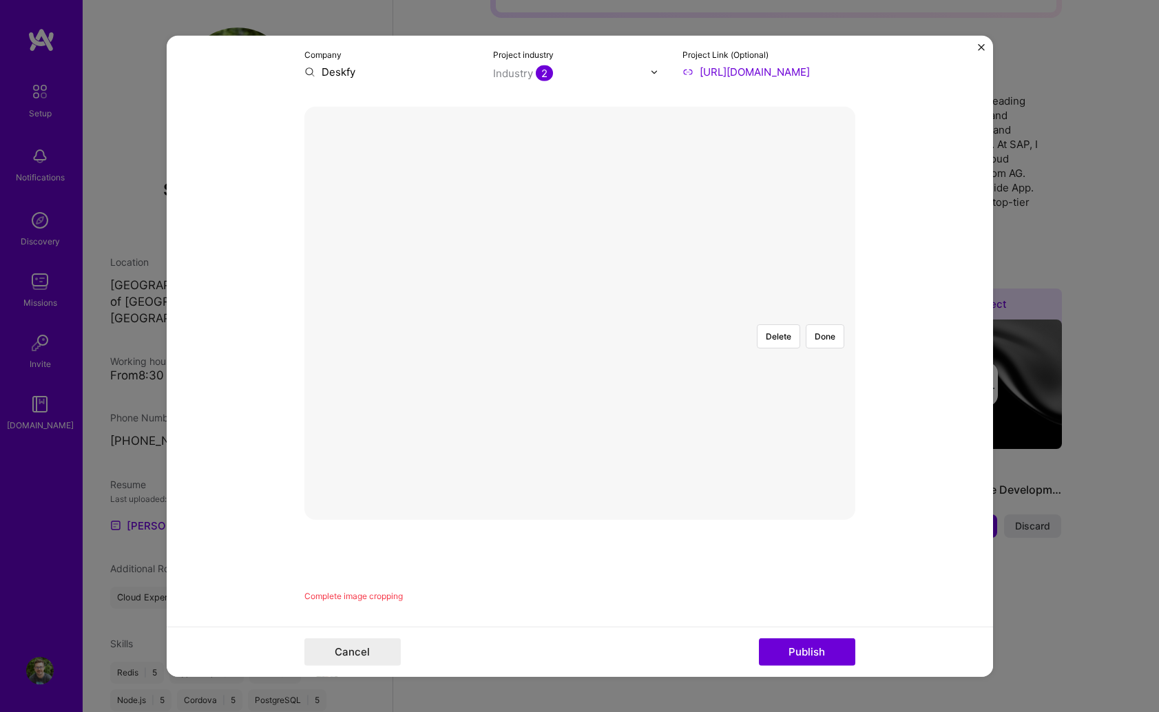
click at [863, 522] on form "Editing suggested project This project is suggested based on your LinkedIn, res…" at bounding box center [580, 356] width 826 height 641
click at [718, 406] on div at bounding box center [852, 517] width 544 height 409
click at [824, 324] on button "Done" at bounding box center [825, 336] width 39 height 24
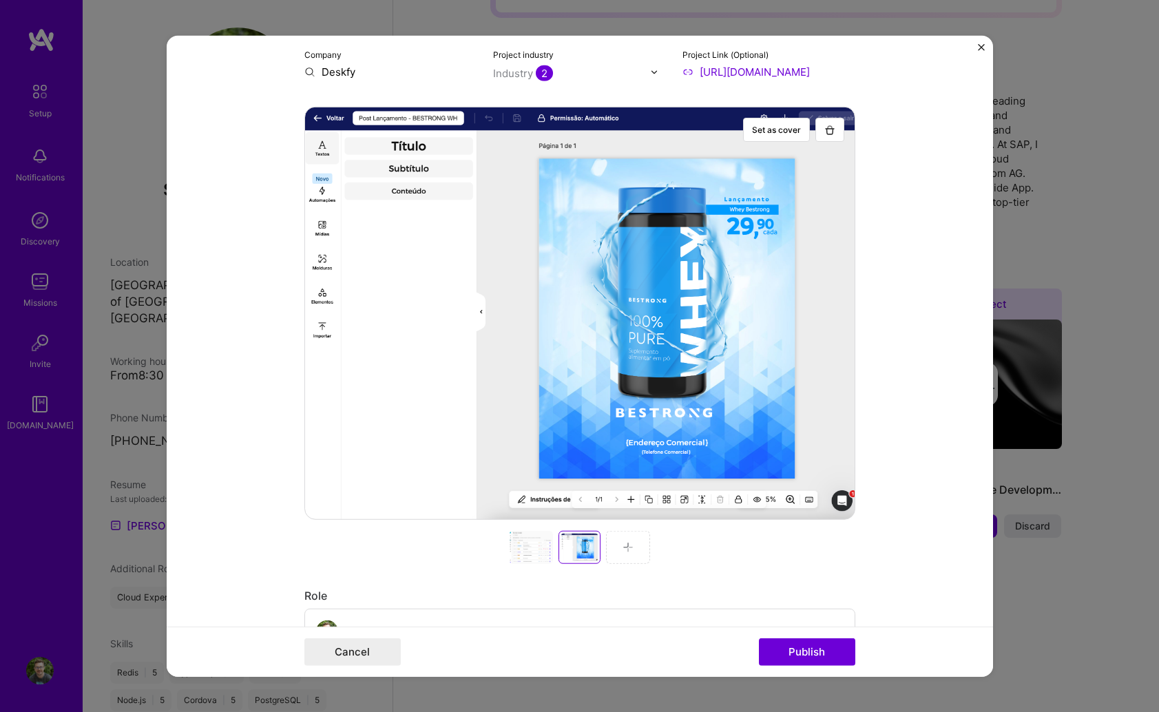
click at [633, 554] on div at bounding box center [628, 547] width 44 height 33
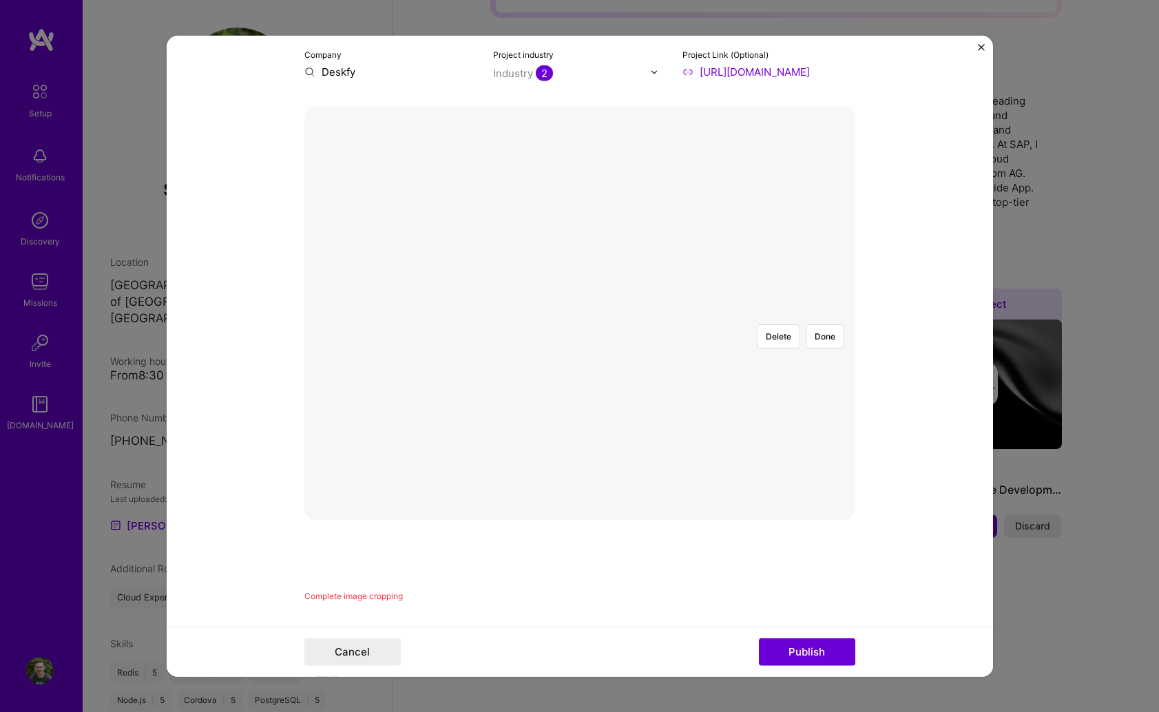
click at [646, 354] on div at bounding box center [852, 518] width 545 height 410
click at [827, 324] on button "Done" at bounding box center [825, 336] width 39 height 24
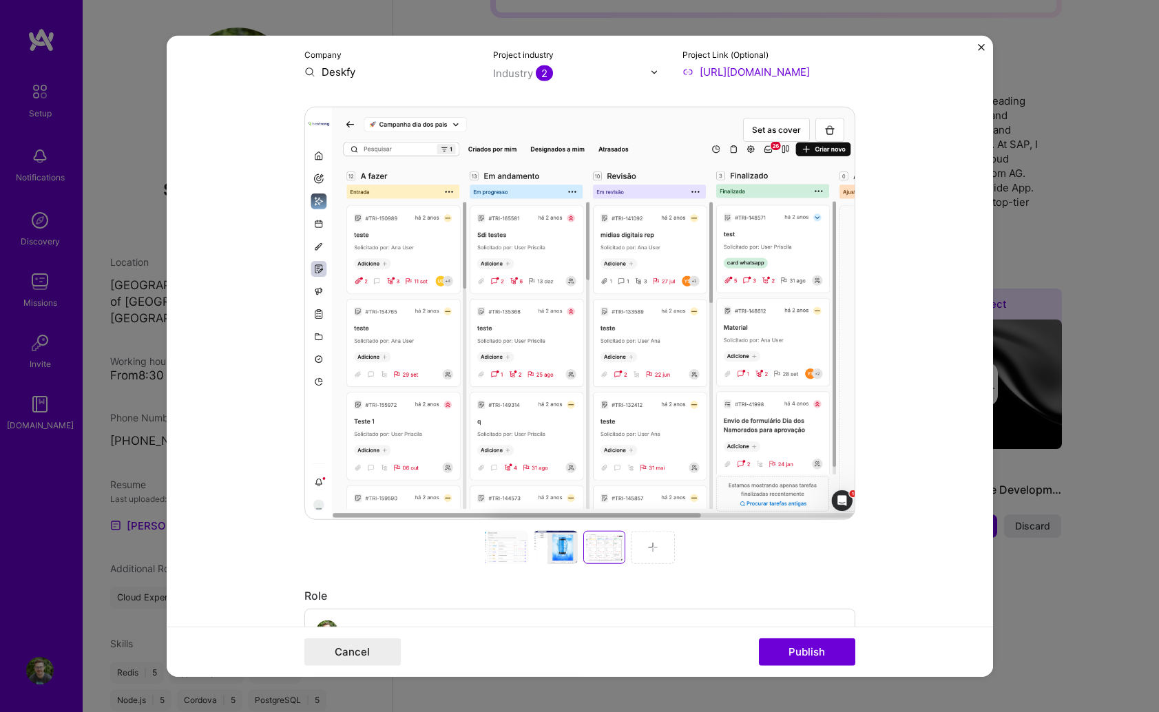
click at [653, 550] on img at bounding box center [652, 547] width 11 height 11
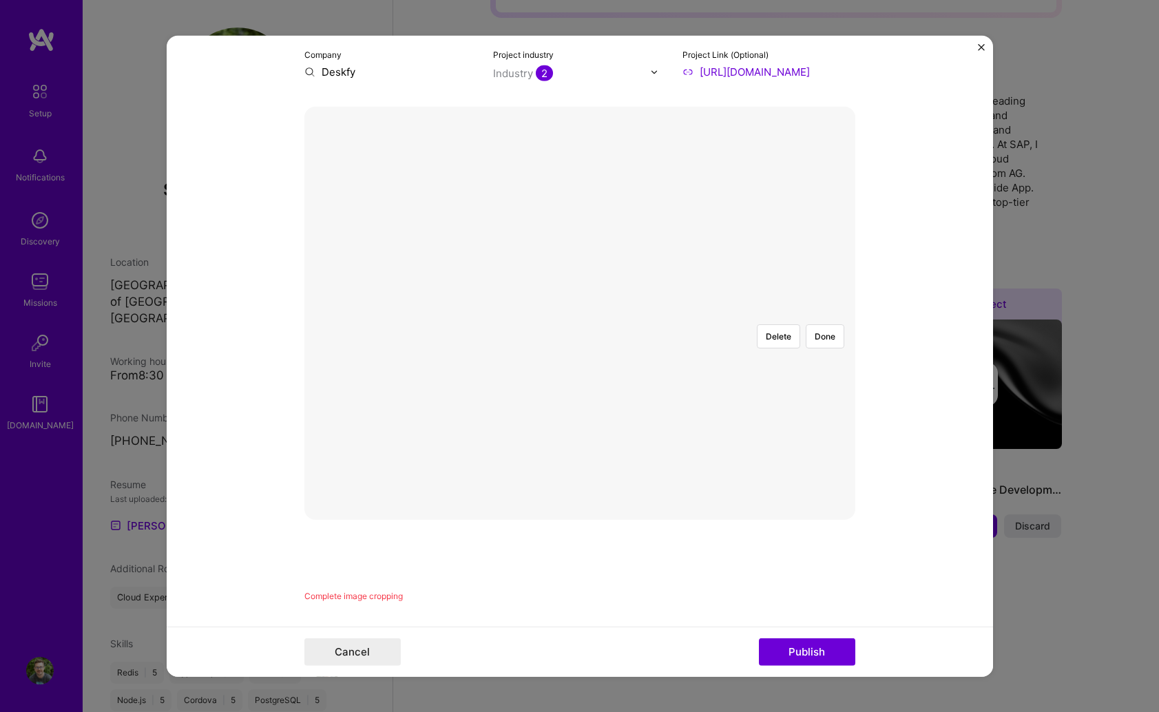
click at [716, 391] on div at bounding box center [858, 517] width 544 height 409
click at [826, 324] on button "Done" at bounding box center [825, 336] width 39 height 24
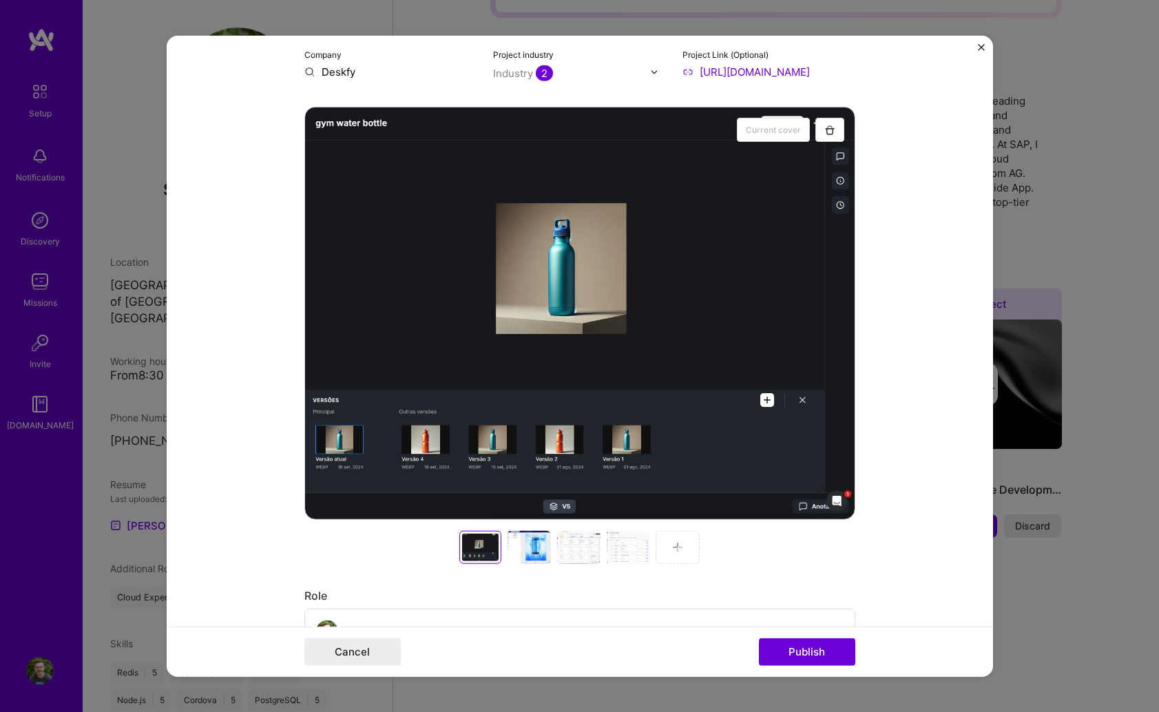
scroll to position [0, 0]
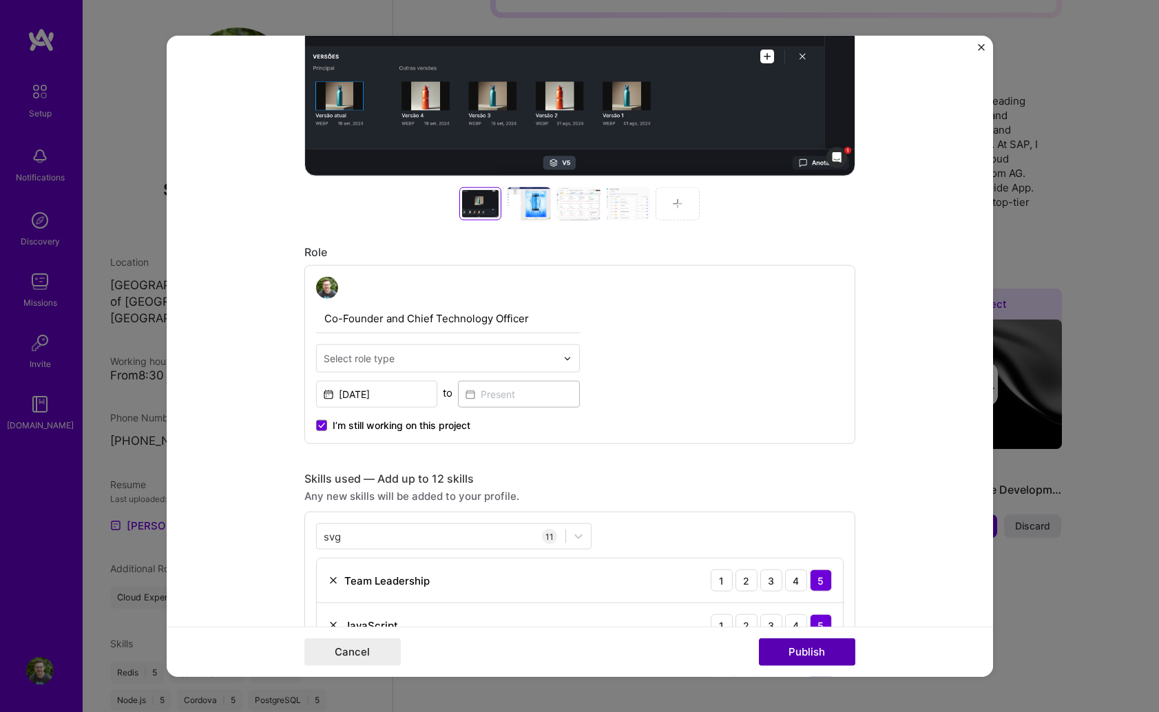
click at [808, 650] on button "Publish" at bounding box center [807, 652] width 96 height 28
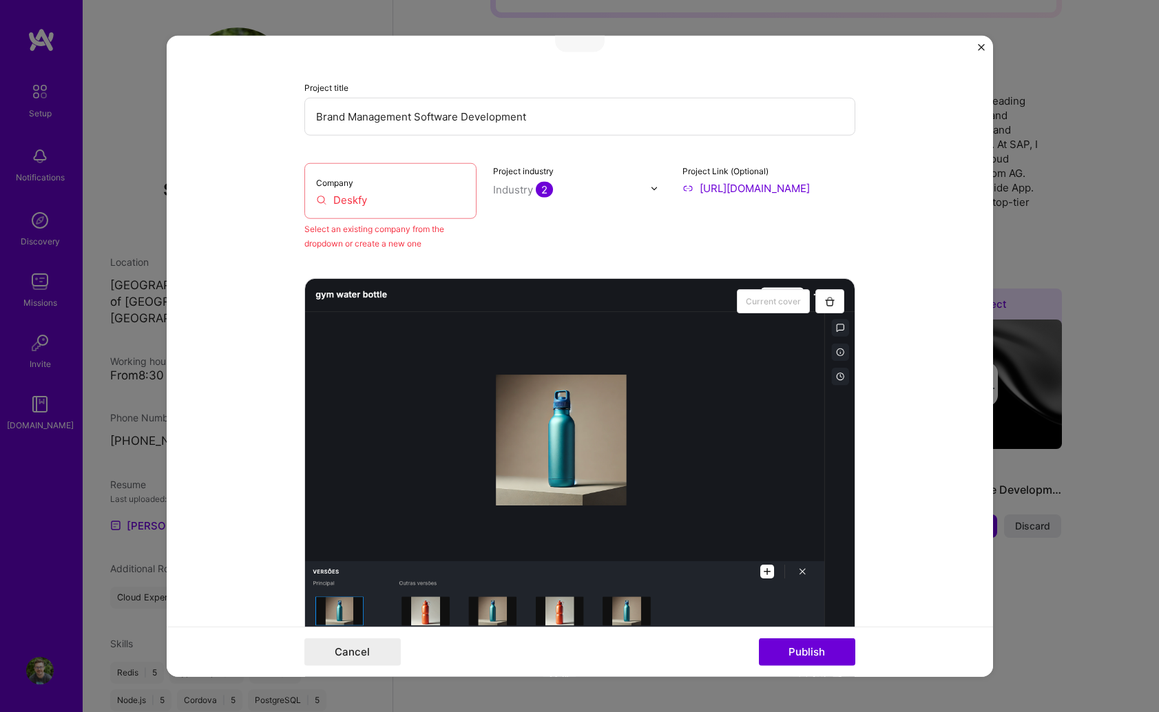
scroll to position [90, 0]
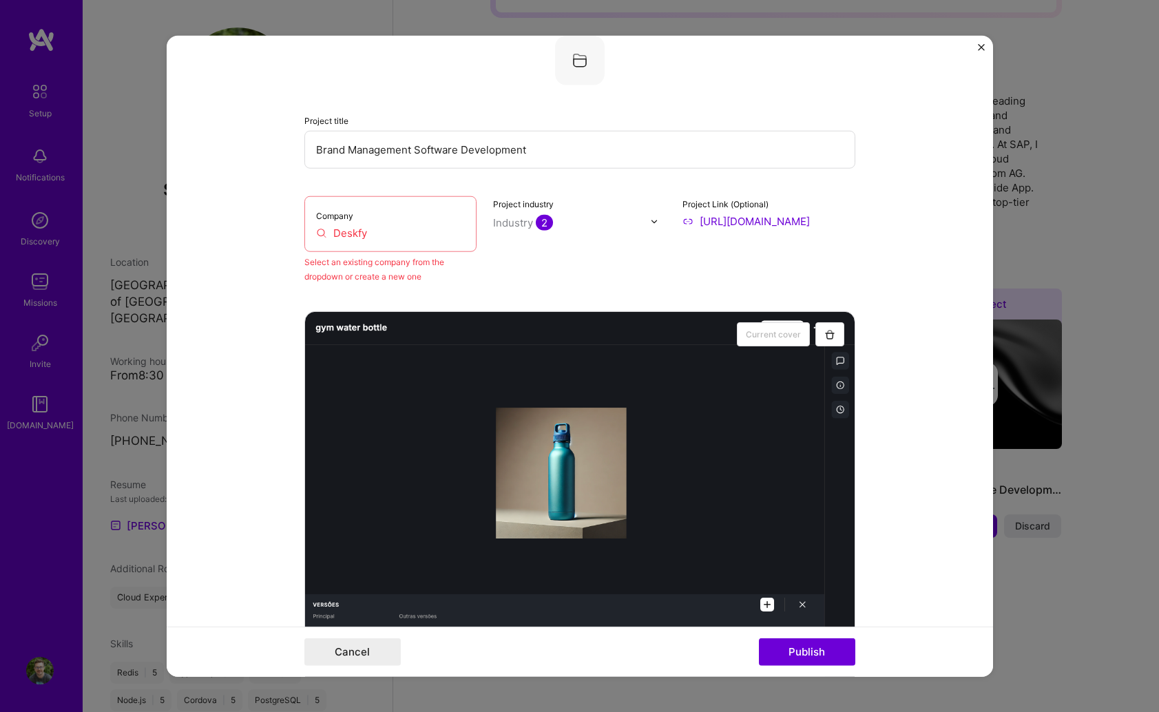
click at [384, 233] on input "Deskfy" at bounding box center [390, 233] width 149 height 14
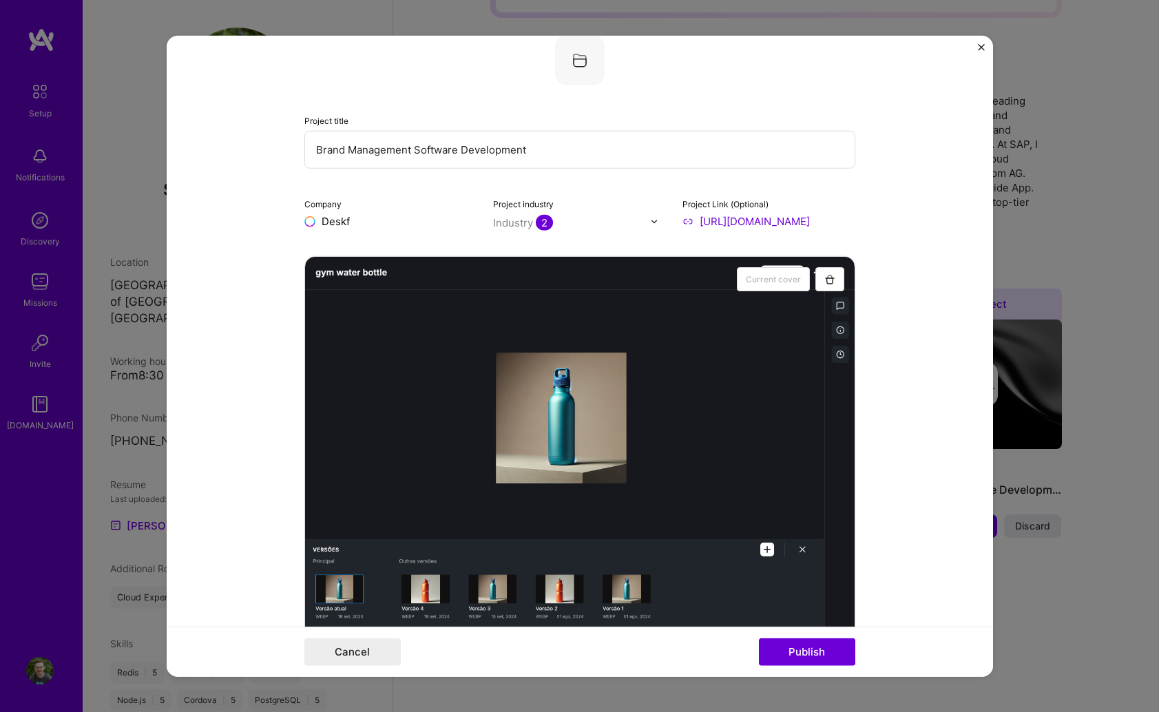
type input "Deskfy"
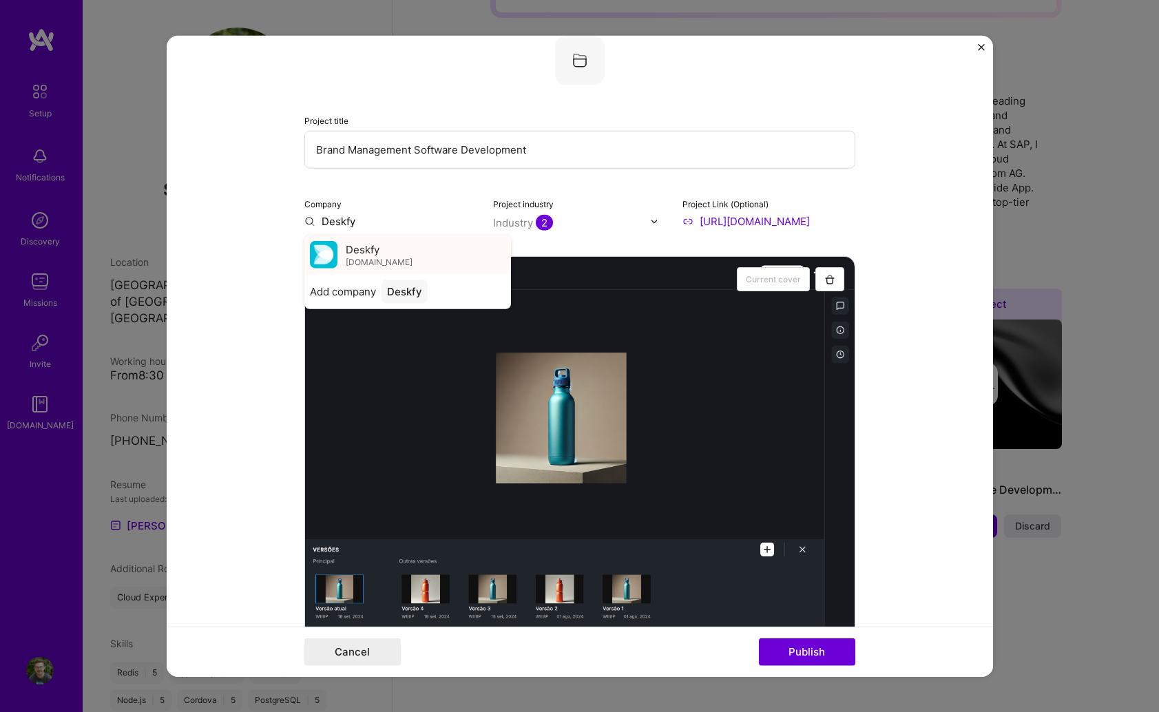
click at [373, 256] on span "[DOMAIN_NAME]" at bounding box center [379, 261] width 67 height 11
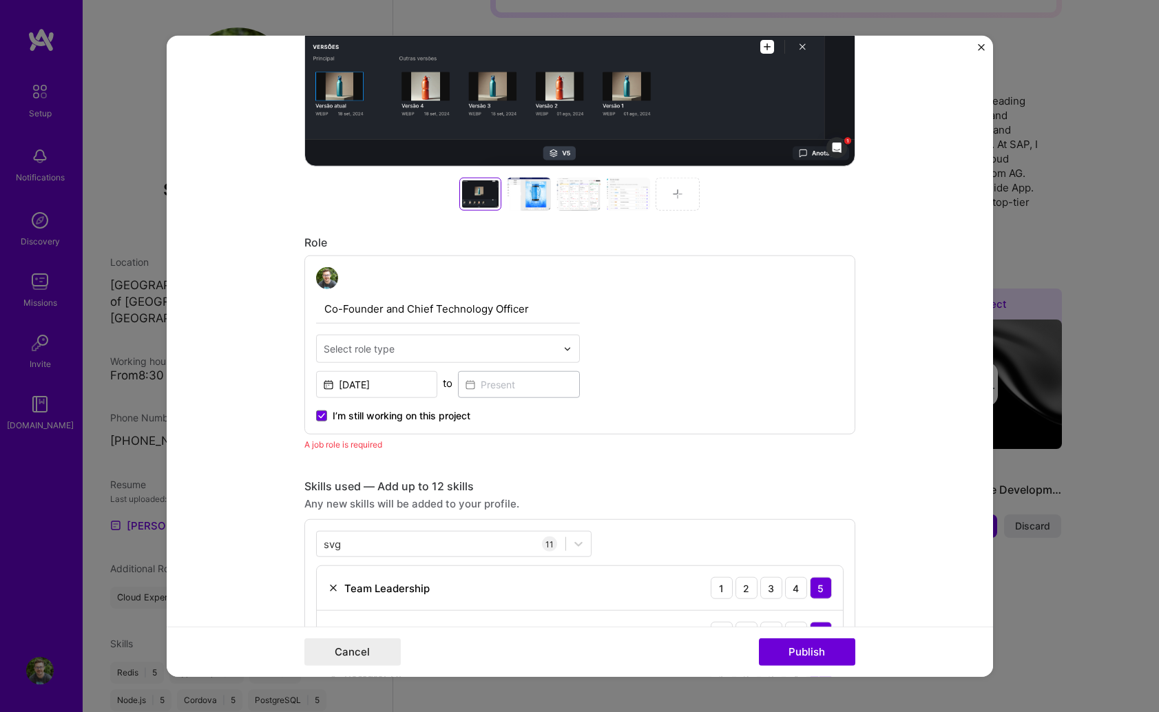
scroll to position [617, 0]
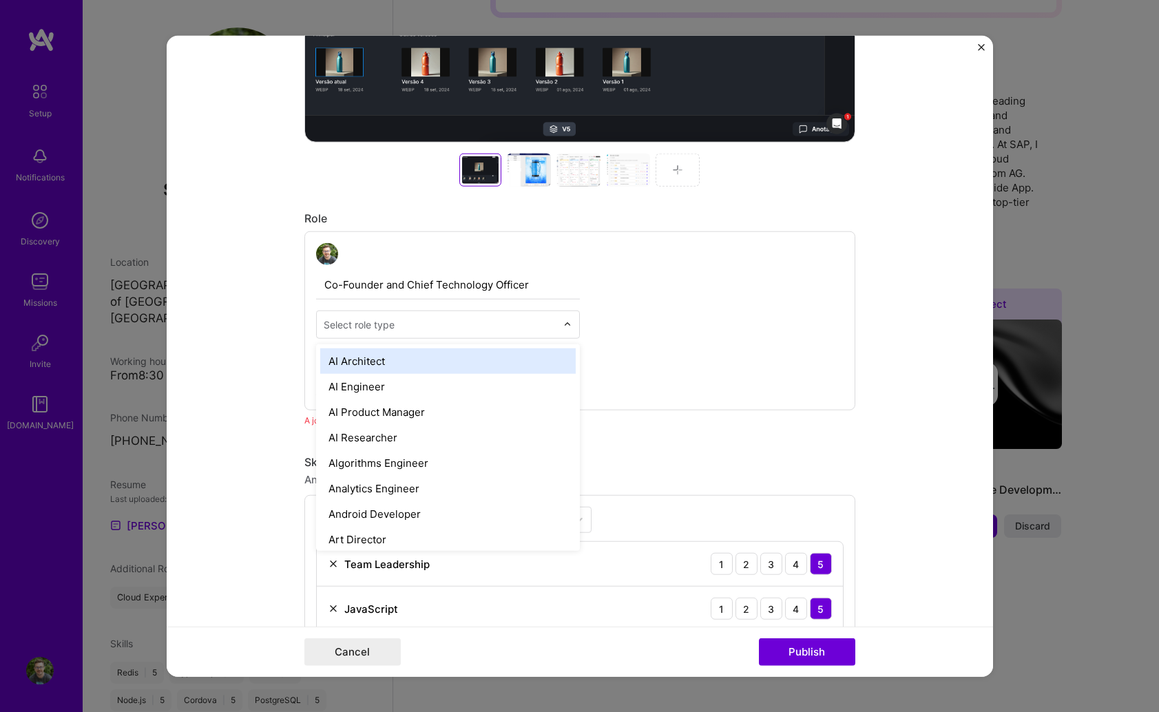
click at [441, 324] on input "text" at bounding box center [440, 324] width 233 height 14
type input "cto"
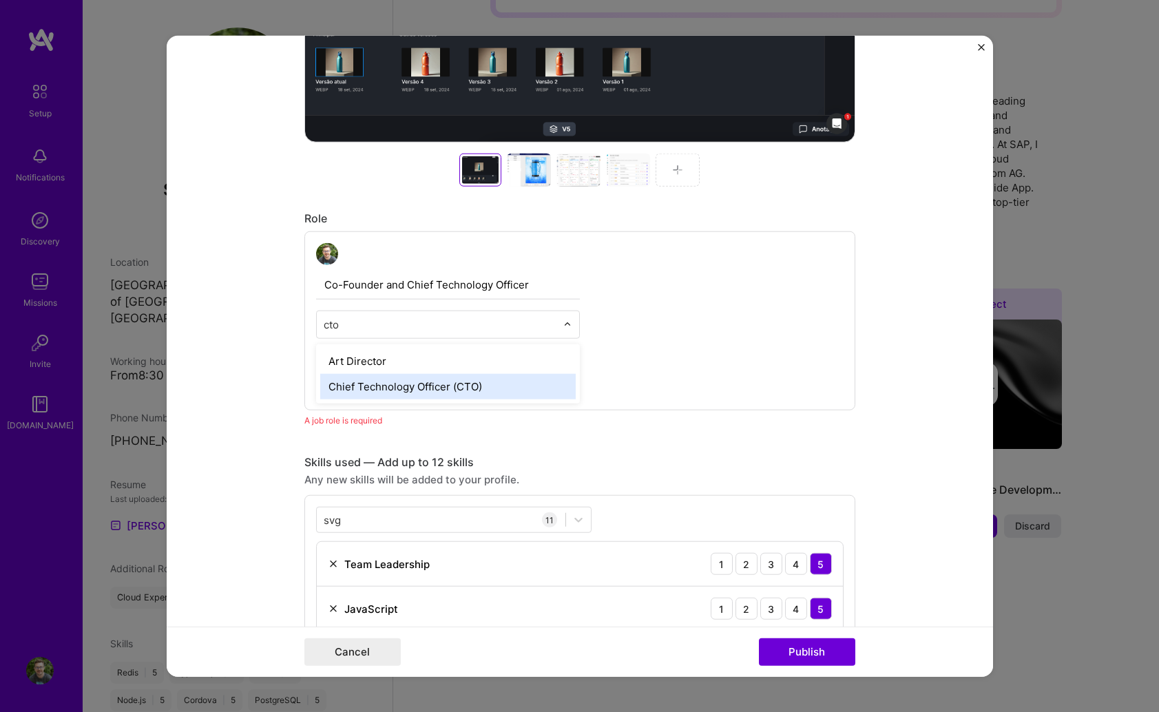
click at [429, 385] on div "Chief Technology Officer (CTO)" at bounding box center [447, 386] width 255 height 25
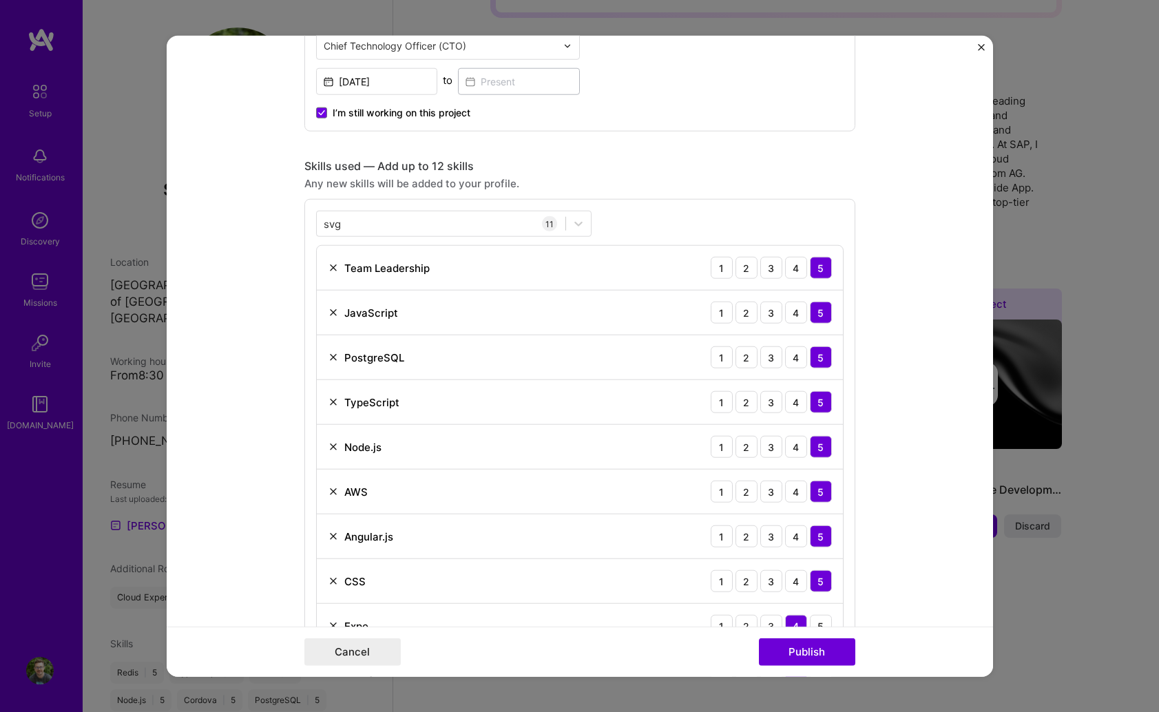
scroll to position [918, 0]
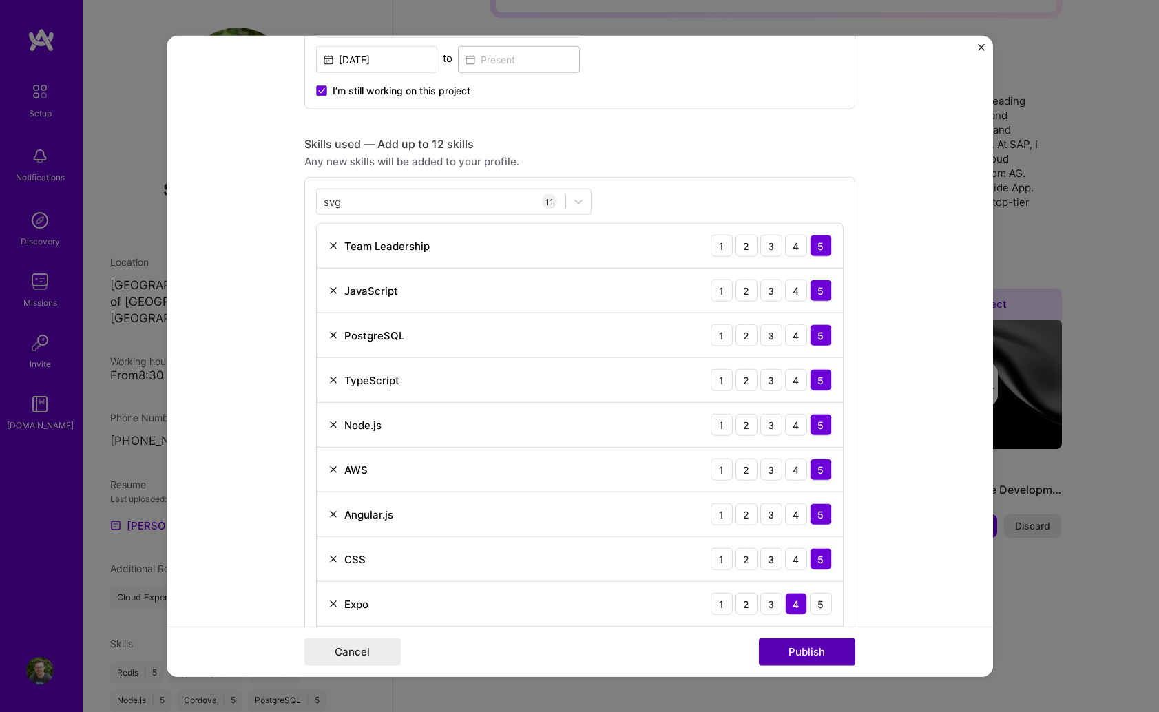
click at [789, 644] on button "Publish" at bounding box center [807, 652] width 96 height 28
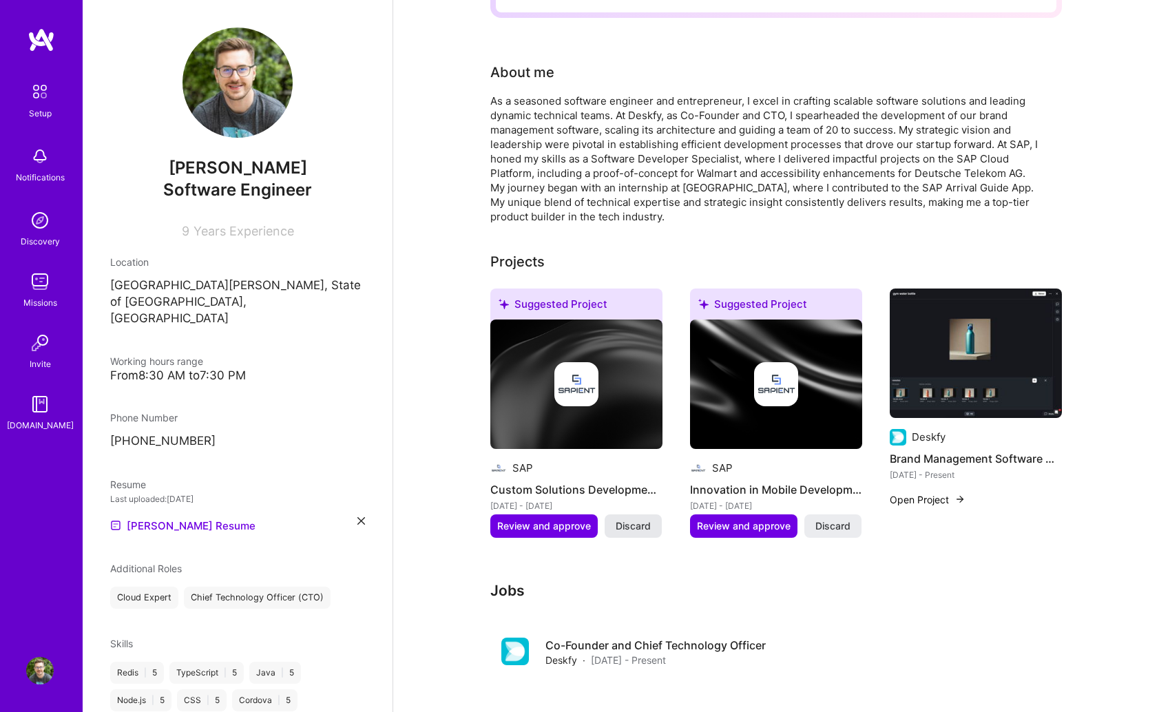
click at [629, 519] on span "Discard" at bounding box center [633, 526] width 35 height 14
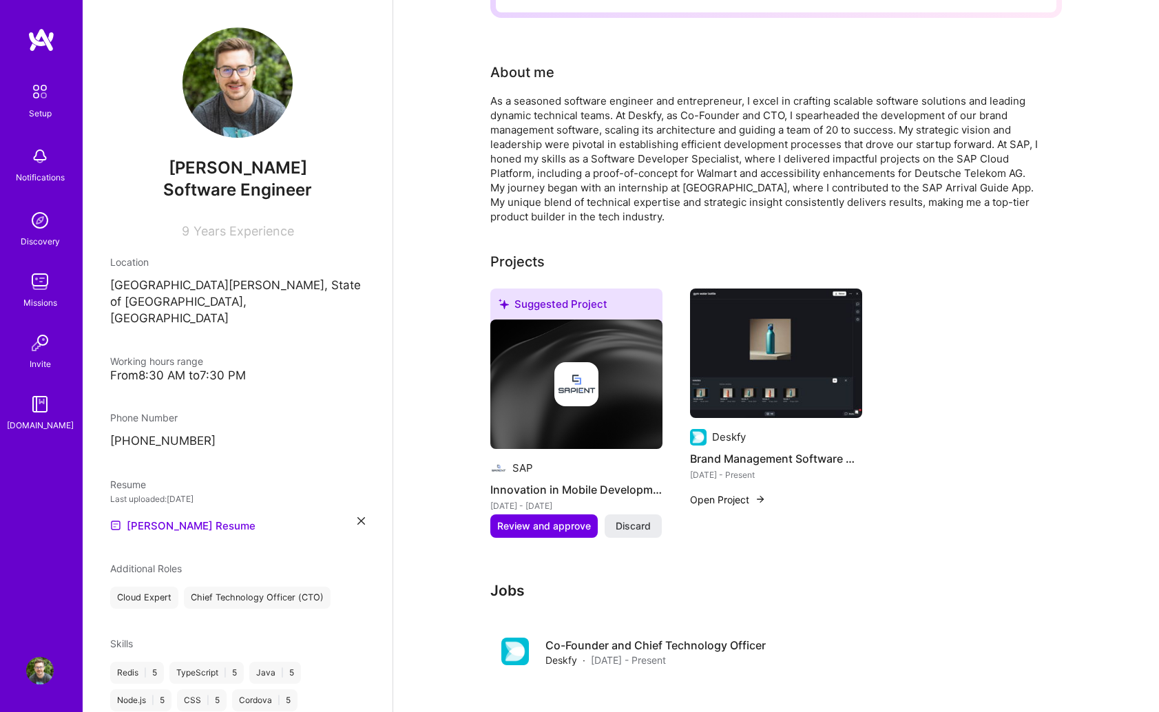
click at [629, 519] on span "Discard" at bounding box center [633, 526] width 35 height 14
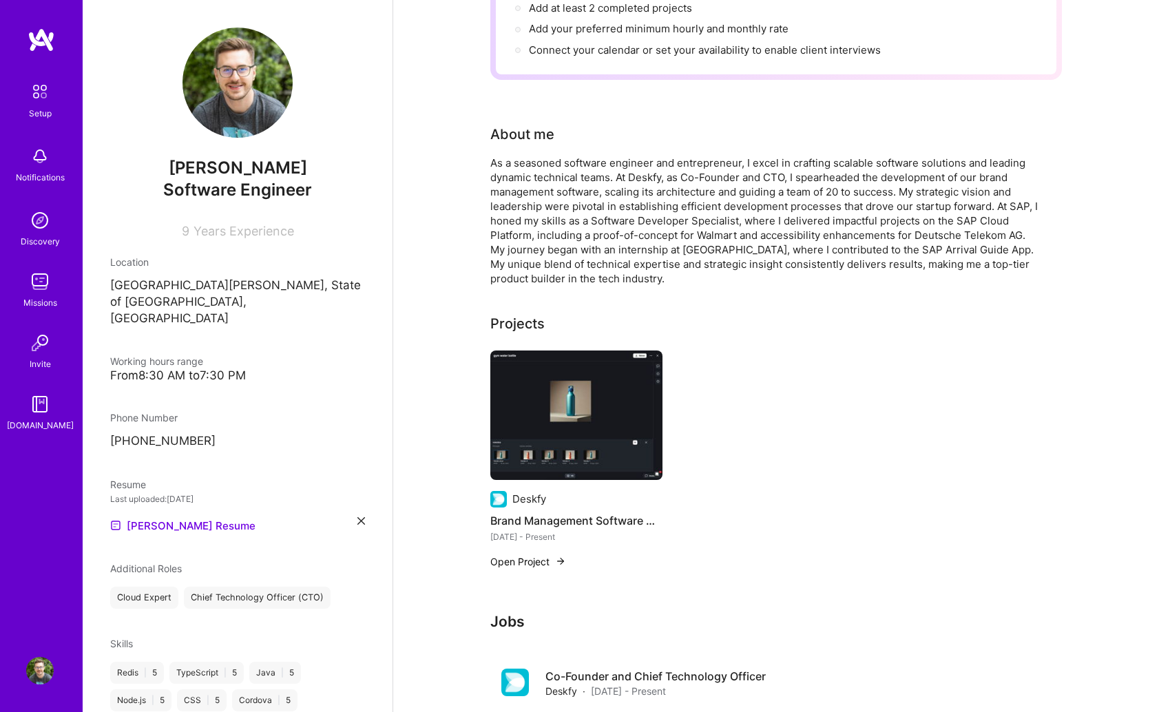
scroll to position [0, 0]
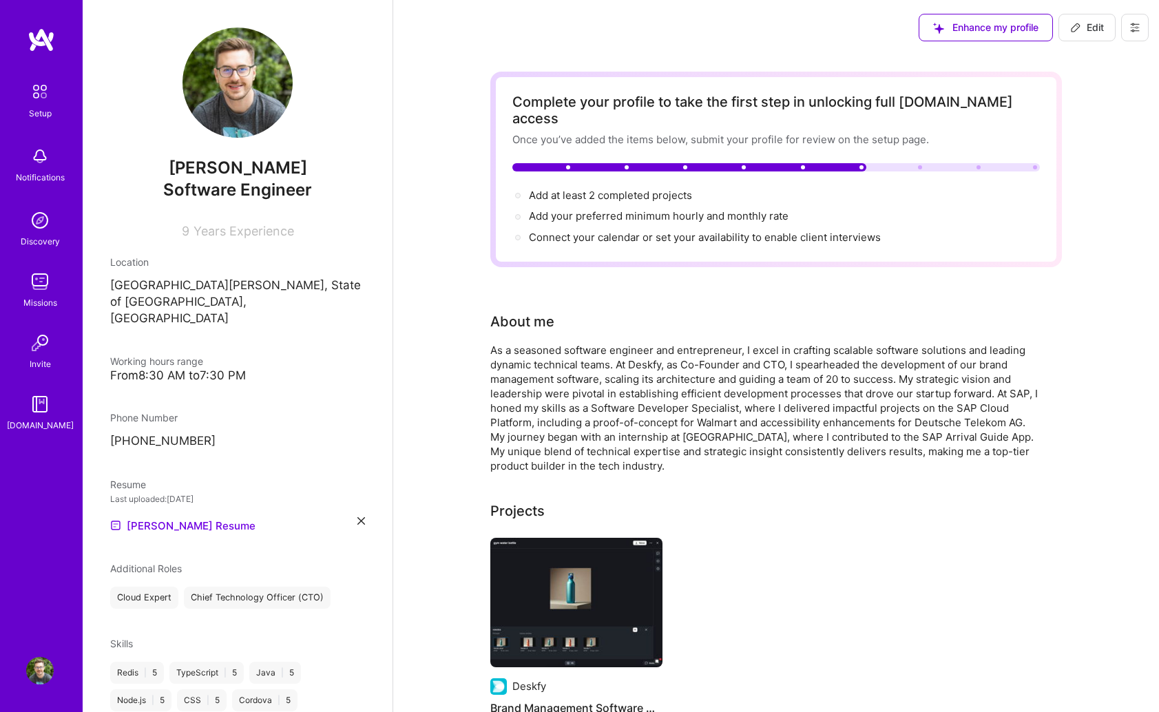
click at [1129, 29] on icon at bounding box center [1134, 27] width 11 height 11
click at [1095, 30] on span "Edit" at bounding box center [1087, 28] width 34 height 14
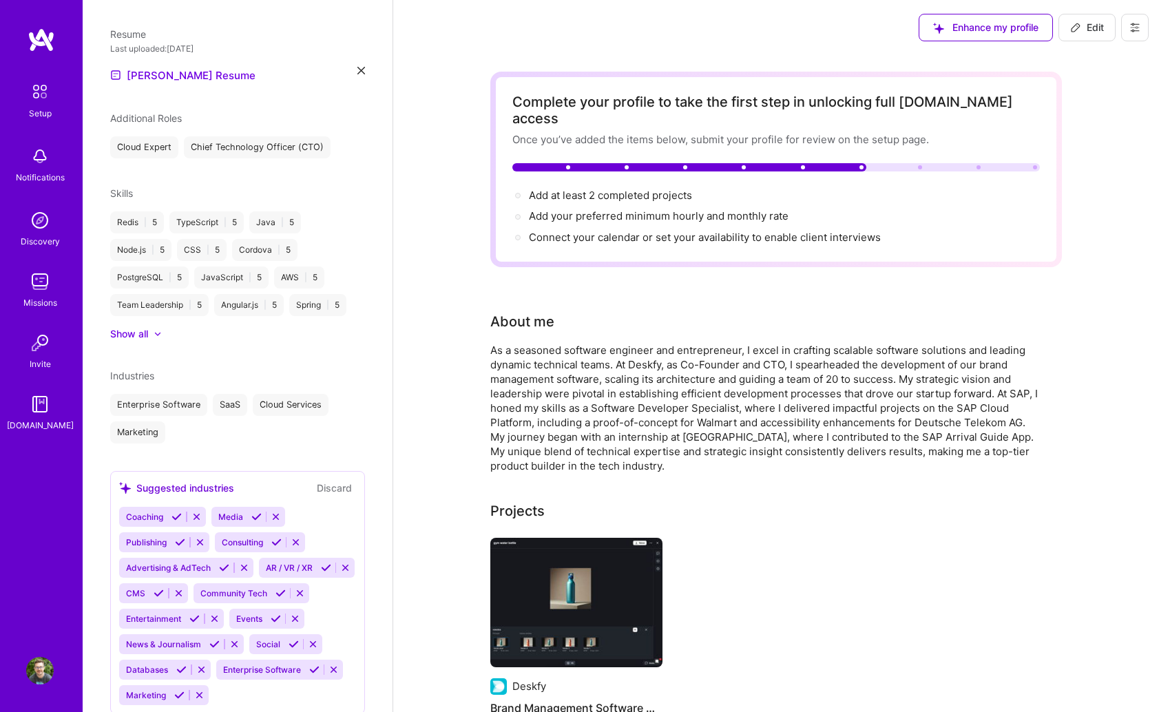
select select "BR"
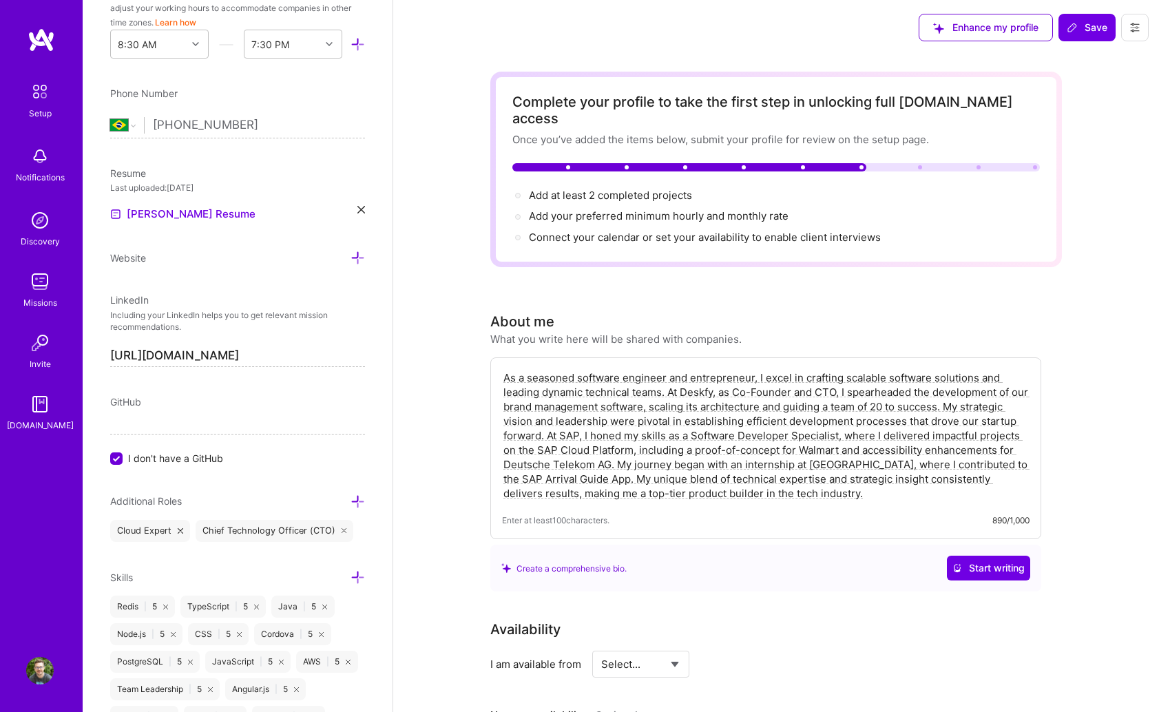
click at [109, 457] on div "Edit photo [PERSON_NAME] Software Engineer 9 Years Experience Location This is …" at bounding box center [238, 356] width 310 height 712
click at [117, 457] on input "I don't have a GitHub" at bounding box center [118, 459] width 12 height 12
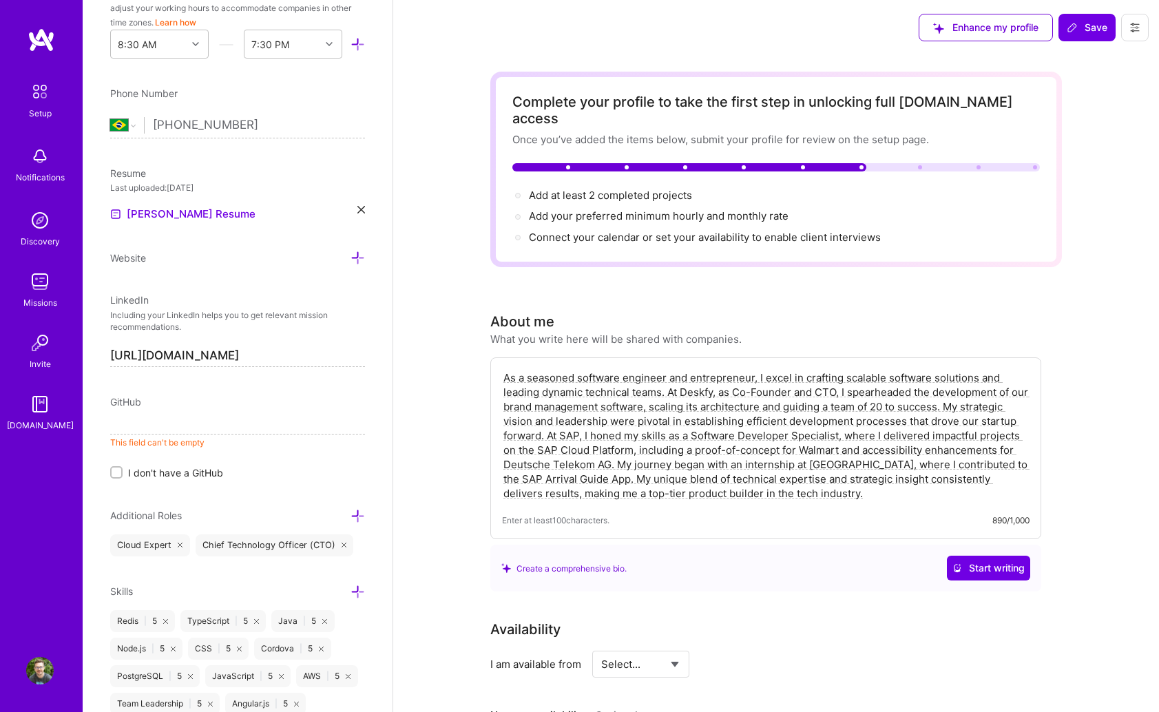
paste input "[URL][DOMAIN_NAME]"
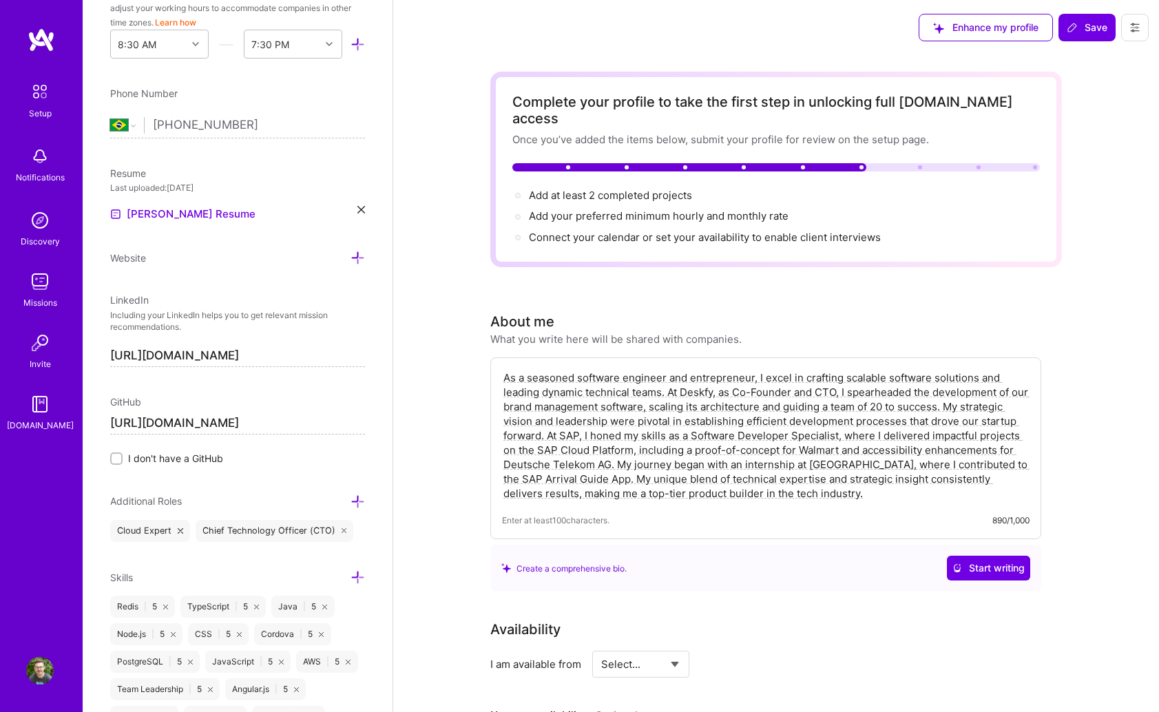
type input "[URL][DOMAIN_NAME]"
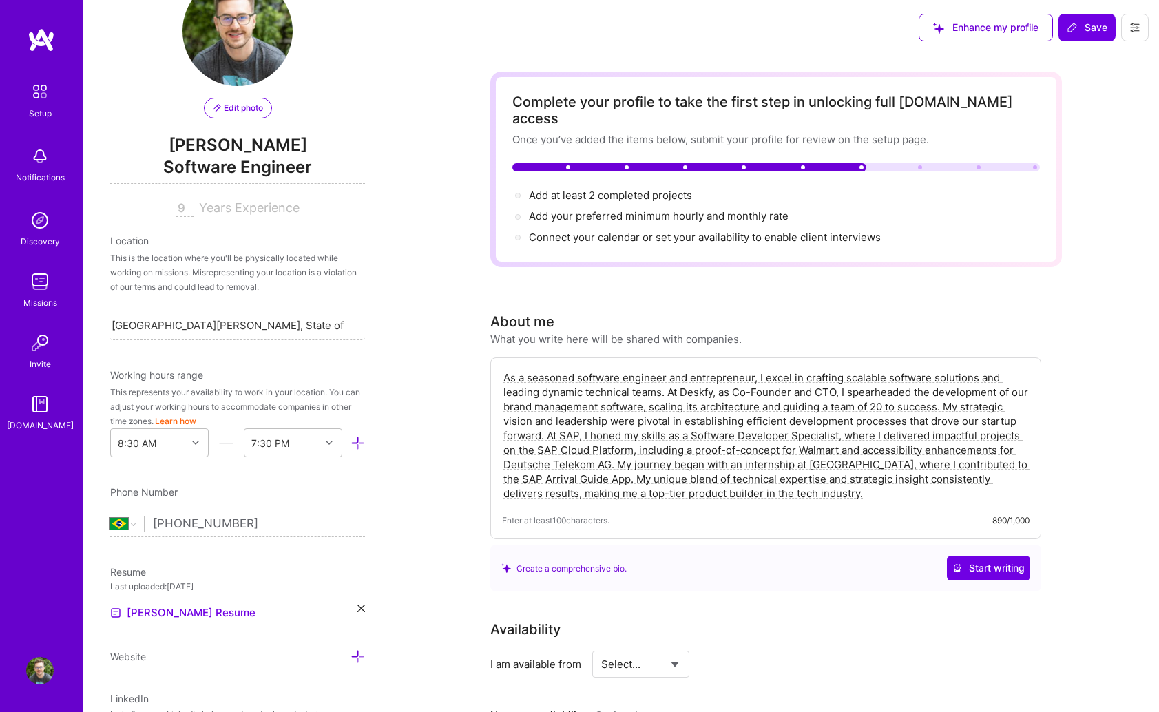
scroll to position [45, 0]
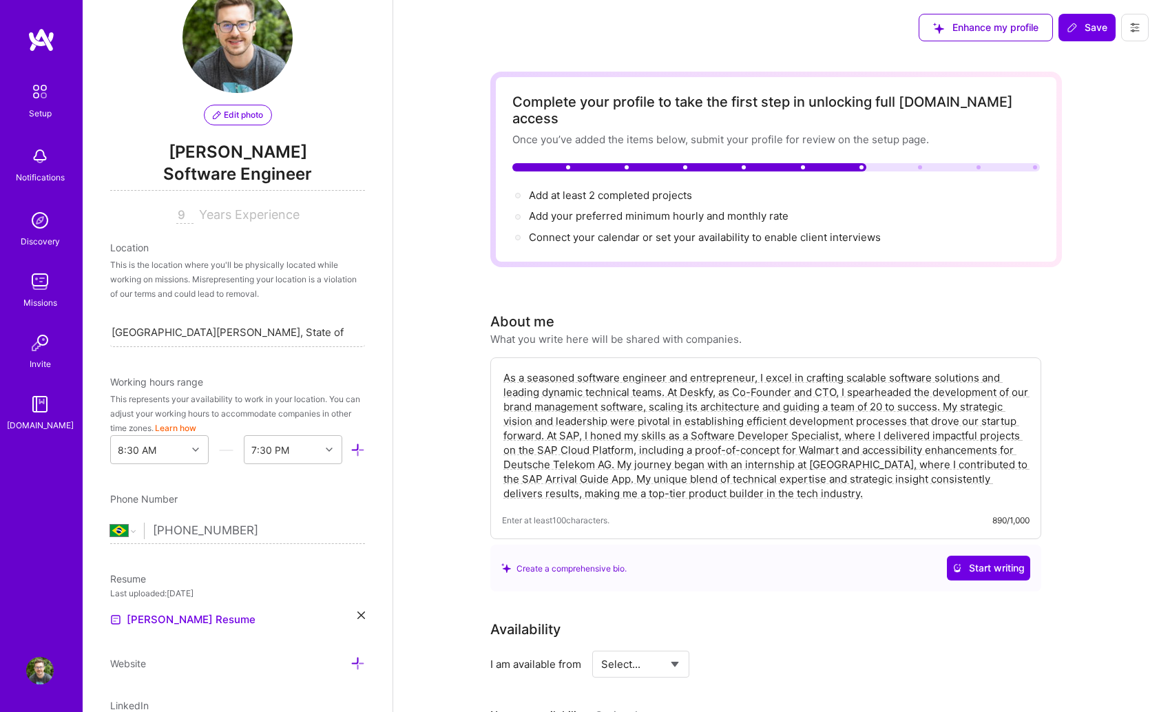
click at [253, 212] on span "Years Experience" at bounding box center [249, 214] width 101 height 14
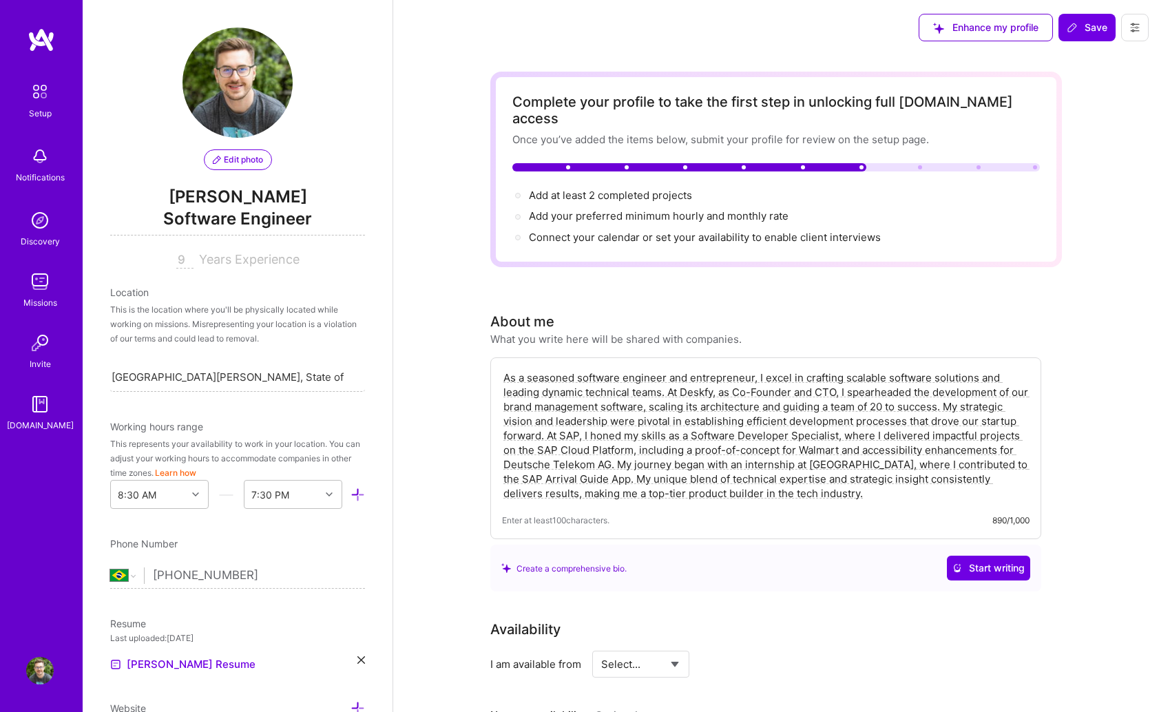
click at [235, 196] on span "[PERSON_NAME]" at bounding box center [237, 197] width 255 height 21
drag, startPoint x: 247, startPoint y: 196, endPoint x: 229, endPoint y: 196, distance: 18.6
click at [229, 196] on span "[PERSON_NAME]" at bounding box center [237, 197] width 255 height 21
click at [271, 371] on input "[GEOGRAPHIC_DATA][PERSON_NAME], State of [GEOGRAPHIC_DATA], [GEOGRAPHIC_DATA]" at bounding box center [229, 377] width 235 height 14
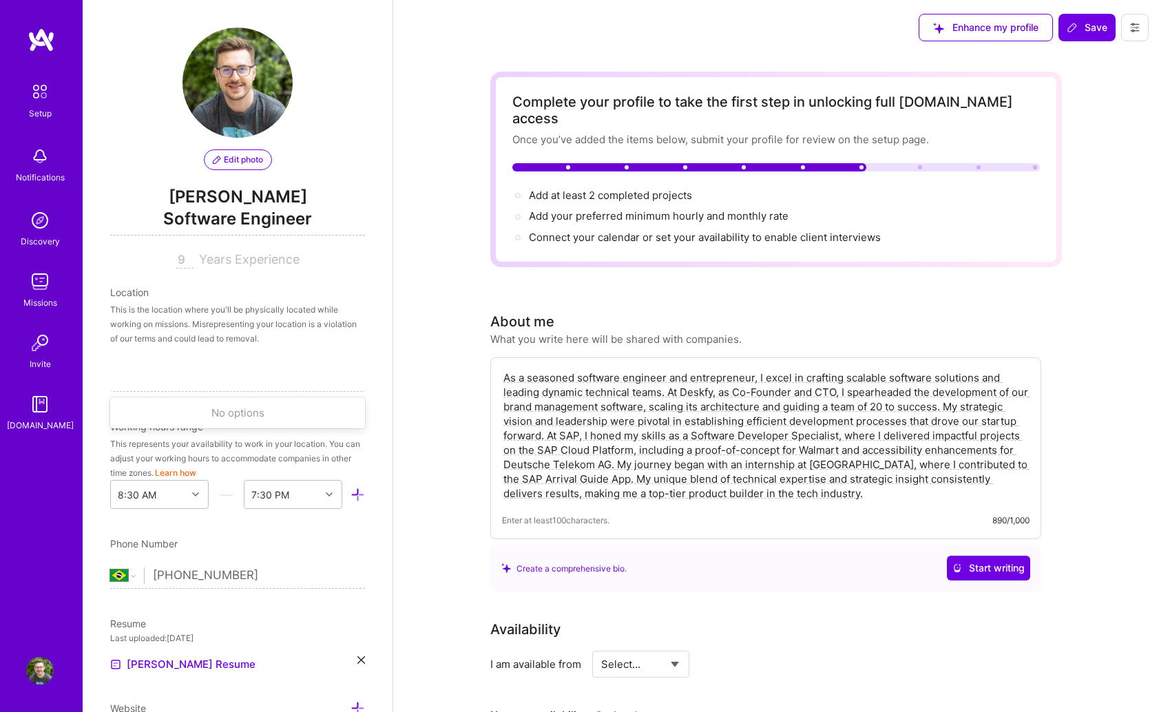
click at [305, 331] on div "This is the location where you'll be physically located while working on missio…" at bounding box center [237, 323] width 255 height 43
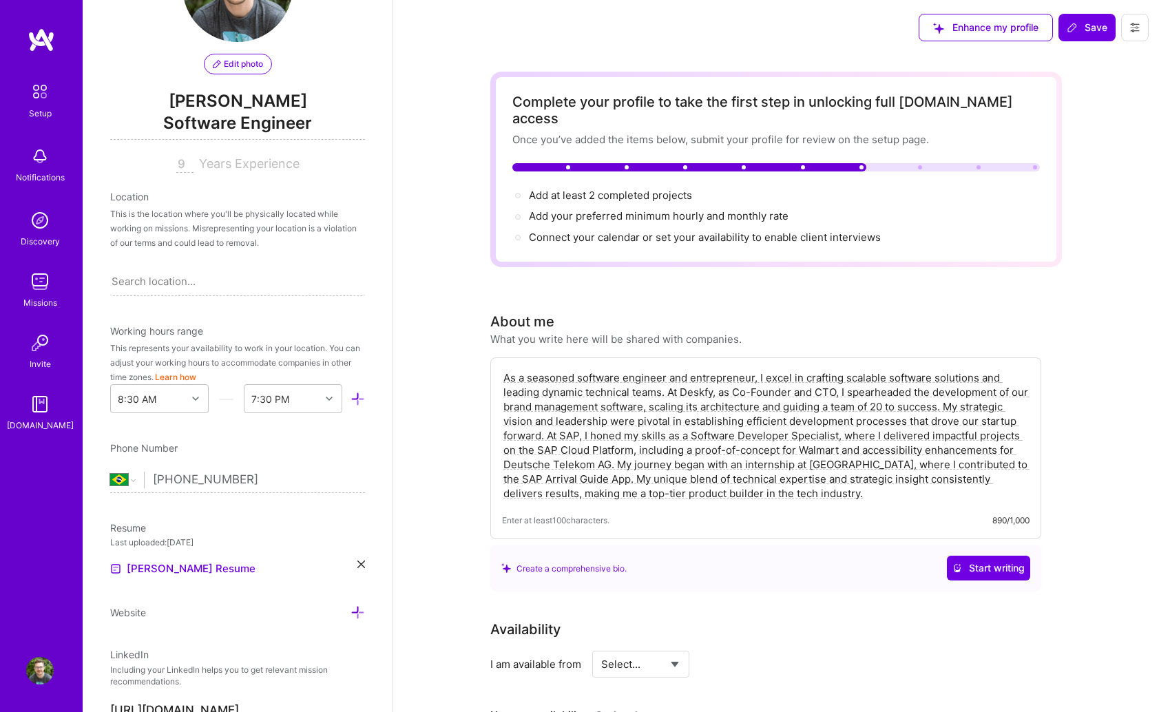
scroll to position [72, 0]
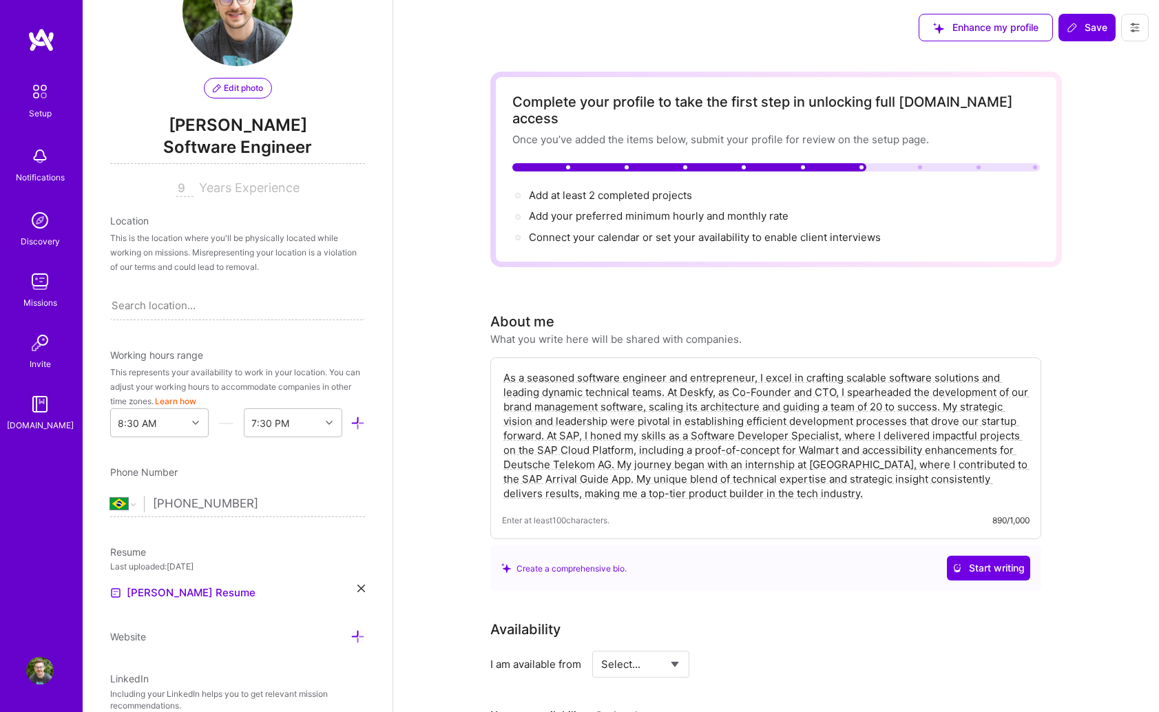
click at [315, 356] on div "Working hours range" at bounding box center [237, 355] width 255 height 14
click at [297, 304] on div "Search location..." at bounding box center [237, 305] width 255 height 29
type input "[GEOGRAPHIC_DATA][PERSON_NAME]"
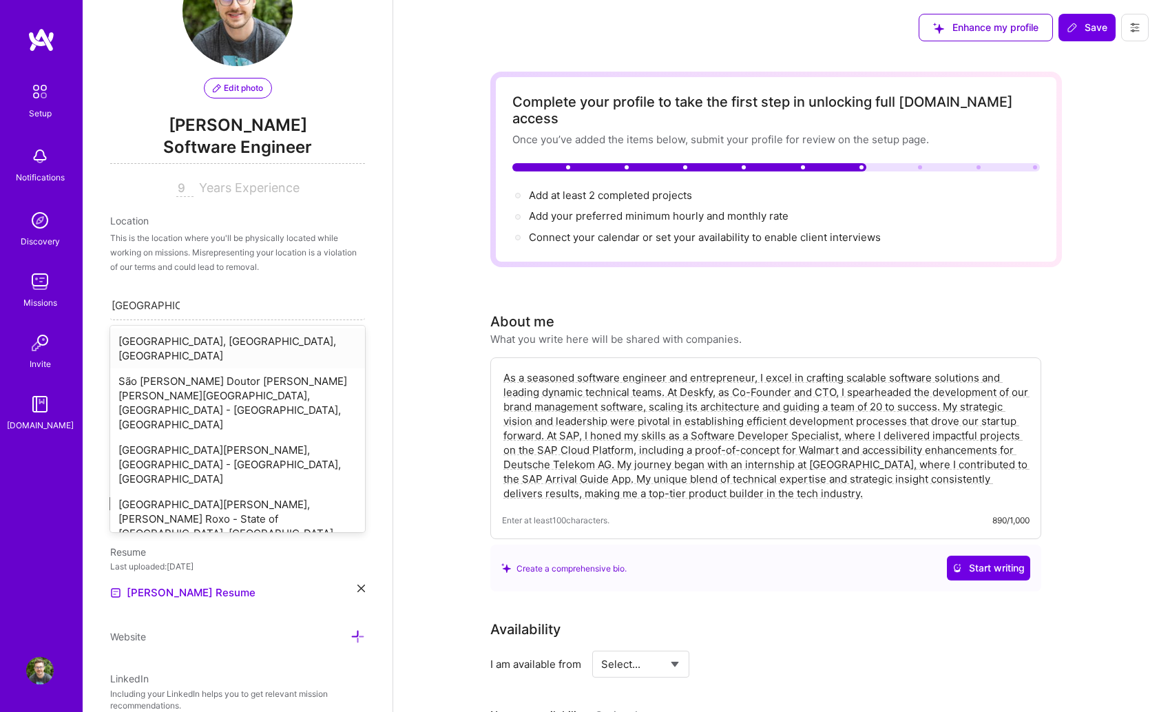
click at [240, 338] on div "[GEOGRAPHIC_DATA], [GEOGRAPHIC_DATA], [GEOGRAPHIC_DATA]" at bounding box center [237, 348] width 255 height 40
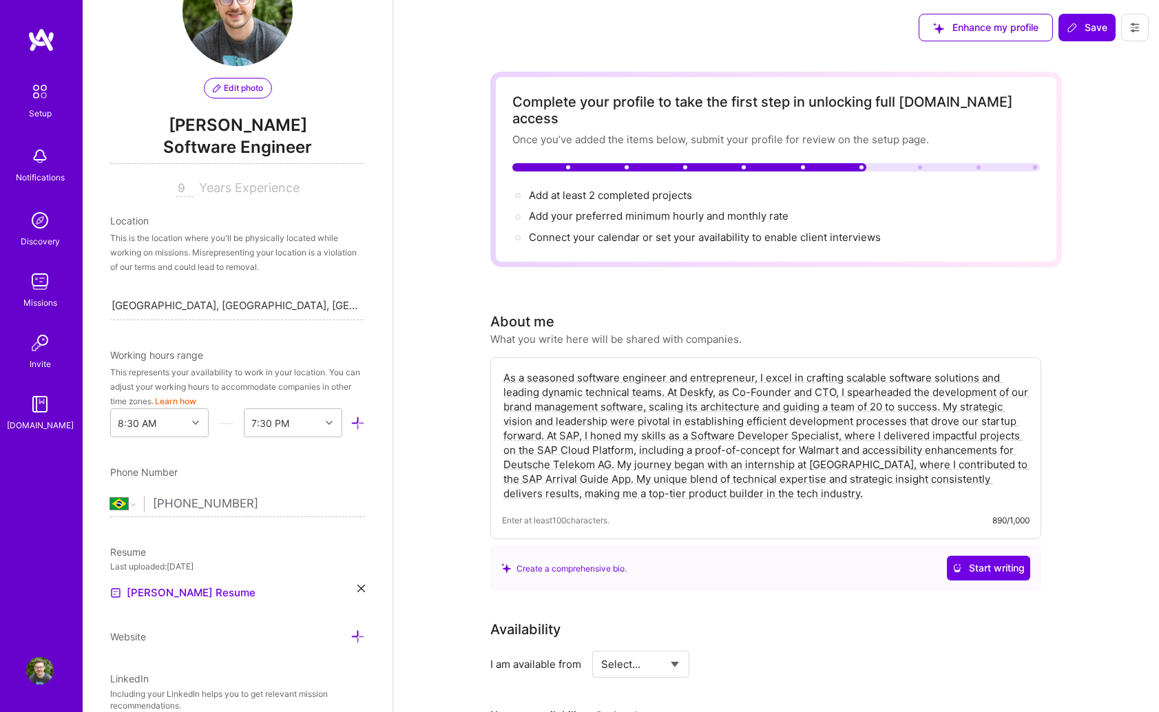
click at [273, 357] on div "Working hours range" at bounding box center [237, 355] width 255 height 14
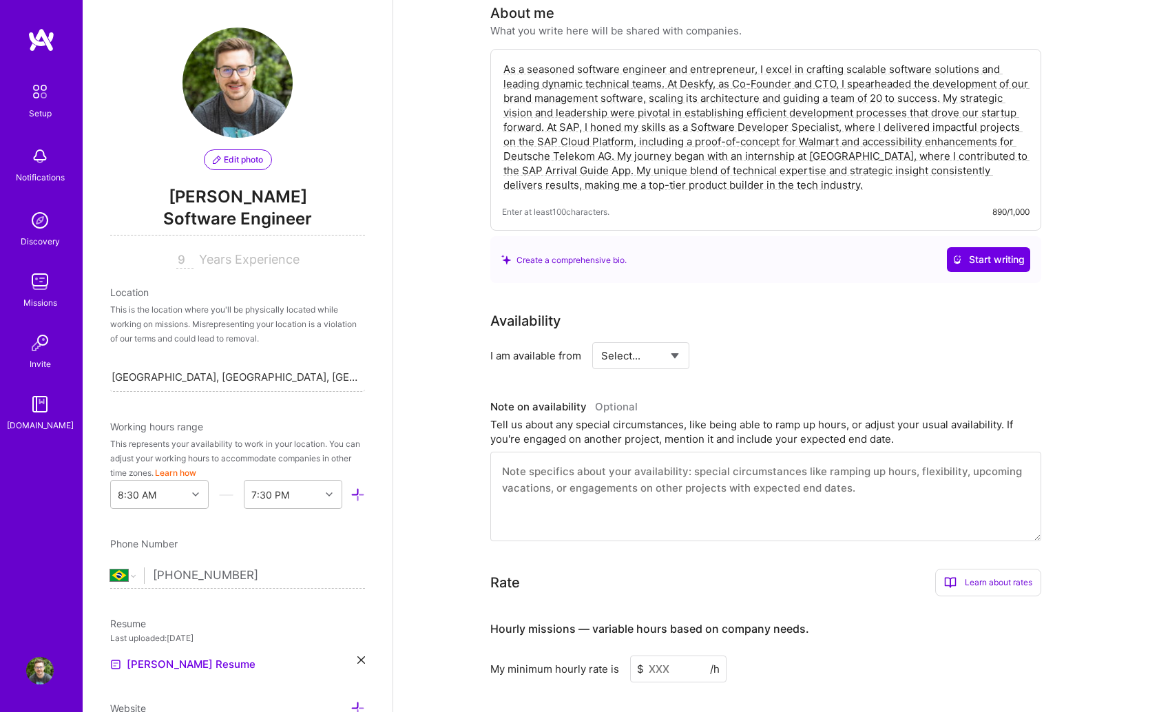
scroll to position [210, 0]
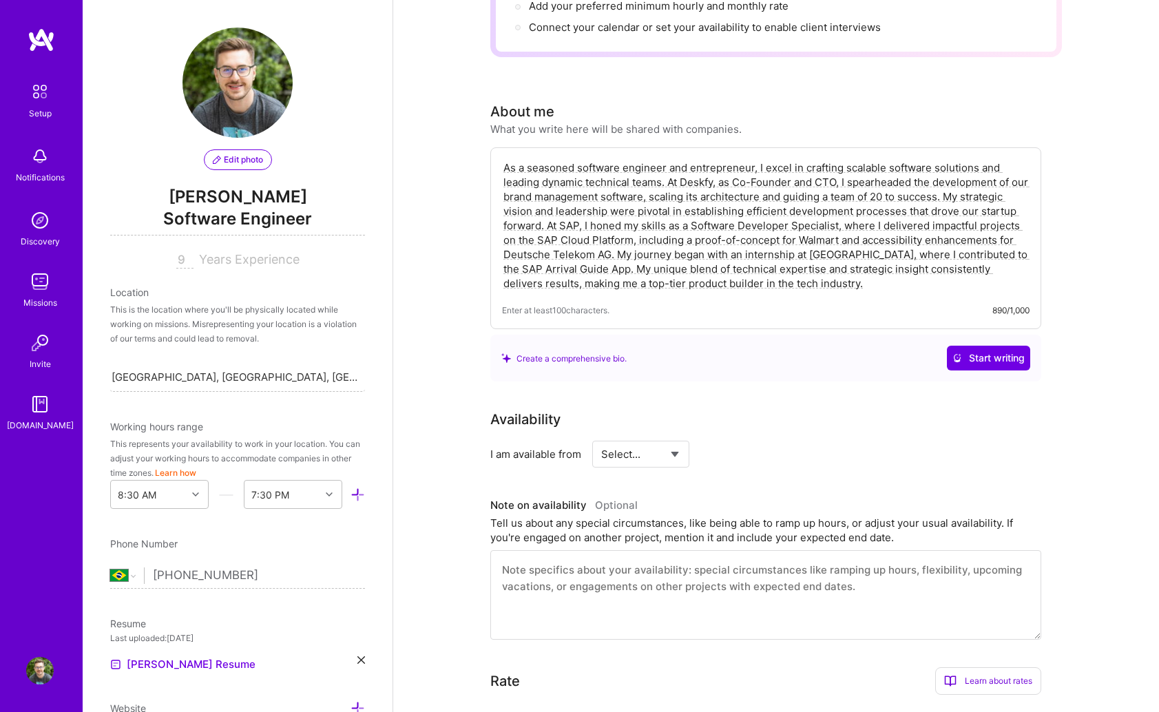
click at [642, 440] on select "Select... Right Now Future Date Not Available" at bounding box center [640, 454] width 79 height 35
select select "Right Now"
click at [779, 447] on div "h/week" at bounding box center [783, 454] width 36 height 14
click at [750, 441] on input at bounding box center [766, 454] width 83 height 27
type input "40"
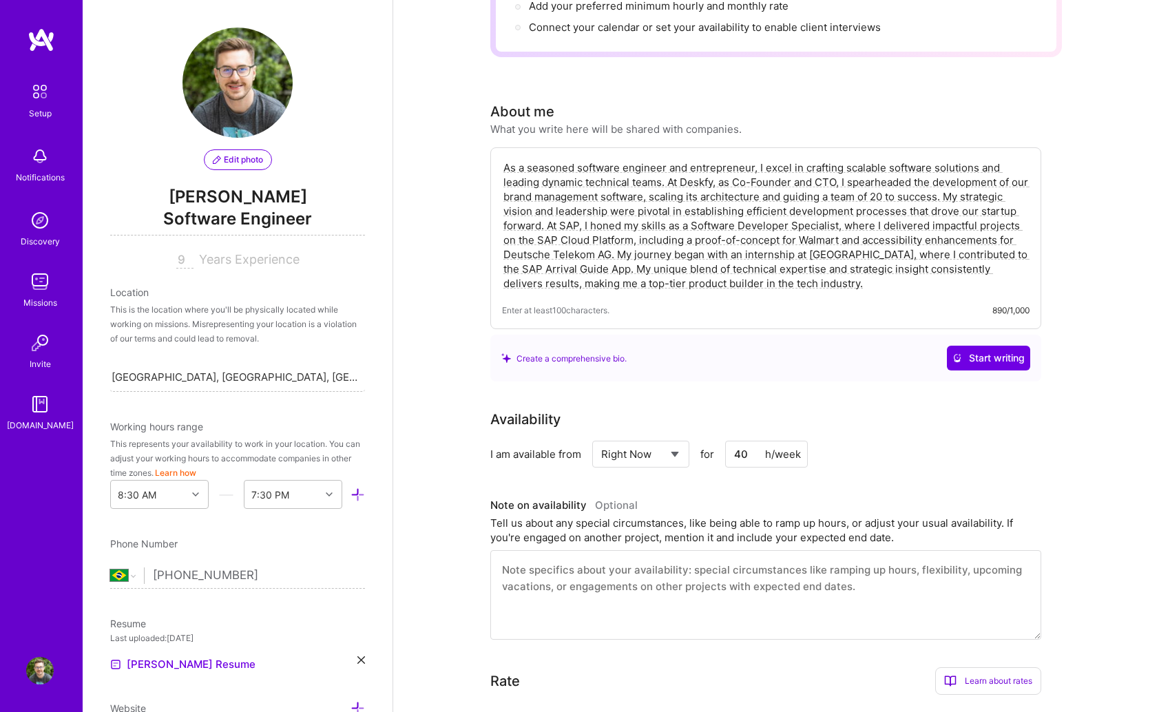
click at [921, 471] on div "Availability I am available from Select... Right Now Future Date Not Available …" at bounding box center [776, 524] width 572 height 231
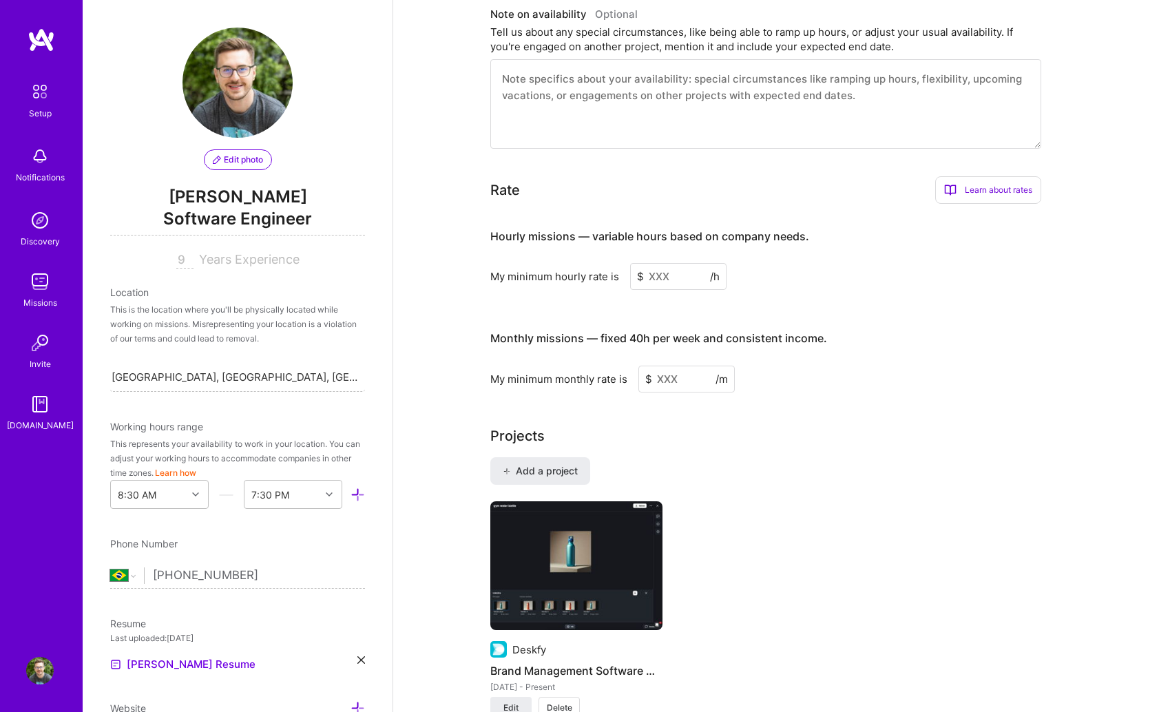
scroll to position [691, 0]
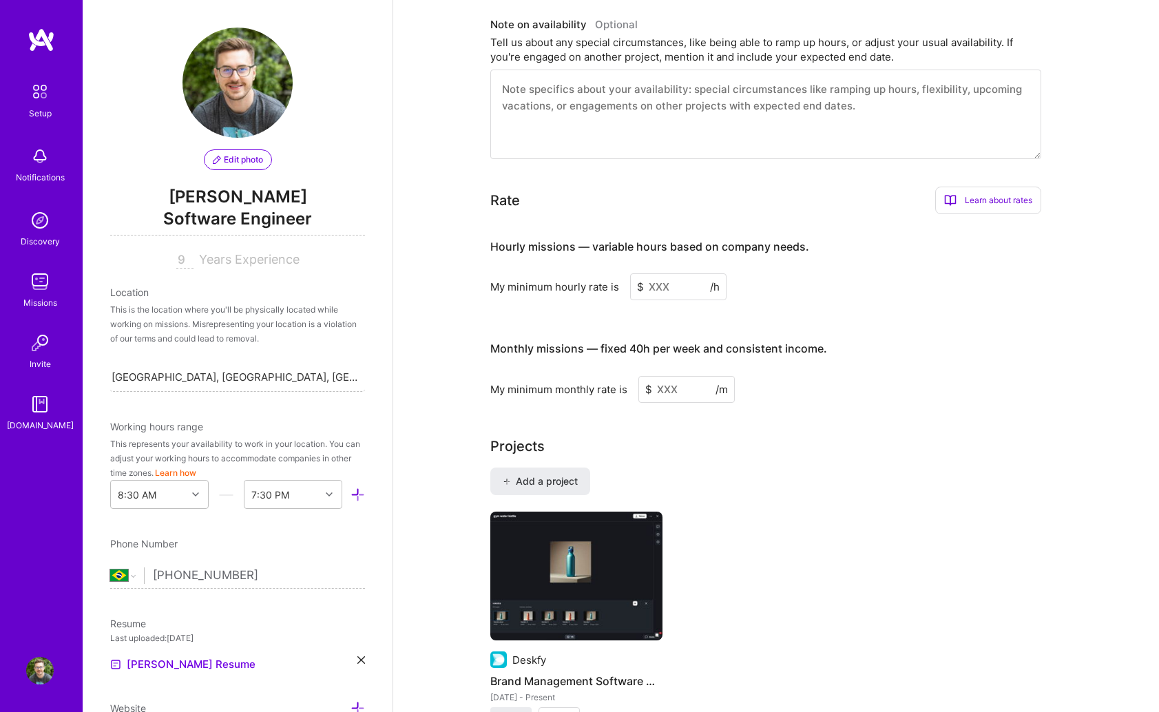
click at [674, 273] on input at bounding box center [678, 286] width 96 height 27
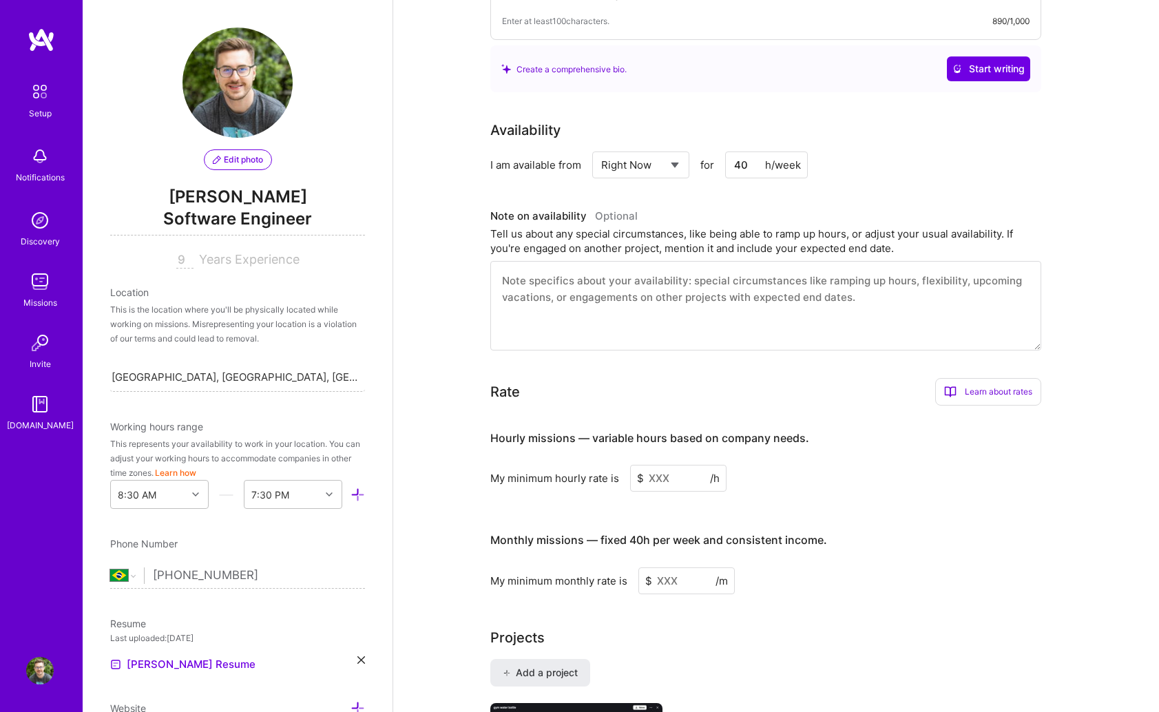
scroll to position [500, 0]
click at [680, 464] on input at bounding box center [678, 477] width 96 height 27
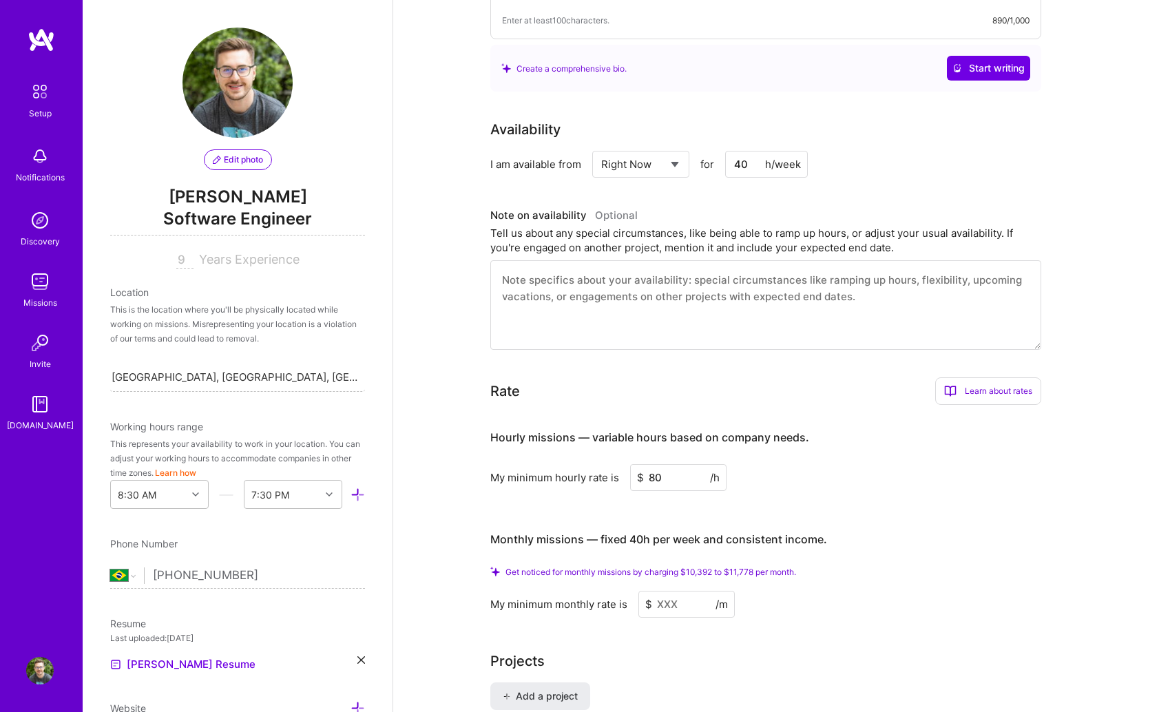
type input "80"
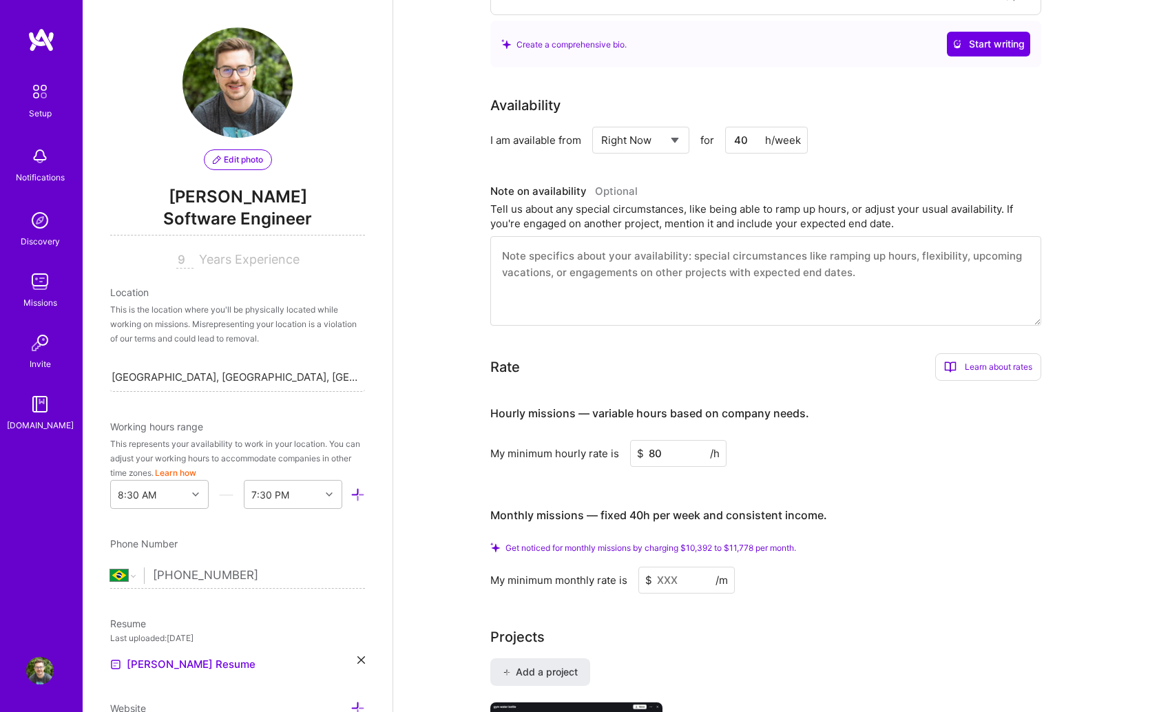
scroll to position [525, 0]
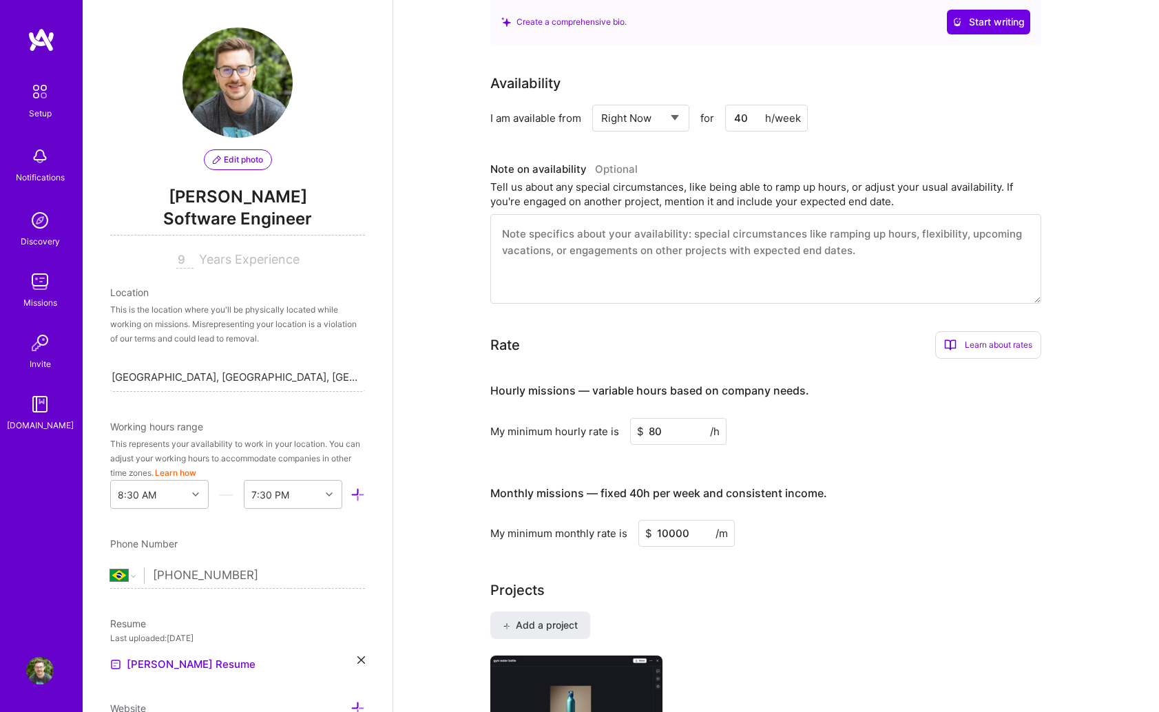
type input "10000"
click at [879, 520] on div "My minimum monthly rate is $ 10000 /m" at bounding box center [765, 533] width 551 height 27
click at [668, 520] on input "10000" at bounding box center [686, 533] width 96 height 27
click at [887, 520] on div "My minimum monthly rate is $ 10000 /m" at bounding box center [765, 533] width 551 height 27
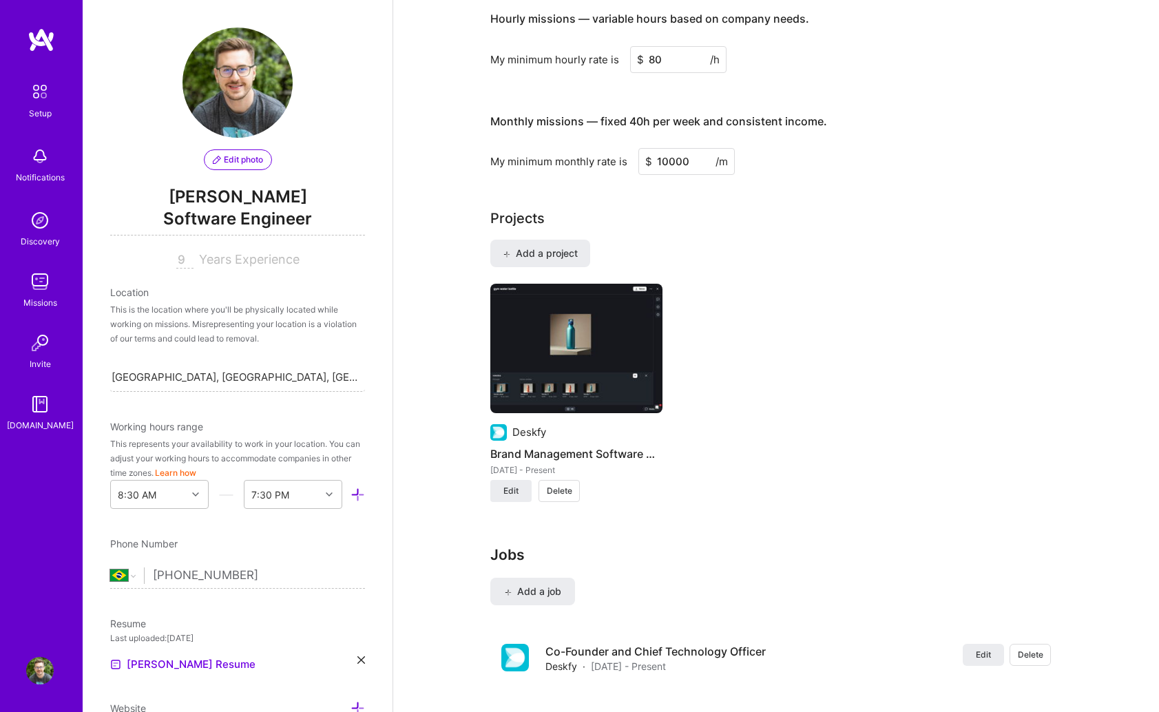
scroll to position [0, 0]
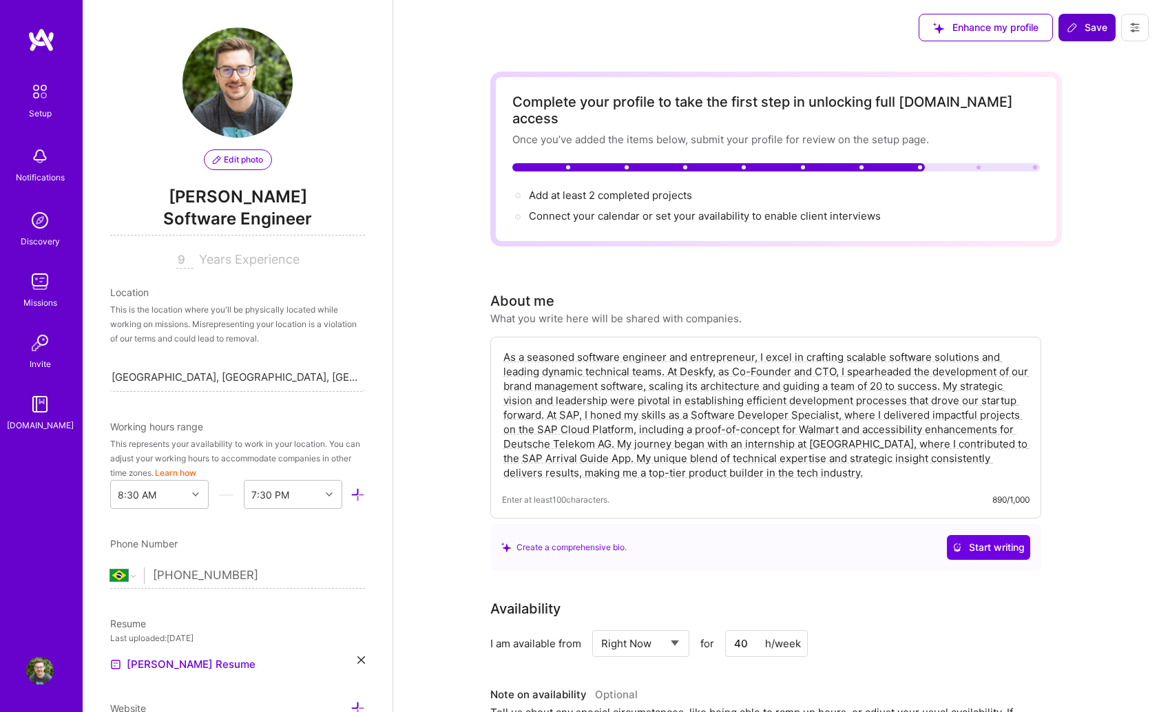
click at [1078, 27] on span "Save" at bounding box center [1087, 28] width 41 height 14
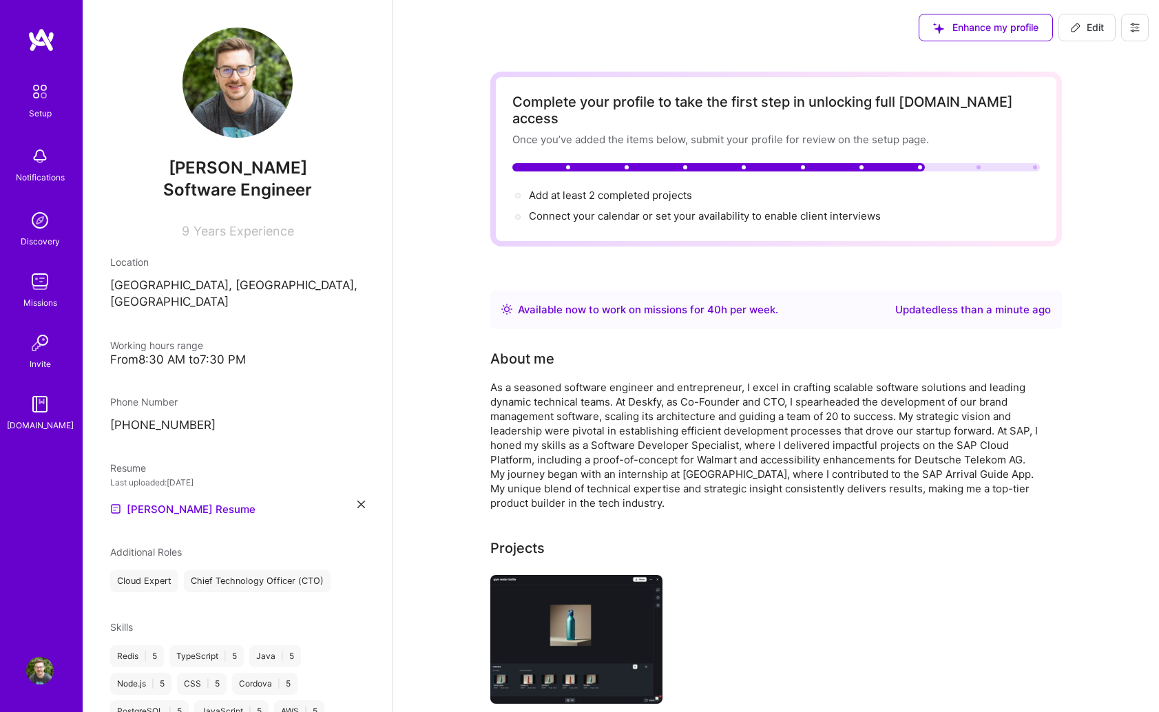
click at [1096, 36] on button "Edit" at bounding box center [1086, 28] width 57 height 28
select select "BR"
select select "Right Now"
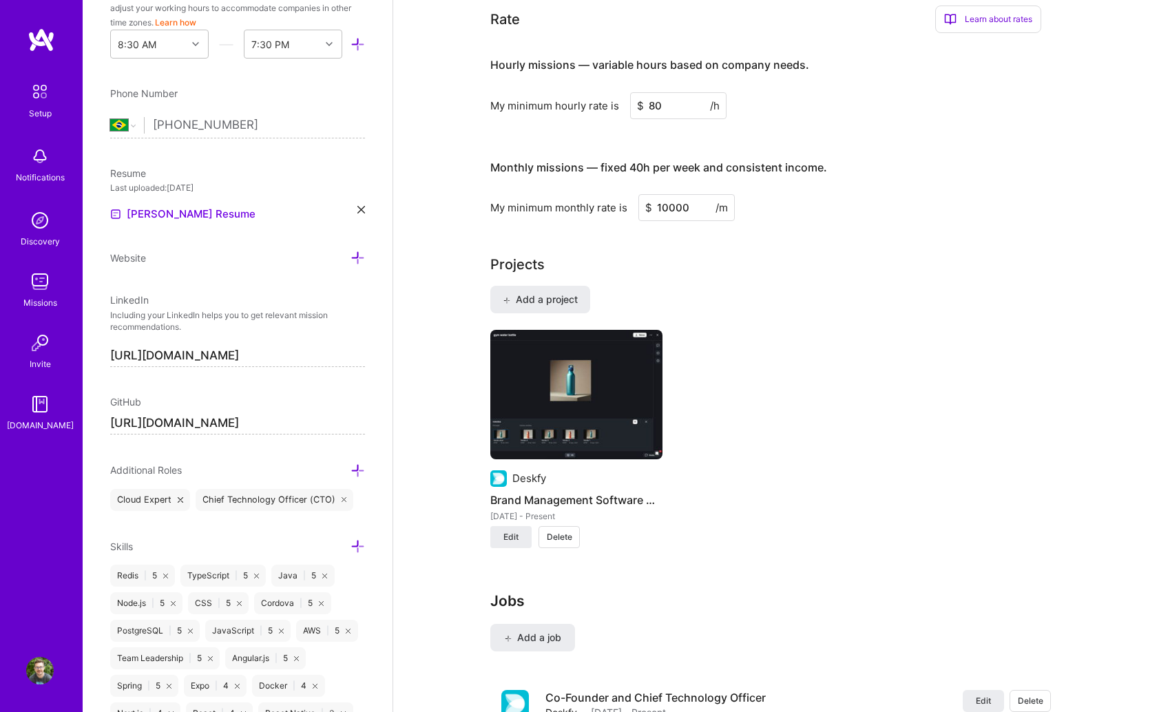
scroll to position [903, 0]
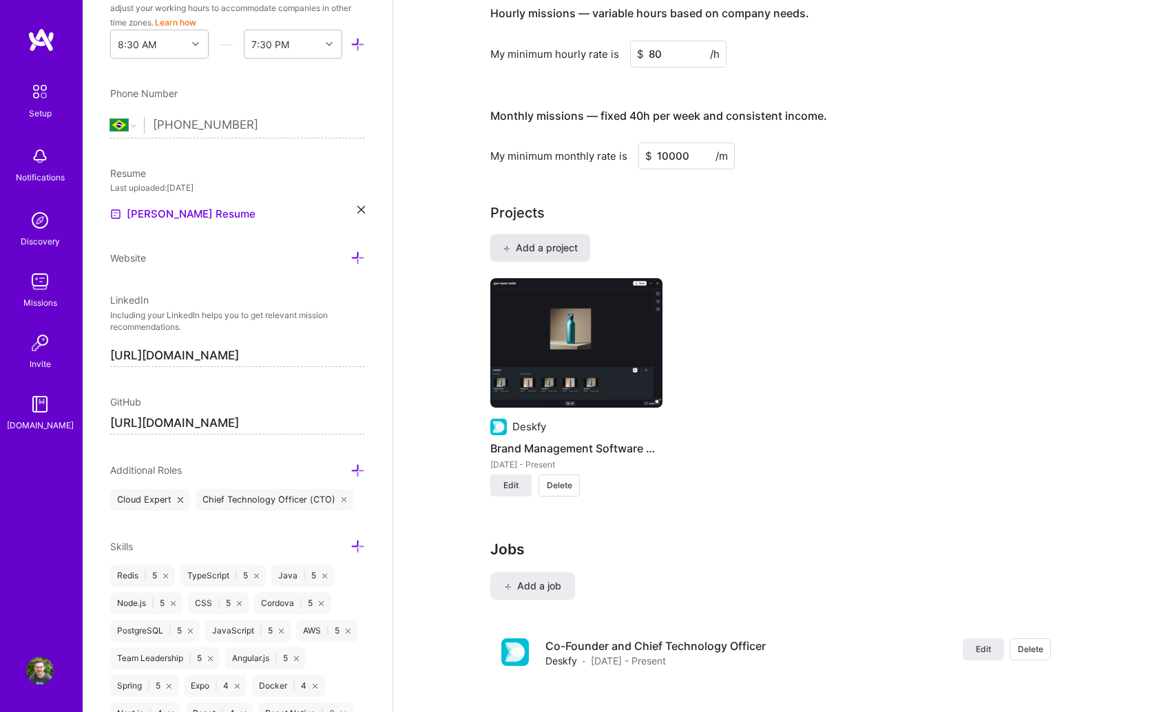
click at [554, 241] on span "Add a project" at bounding box center [540, 248] width 75 height 14
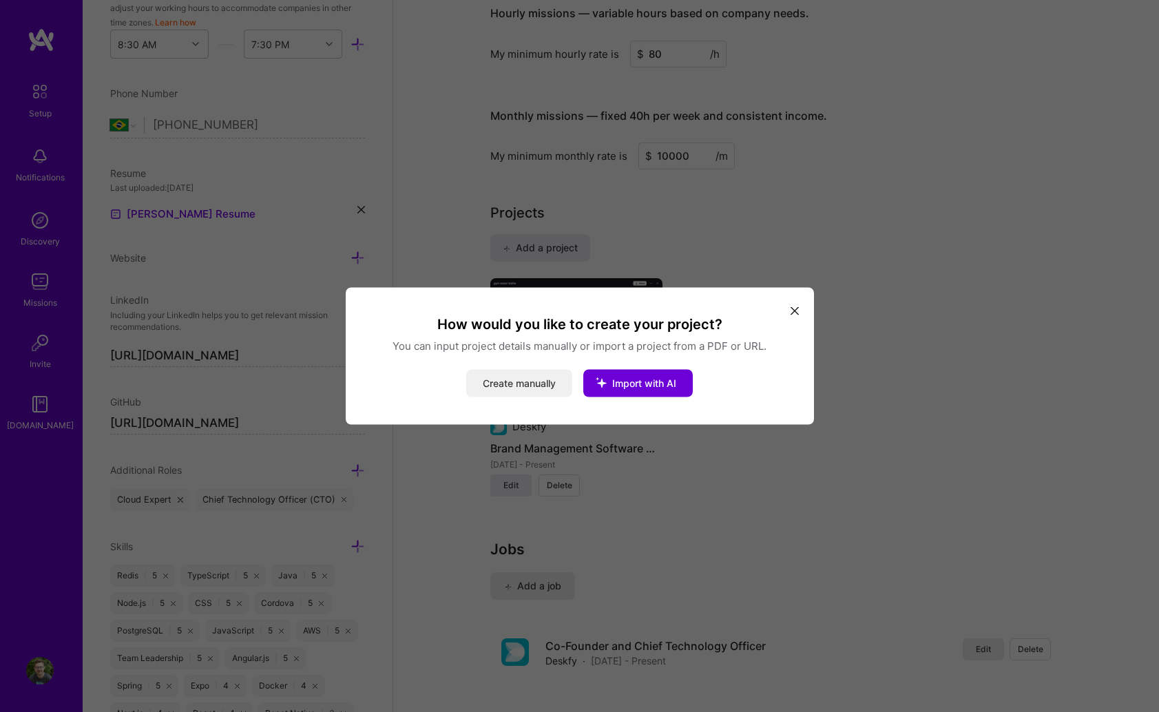
click at [522, 386] on button "Create manually" at bounding box center [519, 384] width 106 height 28
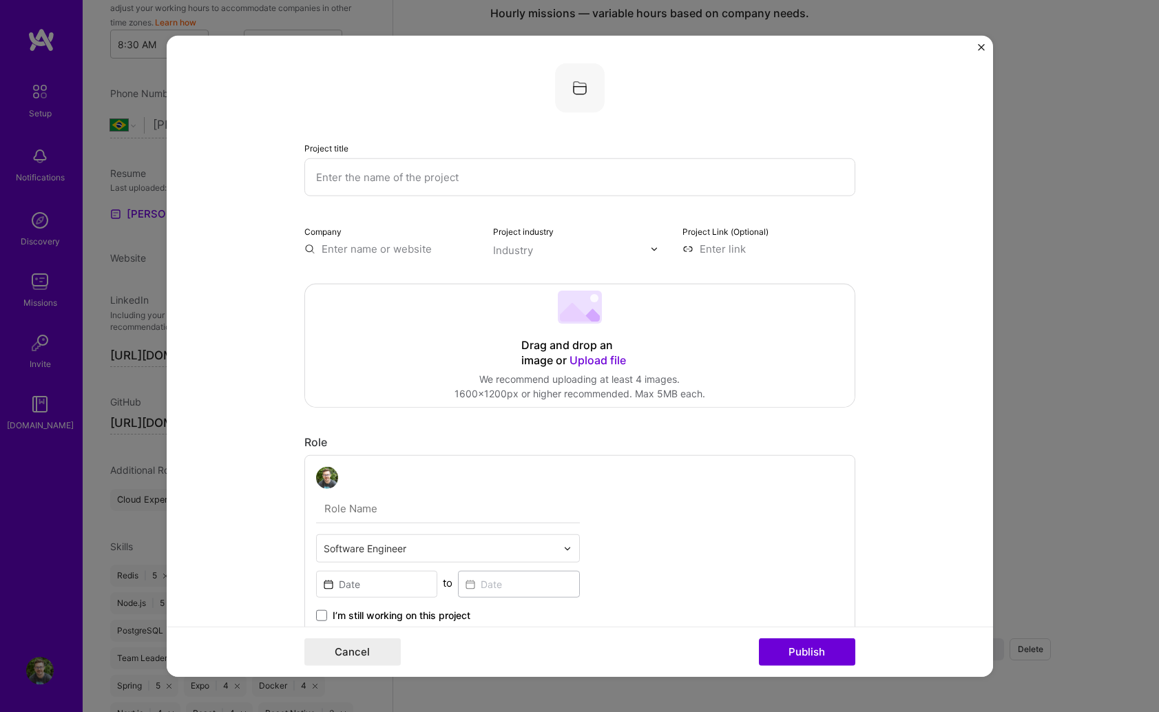
click at [391, 181] on input "text" at bounding box center [579, 177] width 551 height 38
type input "Hope App"
click at [423, 327] on div "Drag and drop an image or Upload file Upload file We recommend uploading at lea…" at bounding box center [579, 345] width 549 height 123
click at [390, 335] on div "Drag and drop an image or Upload file Upload file We recommend uploading at lea…" at bounding box center [579, 345] width 549 height 123
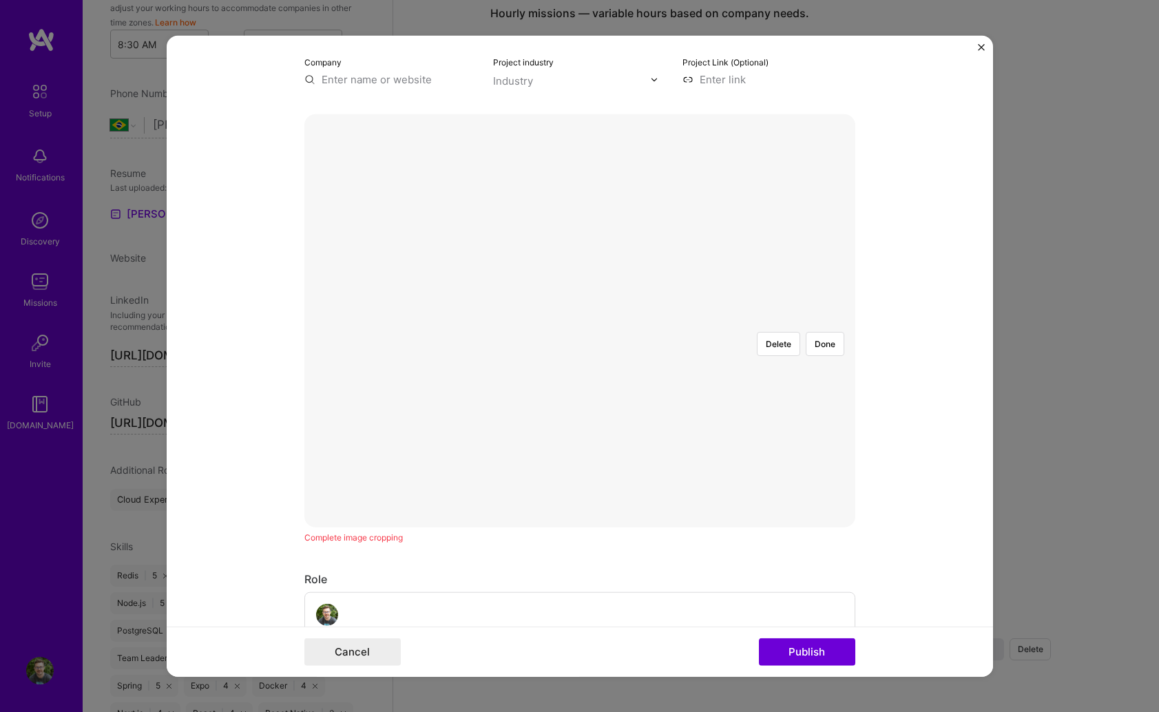
scroll to position [178, 0]
click at [930, 625] on form "Project title Hope App Company Project industry Industry Project Link (Optional…" at bounding box center [580, 356] width 826 height 641
click at [768, 323] on button "Delete" at bounding box center [778, 335] width 43 height 24
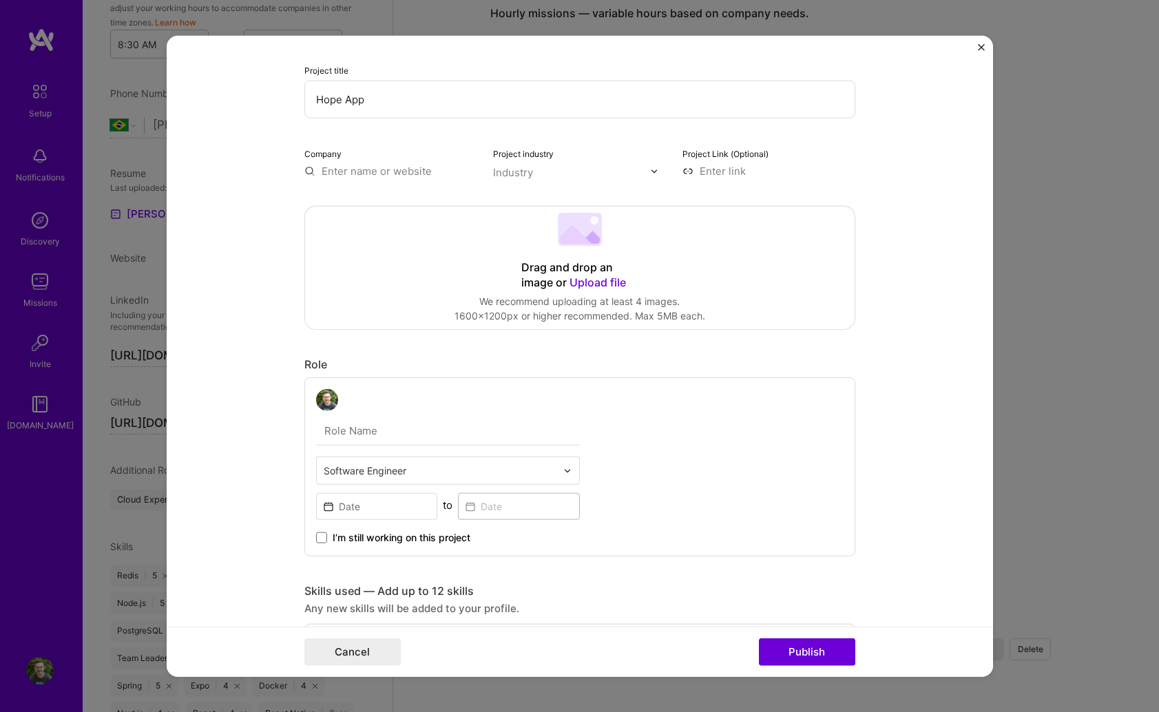
scroll to position [73, 0]
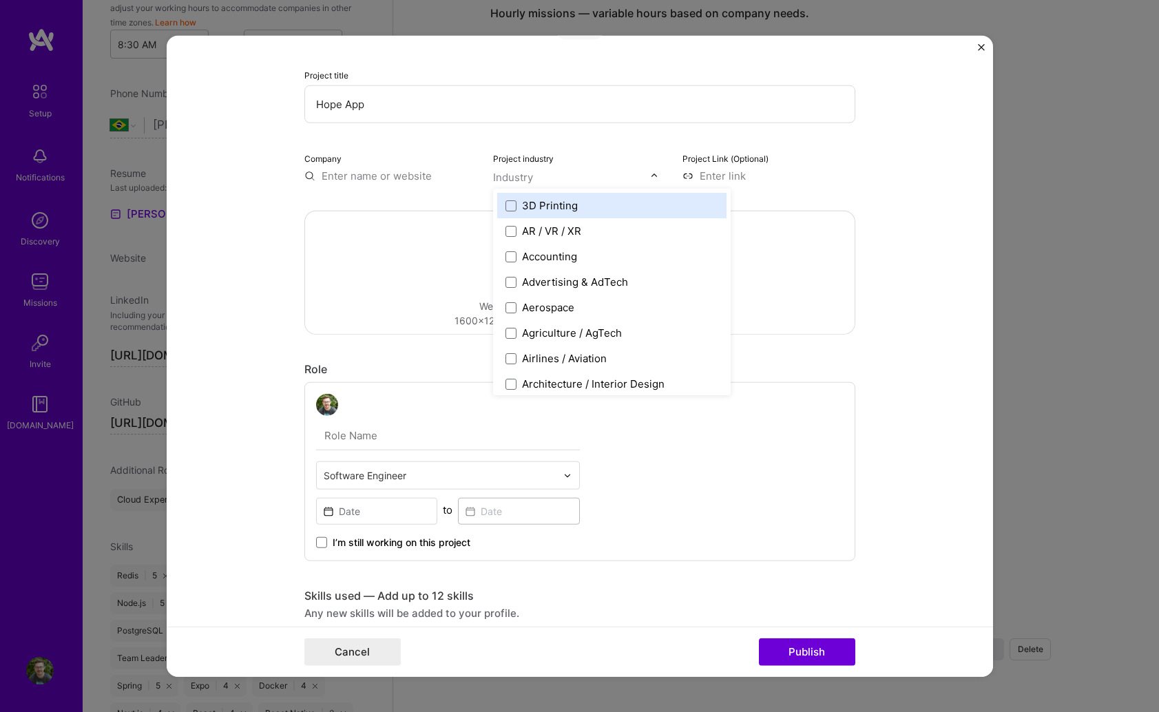
click at [558, 171] on input "text" at bounding box center [571, 177] width 157 height 14
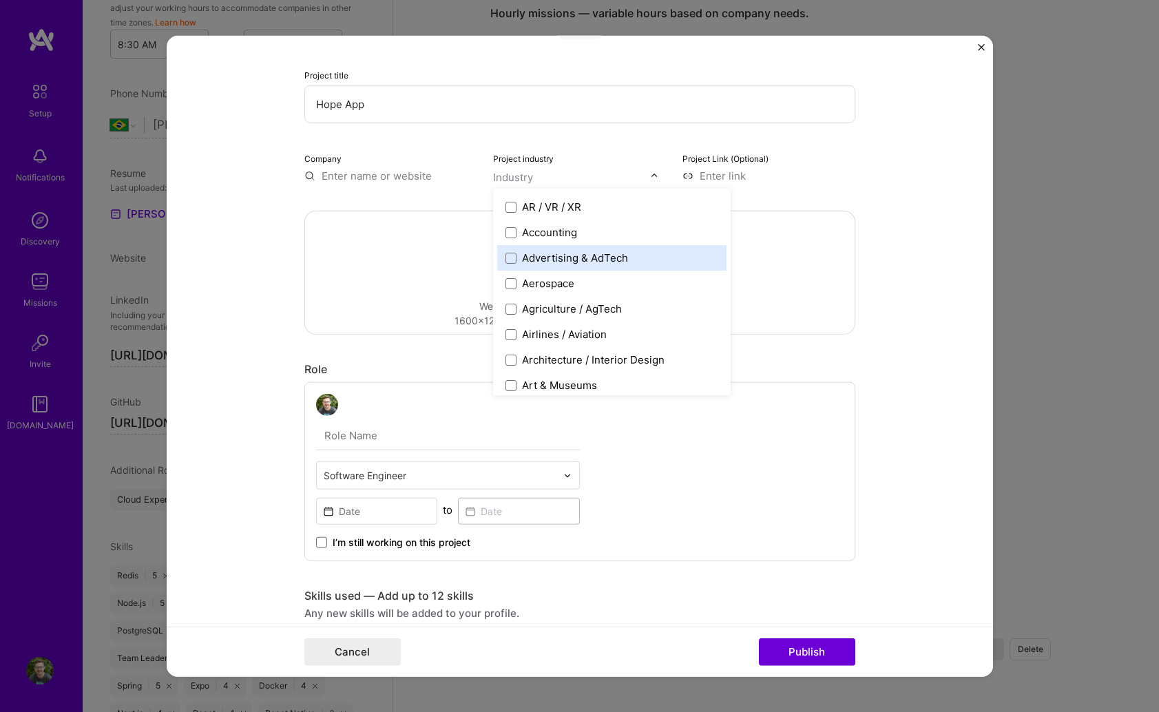
scroll to position [0, 0]
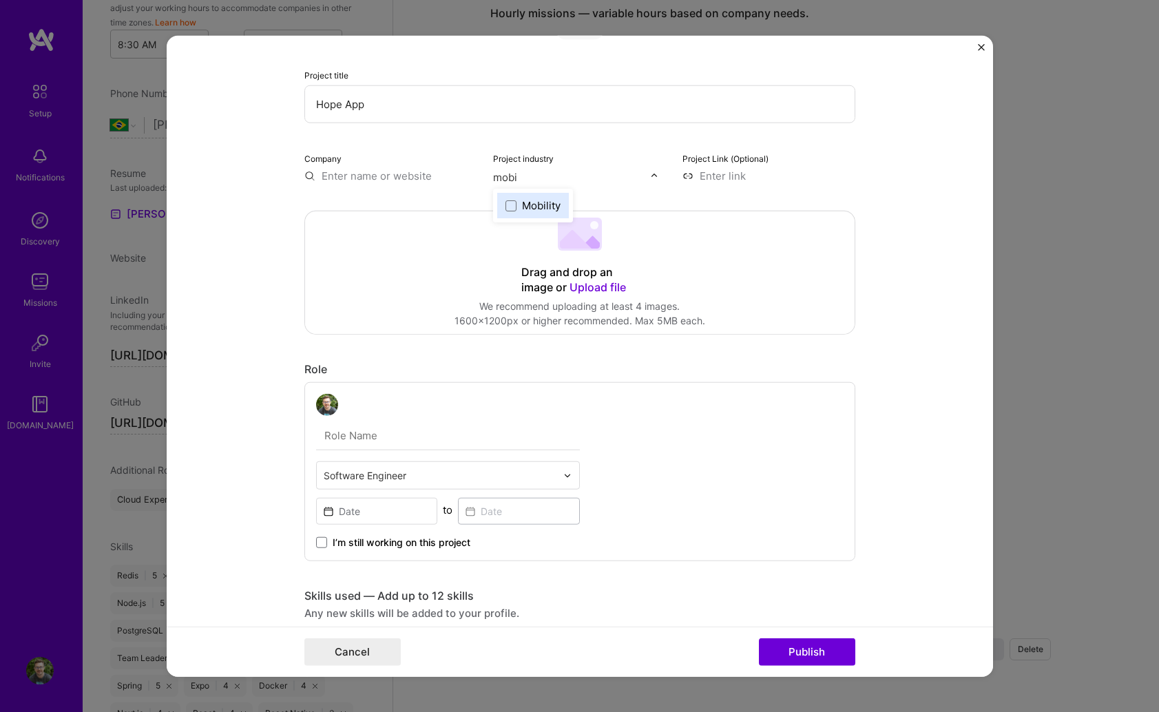
type input "mob"
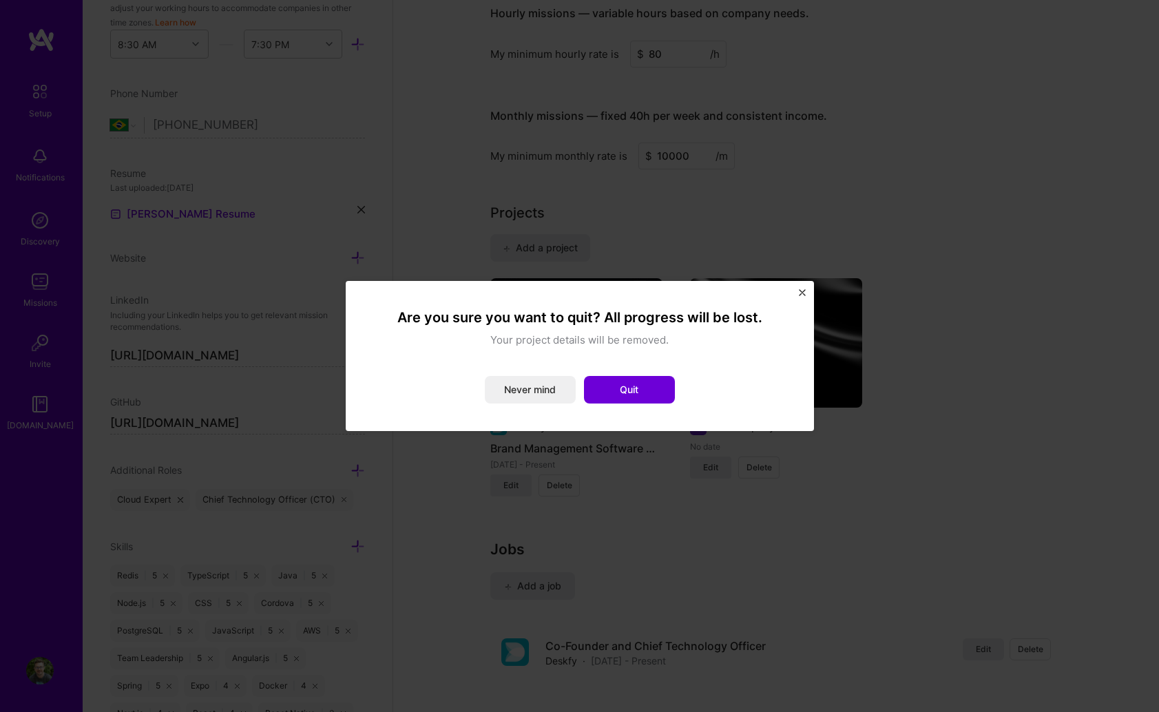
click at [797, 292] on div "Are you sure you want to quit? All progress will be lost. Your project details …" at bounding box center [580, 356] width 468 height 150
click at [803, 292] on img "Close" at bounding box center [802, 292] width 7 height 7
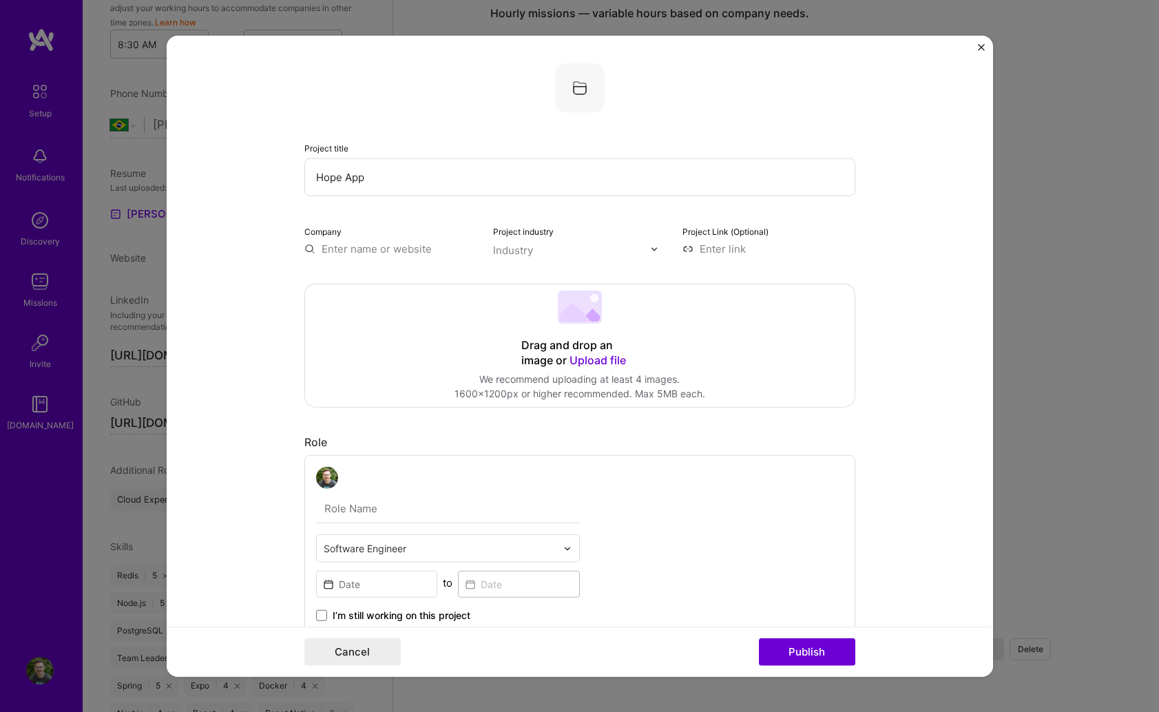
click at [558, 347] on div "Drag and drop an image or Upload file" at bounding box center [579, 353] width 117 height 30
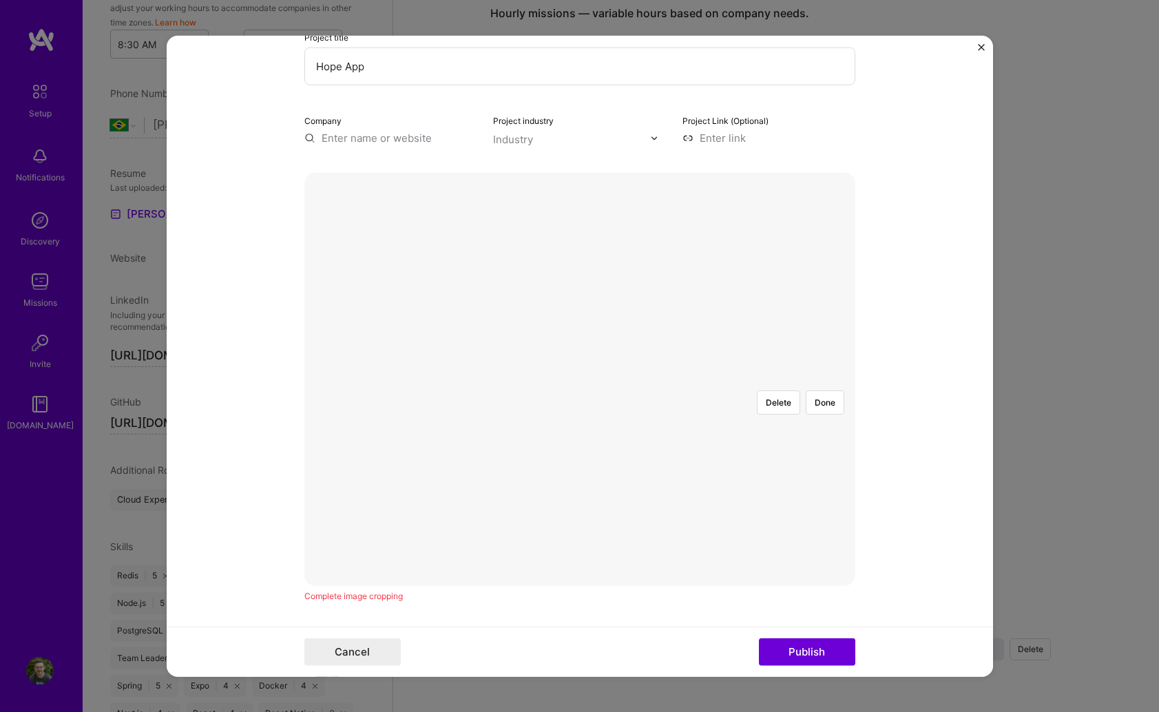
scroll to position [116, 0]
click at [634, 394] on div at bounding box center [870, 570] width 520 height 391
click at [821, 386] on button "Done" at bounding box center [825, 398] width 39 height 24
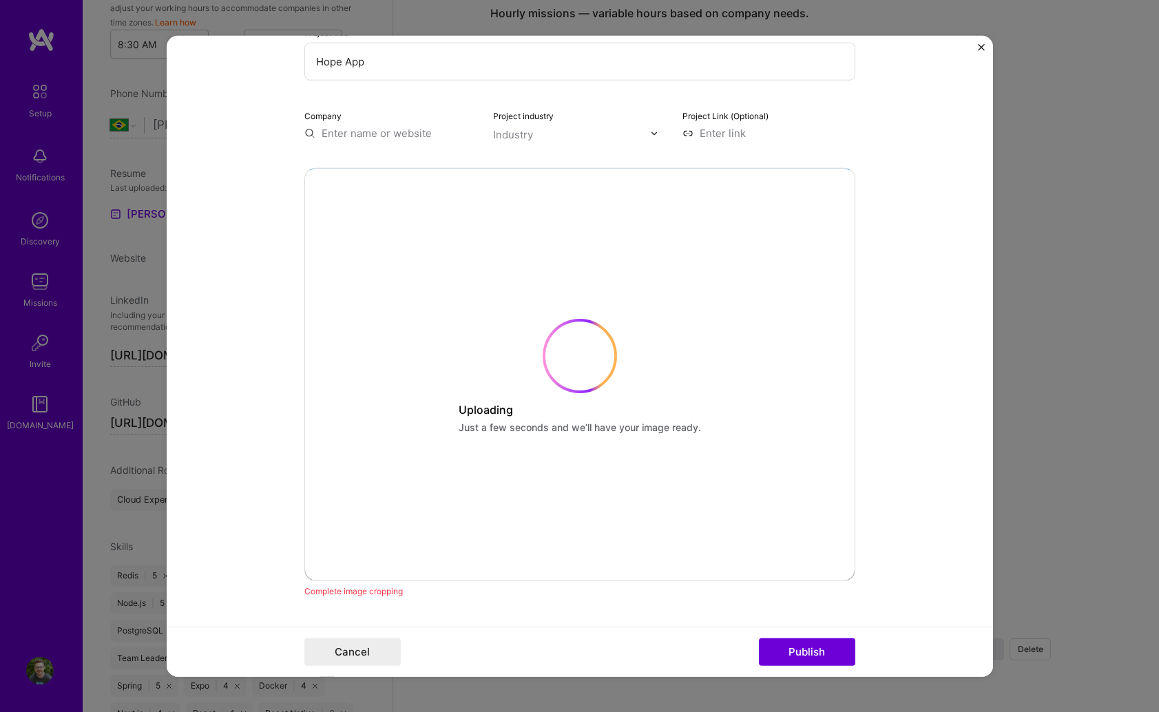
click at [554, 128] on input "text" at bounding box center [571, 134] width 157 height 14
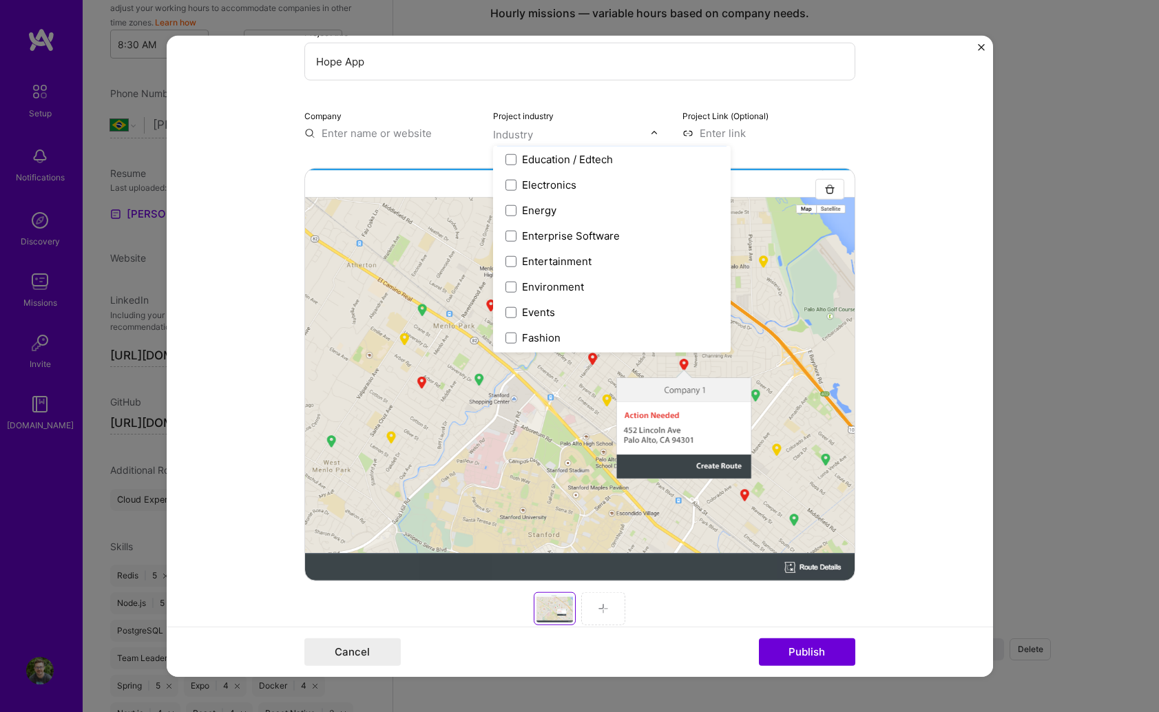
scroll to position [1255, 0]
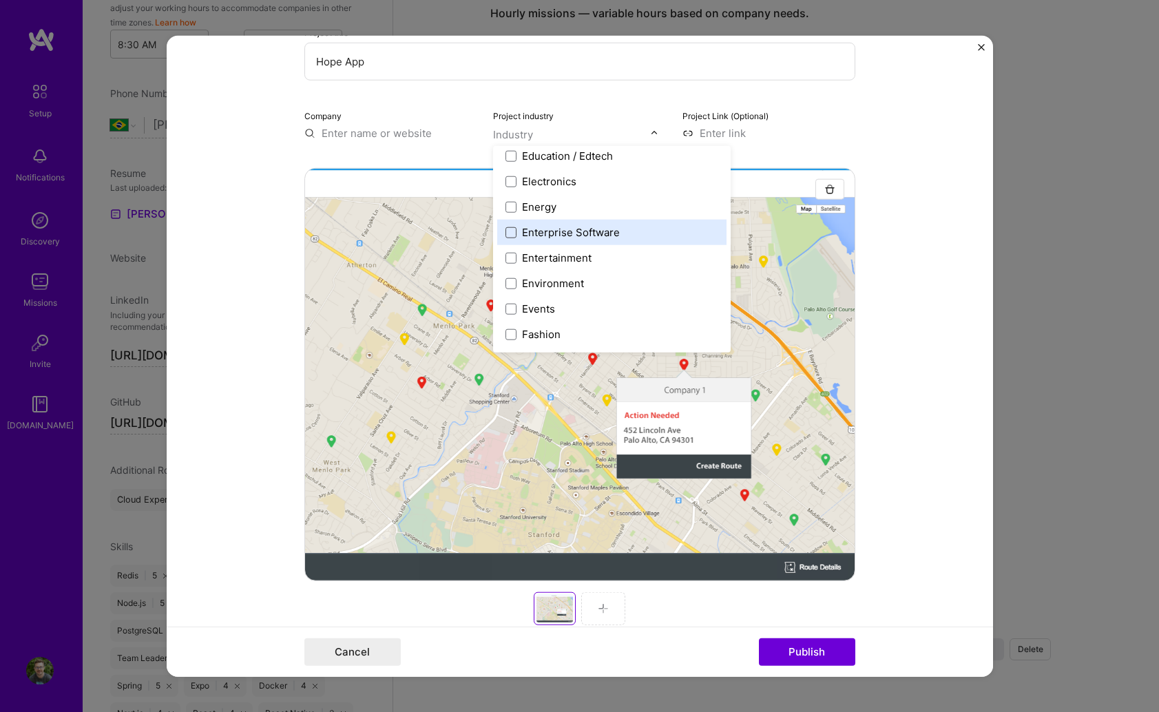
click at [514, 229] on span at bounding box center [510, 232] width 11 height 11
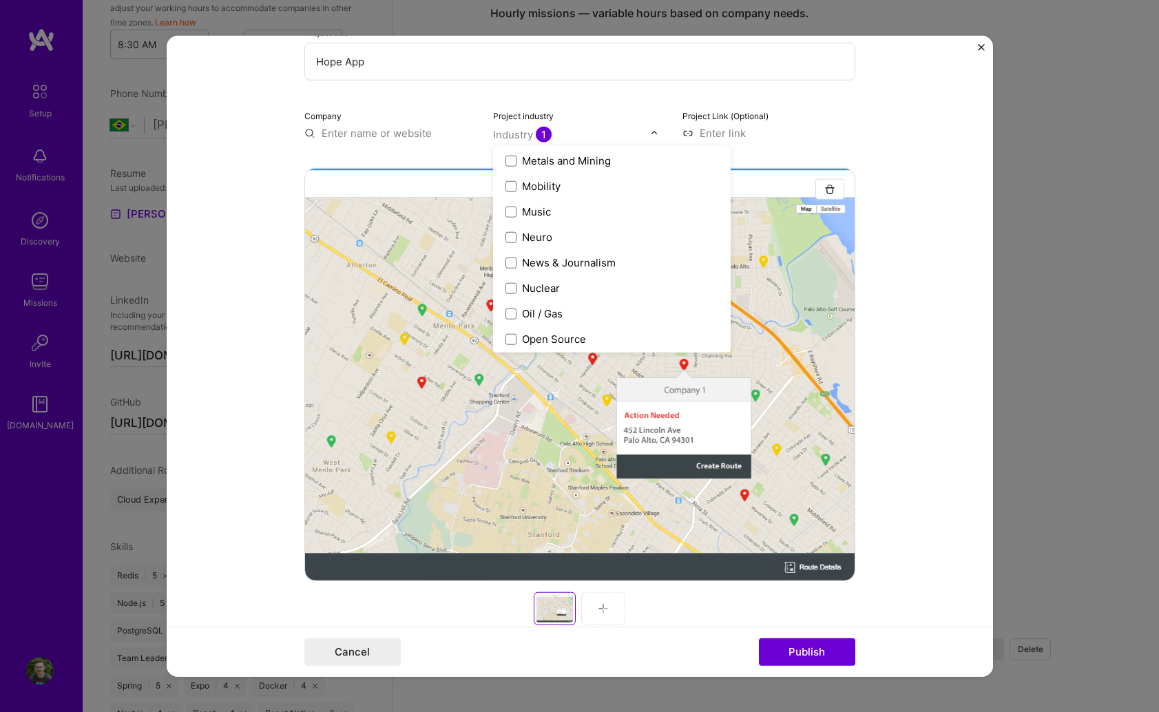
scroll to position [2196, 0]
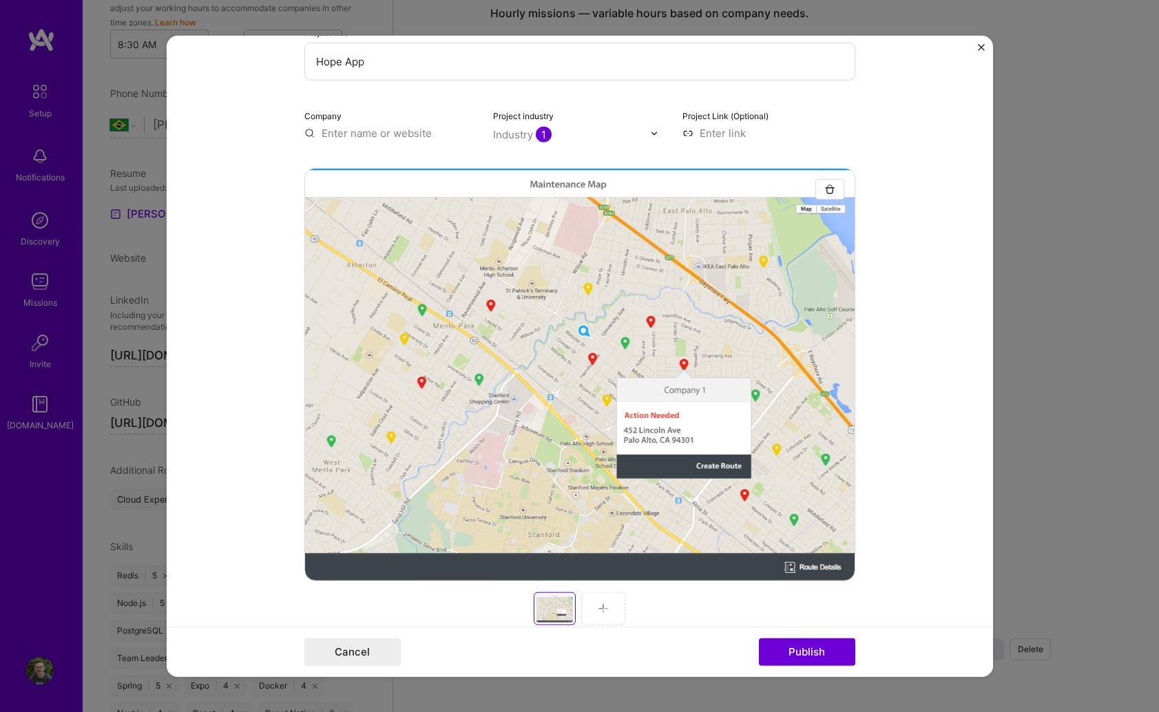
click at [900, 366] on form "Project title Hope App Company Project industry Industry 1 Project Link (Option…" at bounding box center [580, 356] width 826 height 641
click at [384, 133] on input "text" at bounding box center [390, 133] width 173 height 14
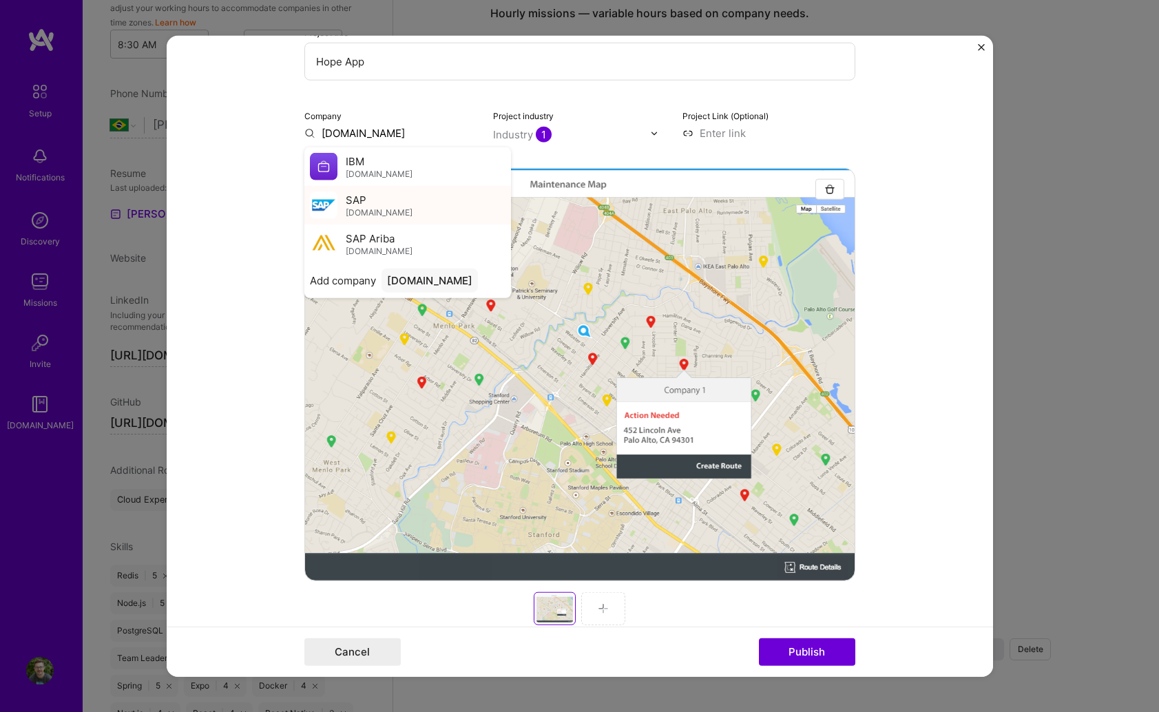
click at [384, 201] on div "SAP [DOMAIN_NAME]" at bounding box center [407, 205] width 207 height 39
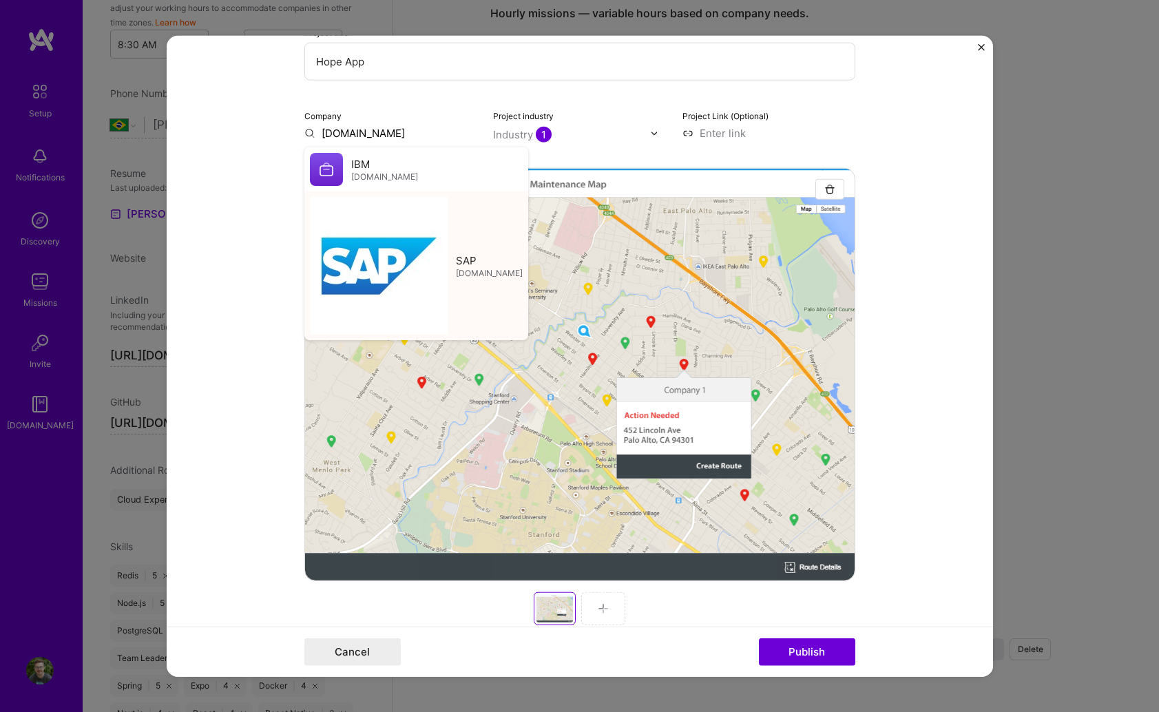
type input "SAP"
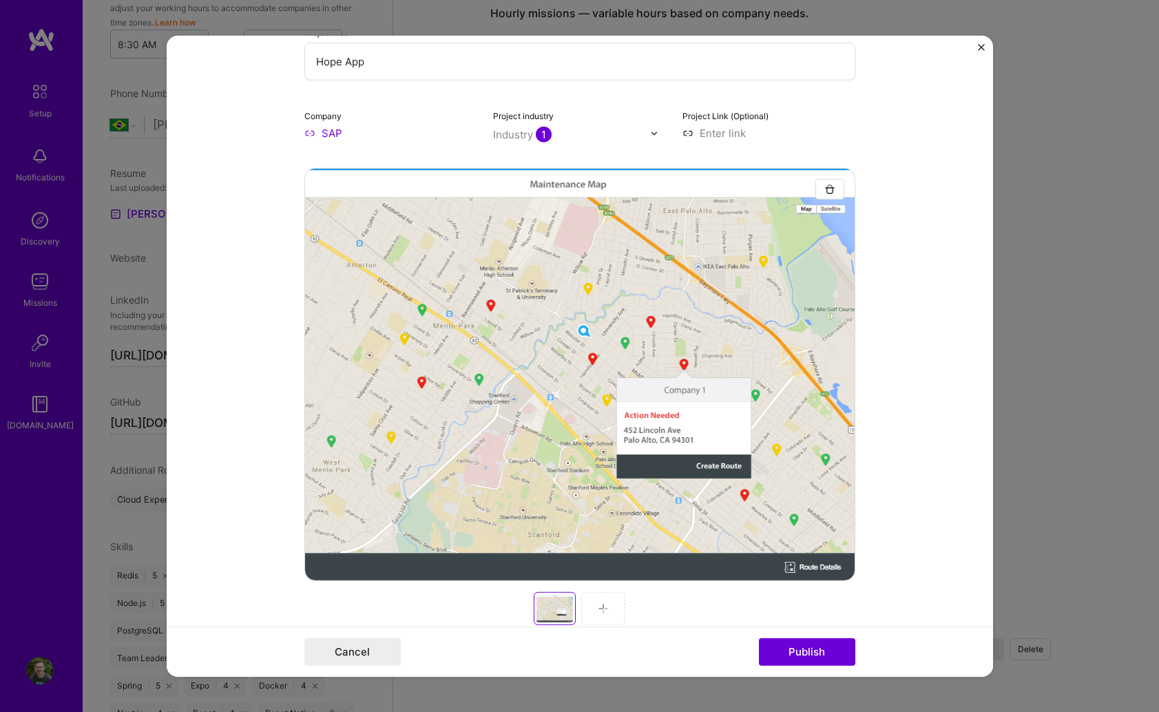
scroll to position [0, 0]
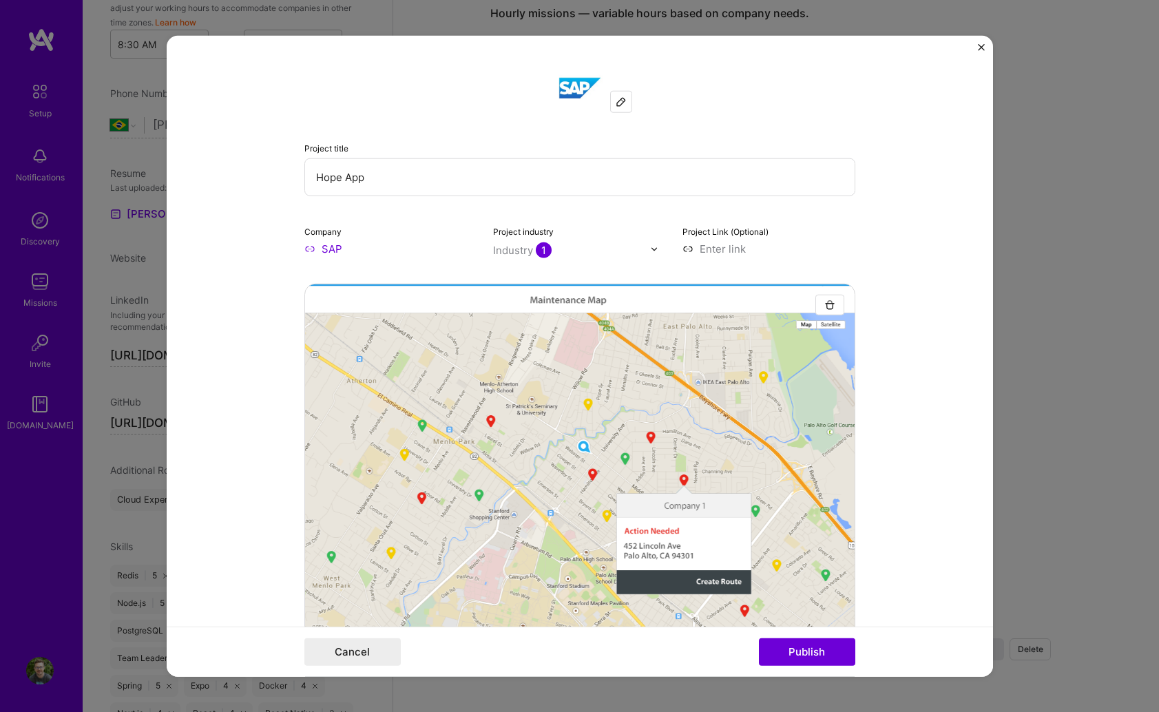
click at [415, 189] on input "Hope App" at bounding box center [579, 177] width 551 height 38
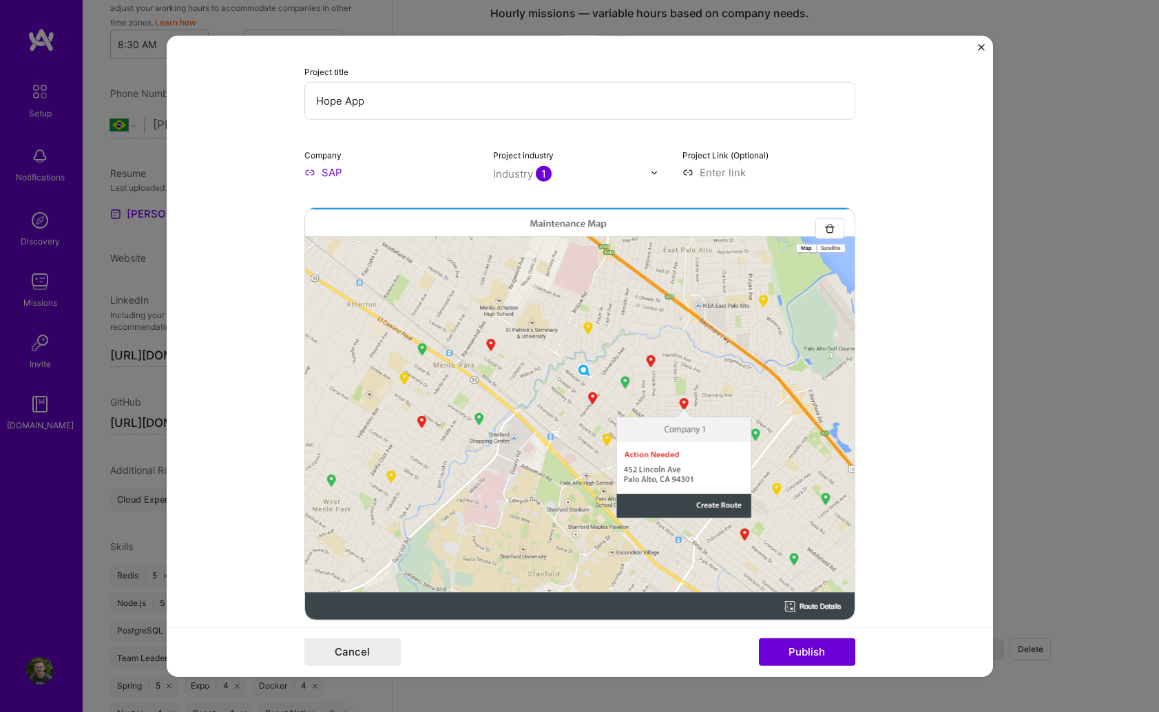
scroll to position [126, 0]
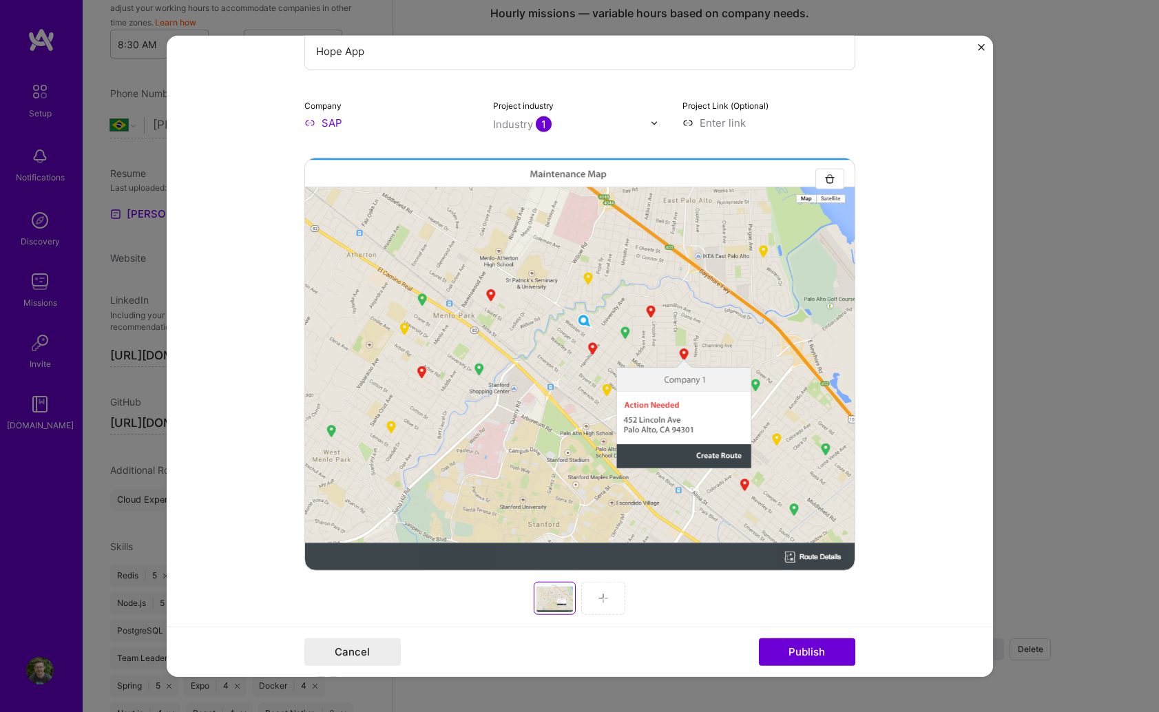
click at [605, 593] on img at bounding box center [603, 598] width 11 height 11
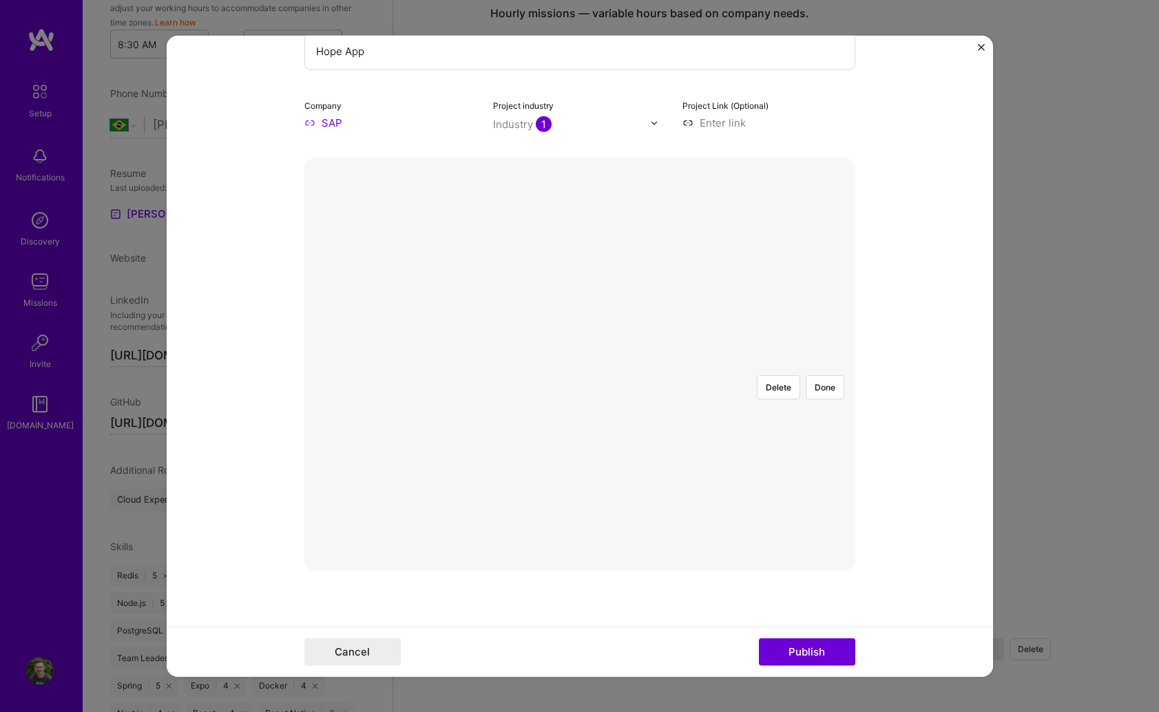
click at [623, 445] on div at bounding box center [839, 559] width 519 height 390
click at [770, 364] on div at bounding box center [839, 559] width 519 height 390
click at [773, 375] on button "Delete" at bounding box center [778, 387] width 43 height 24
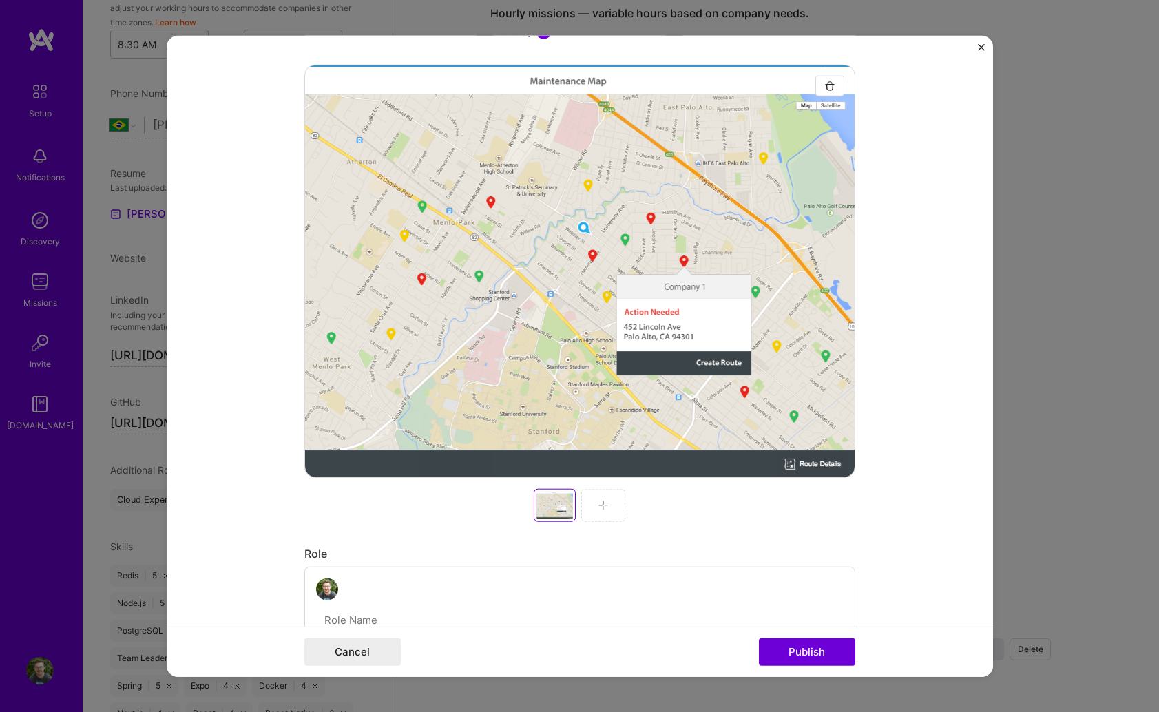
scroll to position [0, 0]
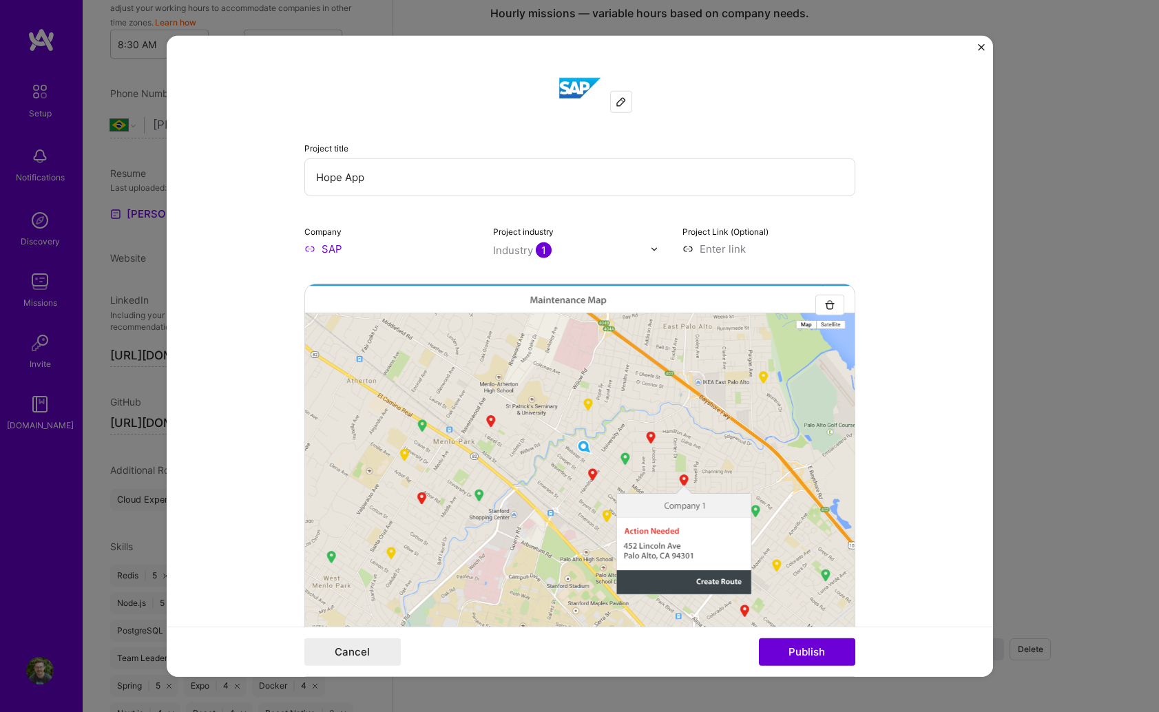
click at [379, 171] on input "Hope App" at bounding box center [579, 177] width 551 height 38
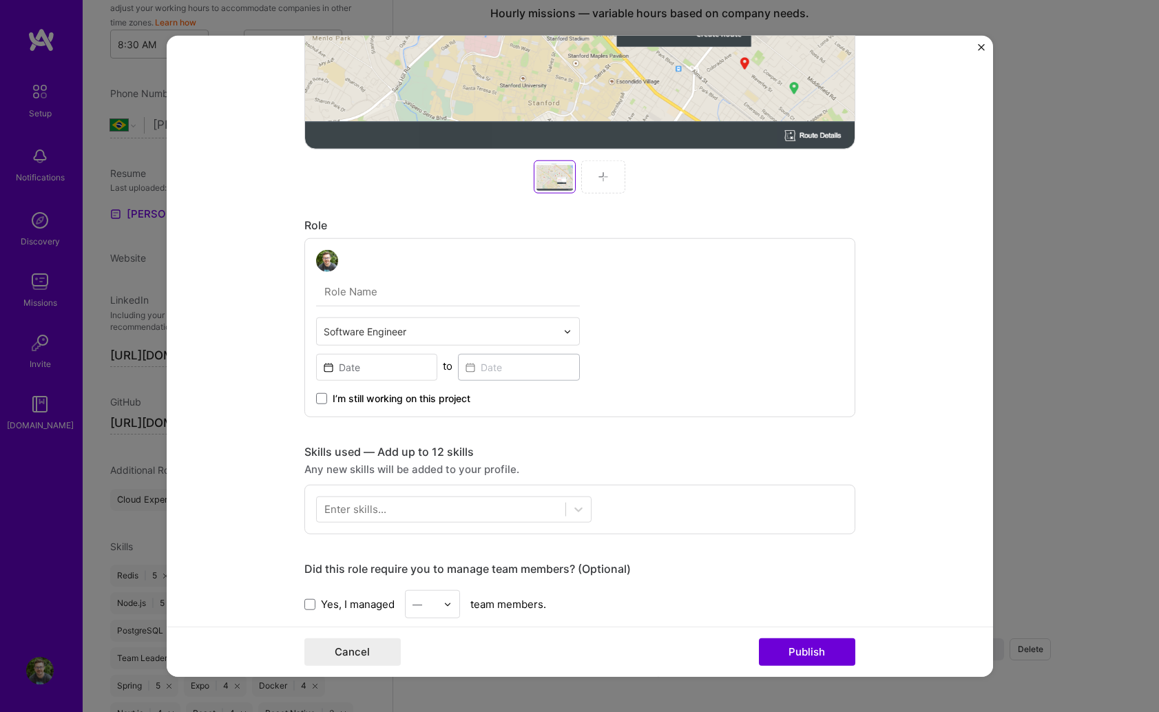
scroll to position [625, 0]
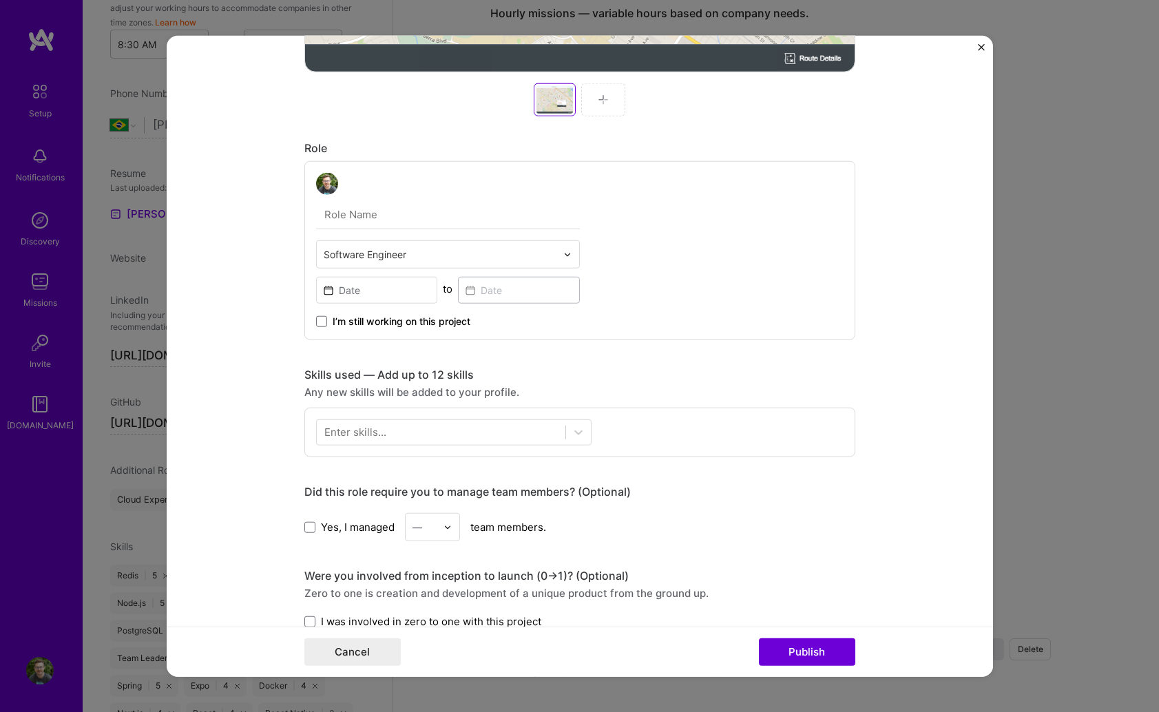
type input "Maintenance Route App"
click at [397, 200] on input "text" at bounding box center [448, 214] width 264 height 29
type input "Software Engineer"
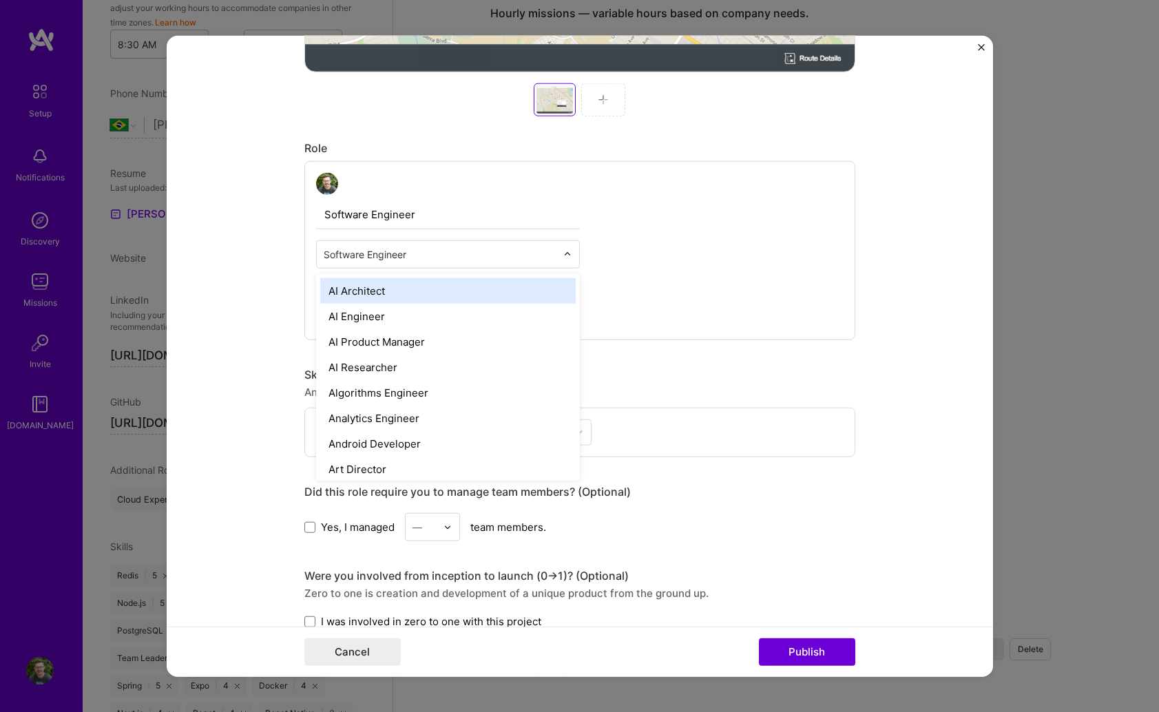
click at [391, 262] on div at bounding box center [440, 254] width 233 height 17
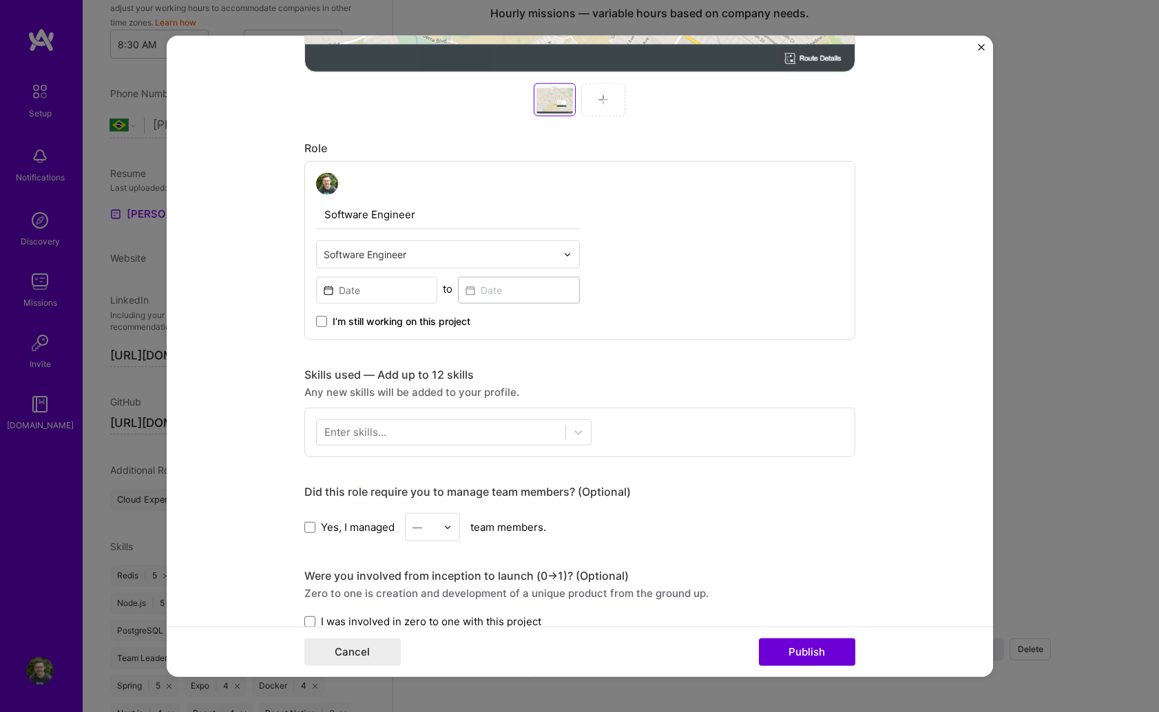
click at [391, 262] on div at bounding box center [440, 254] width 233 height 17
click at [389, 288] on input at bounding box center [377, 290] width 122 height 27
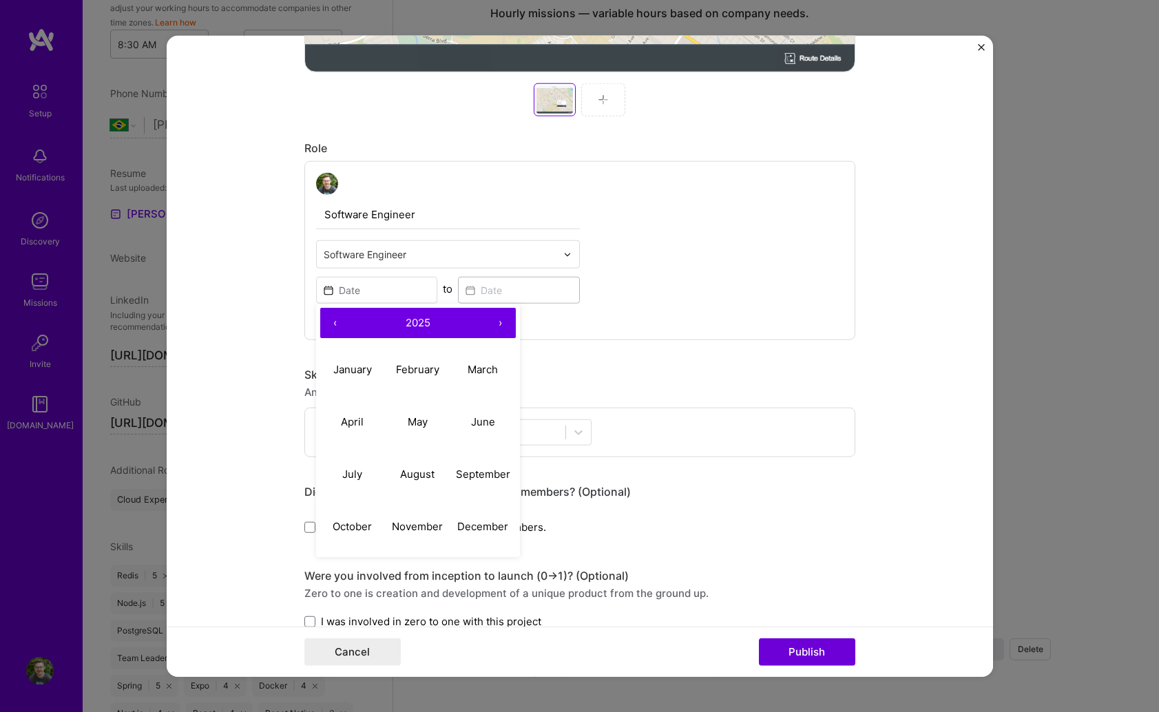
click at [337, 319] on button "‹" at bounding box center [335, 323] width 30 height 30
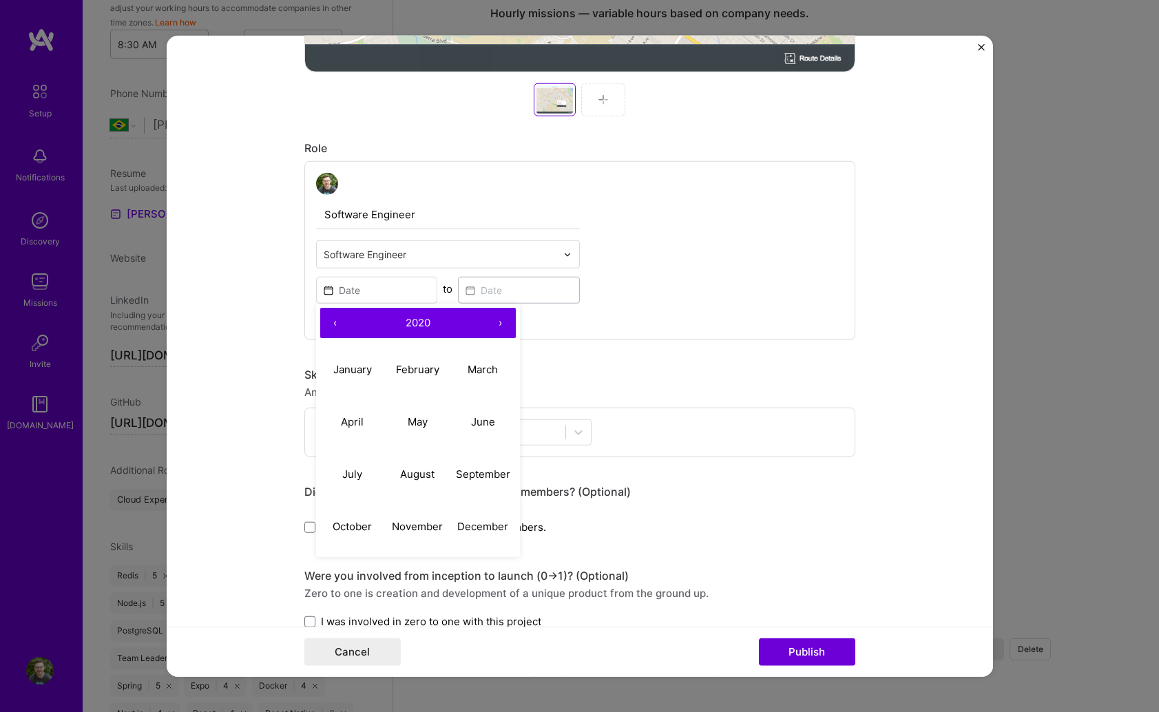
click at [337, 319] on button "‹" at bounding box center [335, 323] width 30 height 30
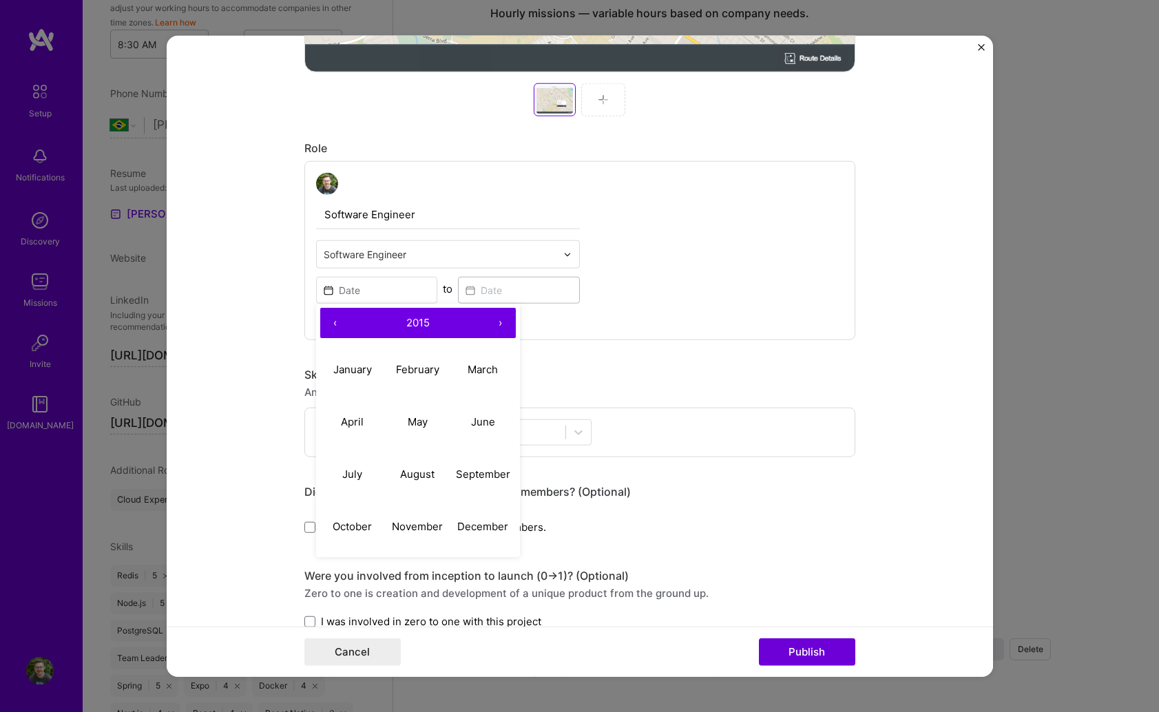
click at [337, 319] on button "‹" at bounding box center [335, 323] width 30 height 30
click at [479, 525] on abbr "December" at bounding box center [482, 525] width 51 height 13
type input "[DATE]"
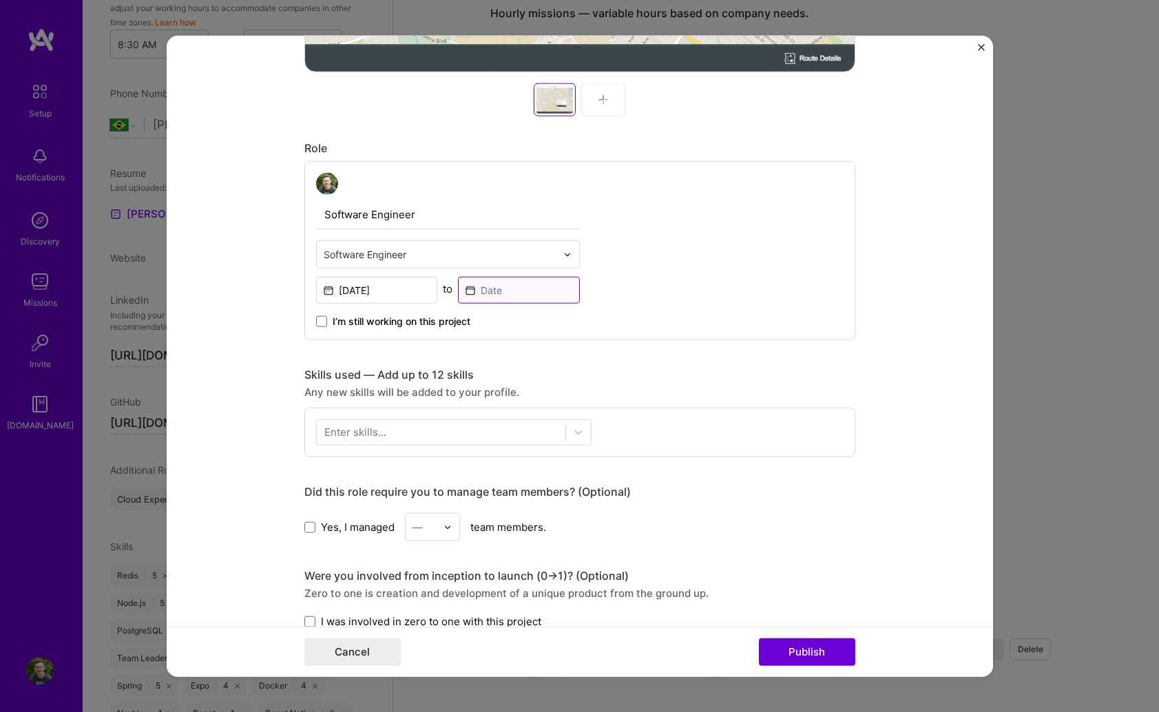
click at [539, 290] on input at bounding box center [519, 290] width 122 height 27
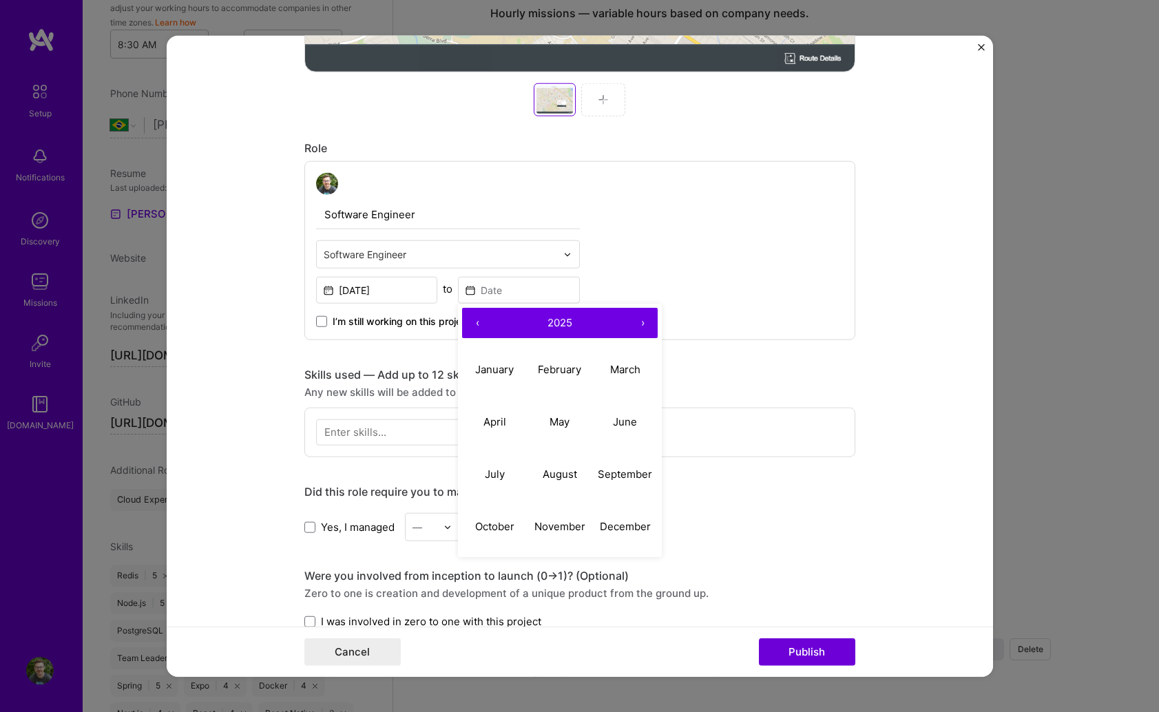
click at [476, 325] on button "‹" at bounding box center [477, 323] width 30 height 30
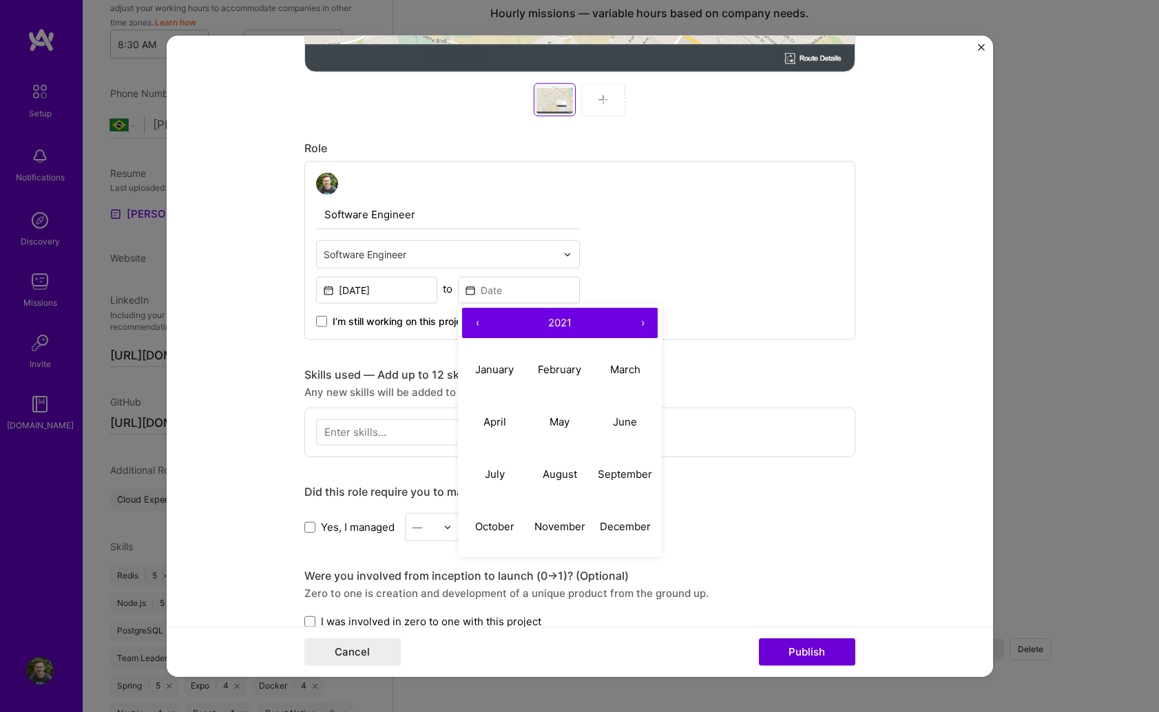
click at [476, 325] on button "‹" at bounding box center [477, 323] width 30 height 30
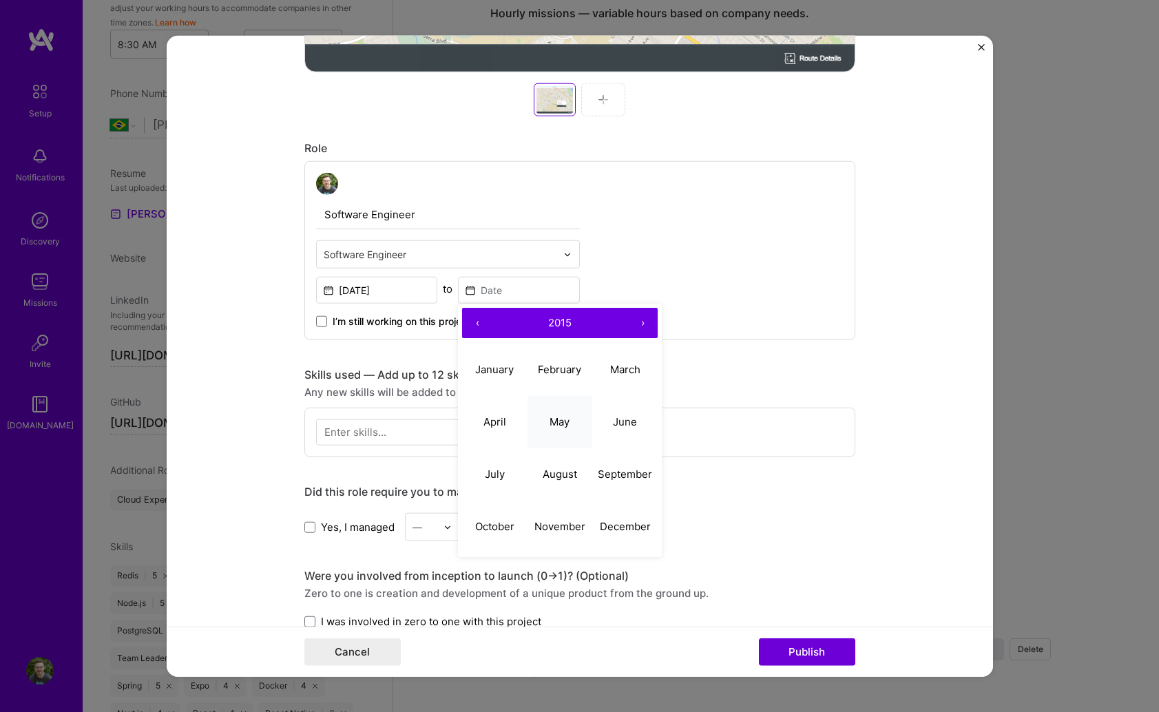
click at [574, 423] on button "May" at bounding box center [559, 421] width 65 height 52
type input "[DATE]"
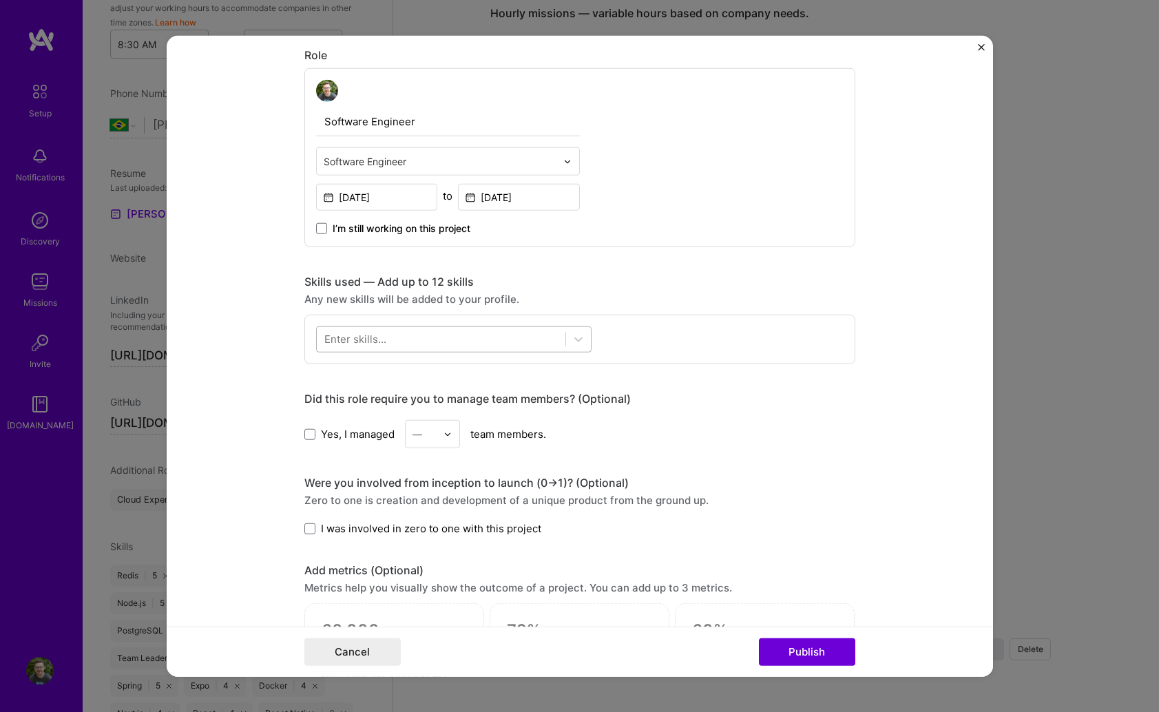
scroll to position [742, 0]
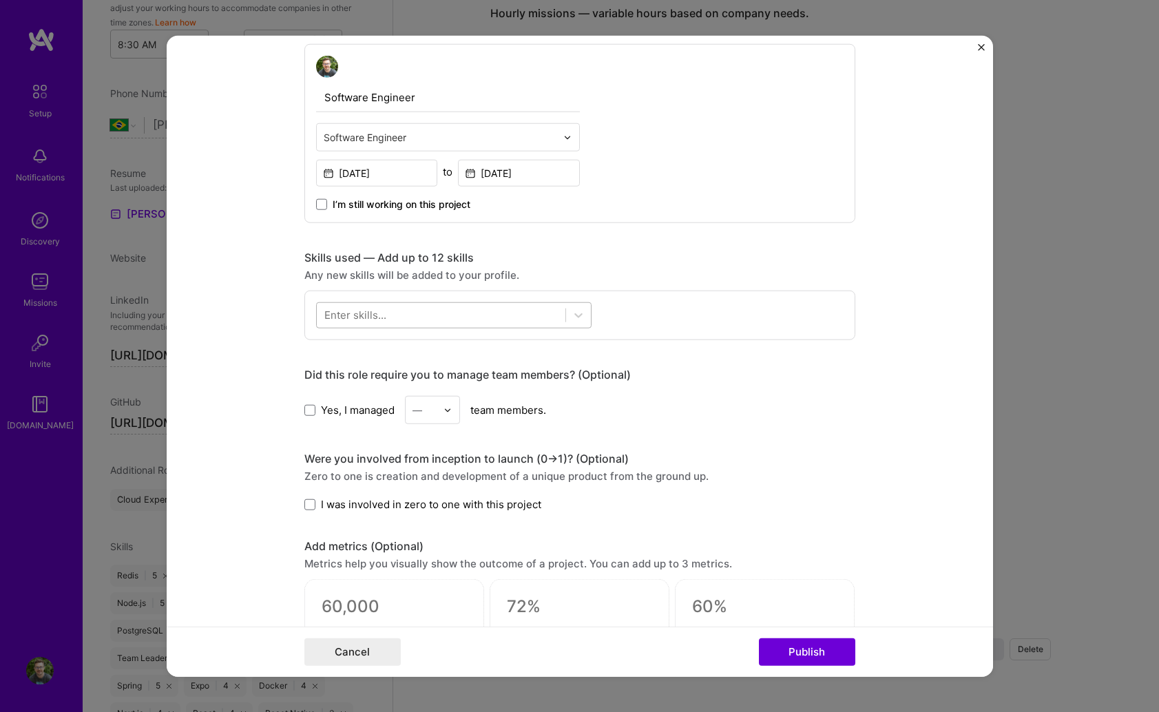
click at [452, 322] on div at bounding box center [441, 315] width 249 height 23
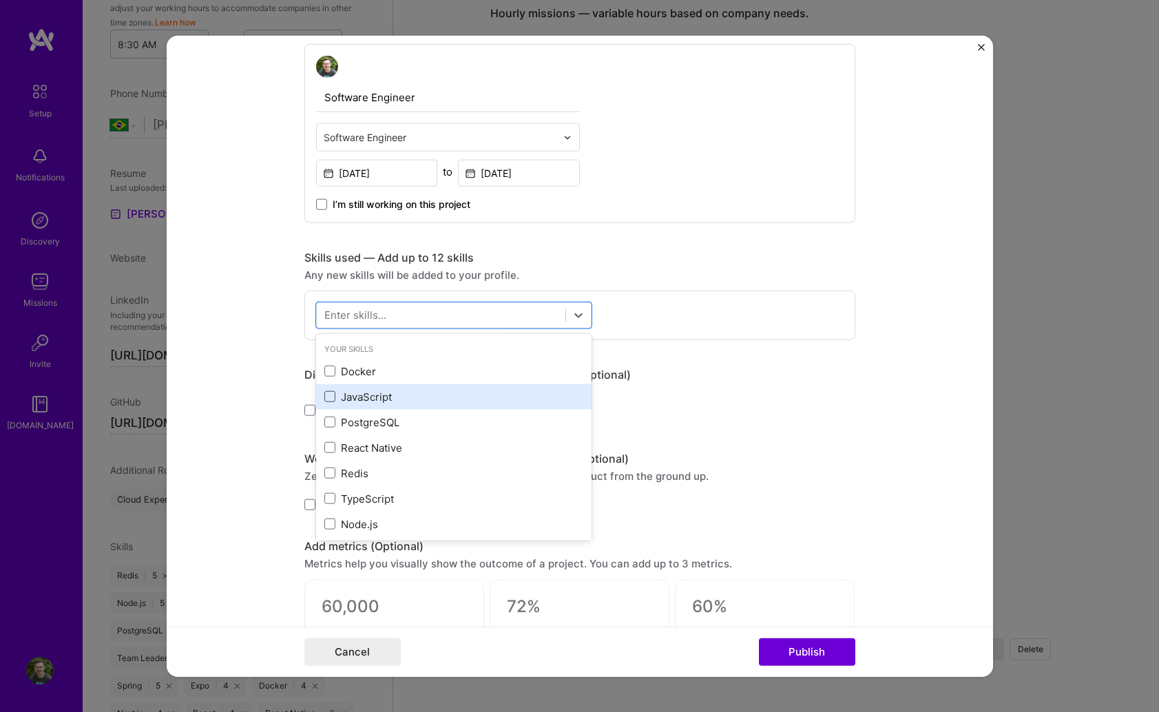
click at [332, 392] on span at bounding box center [329, 396] width 11 height 11
click at [0, 0] on input "checkbox" at bounding box center [0, 0] width 0 height 0
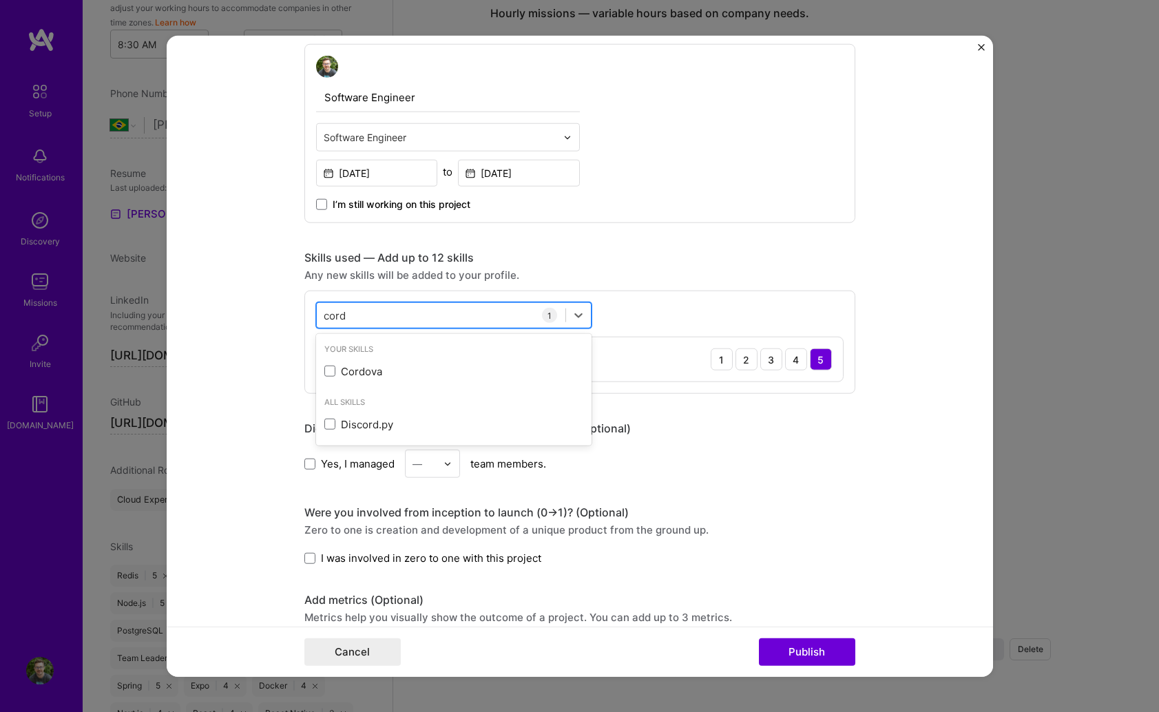
type input "[PERSON_NAME]"
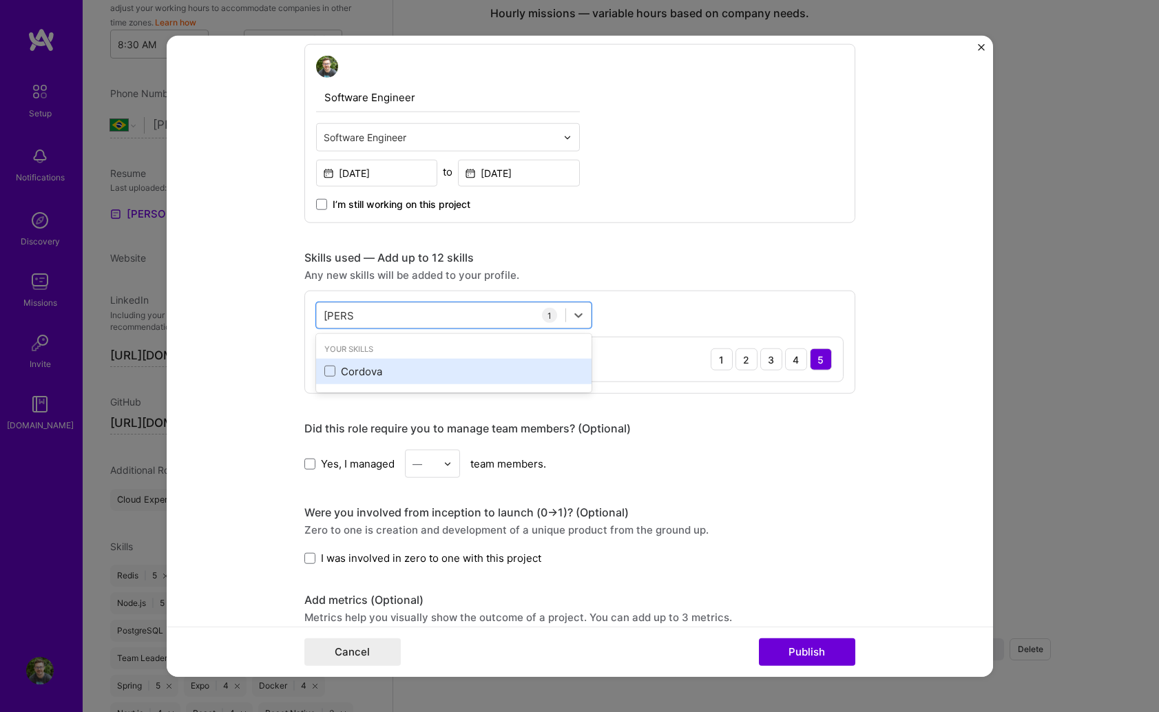
click at [331, 364] on div "Cordova" at bounding box center [453, 371] width 259 height 14
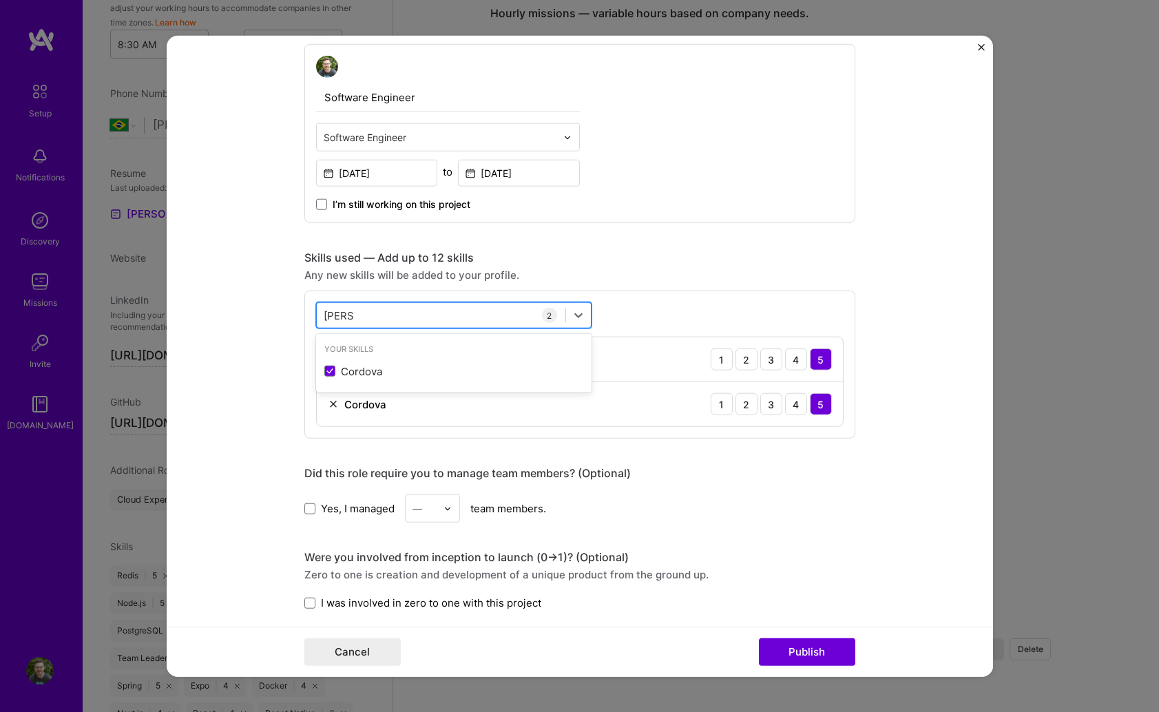
click at [388, 313] on div "[PERSON_NAME] [PERSON_NAME]" at bounding box center [441, 315] width 249 height 23
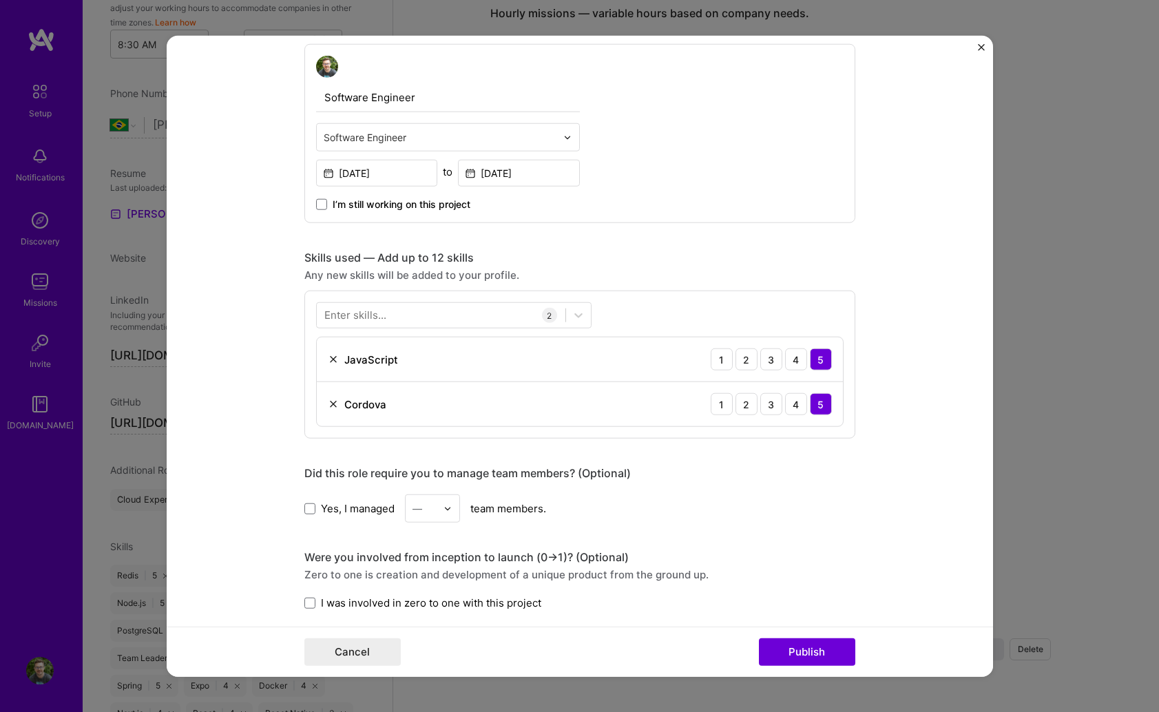
click at [271, 414] on form "Project title Maintenance Route App Company SAP Project industry Industry 1 Pro…" at bounding box center [580, 356] width 826 height 641
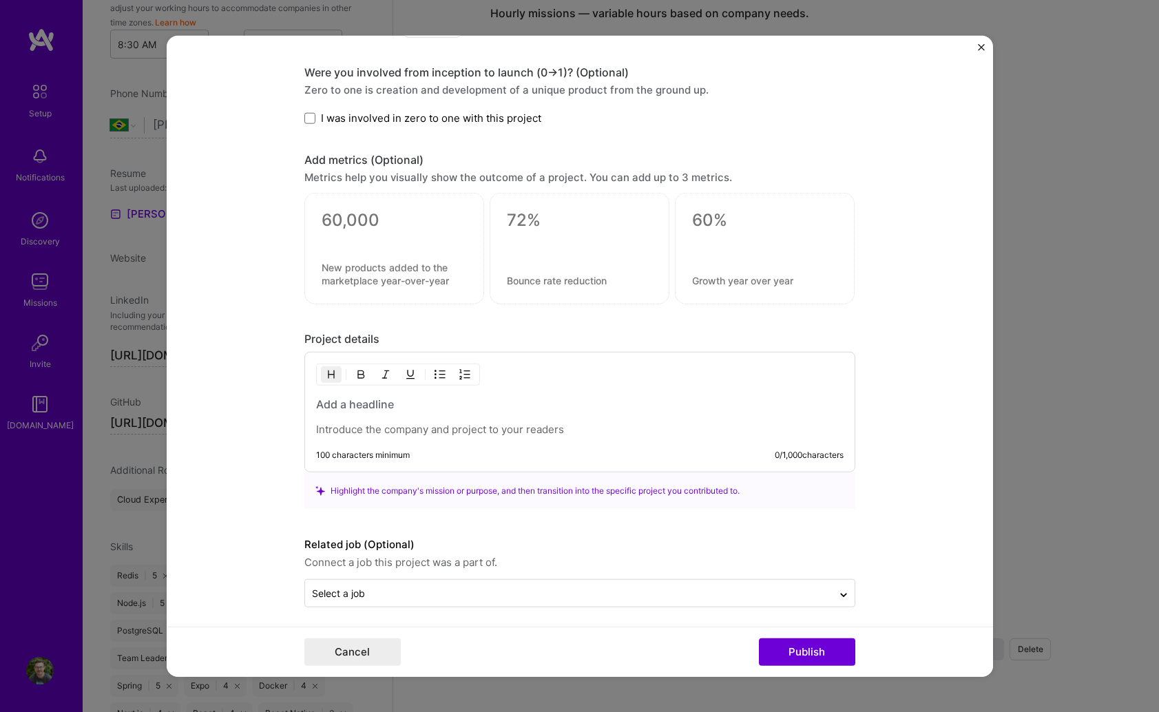
scroll to position [1233, 0]
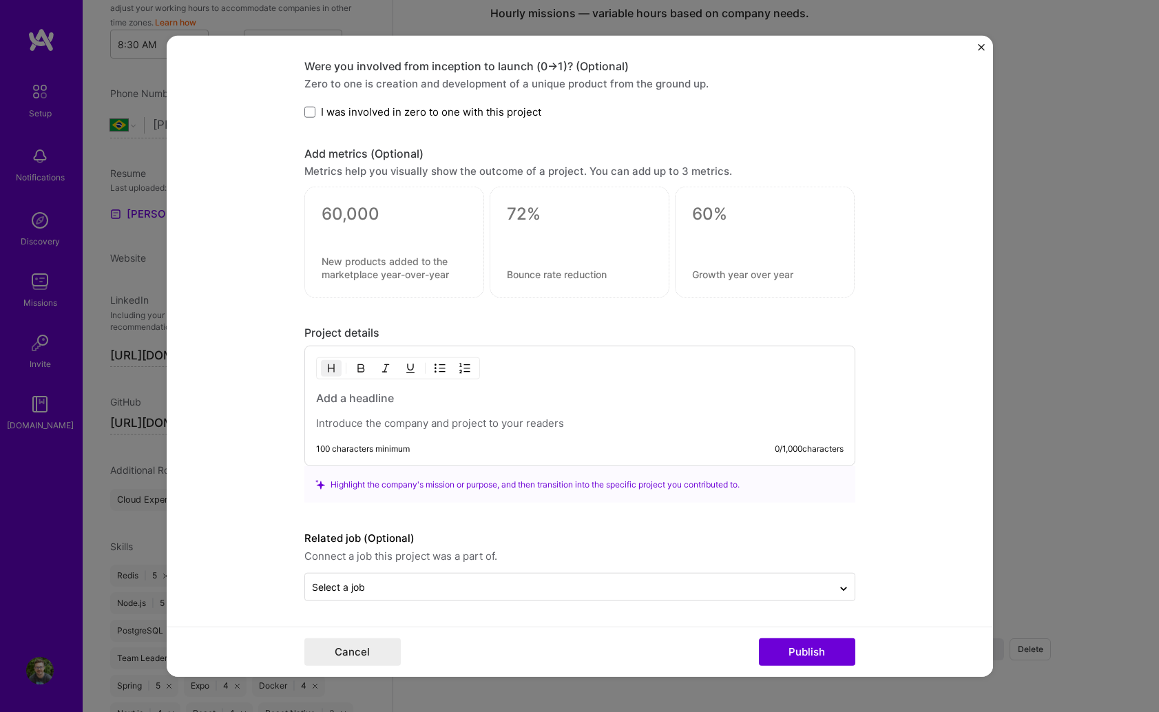
click at [407, 410] on div at bounding box center [579, 410] width 527 height 40
click at [390, 397] on h3 at bounding box center [579, 397] width 527 height 15
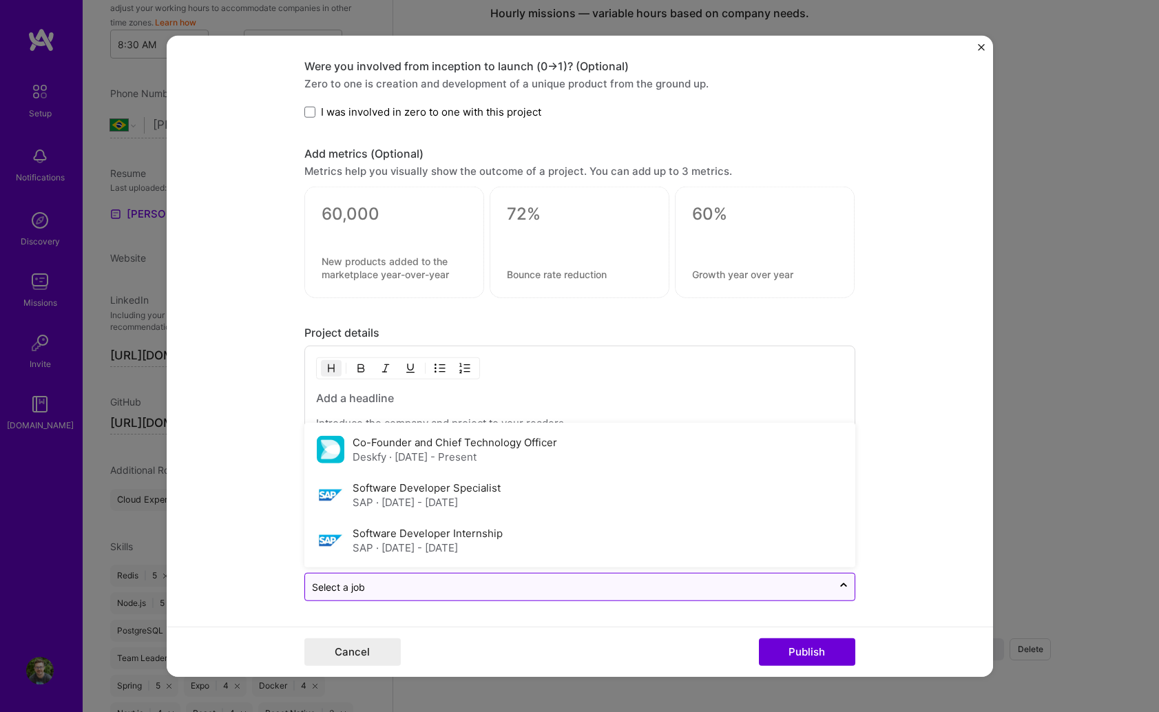
click at [426, 582] on input "text" at bounding box center [569, 587] width 514 height 14
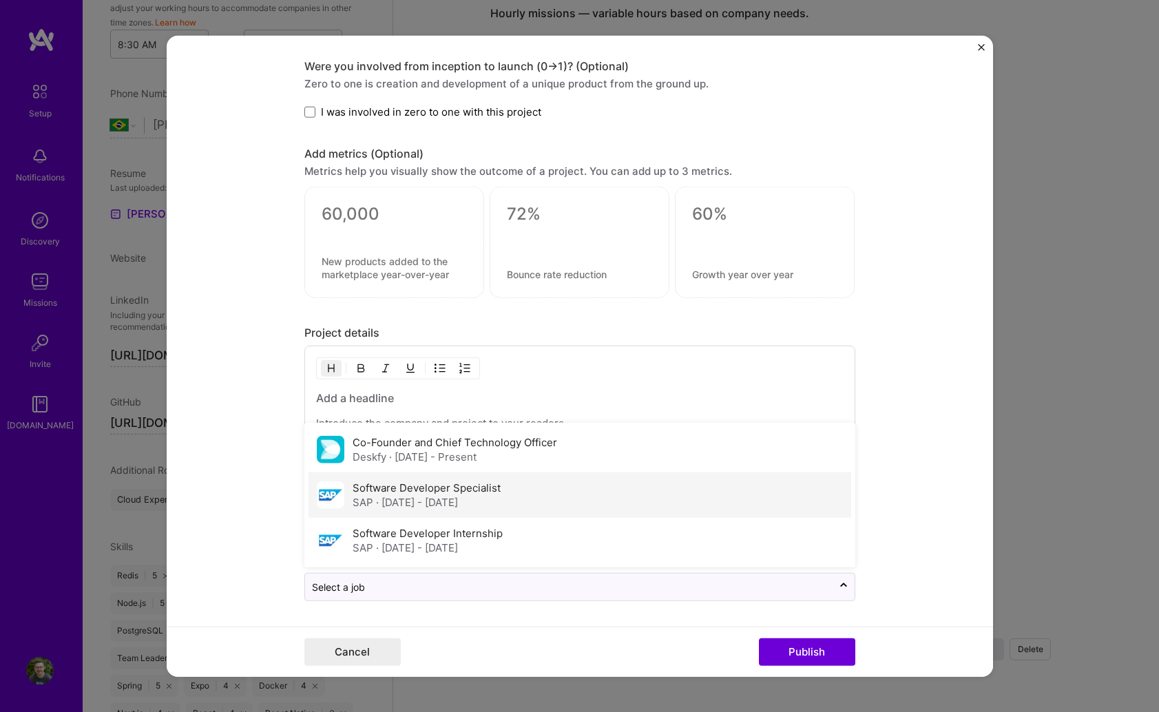
click at [475, 484] on label "Software Developer Specialist" at bounding box center [427, 487] width 148 height 13
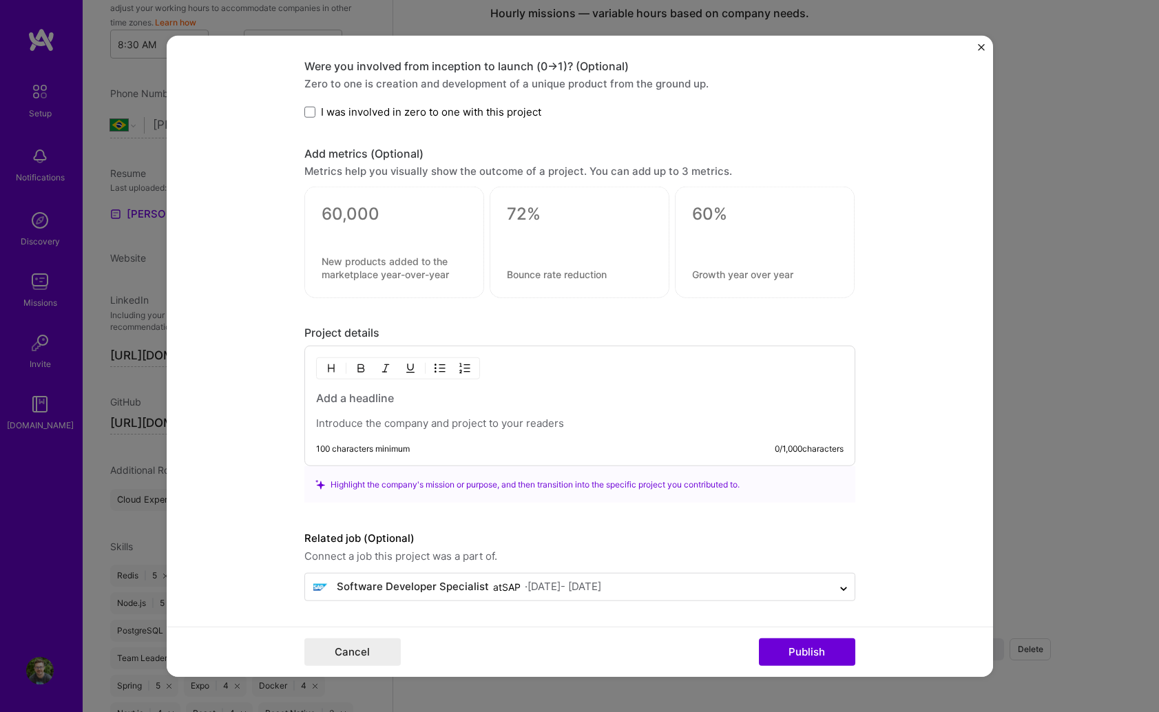
click at [416, 407] on div at bounding box center [579, 410] width 527 height 40
click at [394, 395] on h3 at bounding box center [579, 397] width 527 height 15
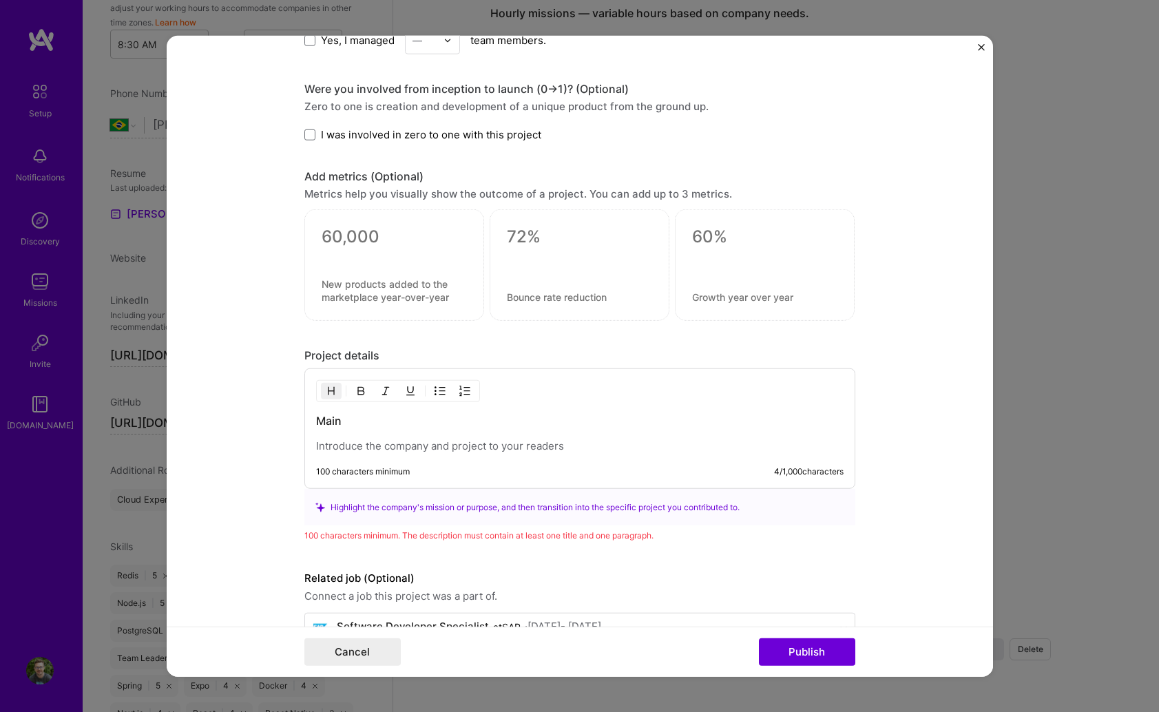
scroll to position [1250, 0]
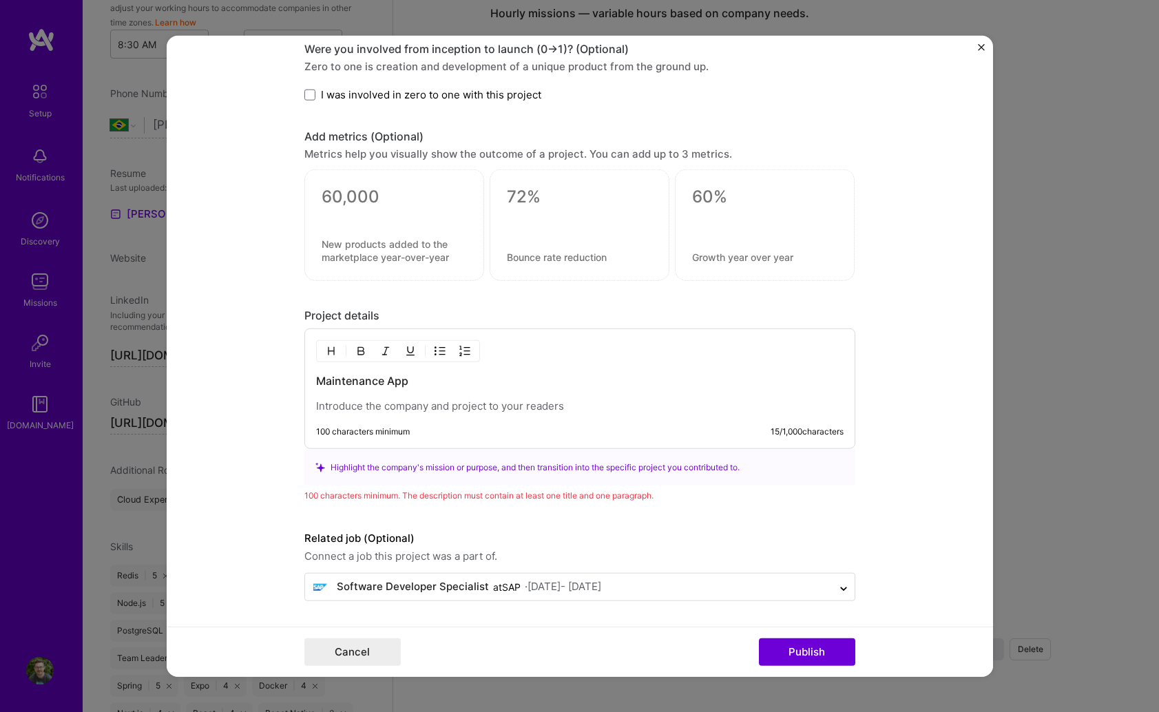
click at [377, 406] on p at bounding box center [579, 406] width 527 height 14
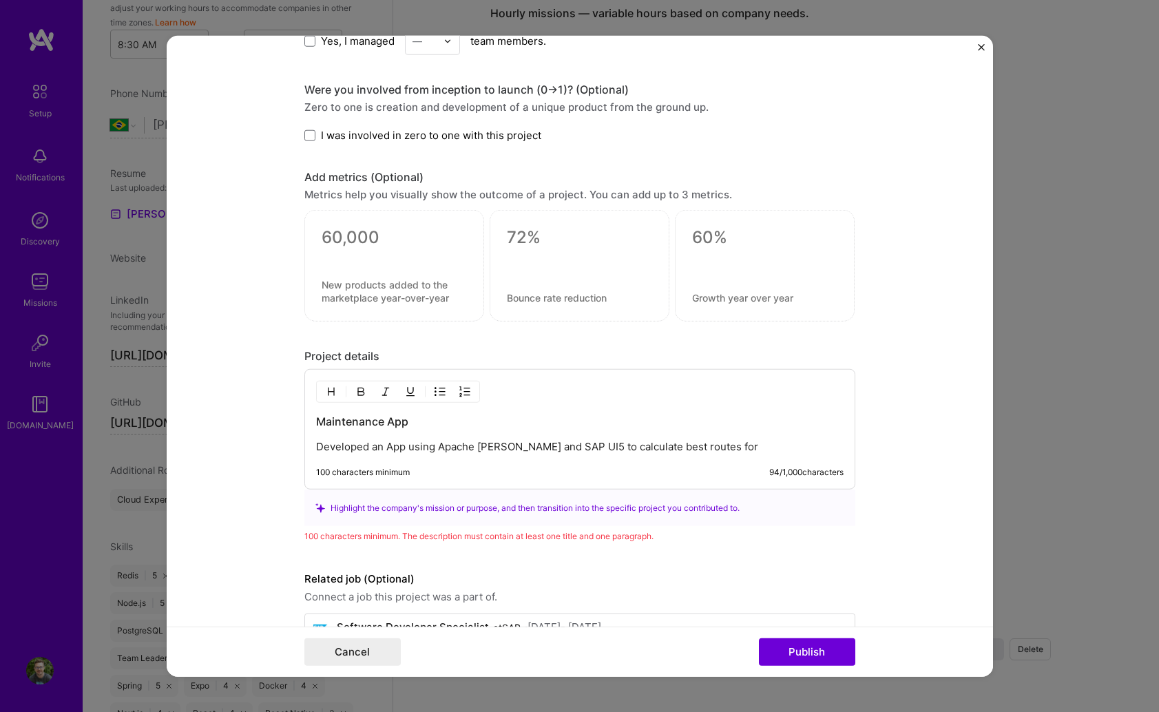
scroll to position [1215, 0]
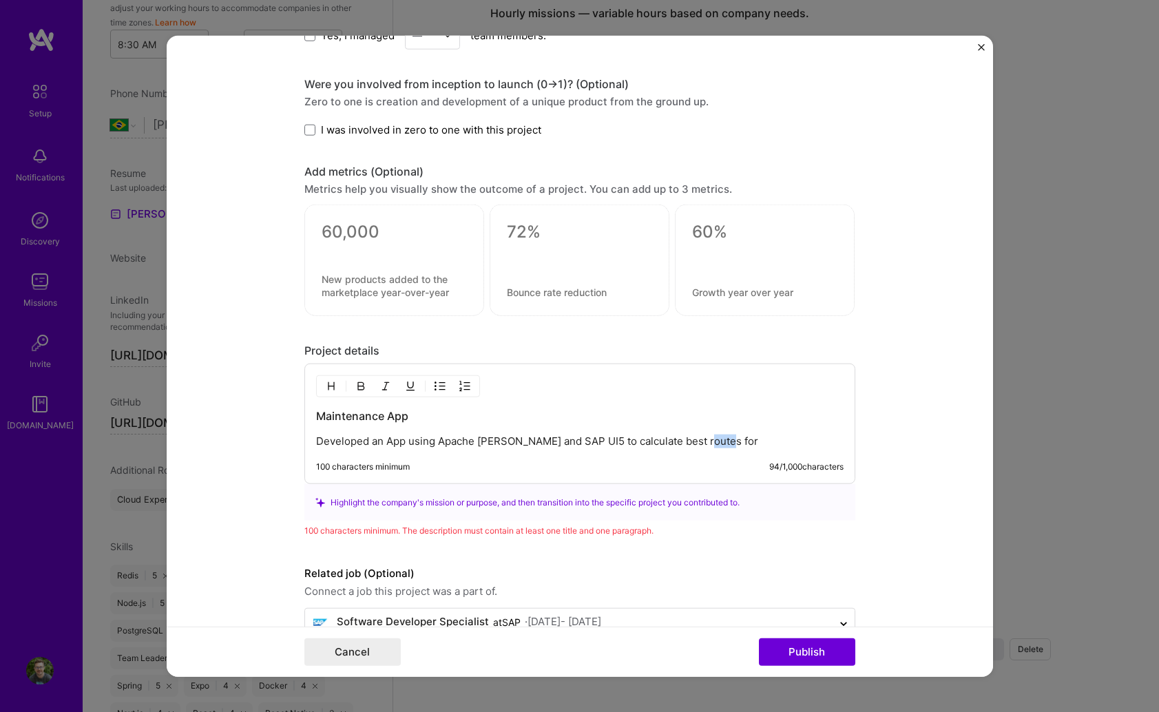
drag, startPoint x: 737, startPoint y: 443, endPoint x: 703, endPoint y: 446, distance: 34.6
click at [703, 446] on p "Developed an App using Apache [PERSON_NAME] and SAP UI5 to calculate best route…" at bounding box center [579, 441] width 527 height 14
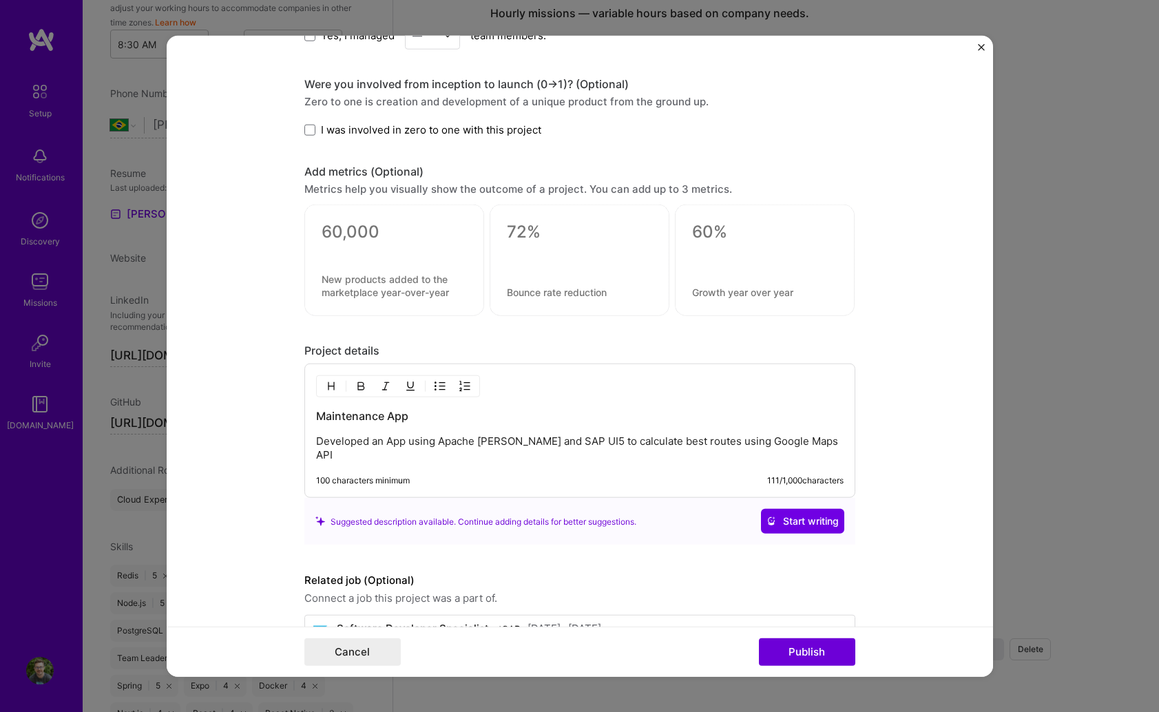
click at [850, 572] on label "Related job (Optional)" at bounding box center [579, 580] width 551 height 17
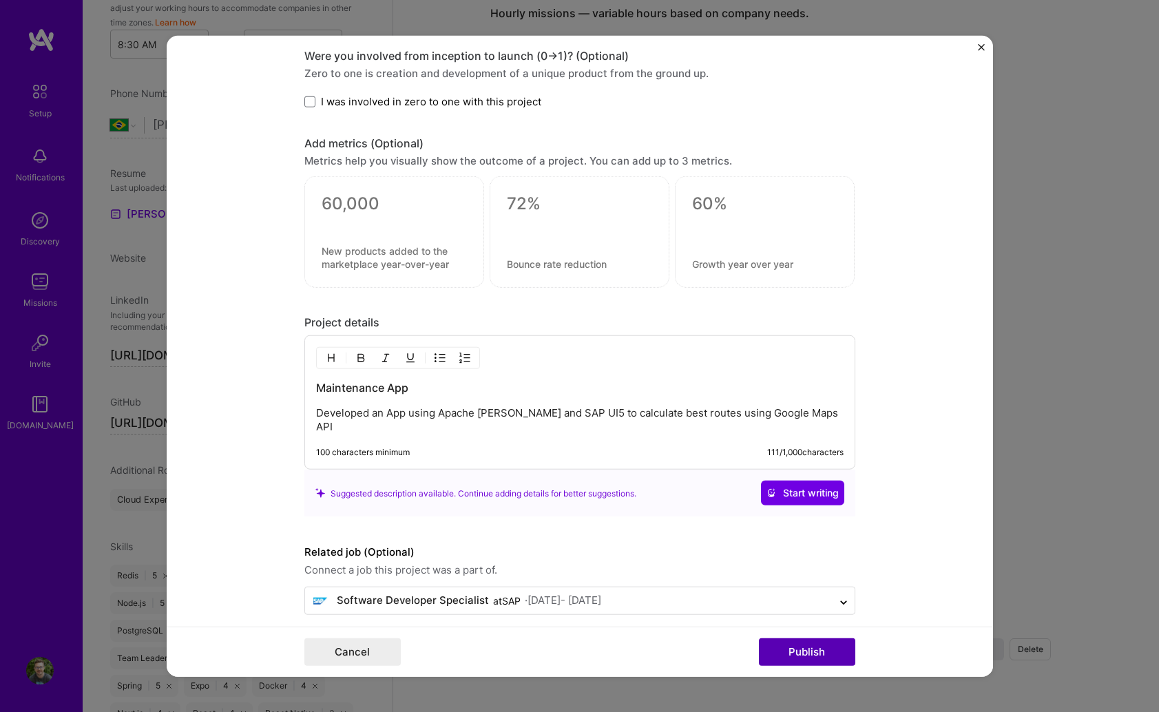
click at [820, 655] on button "Publish" at bounding box center [807, 652] width 96 height 28
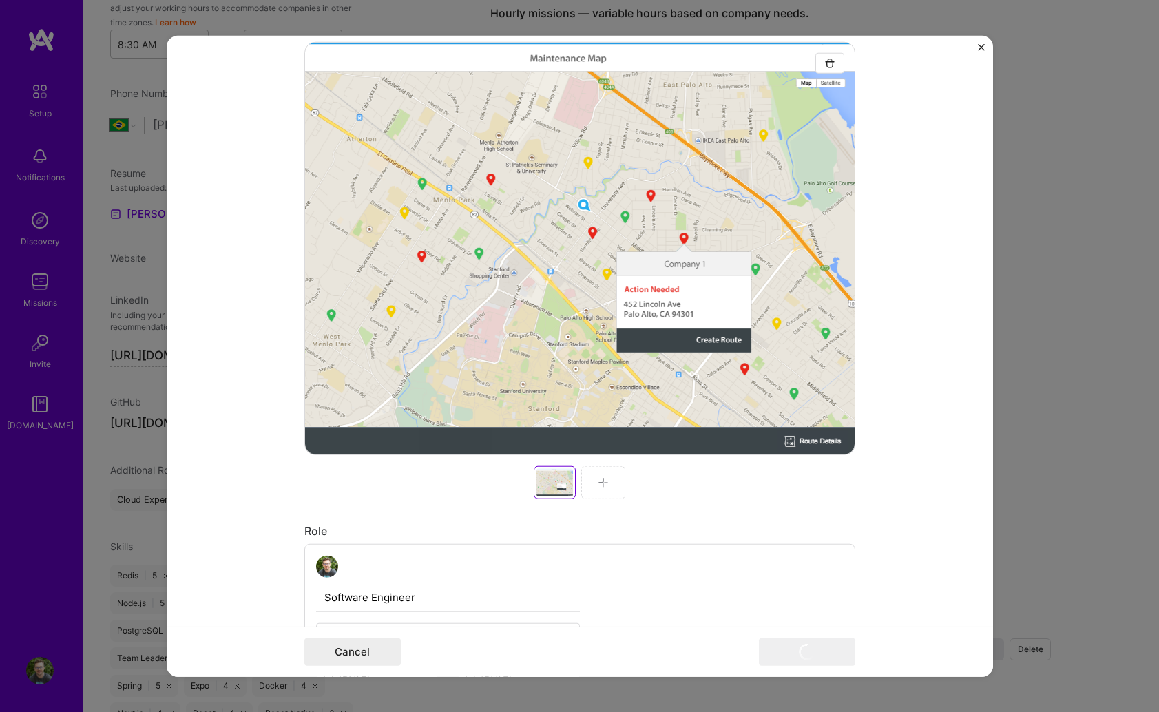
scroll to position [0, 0]
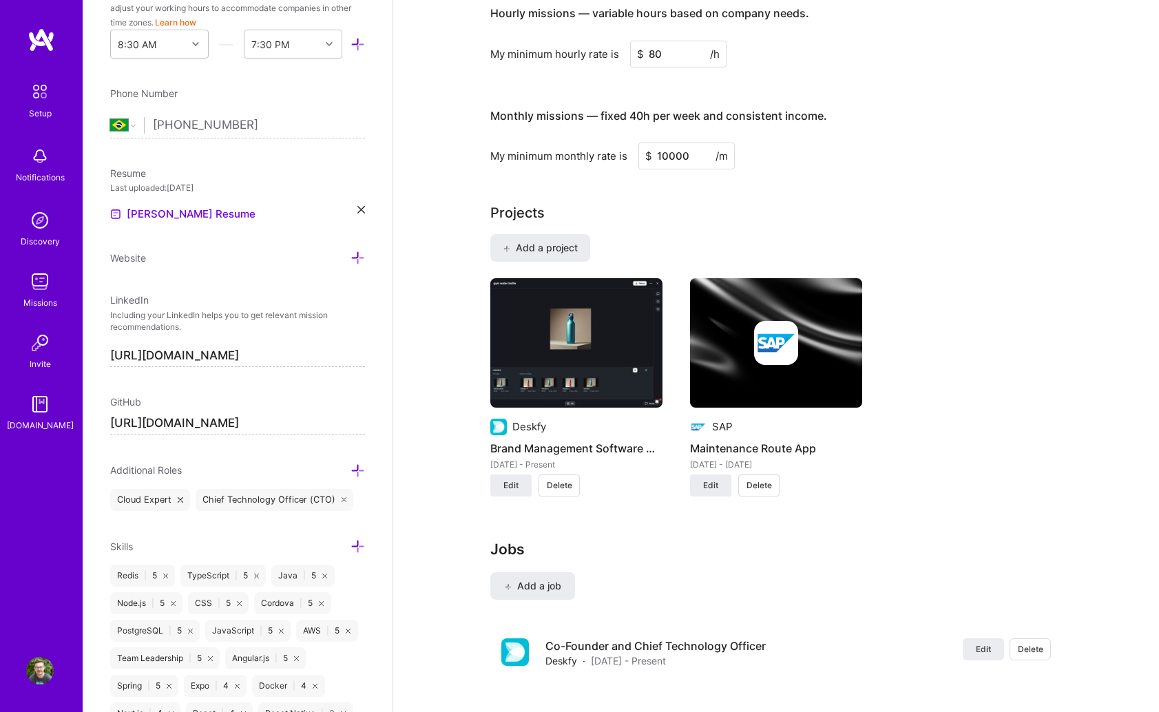
click at [989, 384] on div "Deskfy Brand Management Software Development [DATE] - Present Edit Delete SAP M…" at bounding box center [776, 395] width 572 height 235
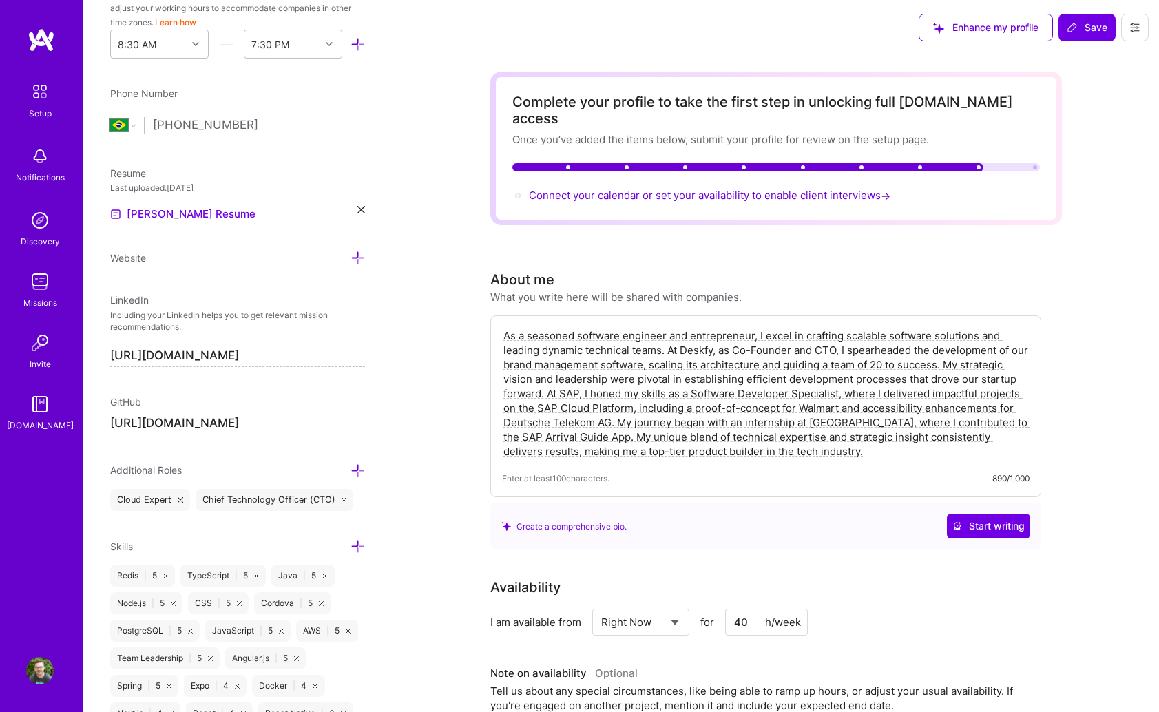
click at [752, 189] on span "Connect your calendar or set your availability to enable client interviews →" at bounding box center [711, 195] width 364 height 13
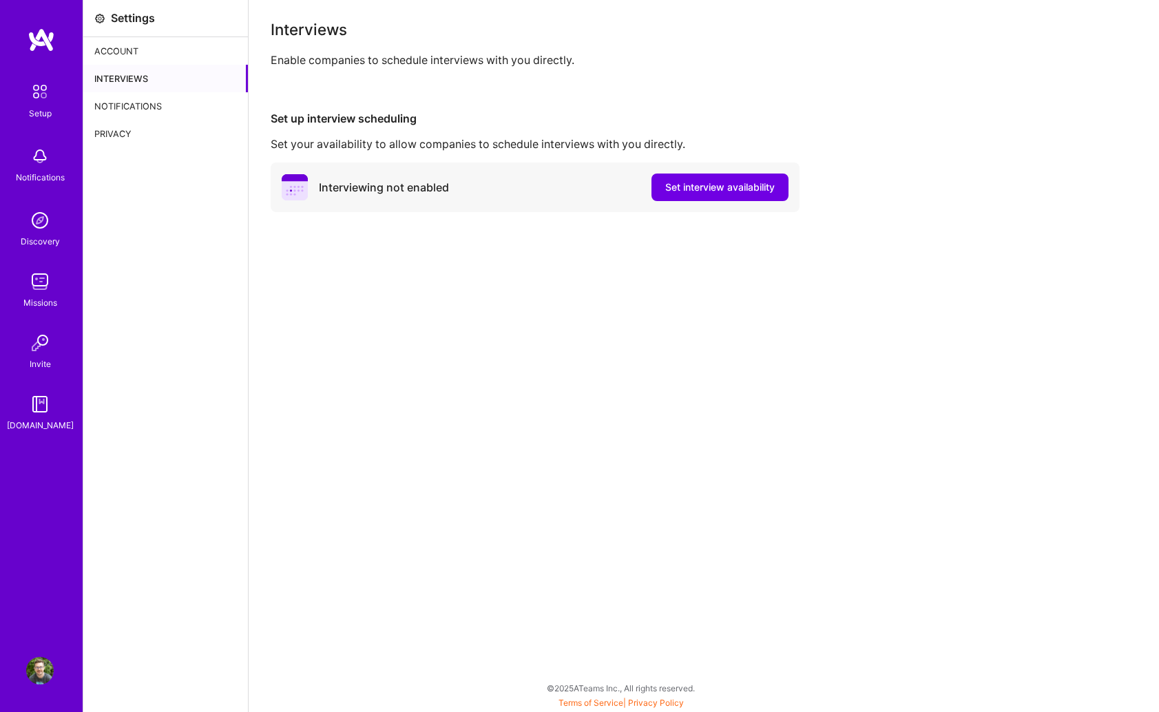
click at [495, 187] on div "Interviewing not enabled Set interview availability" at bounding box center [535, 188] width 529 height 50
click at [710, 182] on span "Set interview availability" at bounding box center [719, 187] width 109 height 14
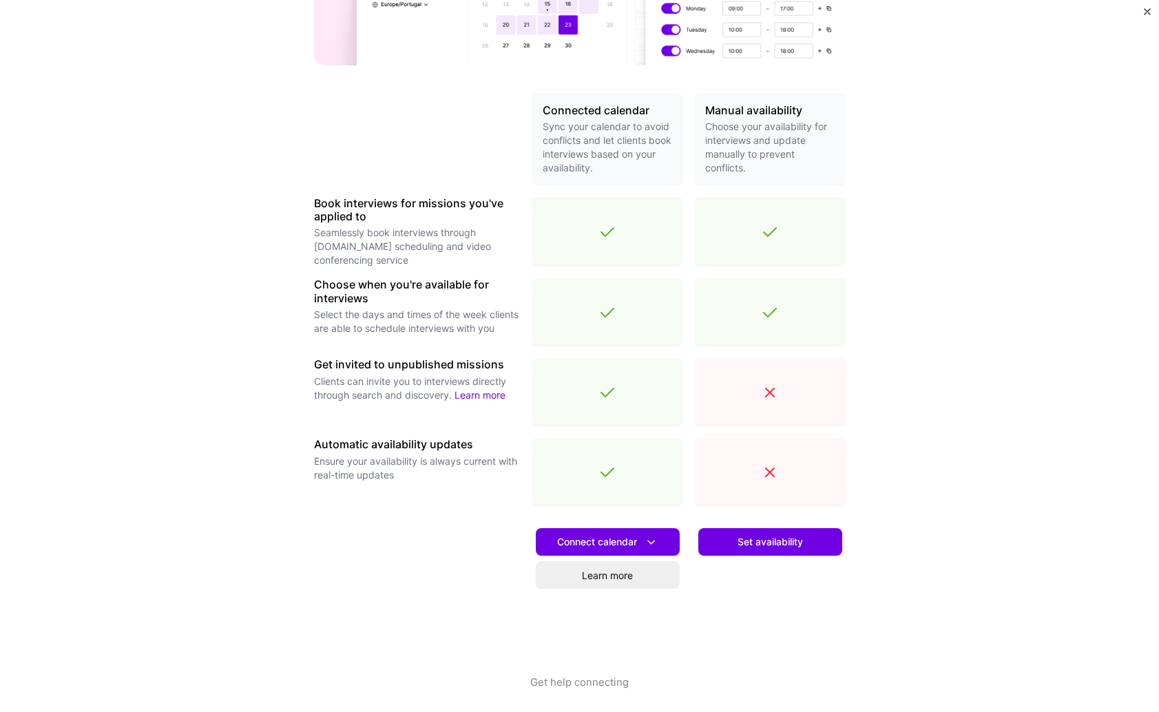
scroll to position [253, 0]
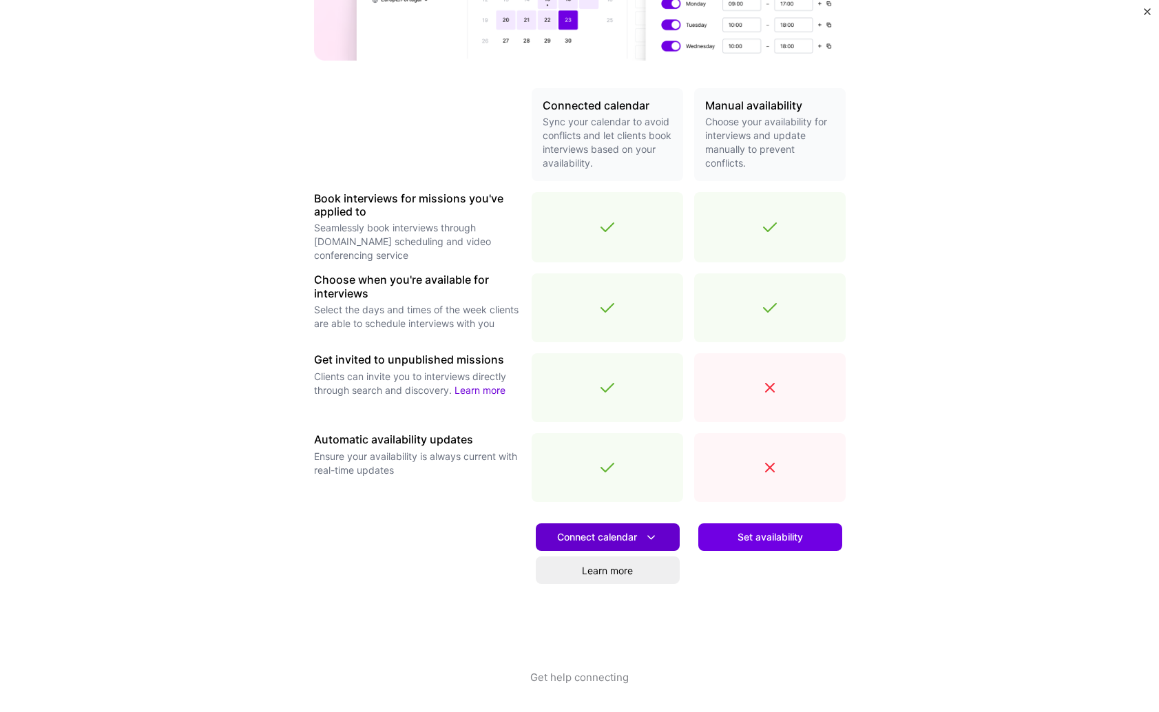
click at [651, 541] on icon at bounding box center [651, 537] width 14 height 14
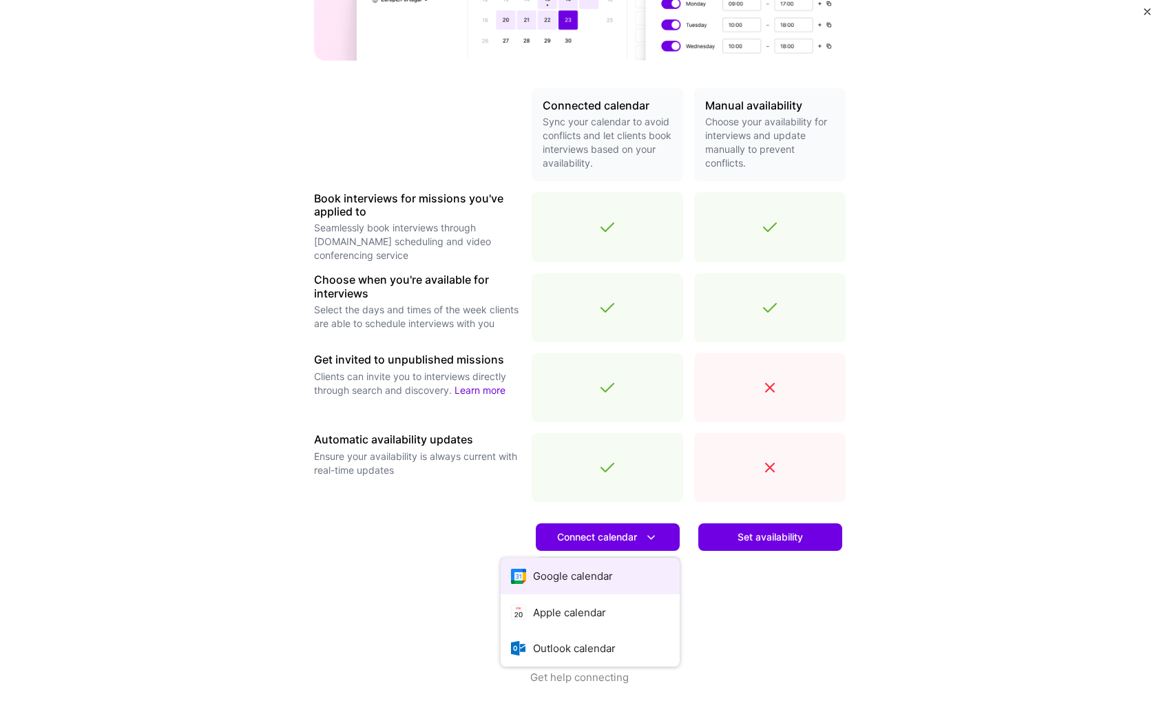
click at [627, 565] on button "Google calendar" at bounding box center [590, 576] width 179 height 36
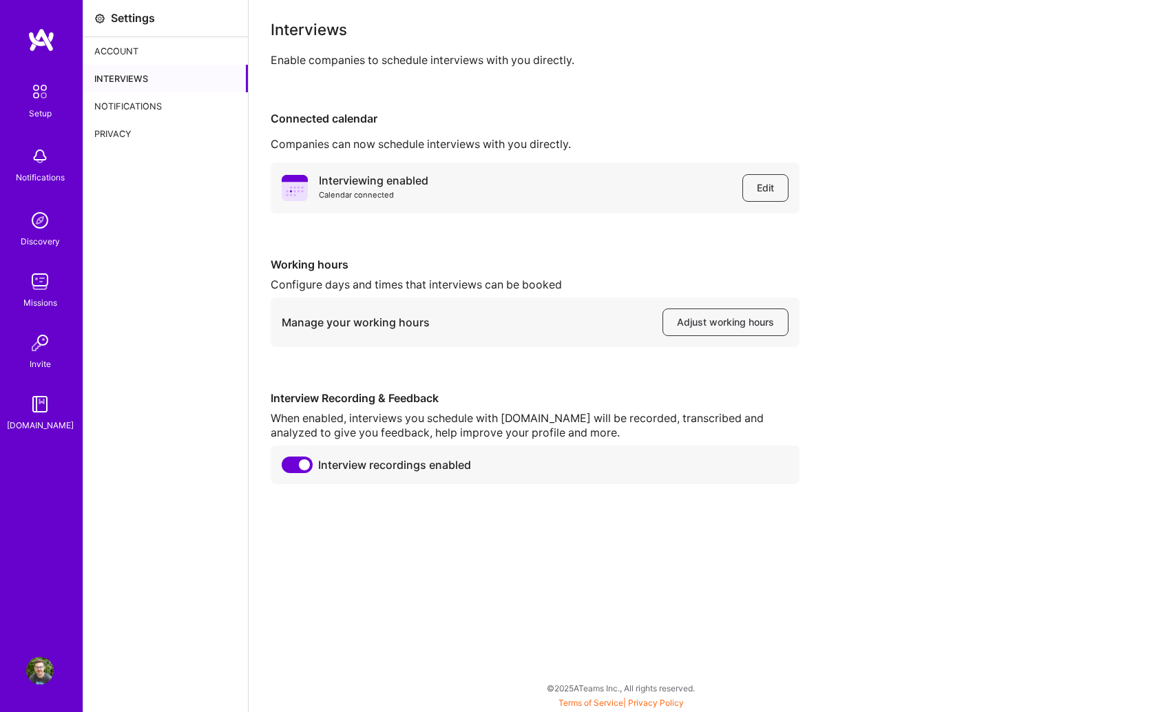
click at [192, 97] on div "Notifications" at bounding box center [165, 106] width 165 height 28
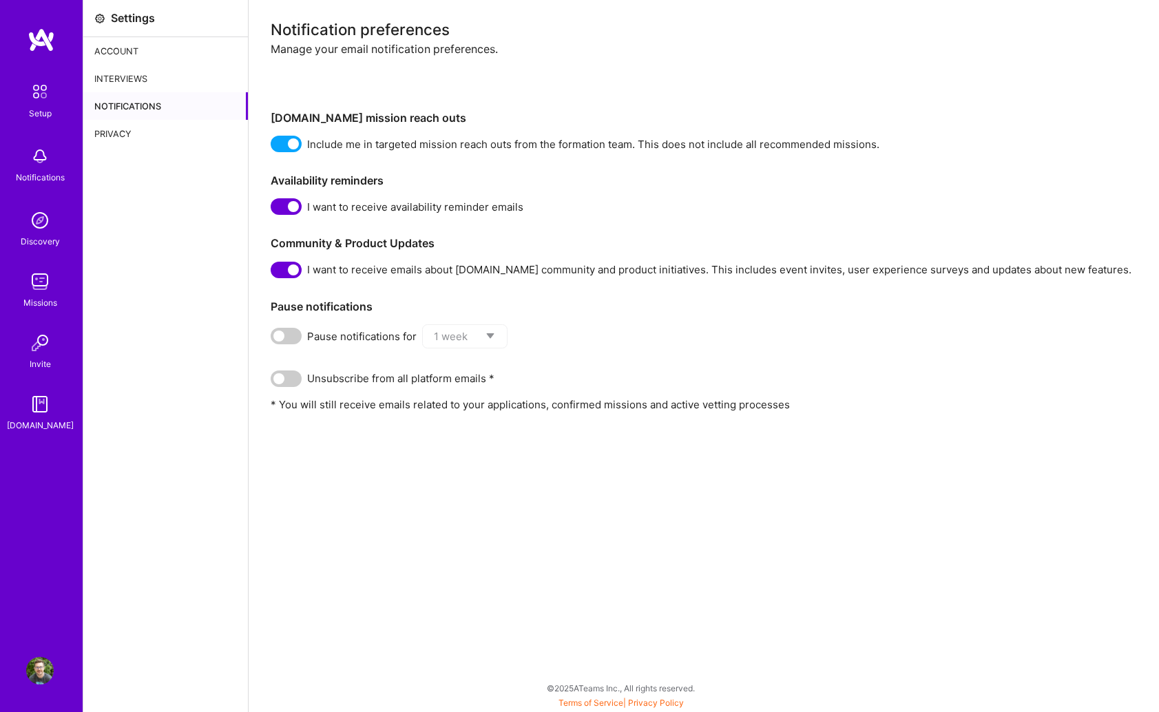
click at [170, 116] on div "Notifications" at bounding box center [165, 106] width 165 height 28
click at [36, 85] on img at bounding box center [39, 91] width 29 height 29
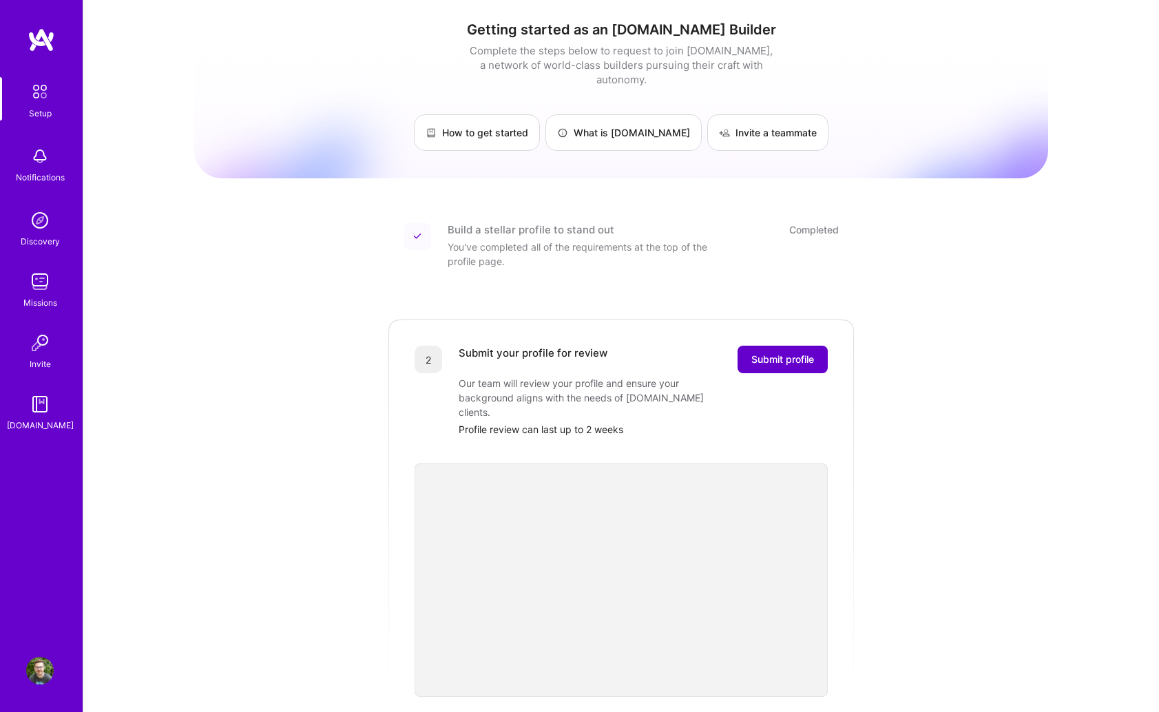
click at [790, 346] on button "Submit profile" at bounding box center [782, 360] width 90 height 28
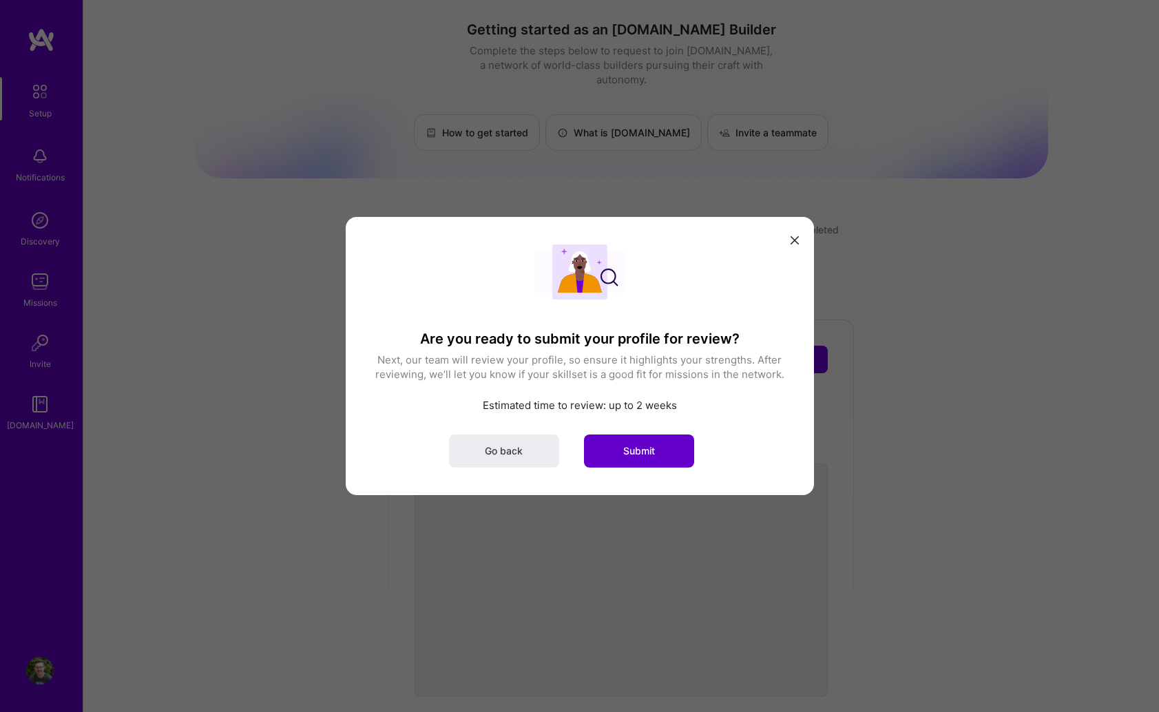
click at [652, 449] on span "Submit" at bounding box center [639, 451] width 32 height 14
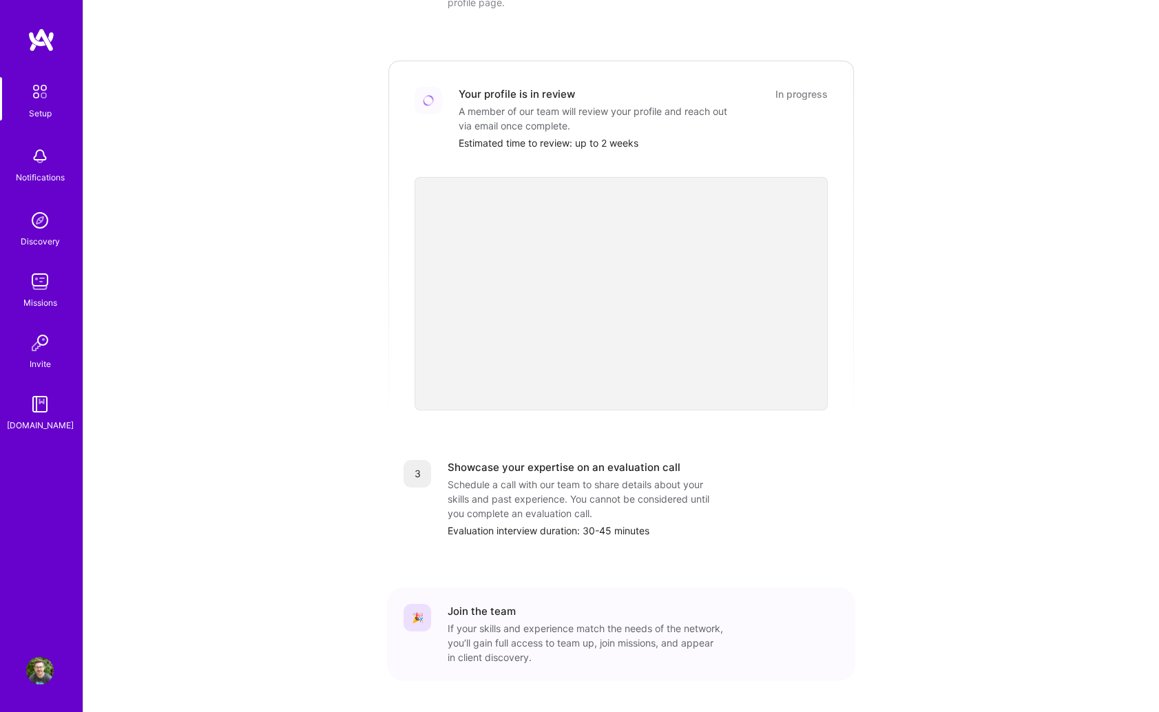
scroll to position [290, 0]
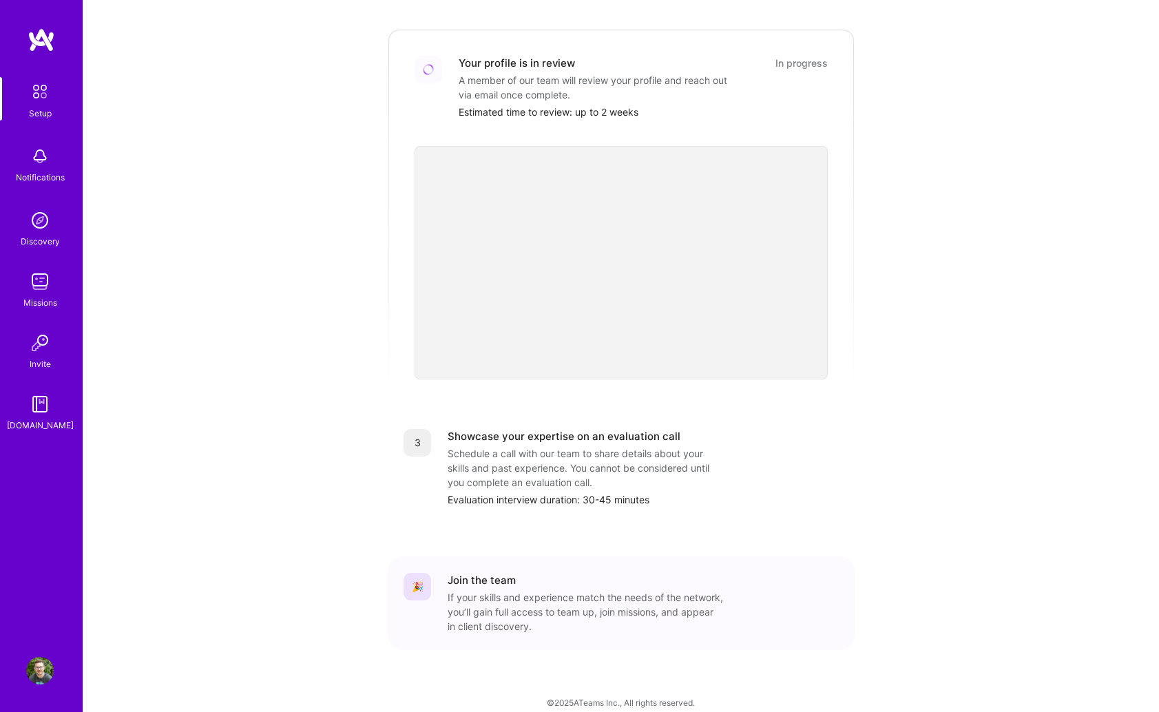
click at [42, 295] on div "Missions" at bounding box center [40, 302] width 34 height 14
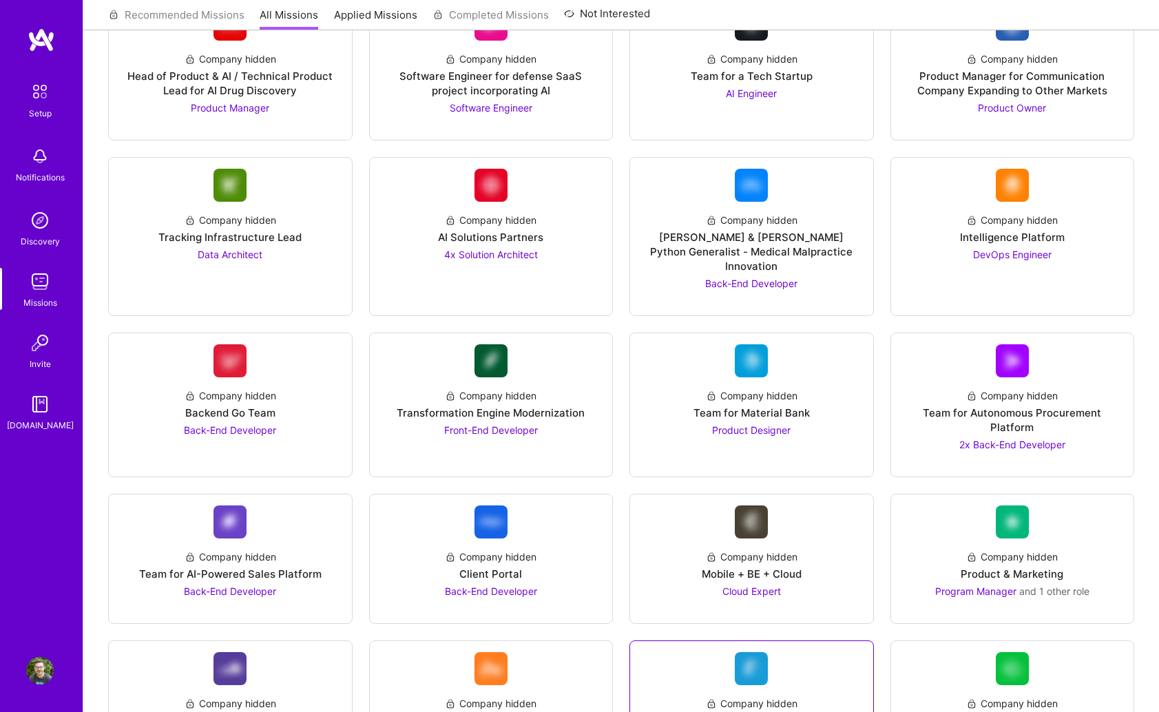
scroll to position [1367, 0]
click at [935, 538] on div "Company hidden Product & Marketing Program Manager and 1 other role" at bounding box center [1012, 568] width 221 height 60
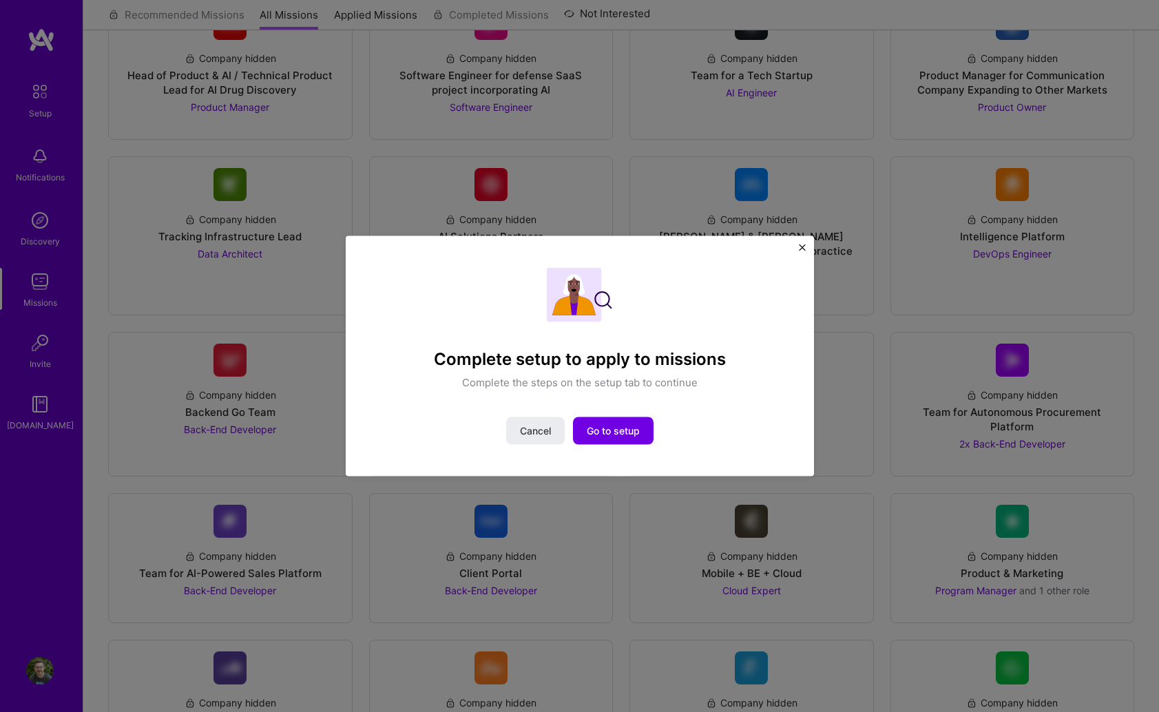
click at [806, 251] on div "Complete setup to apply to missions Complete the steps on the setup tab to cont…" at bounding box center [580, 356] width 468 height 240
click at [802, 248] on img "Close" at bounding box center [802, 247] width 7 height 7
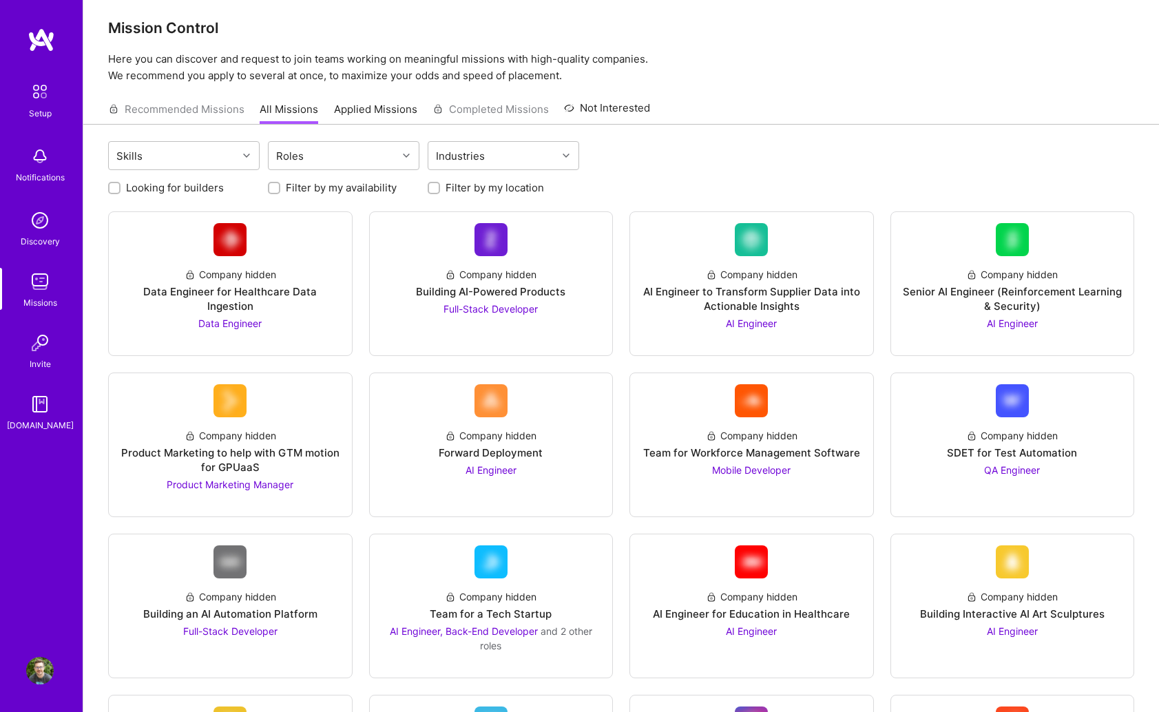
scroll to position [0, 0]
